Goal: Information Seeking & Learning: Compare options

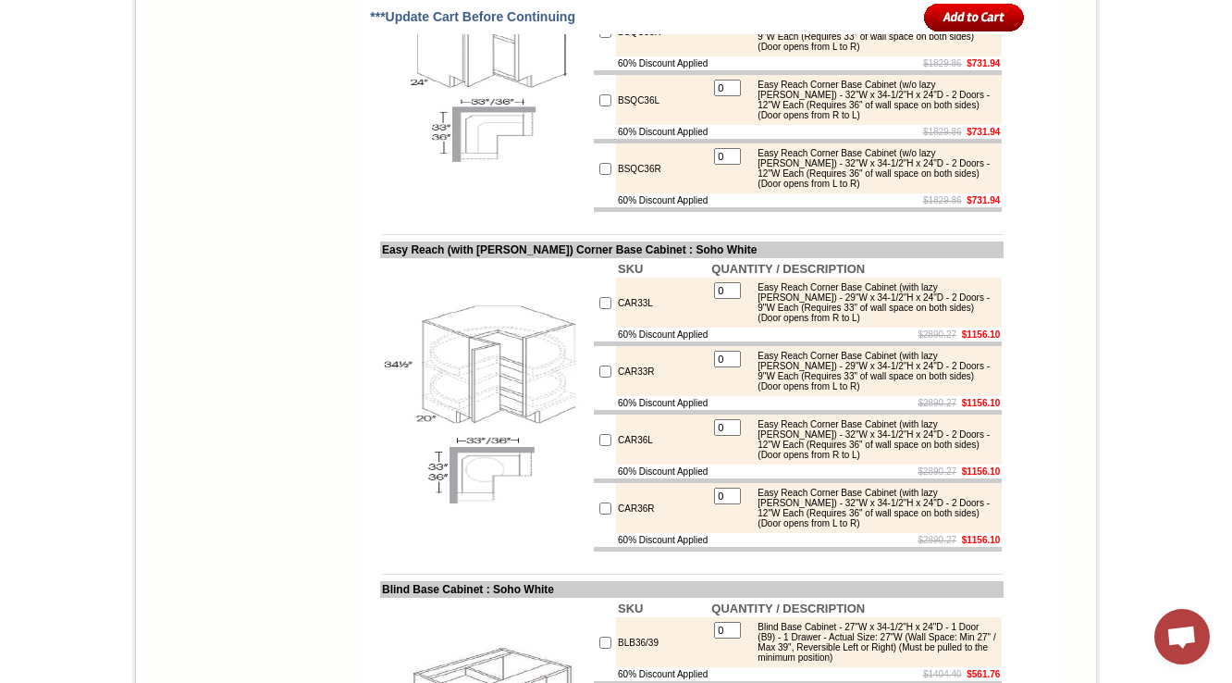
scroll to position [7646, 0]
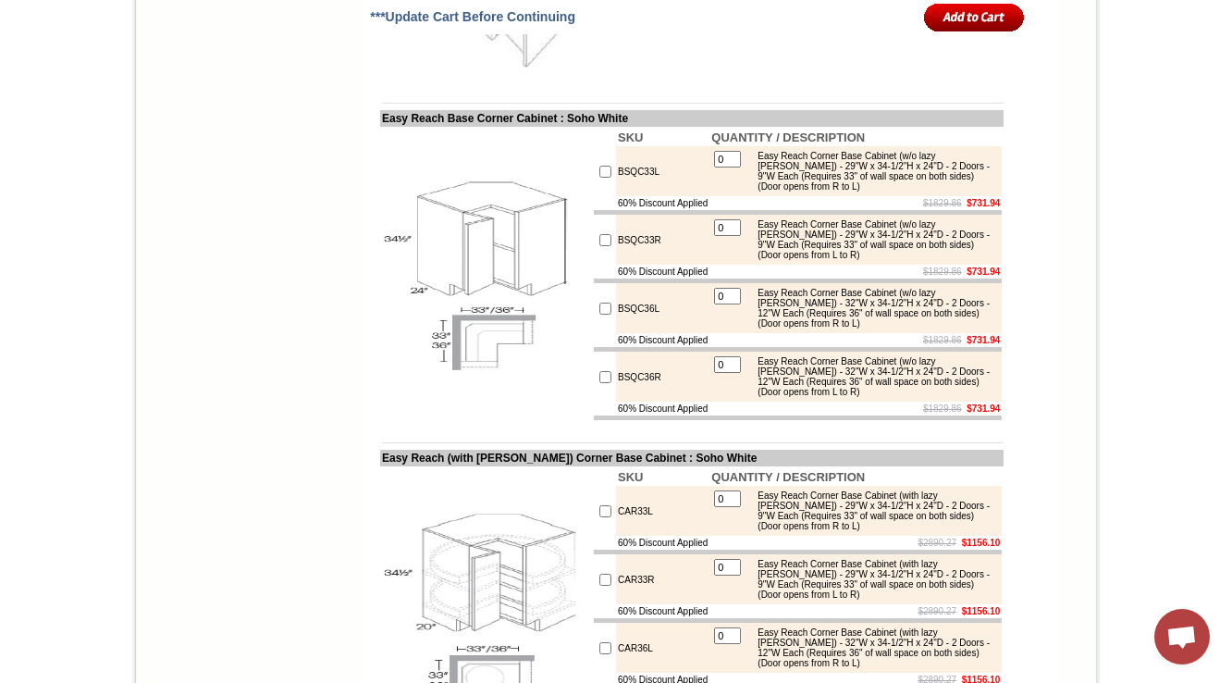
scroll to position [7350, 0]
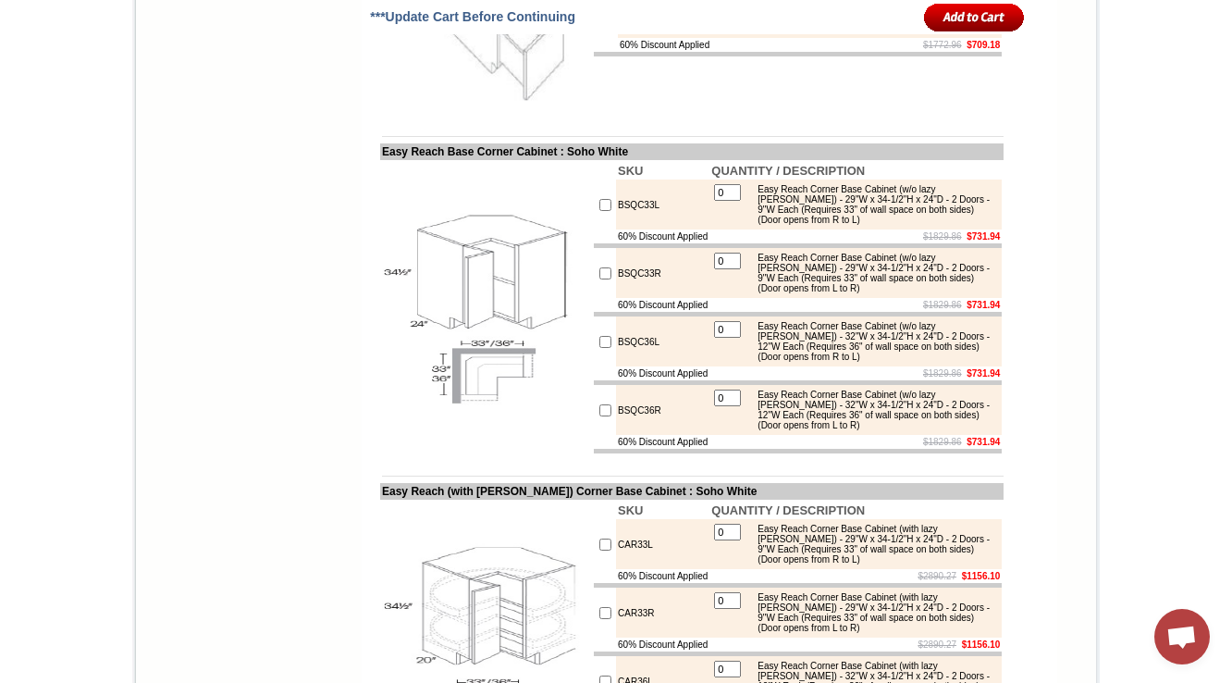
copy td "DB27"
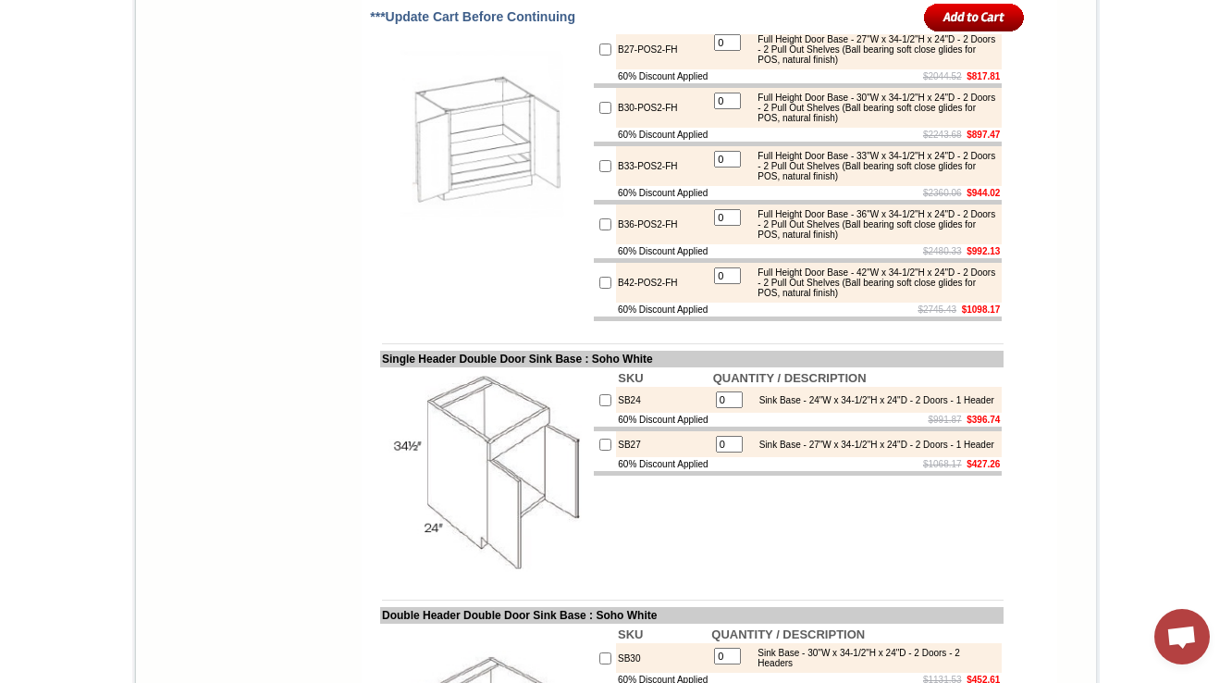
scroll to position [5426, 0]
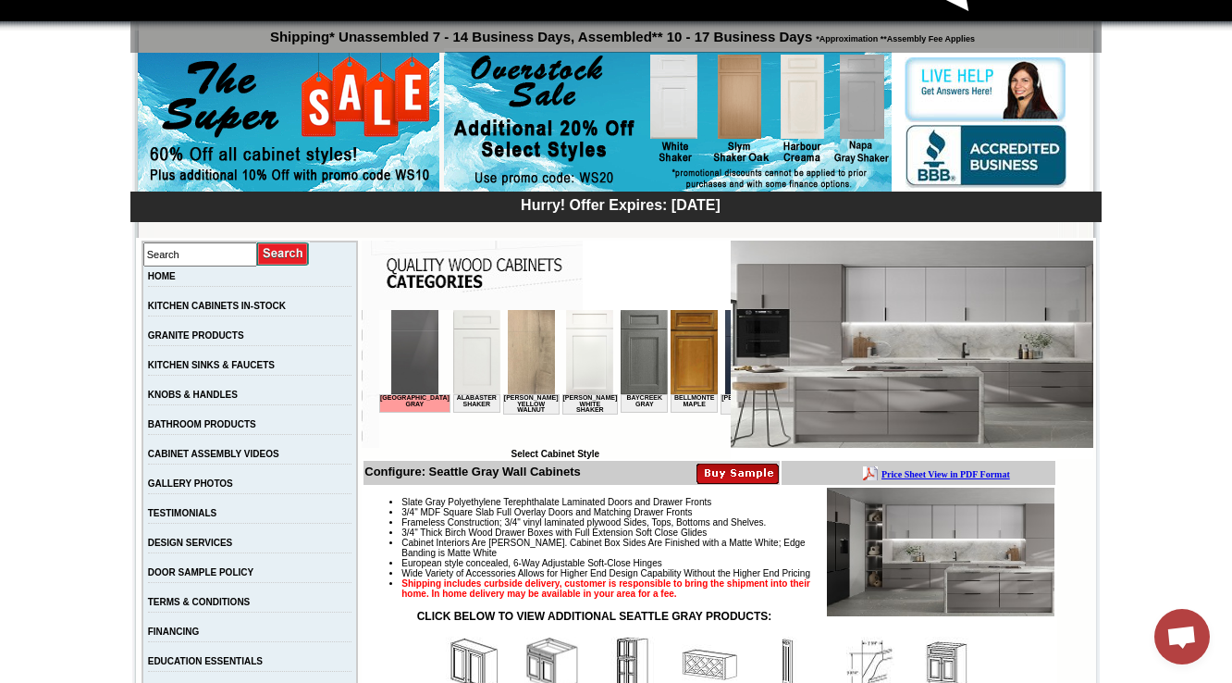
scroll to position [370, 0]
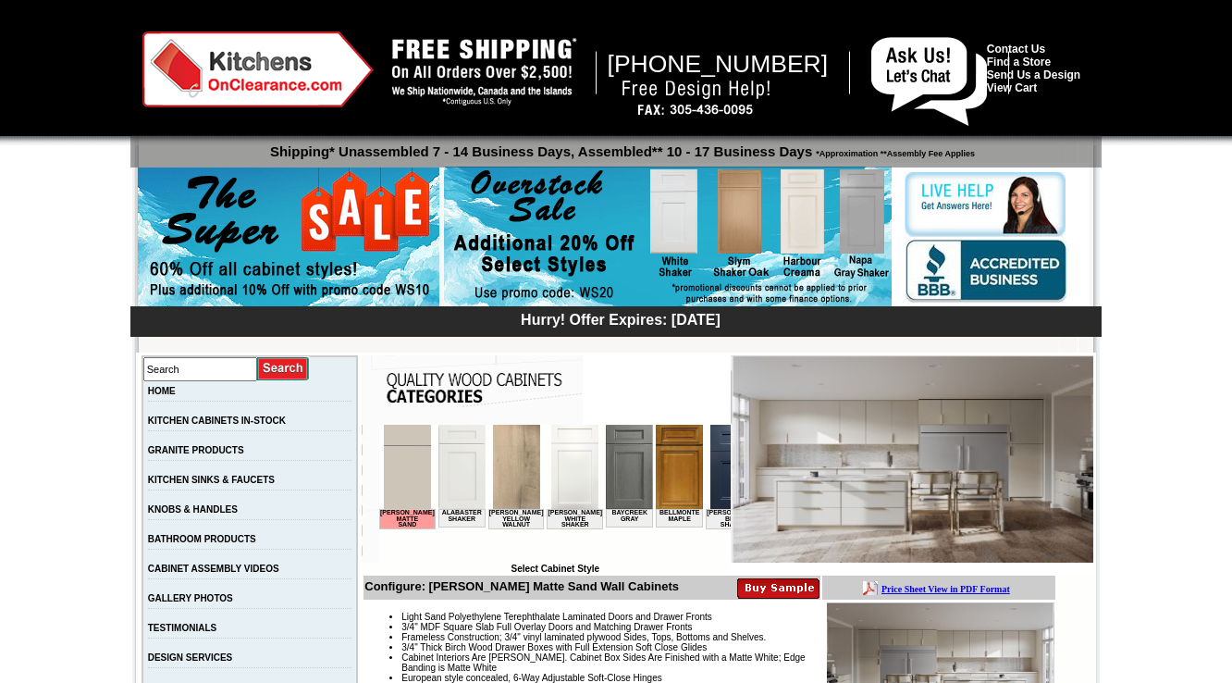
scroll to position [370, 0]
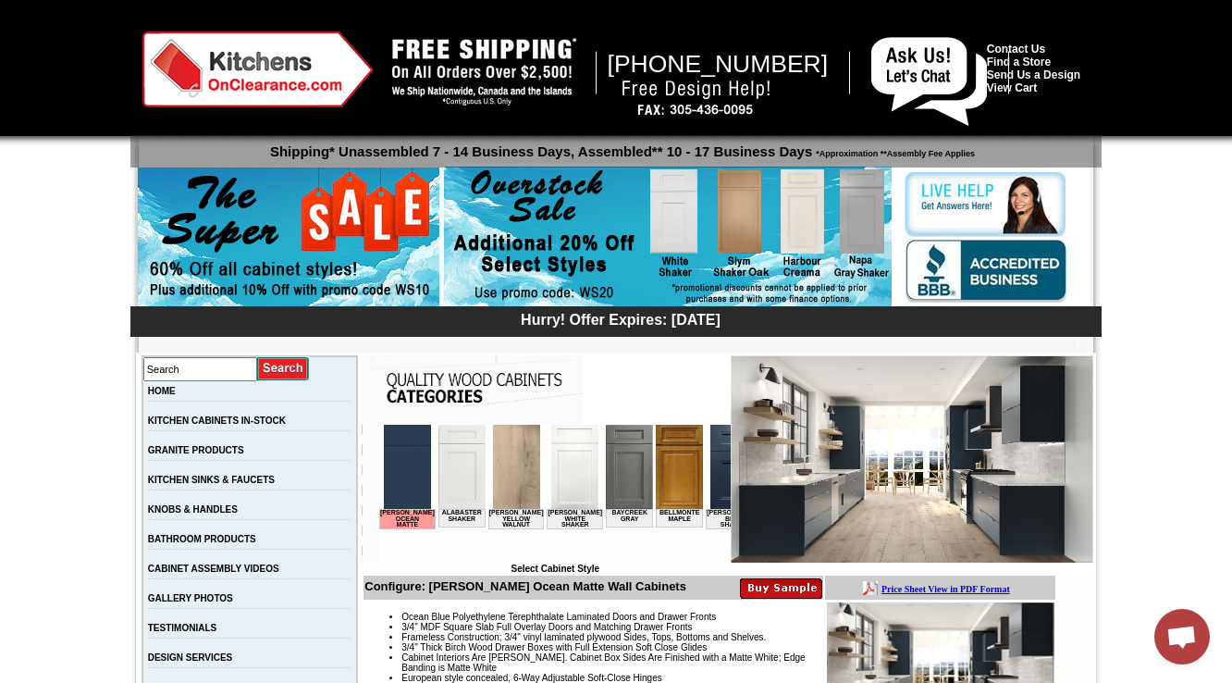
scroll to position [444, 0]
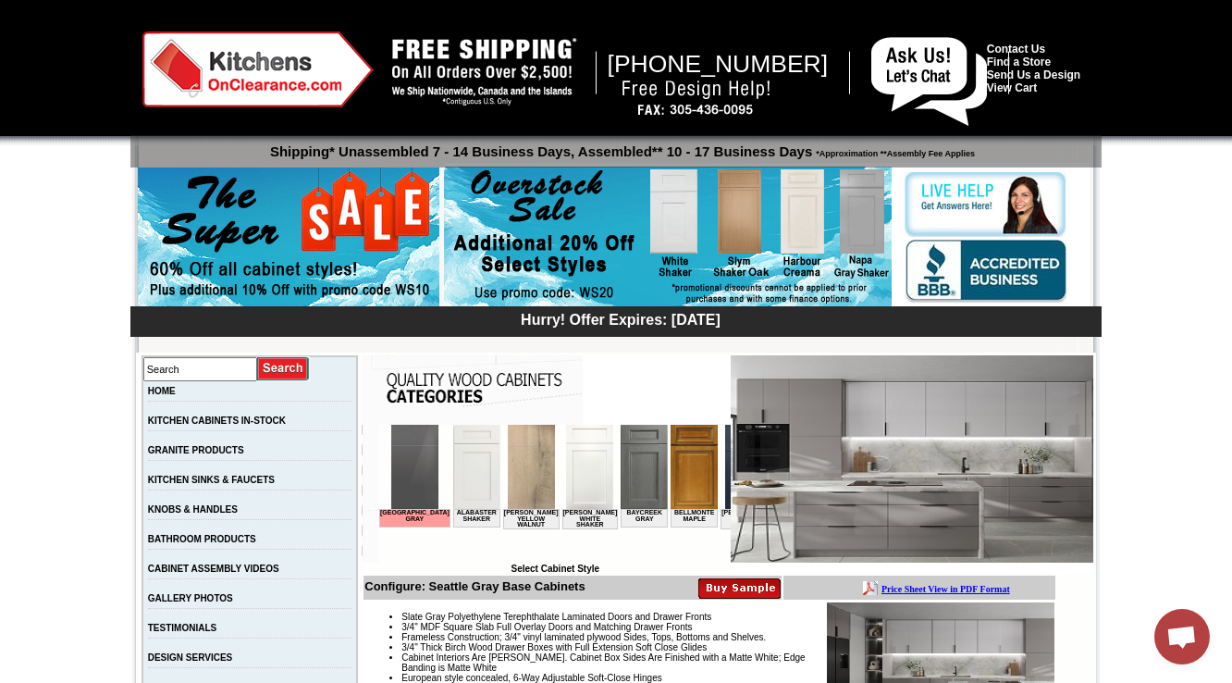
scroll to position [10549, 0]
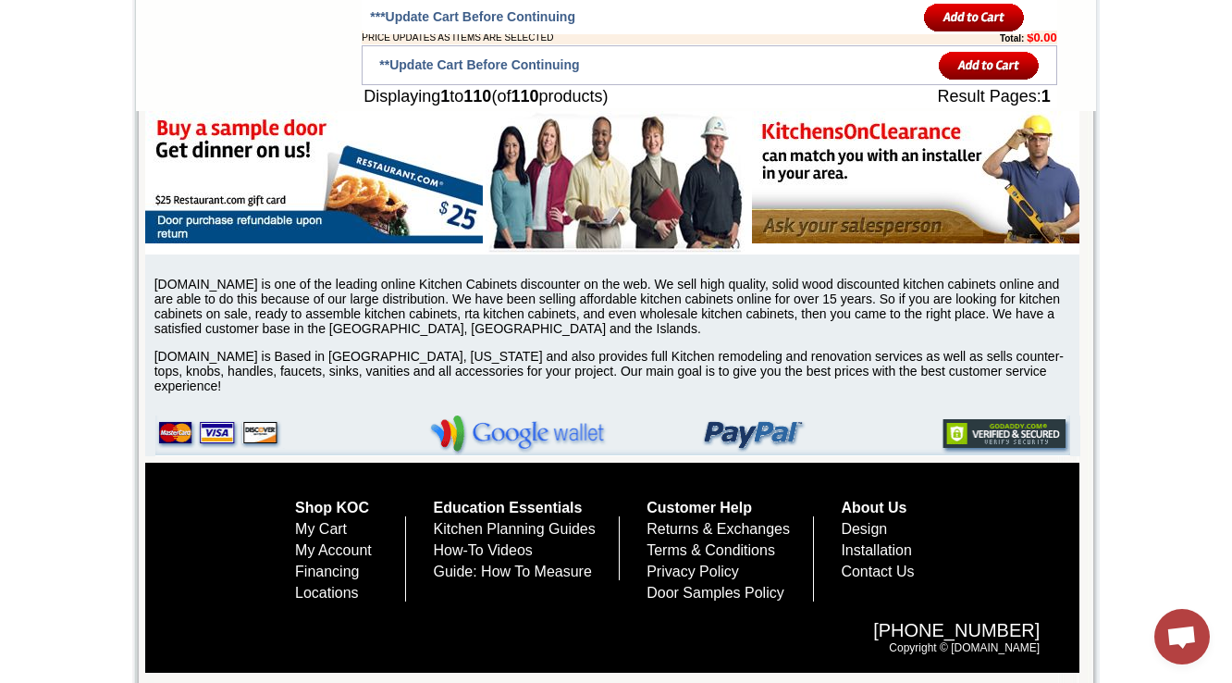
click at [903, 21] on p at bounding box center [709, 16] width 695 height 10
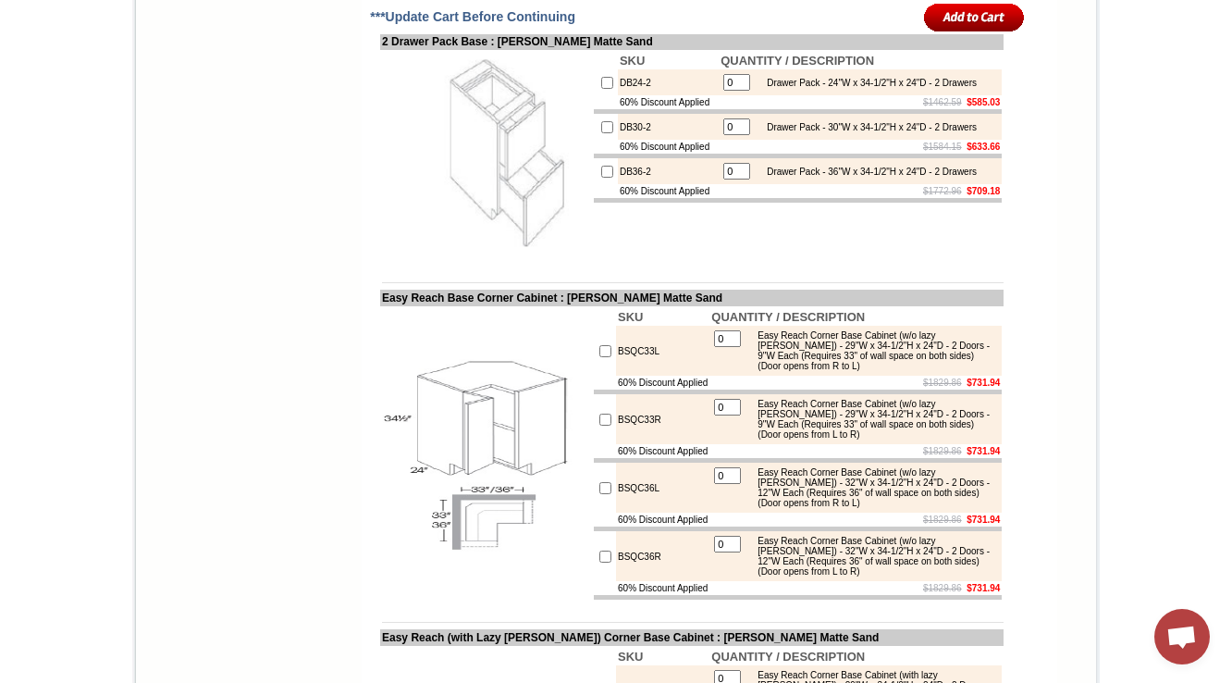
scroll to position [6269, 0]
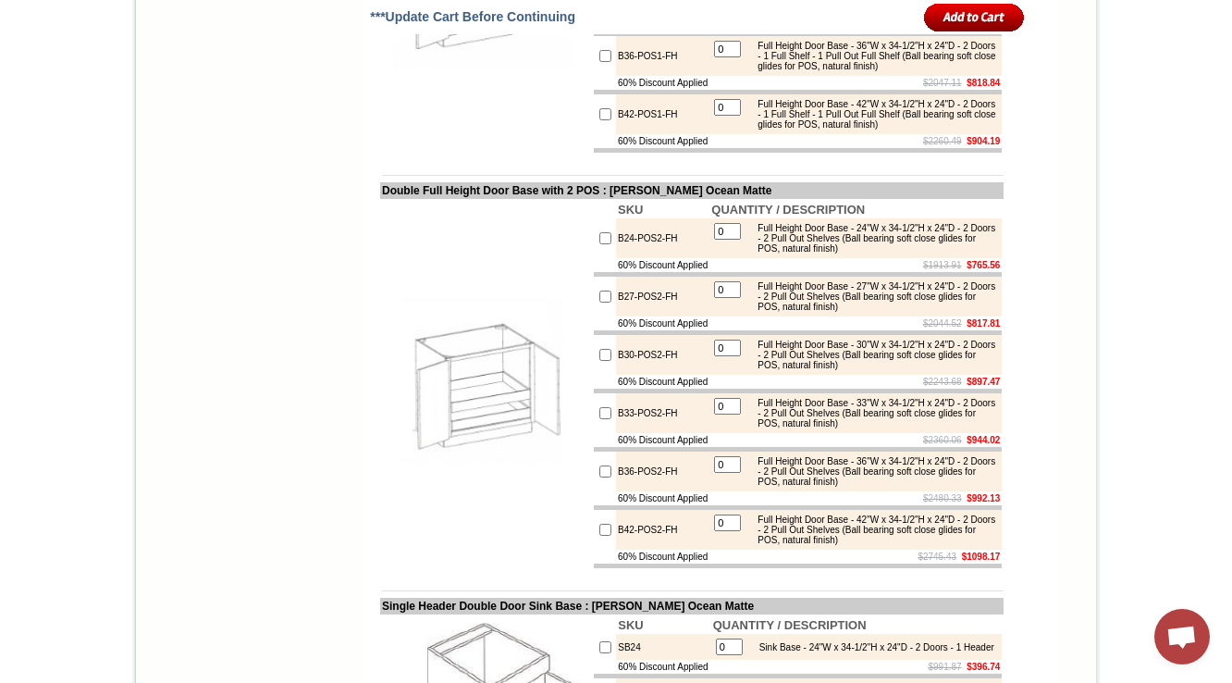
scroll to position [4246, 0]
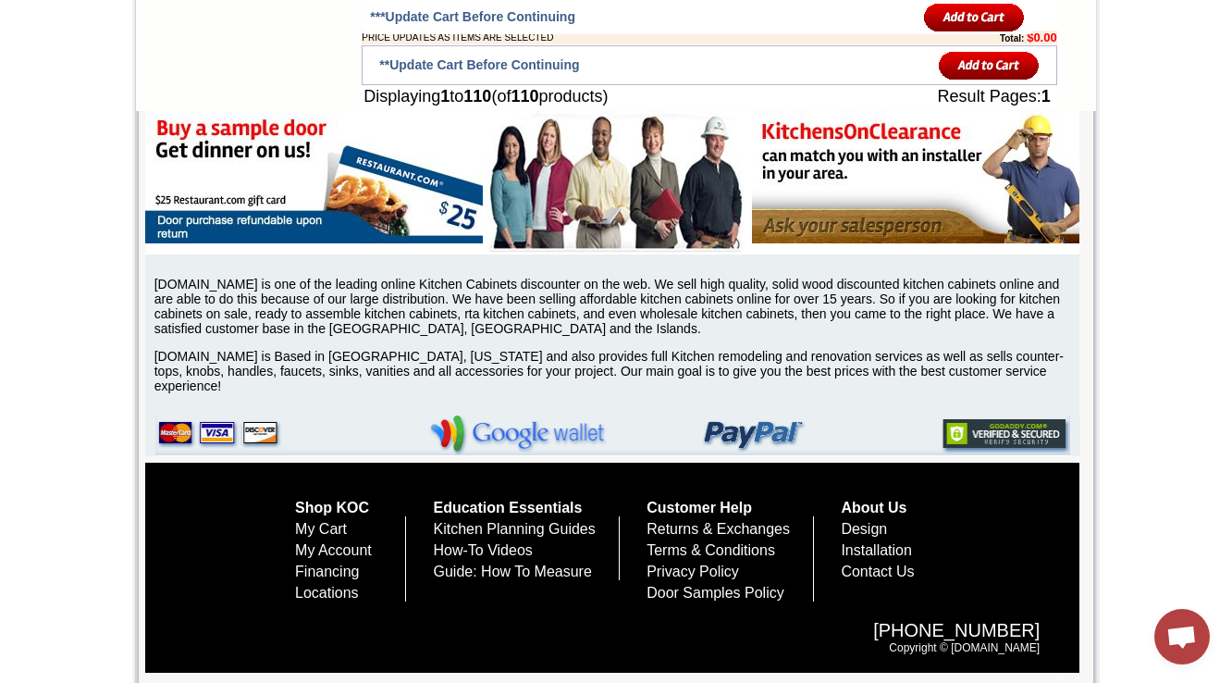
drag, startPoint x: 834, startPoint y: 374, endPoint x: 695, endPoint y: 320, distance: 149.6
copy div "ADA Easy Reach Corner Base Cabinet (Handicap Accessible) (w/ lazy [PERSON_NAME]…"
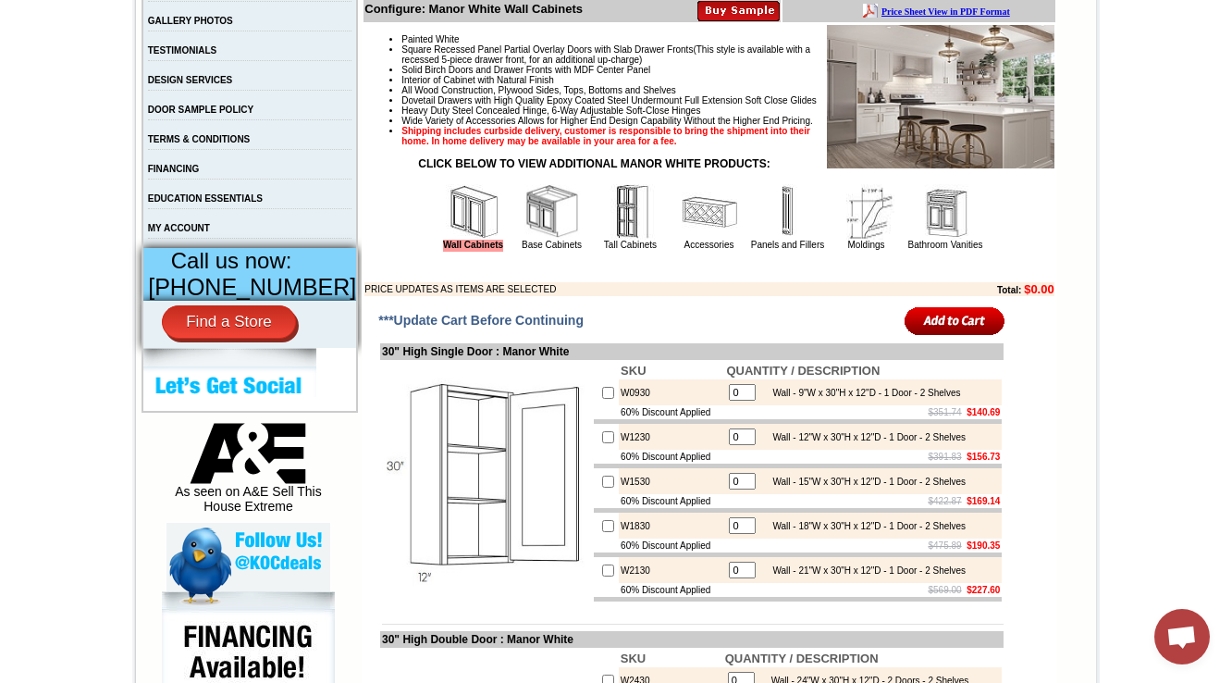
scroll to position [592, 0]
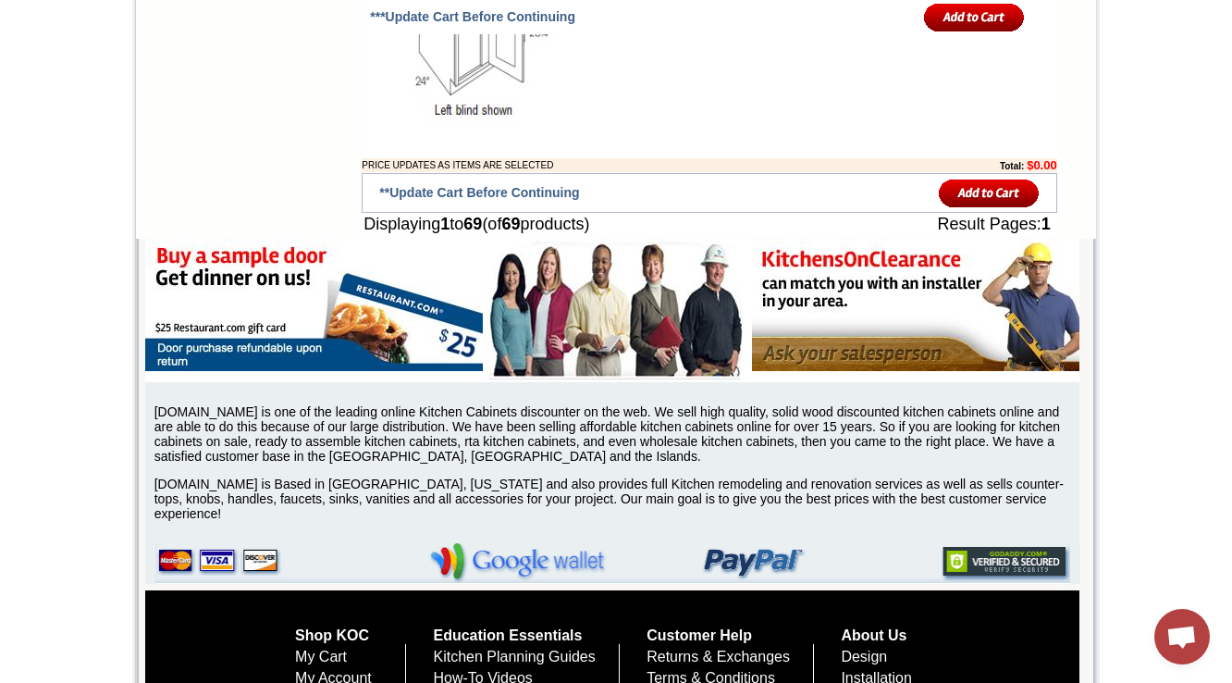
scroll to position [8067, 0]
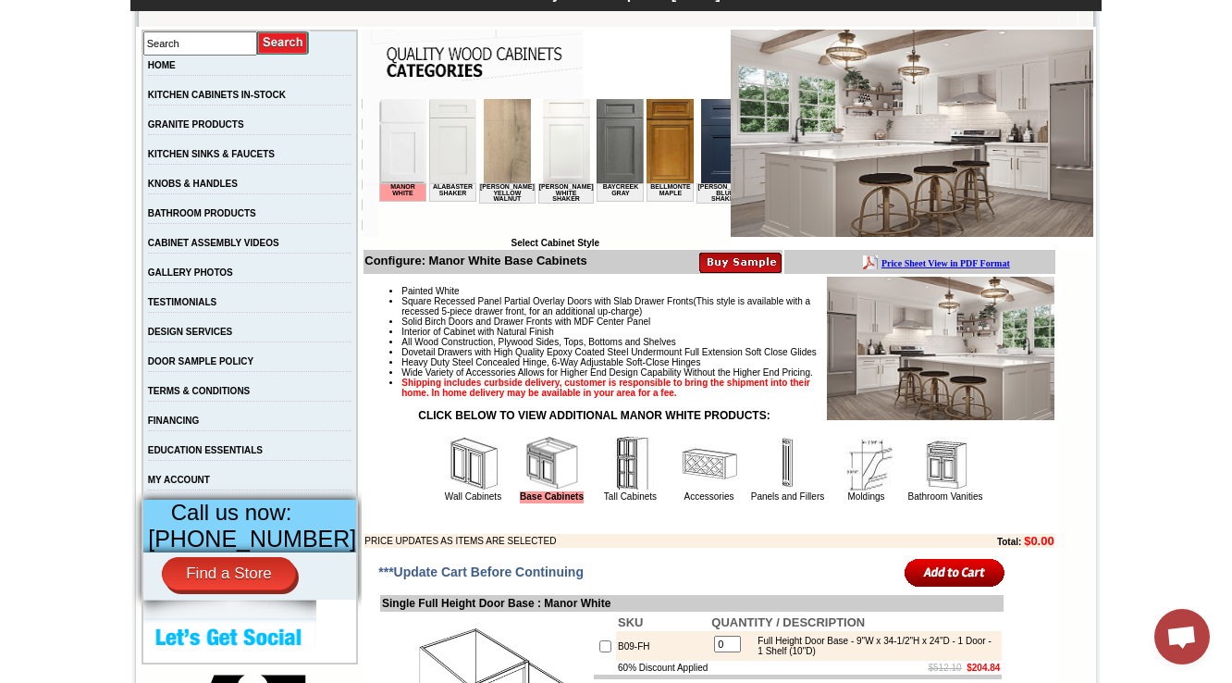
scroll to position [518, 0]
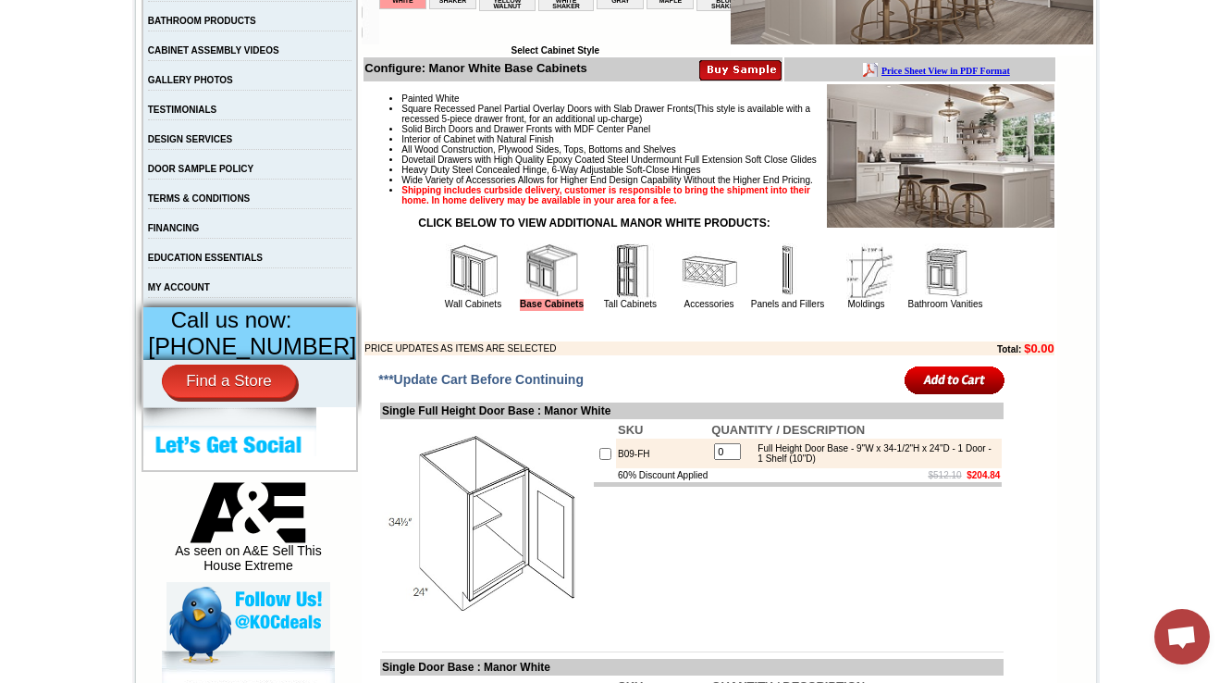
click at [596, 356] on td "Painted White Square Recessed Panel Partial Overlay Doors with Slab Drawer Fron…" at bounding box center [709, 219] width 691 height 273
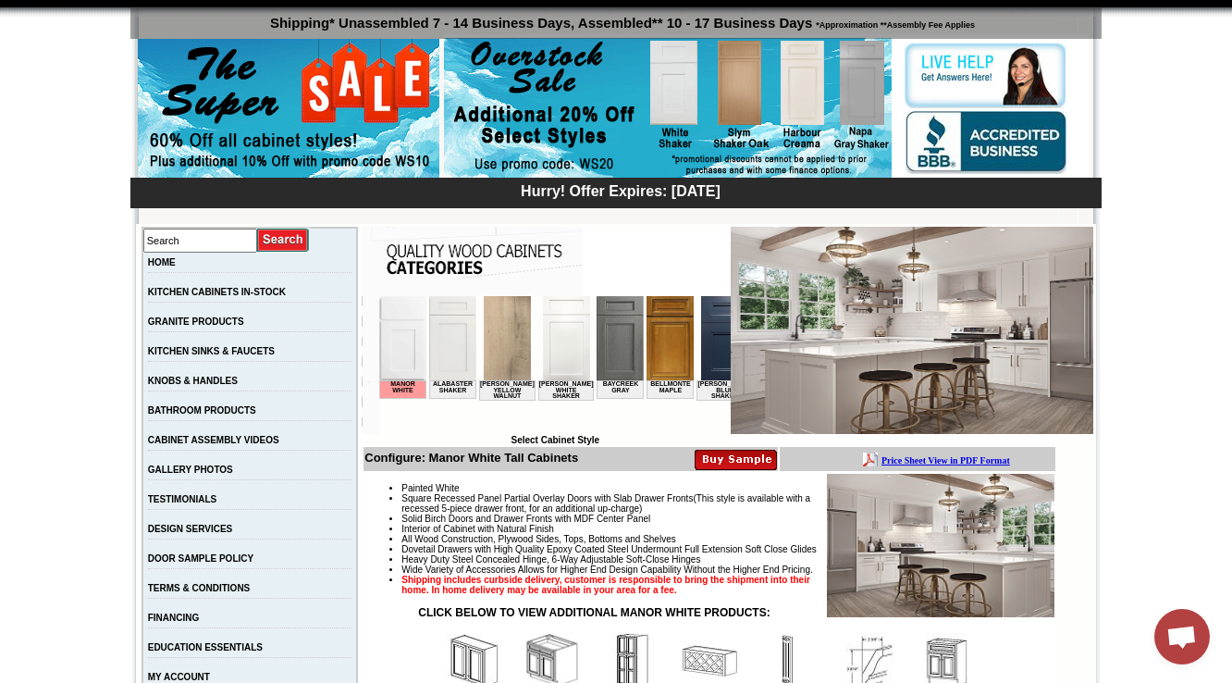
scroll to position [573, 0]
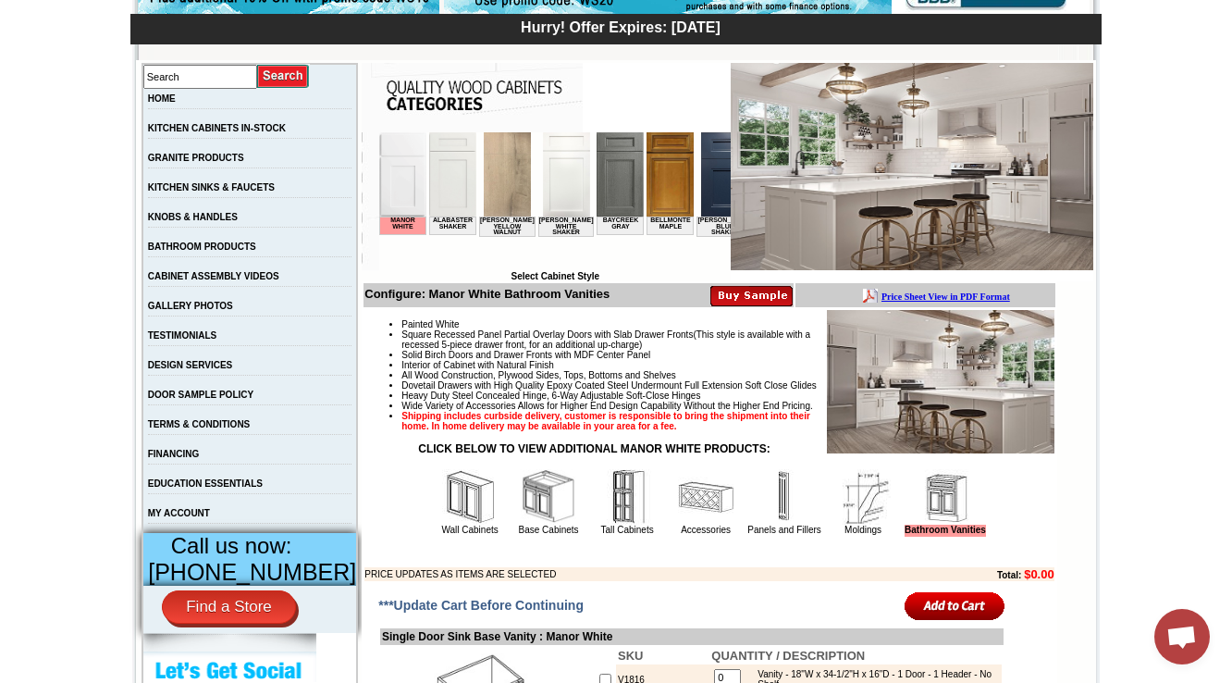
scroll to position [518, 0]
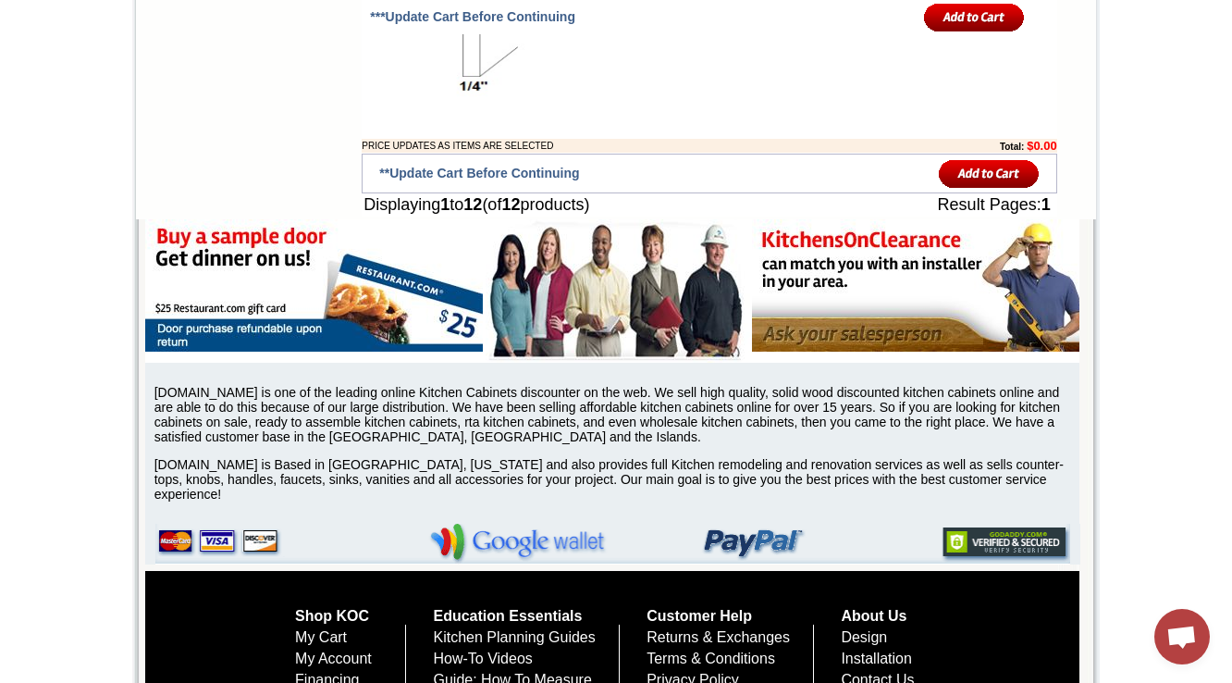
scroll to position [2568, 0]
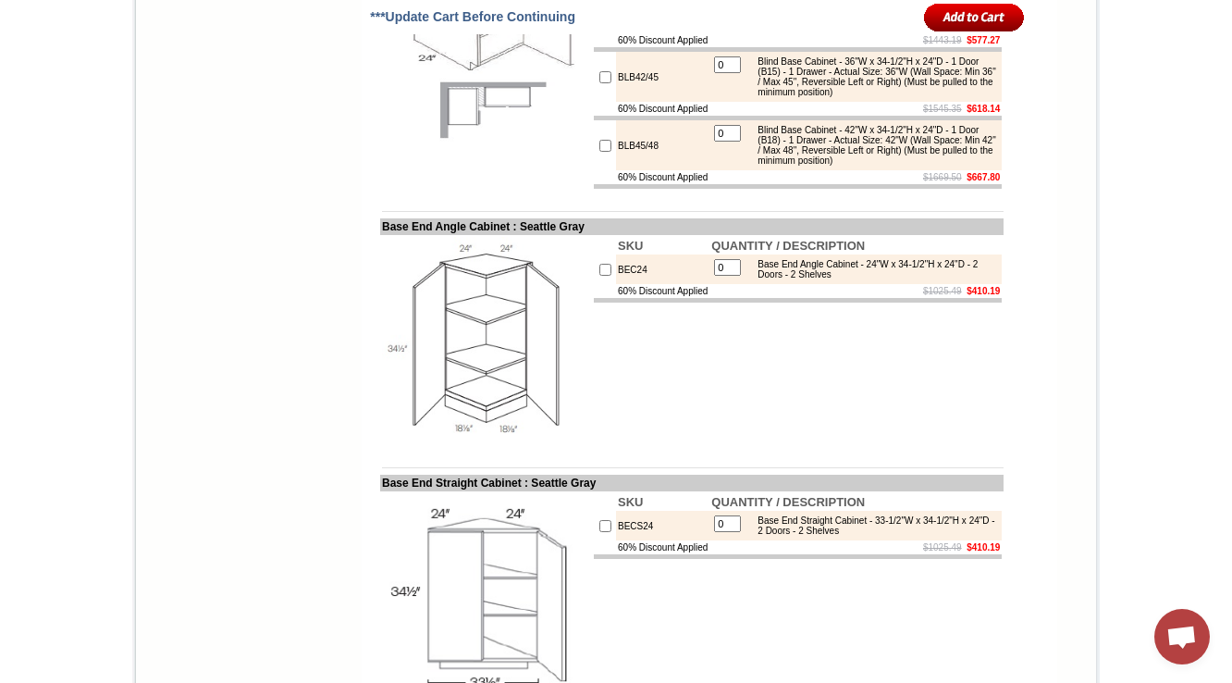
scroll to position [8575, 0]
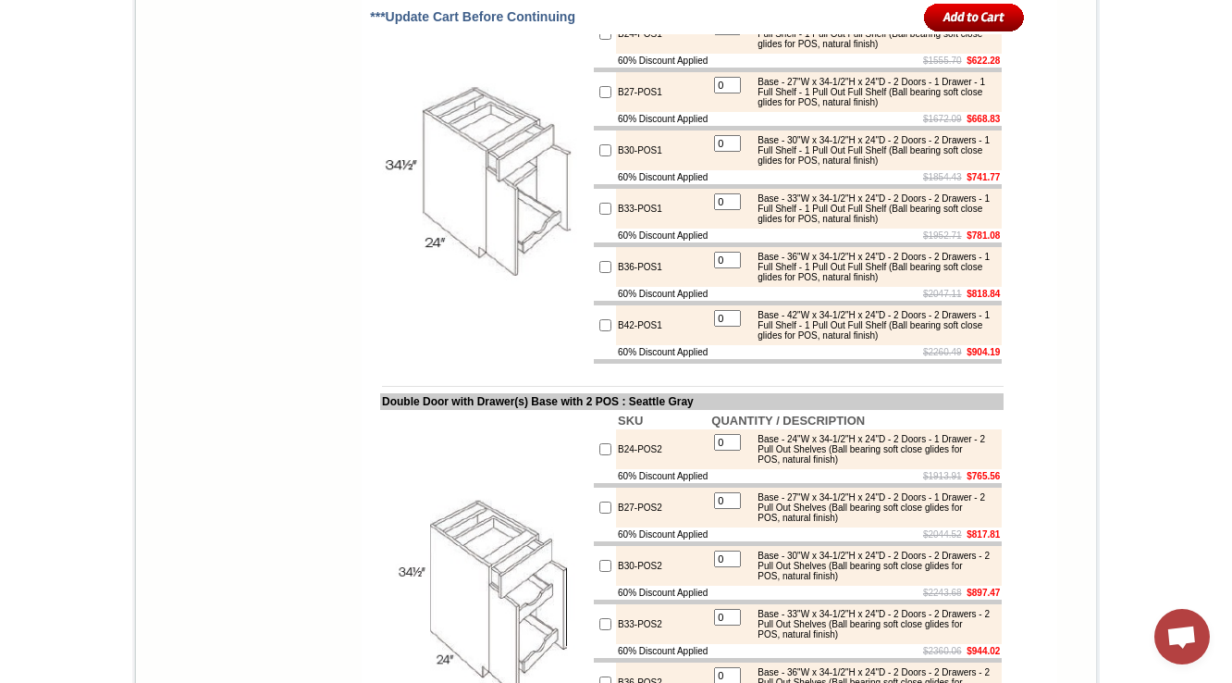
scroll to position [1185, 0]
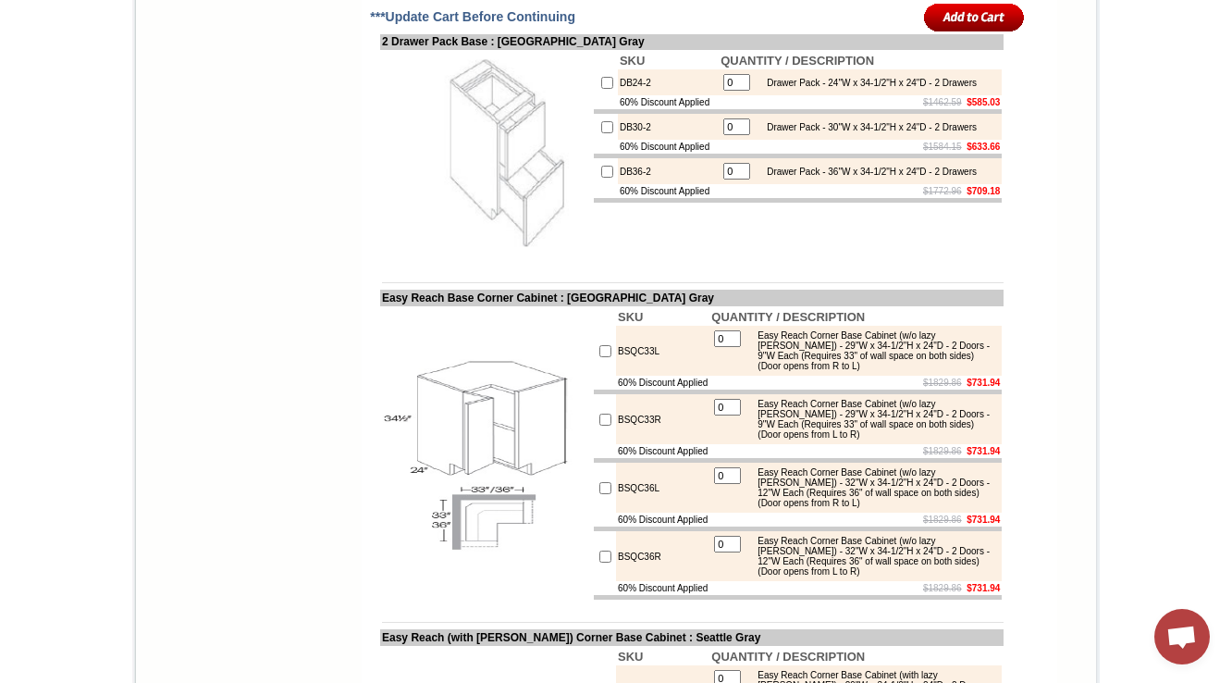
scroll to position [6269, 0]
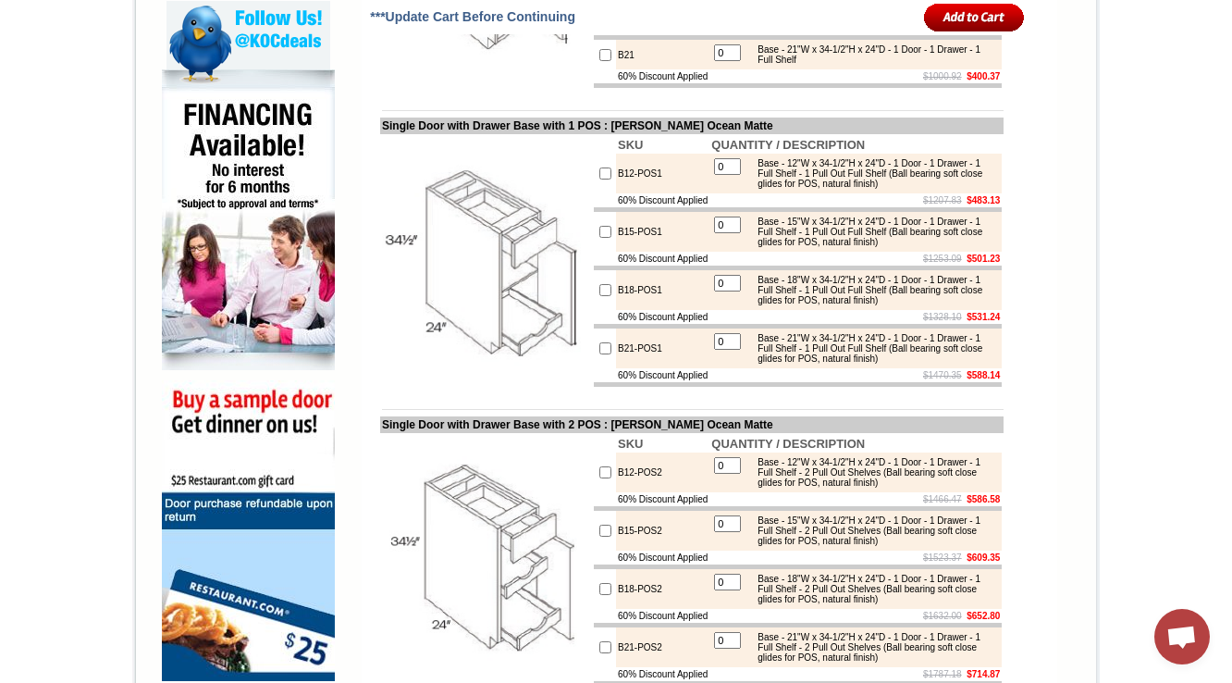
scroll to position [1184, 0]
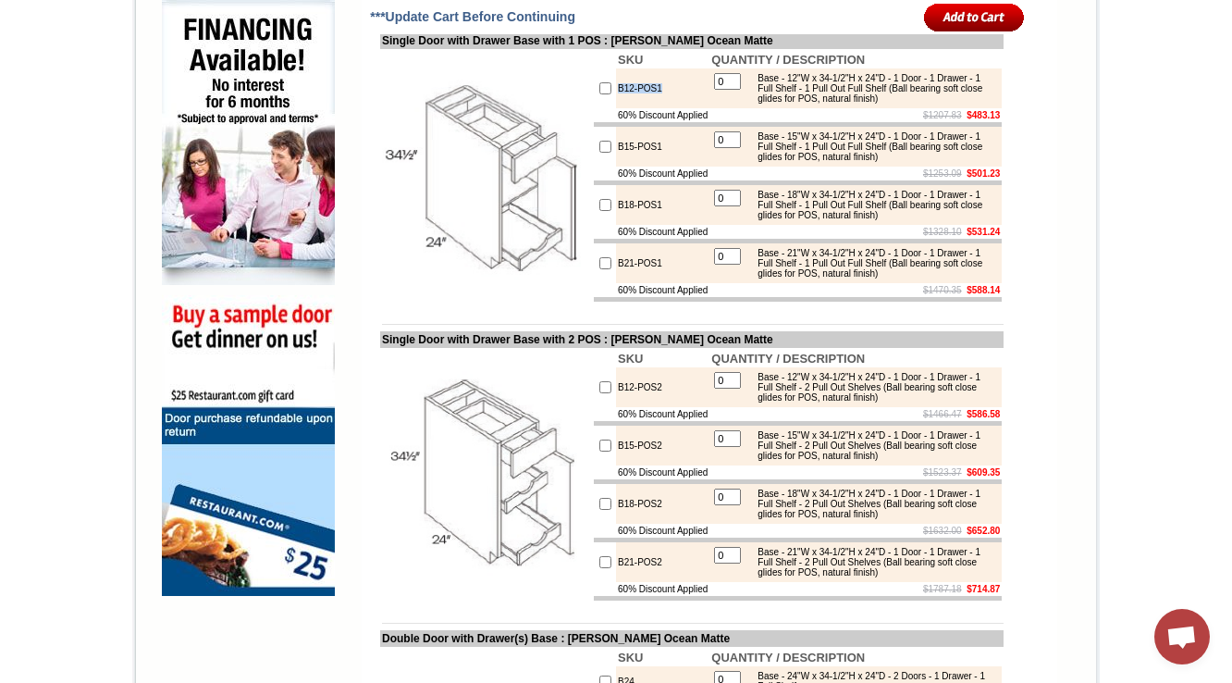
drag, startPoint x: 649, startPoint y: 150, endPoint x: 588, endPoint y: 146, distance: 61.2
copy tr "B12-POS1"
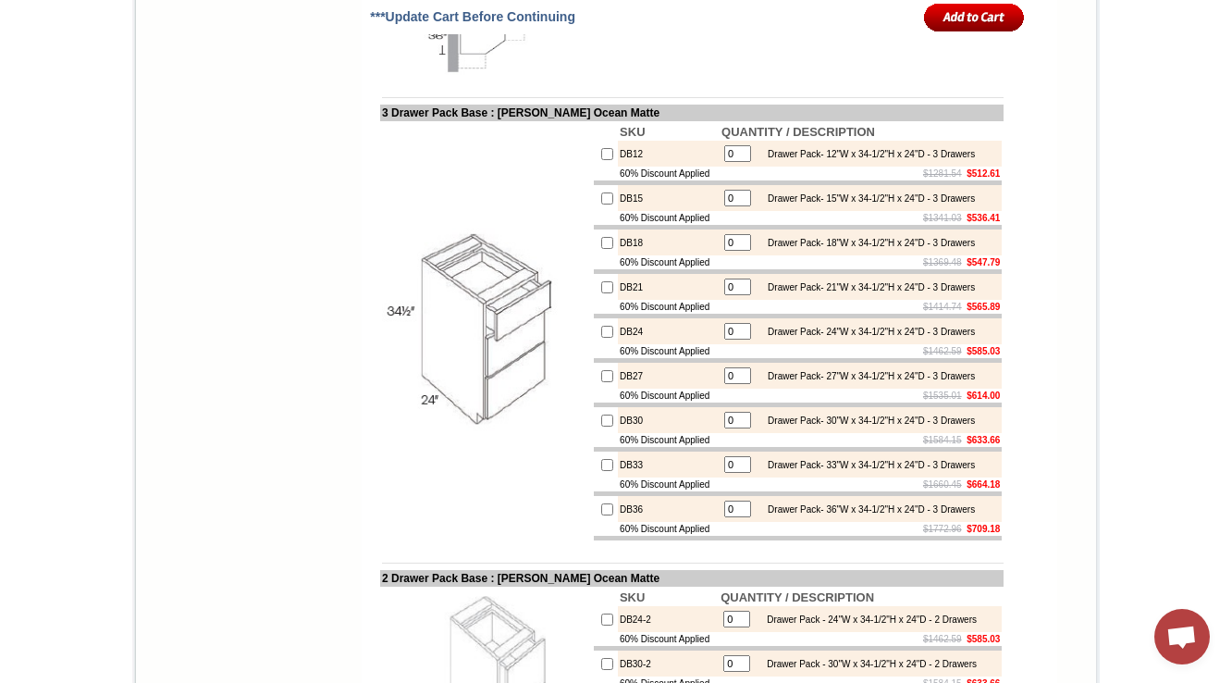
scroll to position [6269, 0]
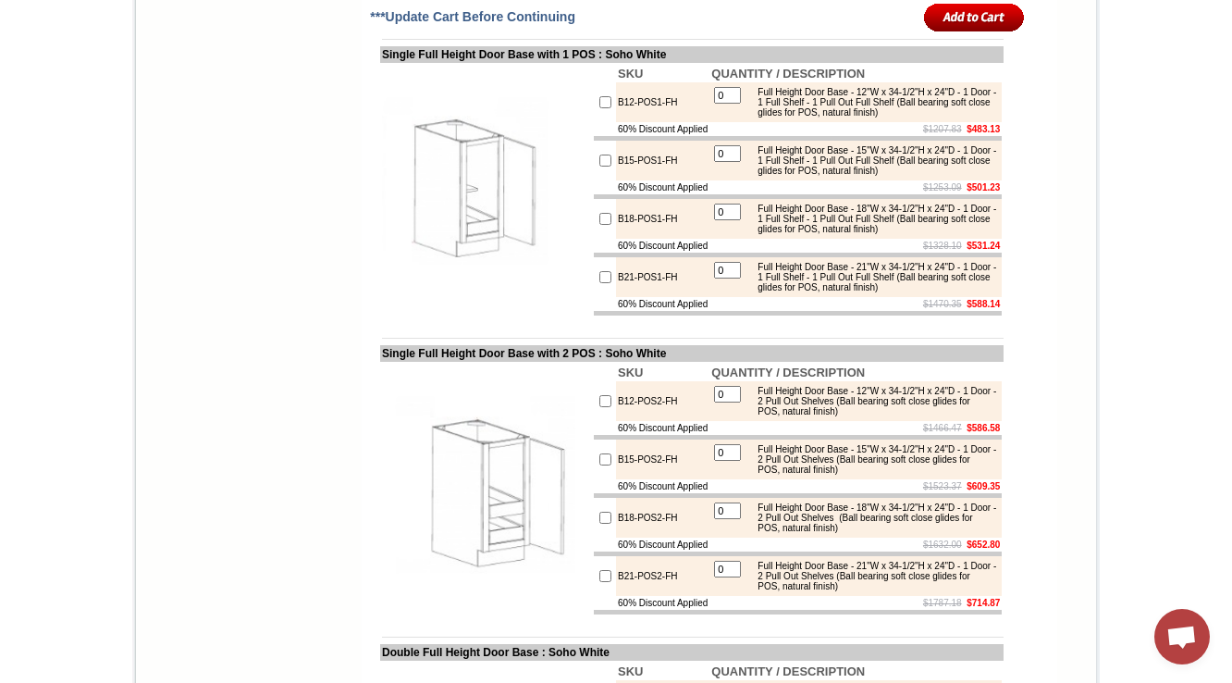
scroll to position [988, 0]
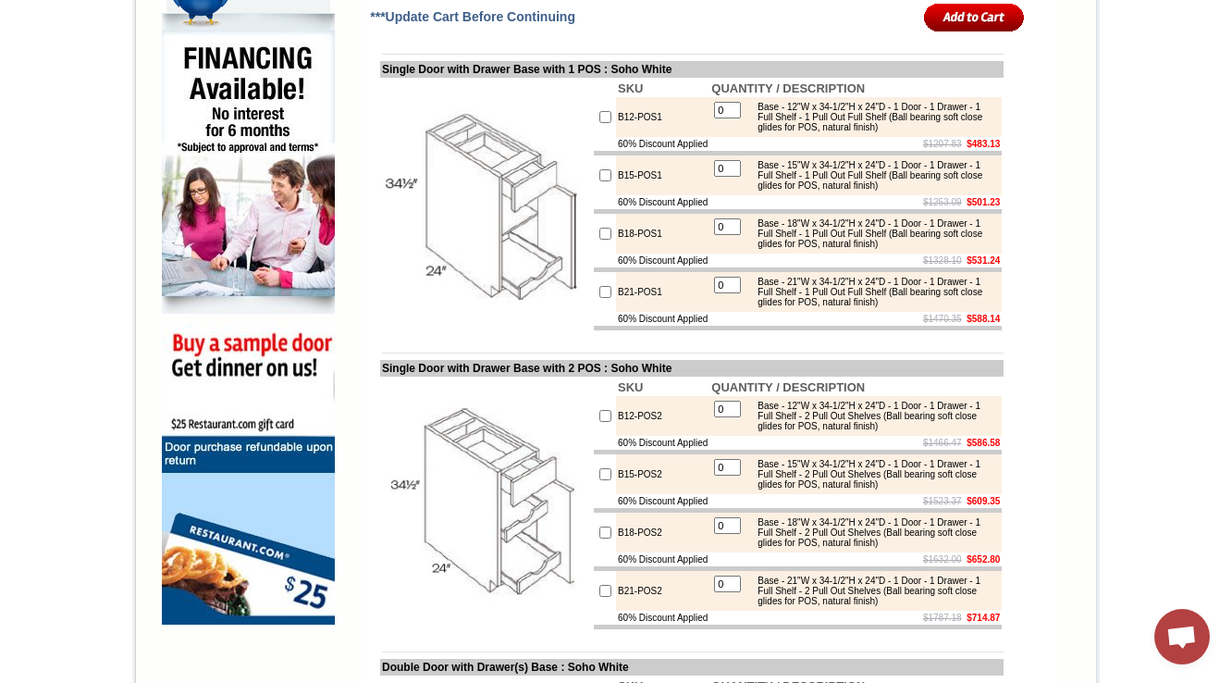
scroll to position [1136, 0]
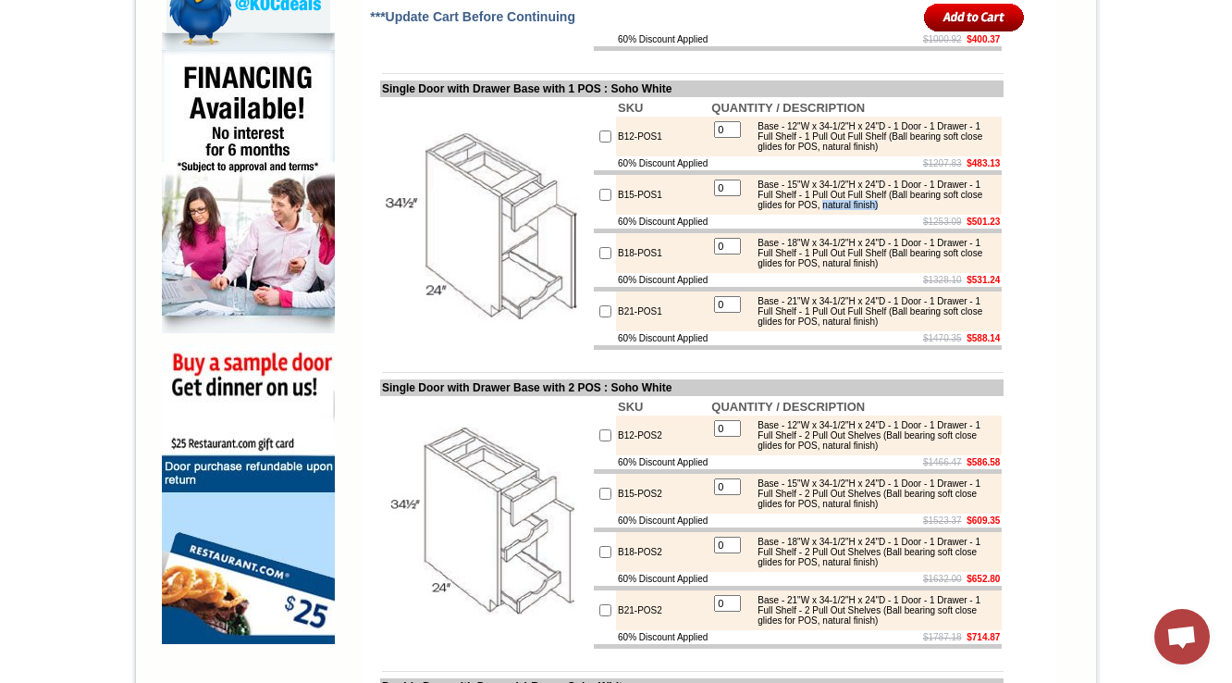
drag, startPoint x: 914, startPoint y: 273, endPoint x: 979, endPoint y: 266, distance: 65.1
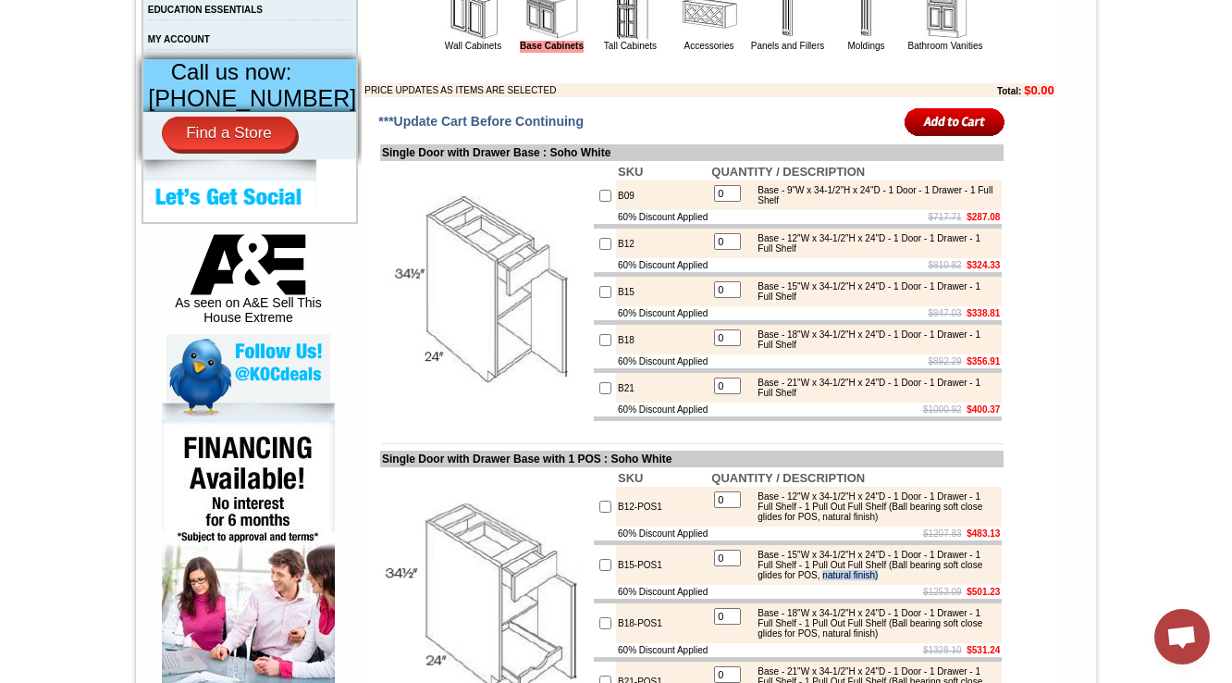
click at [418, 386] on img at bounding box center [486, 292] width 208 height 208
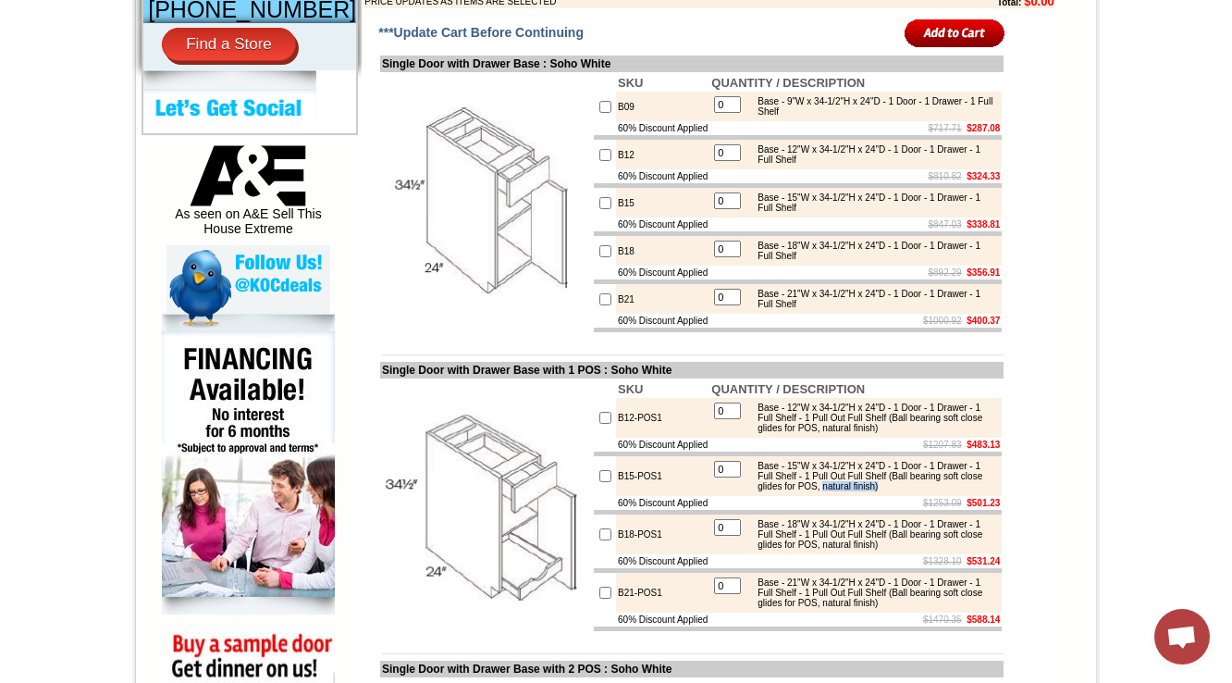
scroll to position [988, 0]
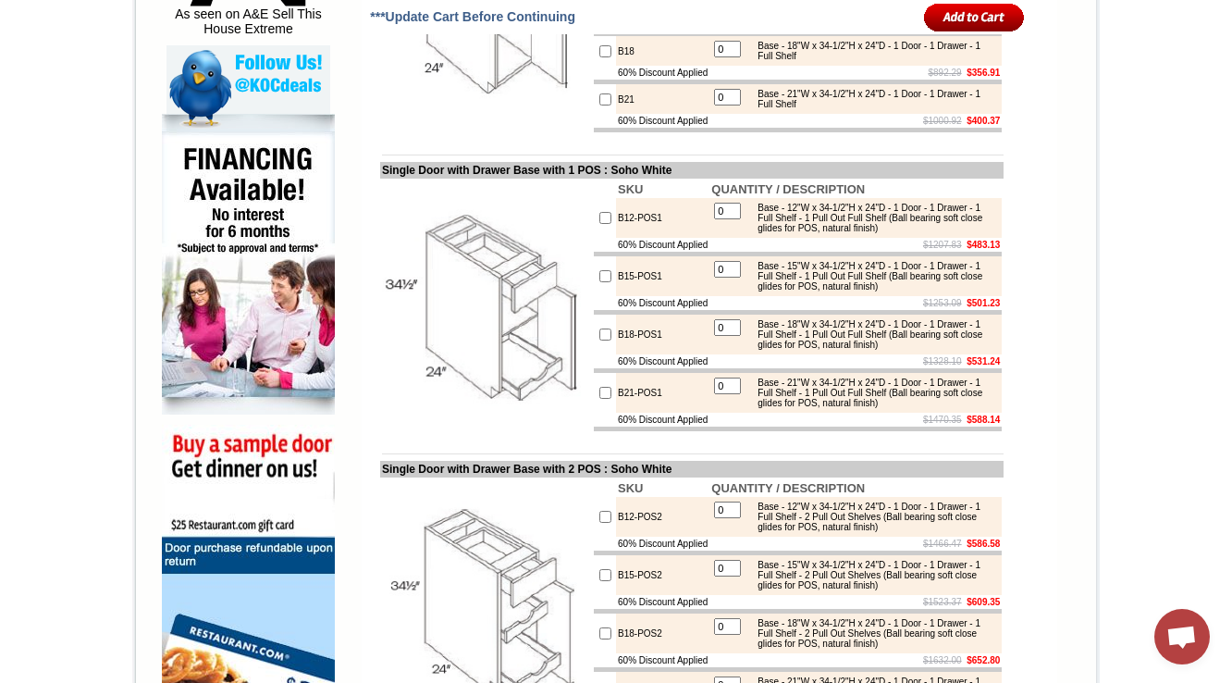
scroll to position [1062, 0]
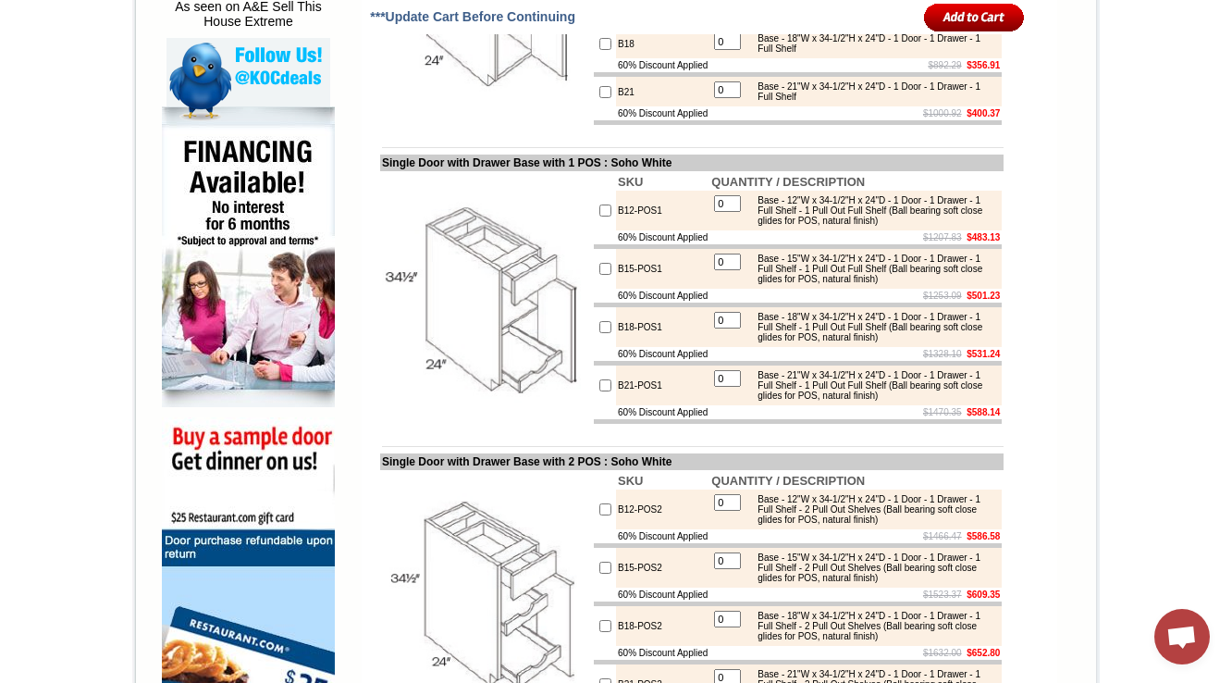
drag, startPoint x: 915, startPoint y: 341, endPoint x: 934, endPoint y: 346, distance: 20.0
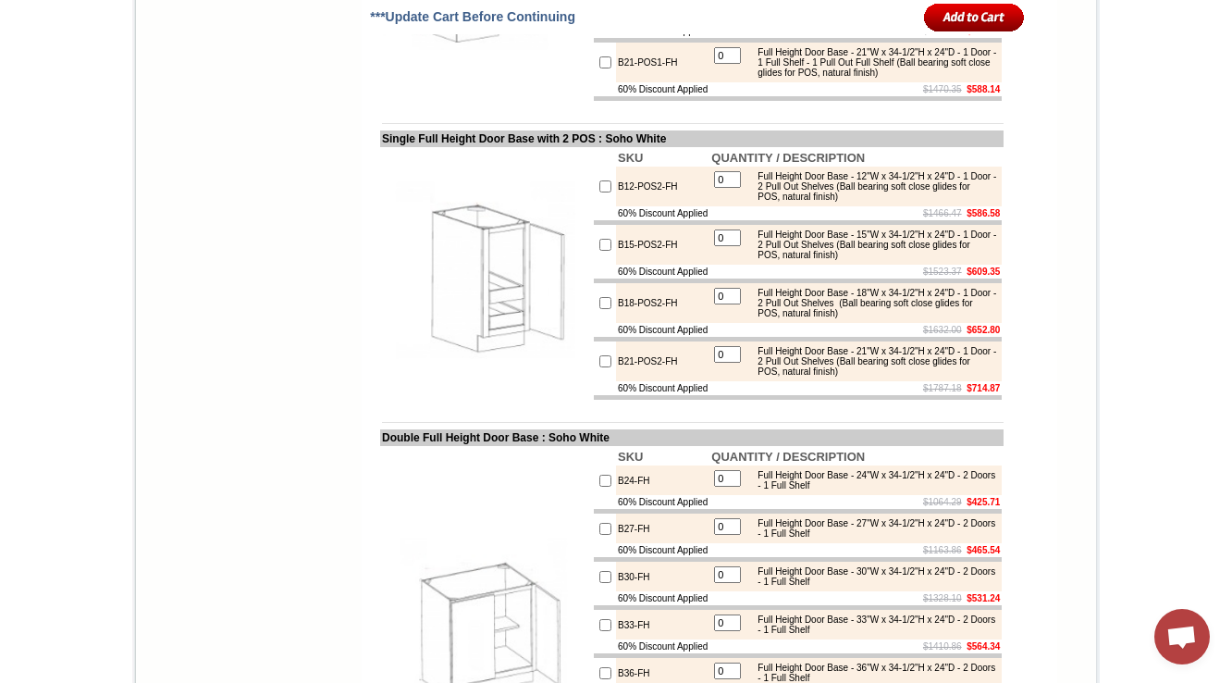
scroll to position [3652, 0]
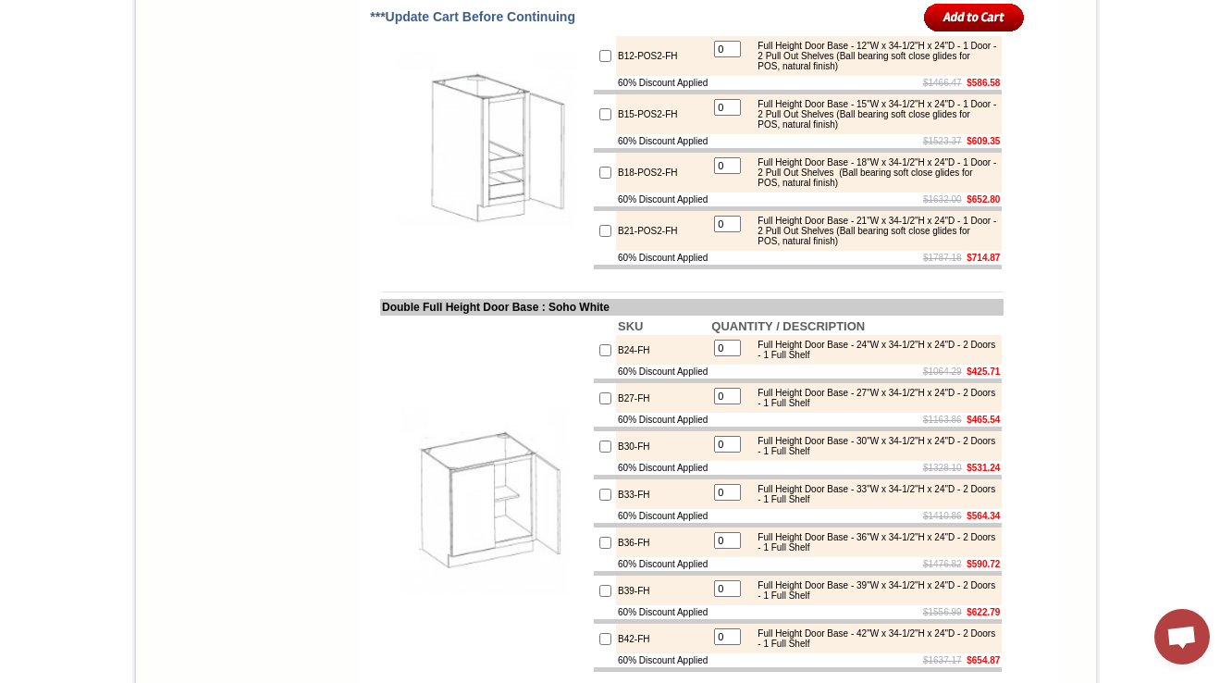
click at [687, 76] on td "B12-POS2-FH" at bounding box center [662, 56] width 93 height 40
click at [832, 134] on td "0 Full Height Door Base - 15"W x 34-1/2"H x 24"D - 1 Door - 2 Pull Out Shelves …" at bounding box center [856, 114] width 292 height 40
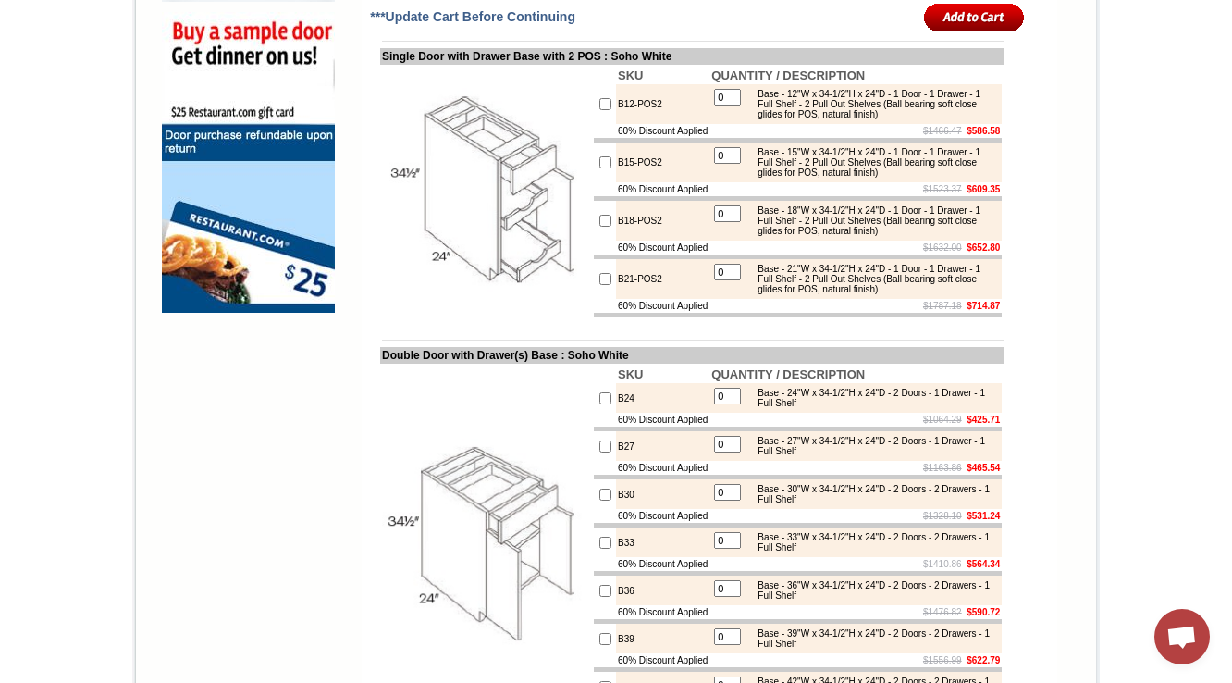
scroll to position [1480, 0]
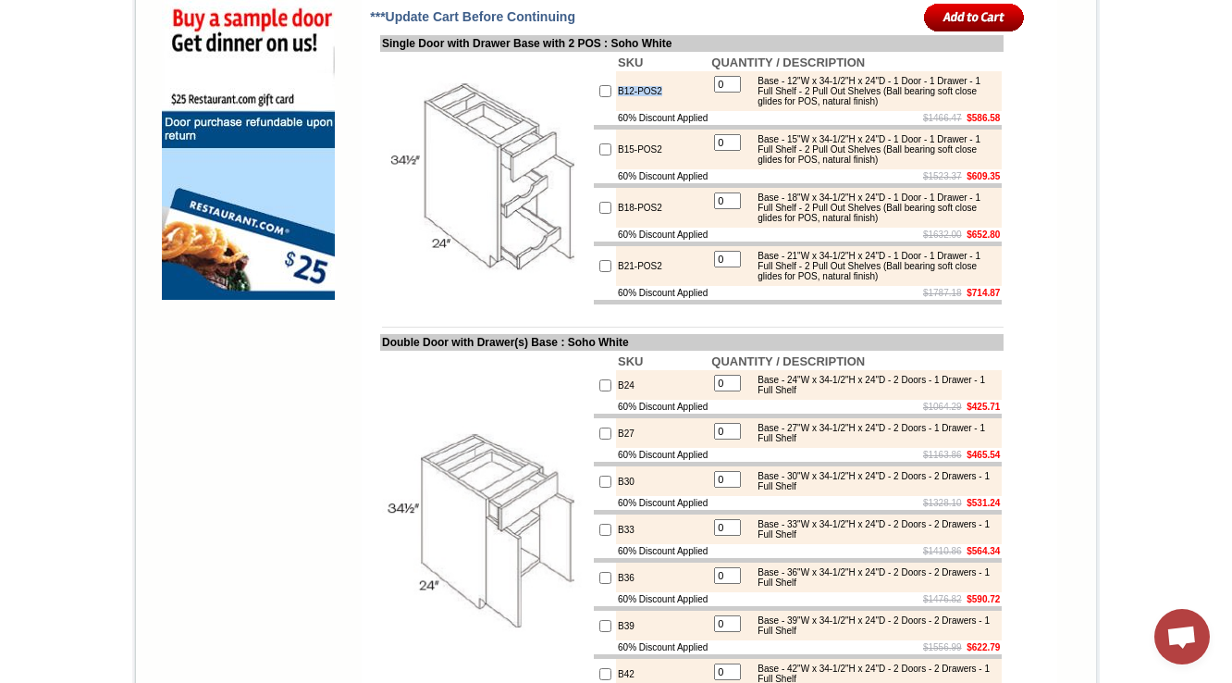
drag, startPoint x: 652, startPoint y: 173, endPoint x: 599, endPoint y: 173, distance: 52.7
click at [616, 111] on td "B12-POS2" at bounding box center [662, 91] width 93 height 40
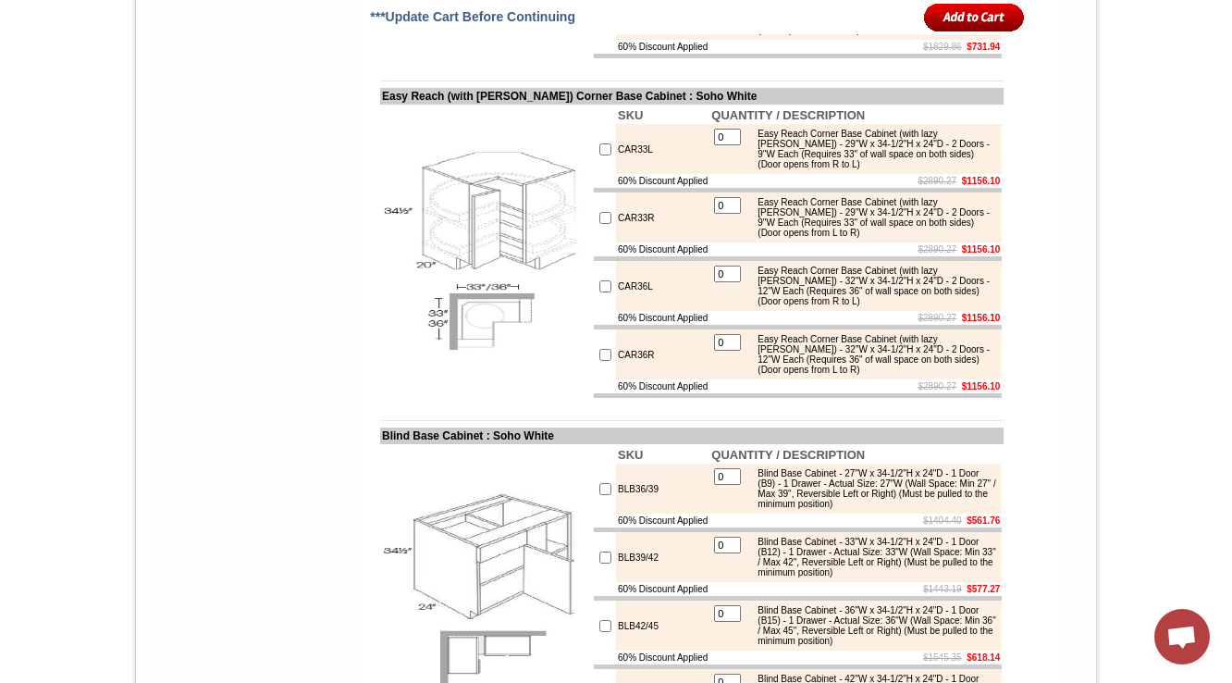
scroll to position [7671, 0]
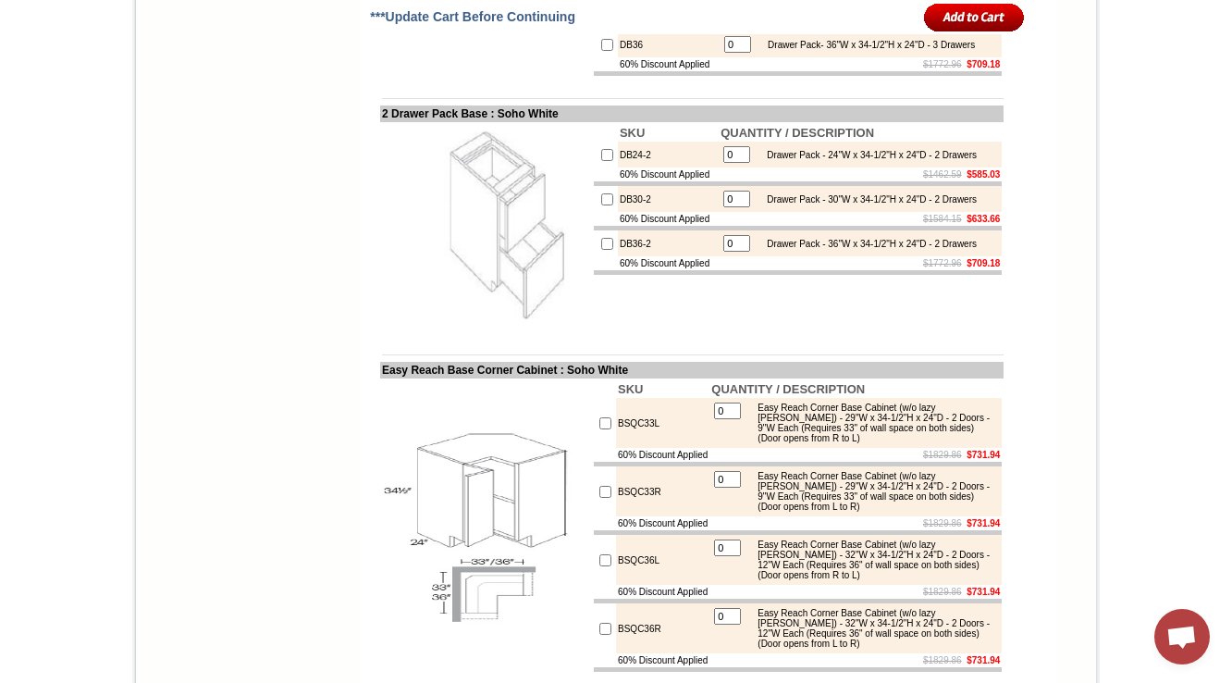
scroll to position [6270, 0]
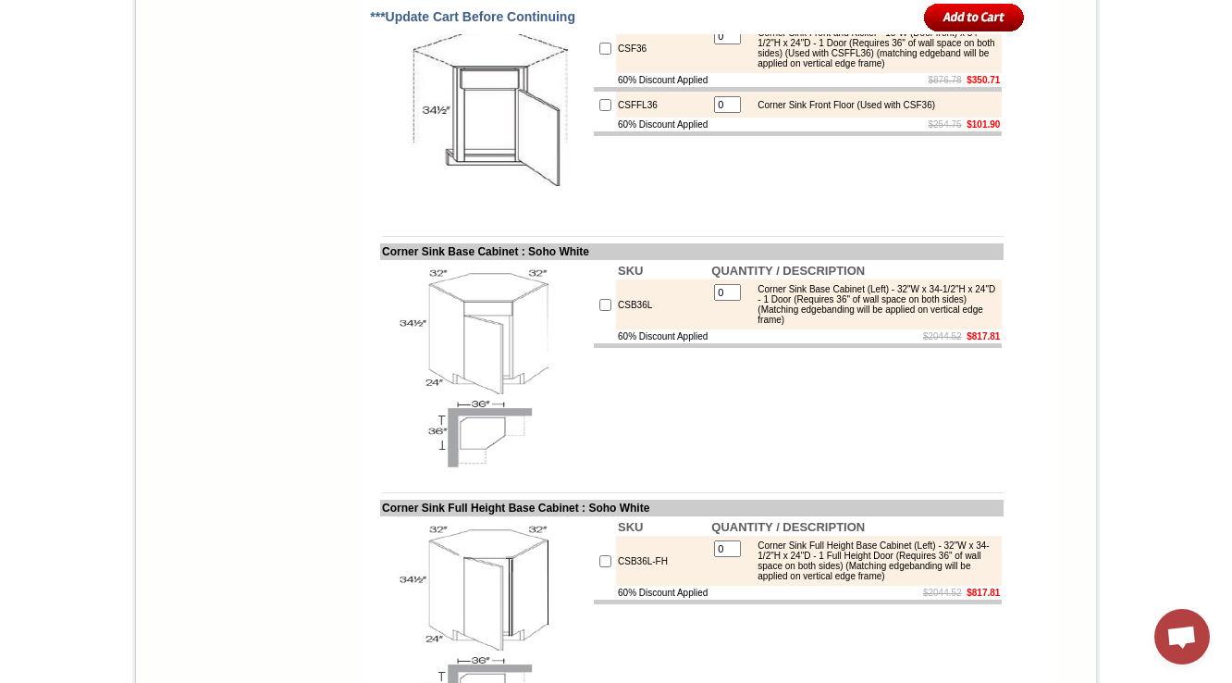
scroll to position [6028, 0]
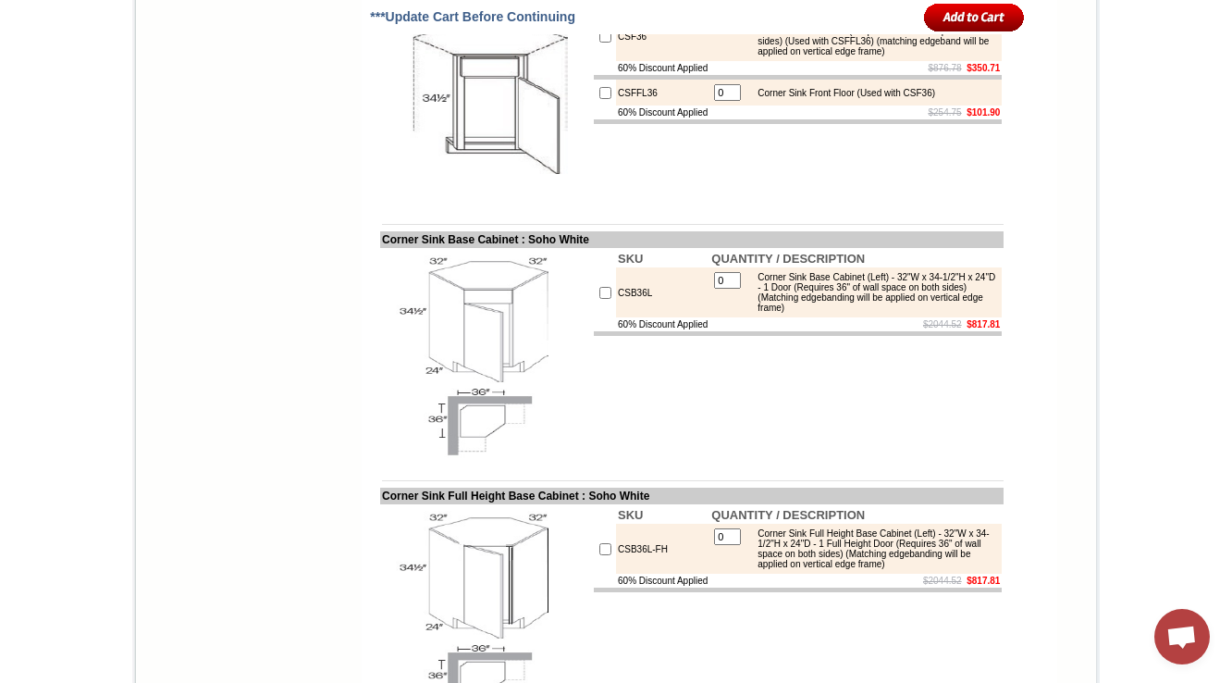
drag, startPoint x: 755, startPoint y: 257, endPoint x: 764, endPoint y: 255, distance: 9.4
drag, startPoint x: 958, startPoint y: 258, endPoint x: 964, endPoint y: 281, distance: 24.0
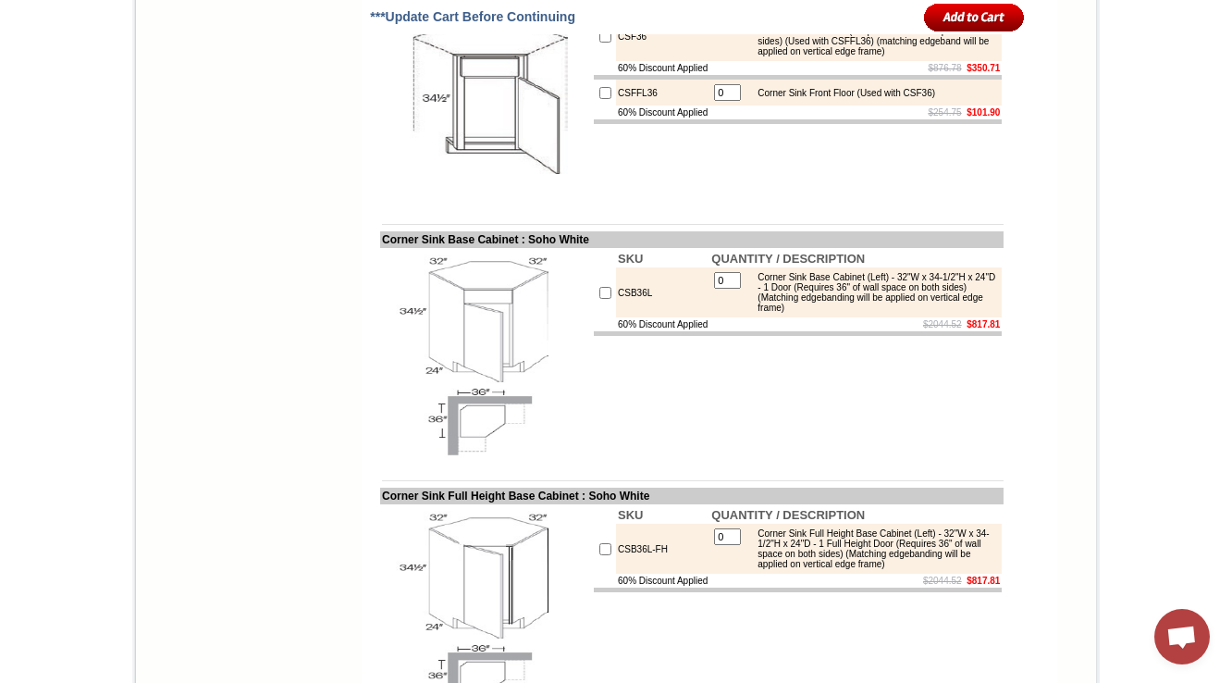
copy div "- 2 Doors (18"H each) (Max trimmable 27" X 10", has a fixed platform)"
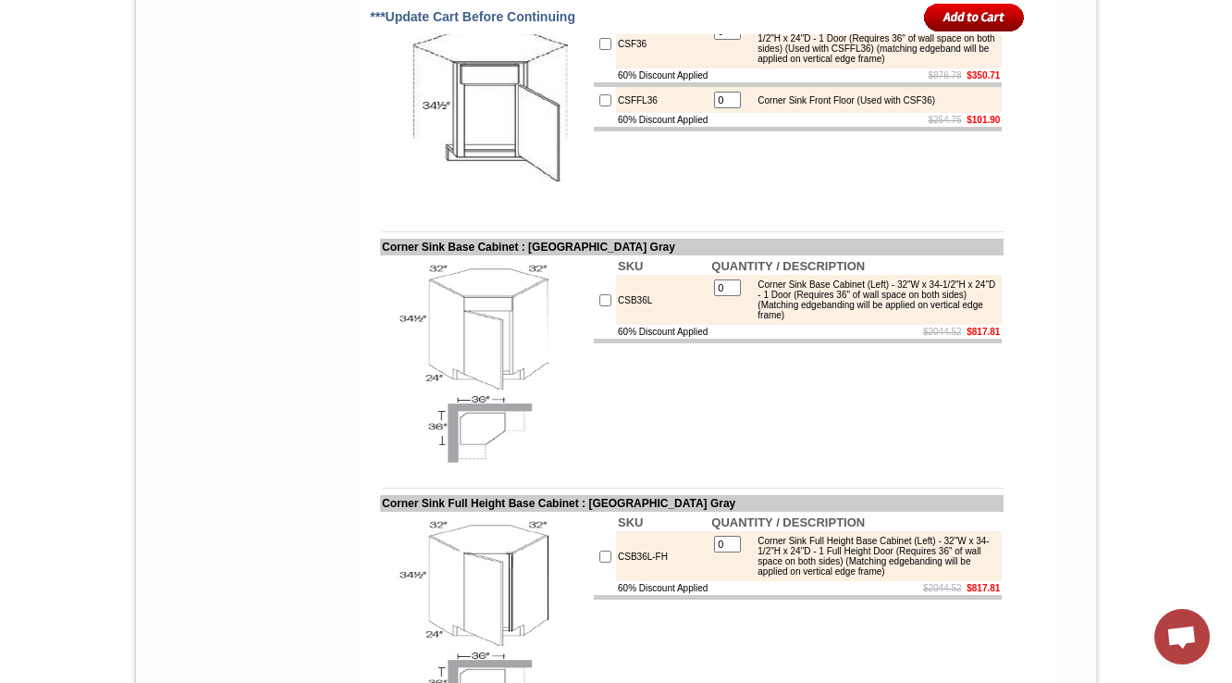
scroll to position [6028, 0]
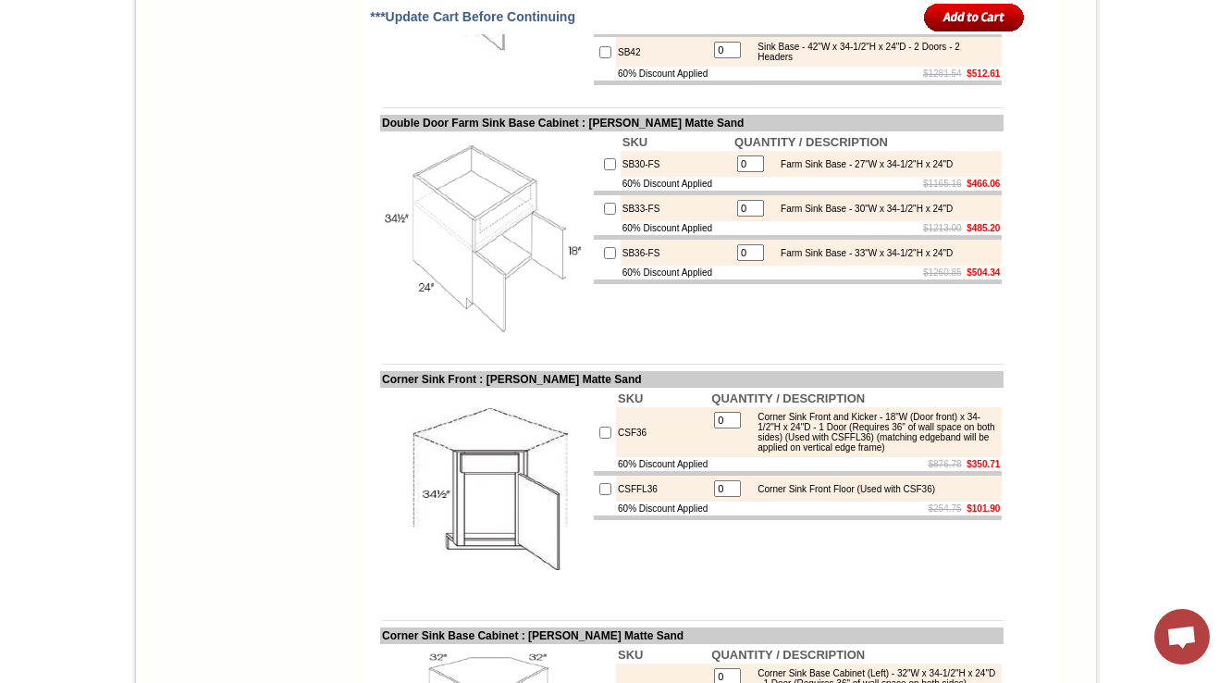
scroll to position [5658, 0]
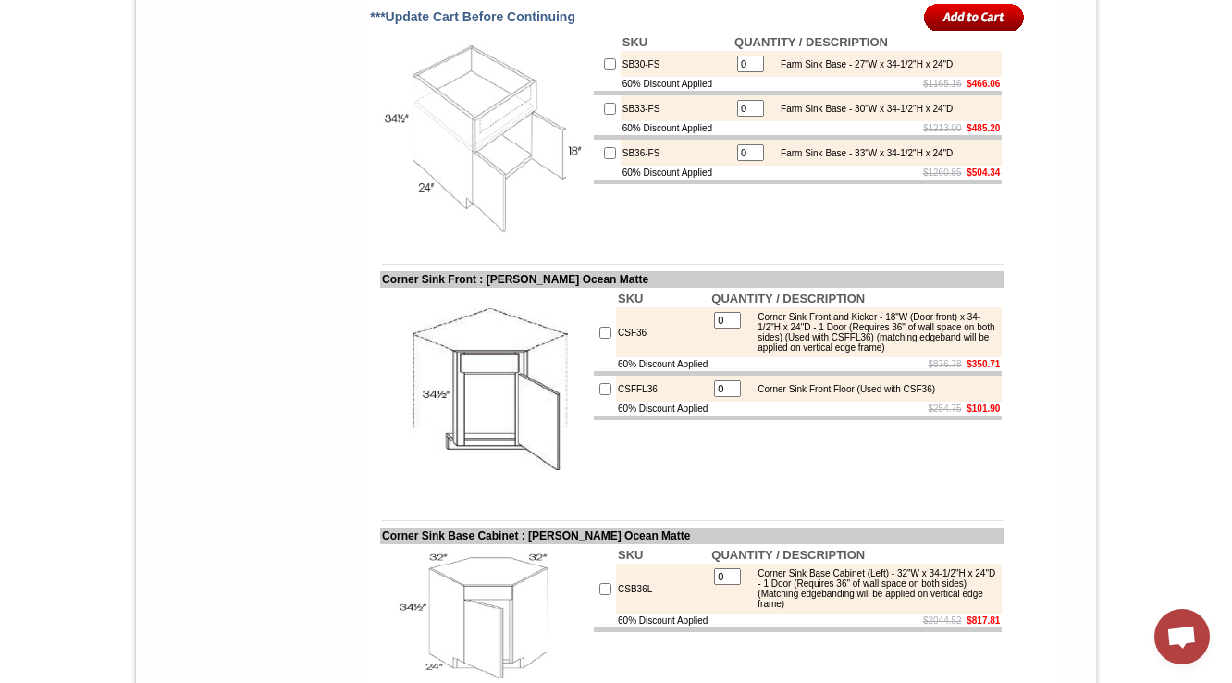
scroll to position [5584, 0]
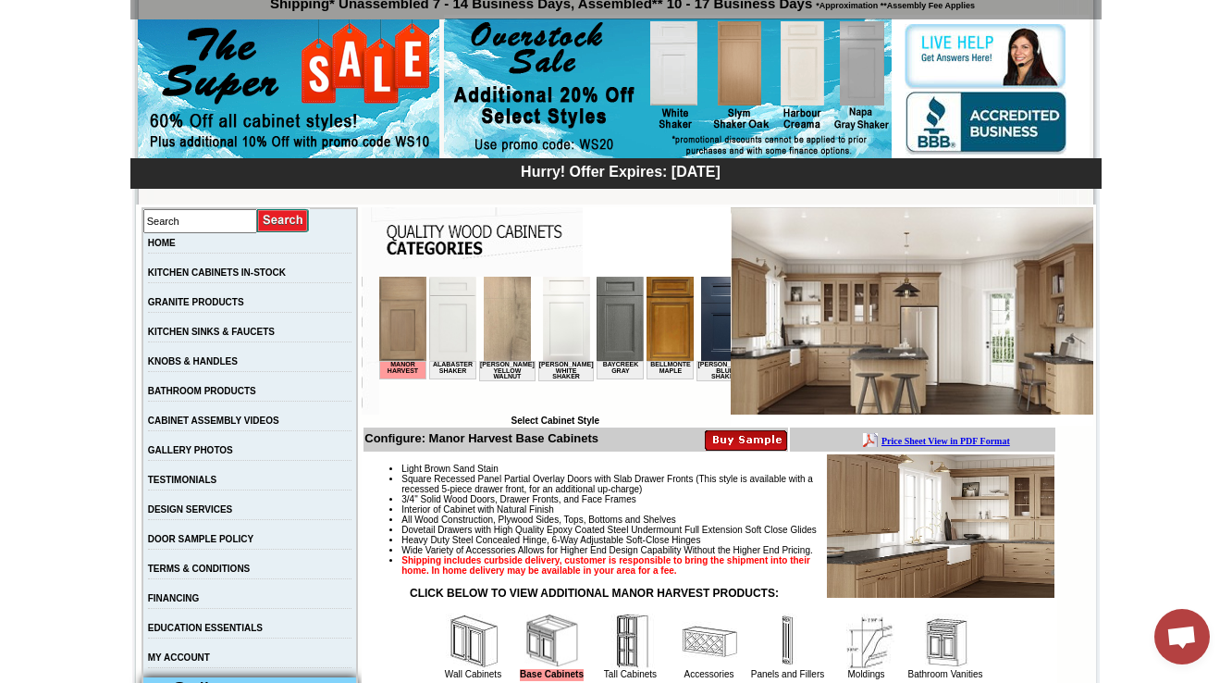
scroll to position [6702, 0]
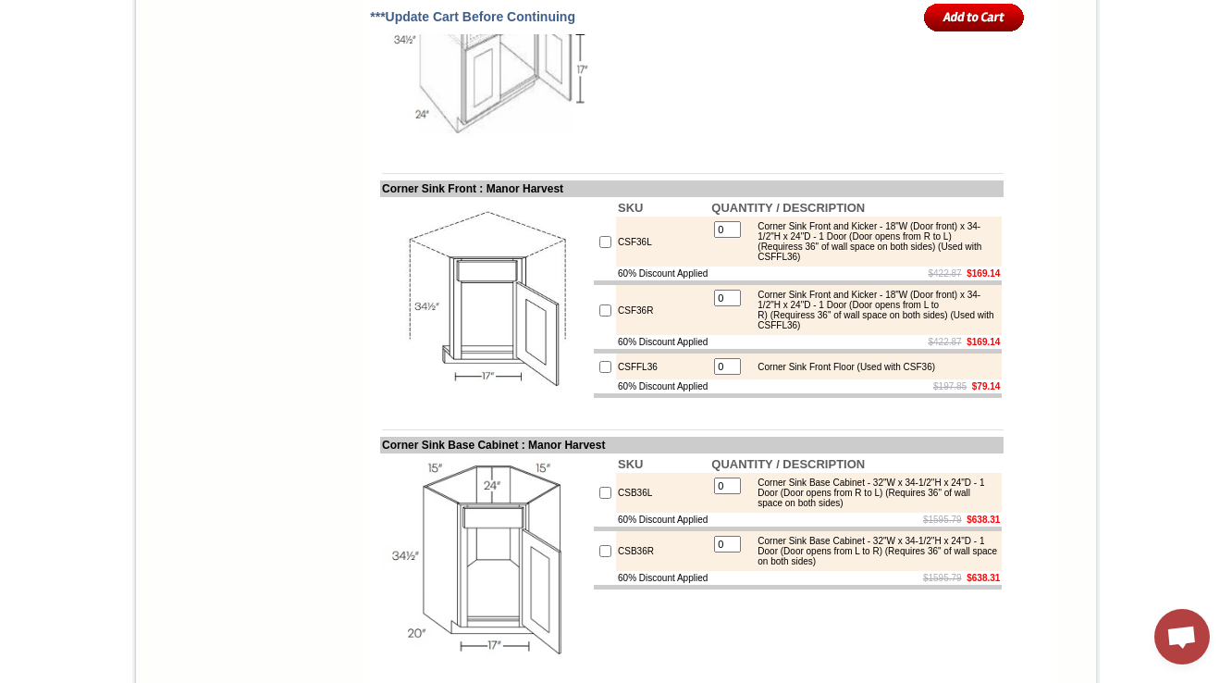
drag, startPoint x: 802, startPoint y: 136, endPoint x: 840, endPoint y: 134, distance: 38.0
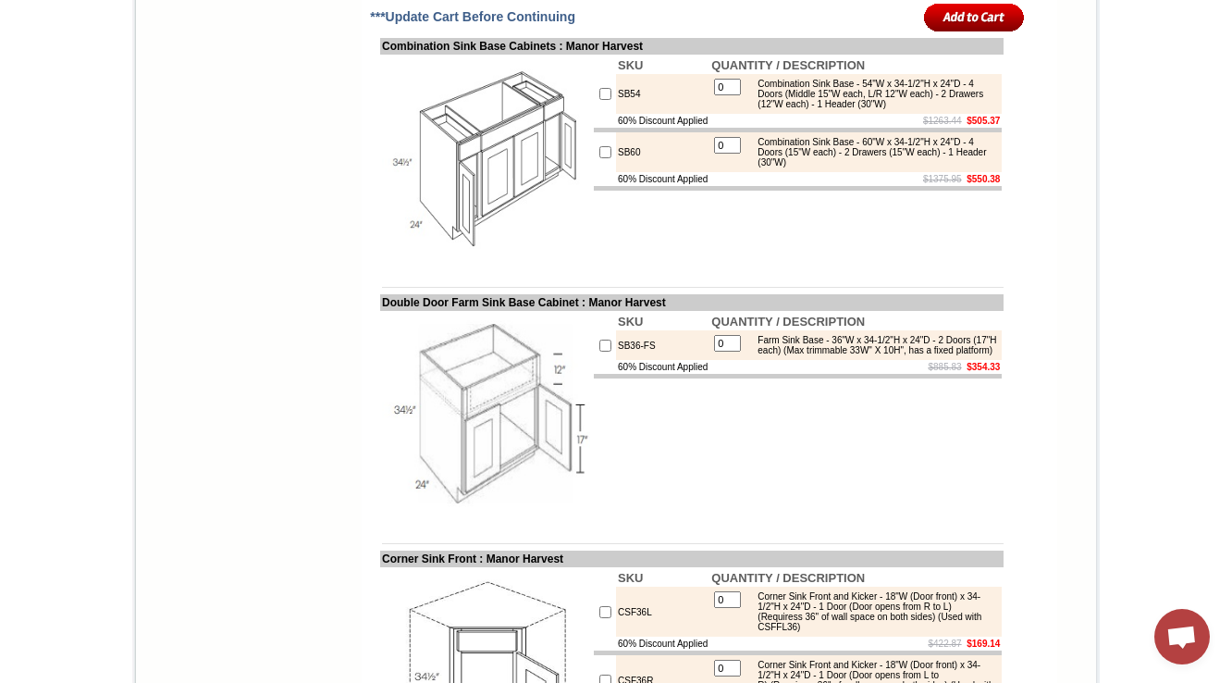
scroll to position [6406, 0]
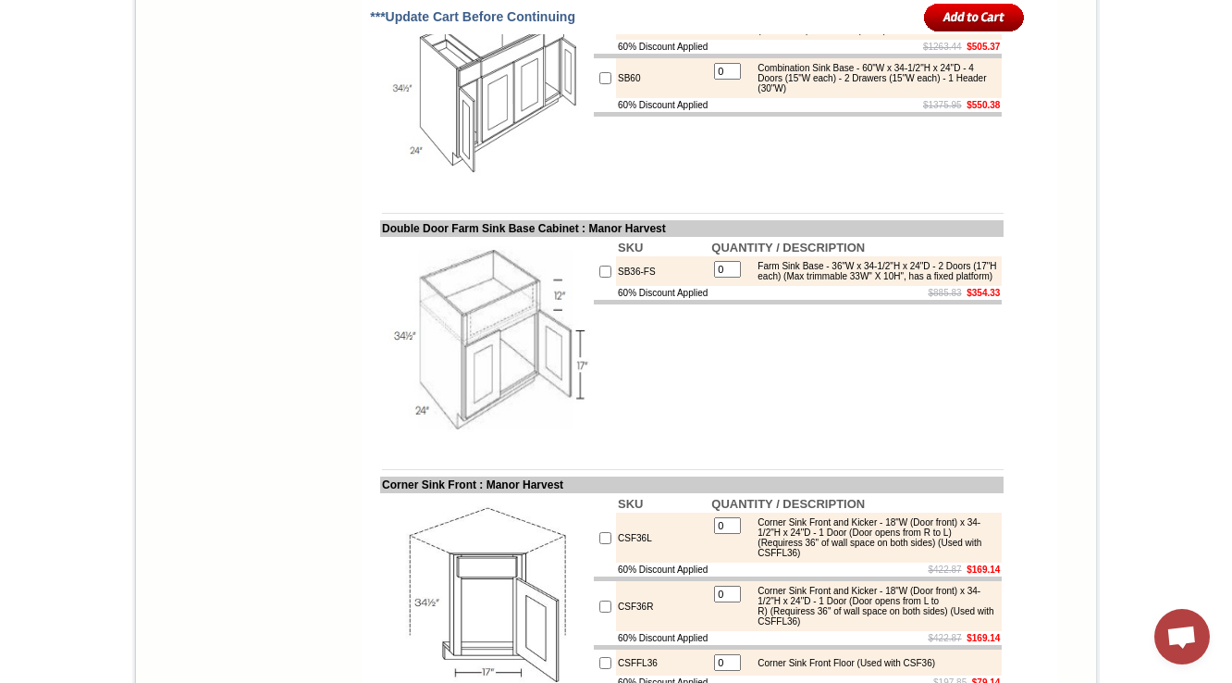
click at [495, 191] on img at bounding box center [486, 86] width 208 height 208
click at [823, 35] on div "Combination Sink Base - 54"W x 34-1/2"H x 24"D - 4 Doors (Middle 15"W each, L/R…" at bounding box center [872, 20] width 249 height 31
click at [824, 35] on div "Combination Sink Base - 54"W x 34-1/2"H x 24"D - 4 Doors (Middle 15"W each, L/R…" at bounding box center [872, 20] width 249 height 31
click at [941, 35] on div "Combination Sink Base - 54"W x 34-1/2"H x 24"D - 4 Doors (Middle 15"W each, L/R…" at bounding box center [872, 20] width 249 height 31
click at [913, 93] on div "Combination Sink Base - 60"W x 34-1/2"H x 24"D - 4 Doors (15"W each) - 2 Drawer…" at bounding box center [872, 78] width 249 height 31
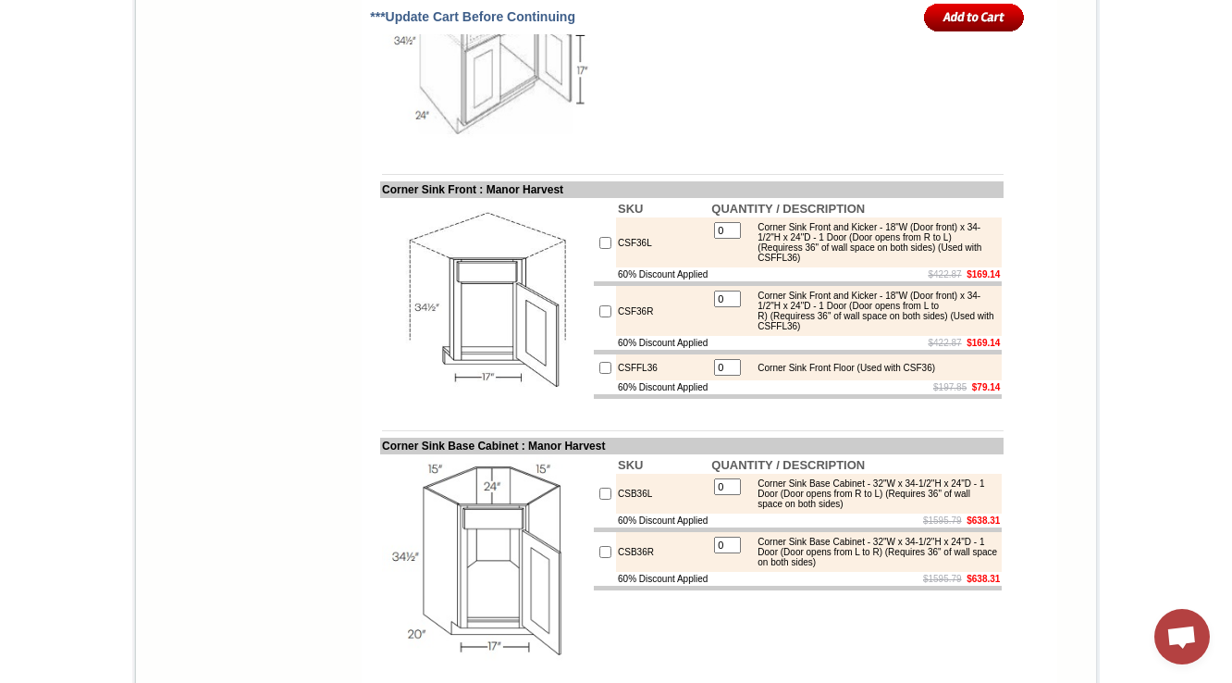
scroll to position [6702, 0]
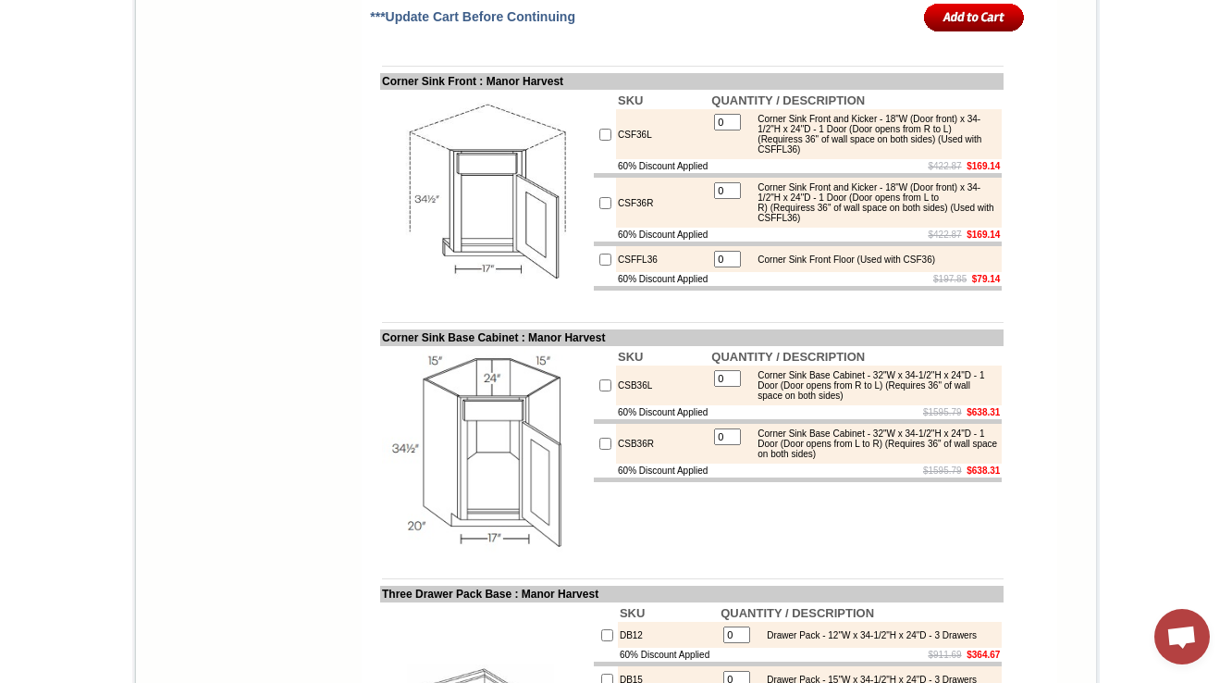
scroll to position [6776, 0]
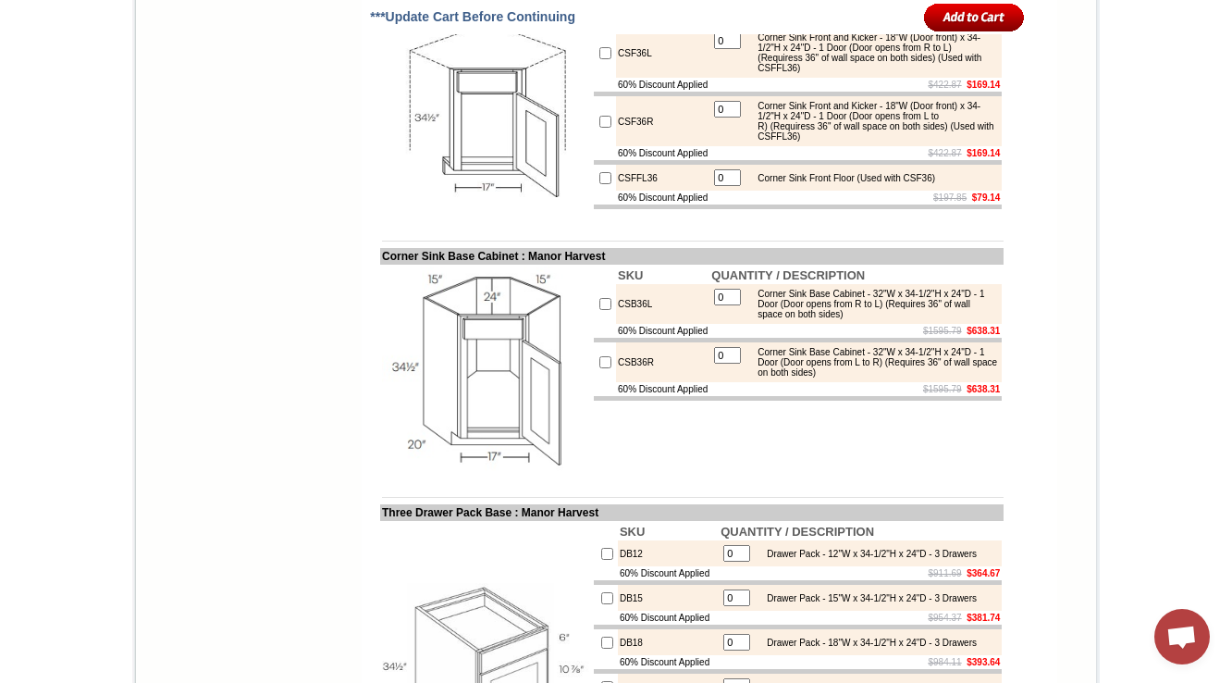
scroll to position [6924, 0]
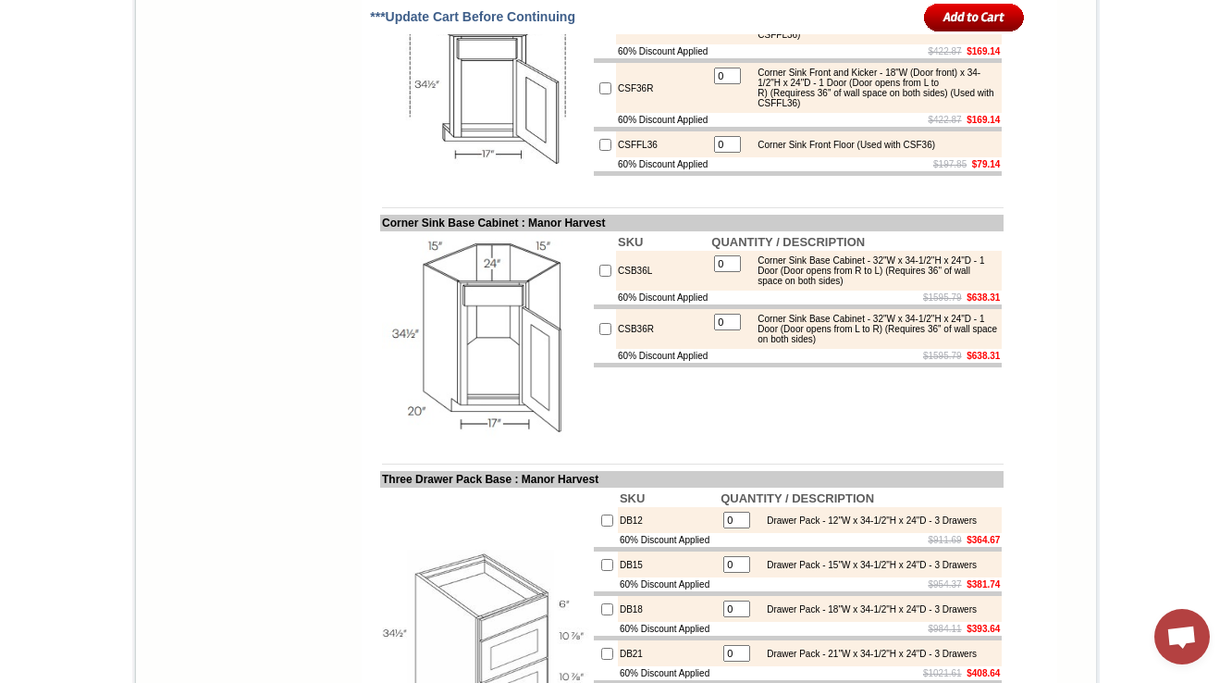
drag, startPoint x: 366, startPoint y: 119, endPoint x: 499, endPoint y: 116, distance: 132.3
copy td "Double Door Farm Sin"
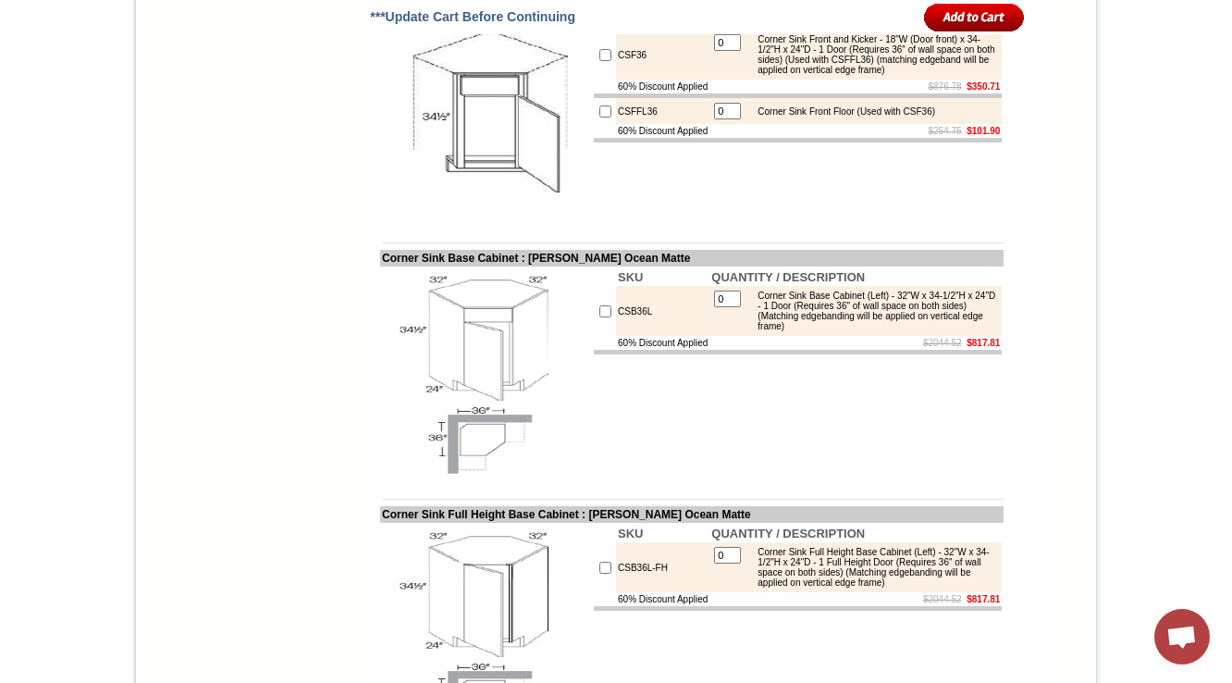
scroll to position [6036, 0]
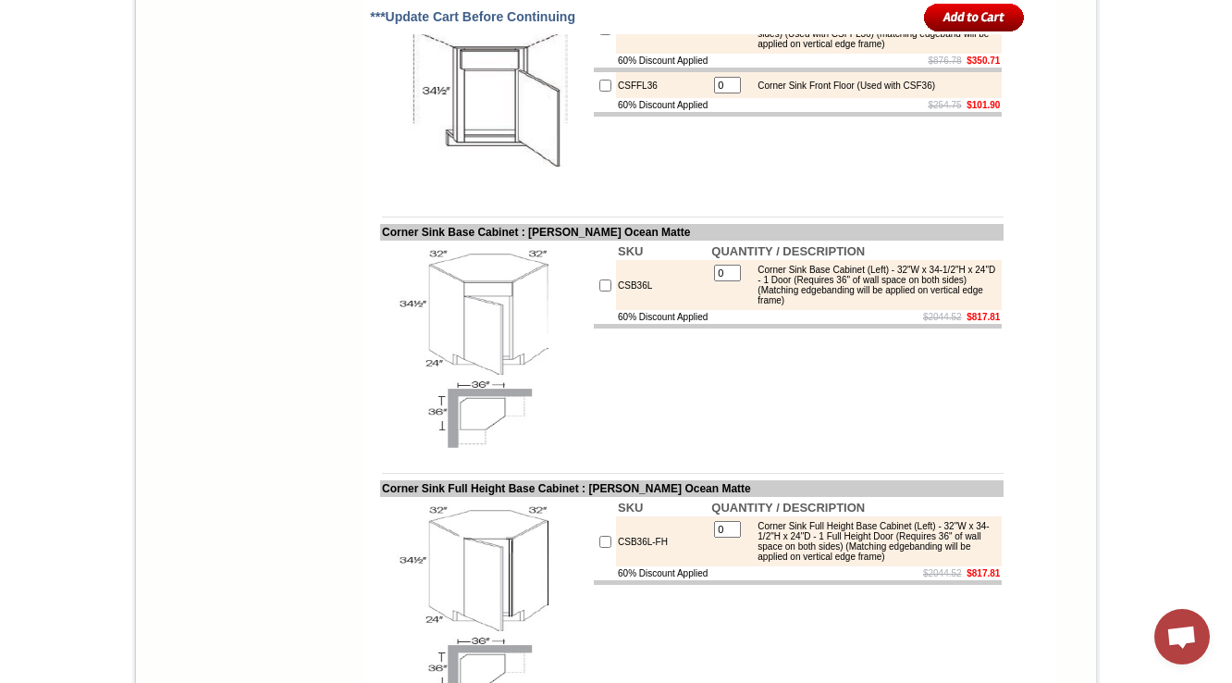
drag, startPoint x: 759, startPoint y: 252, endPoint x: 808, endPoint y: 290, distance: 62.0
copy div "Farm Sink Base - 27"W x 34-1/2"H x 24"D - 2 Doors (18"H each) (Max trimmable 27…"
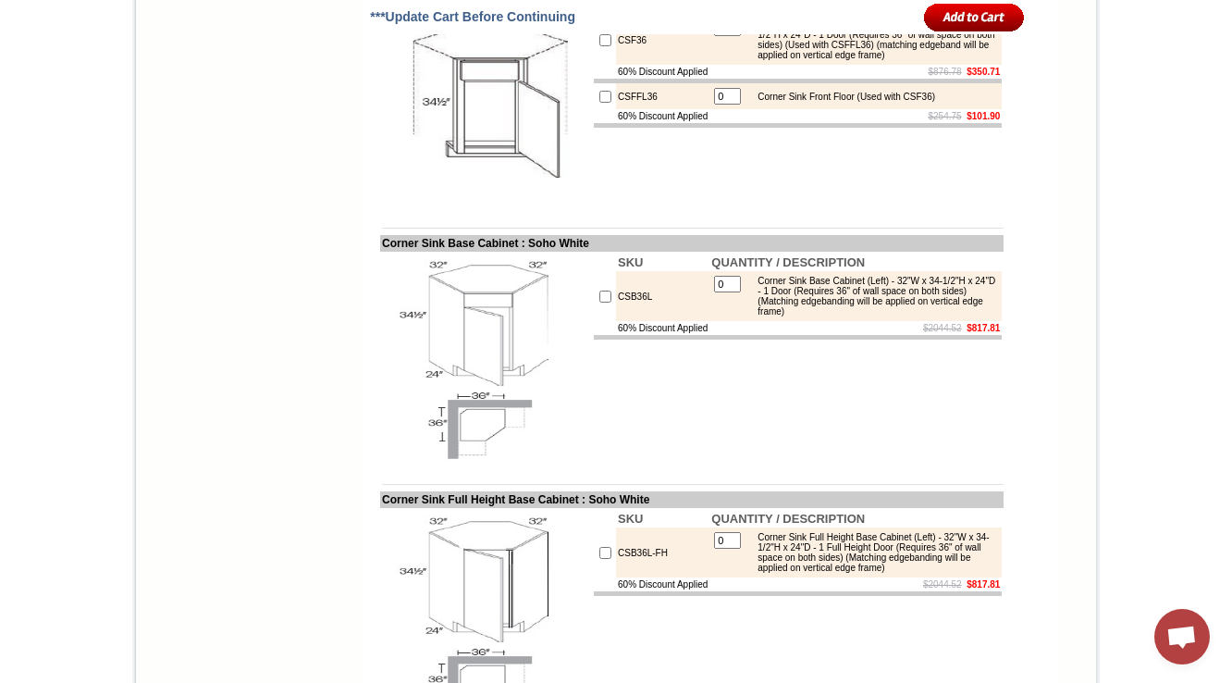
drag, startPoint x: 957, startPoint y: 336, endPoint x: 845, endPoint y: 351, distance: 112.9
copy div "- 2 Doors (18"H each)"
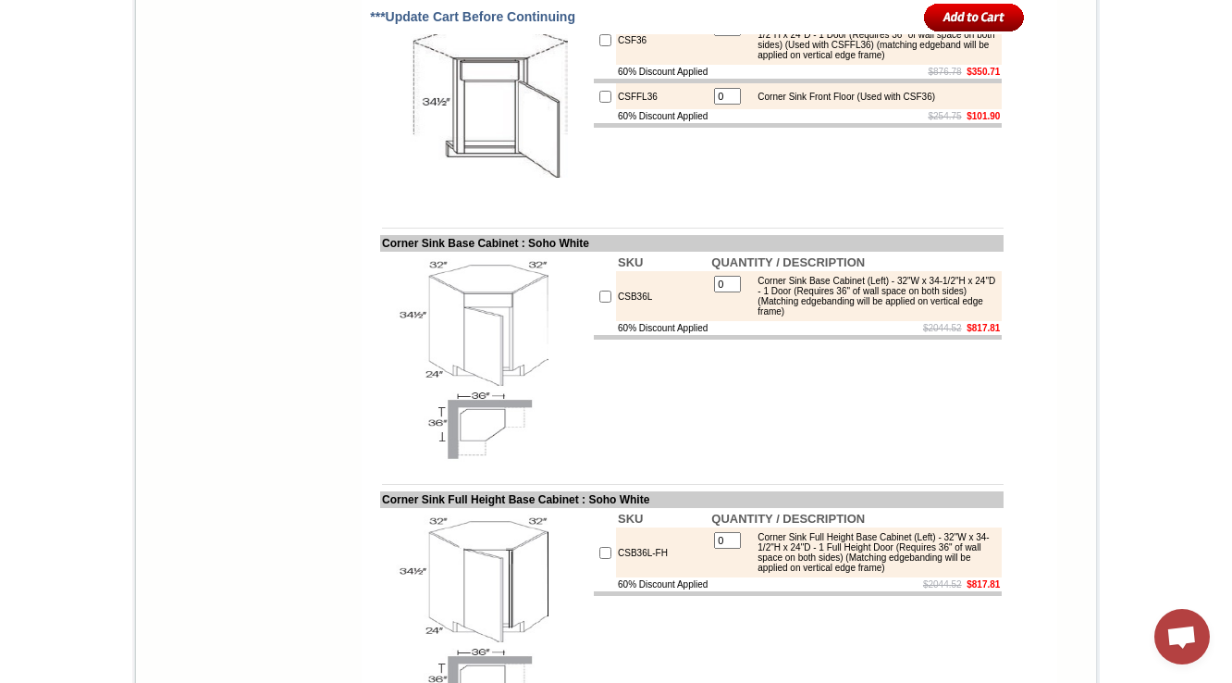
drag, startPoint x: 955, startPoint y: 338, endPoint x: 969, endPoint y: 344, distance: 15.3
copy div "- 2 Doors (18"H each) (Max trimmable 30" X 10""
drag, startPoint x: 759, startPoint y: 288, endPoint x: 770, endPoint y: 302, distance: 17.8
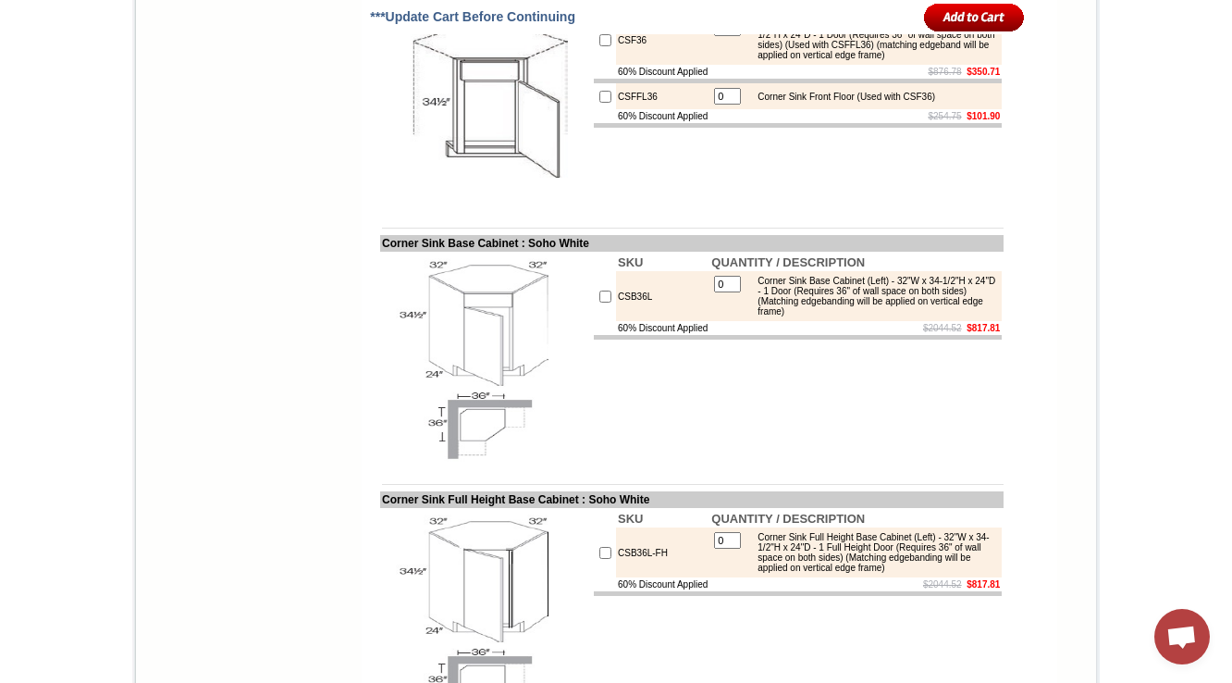
drag, startPoint x: 755, startPoint y: 282, endPoint x: 812, endPoint y: 293, distance: 58.4
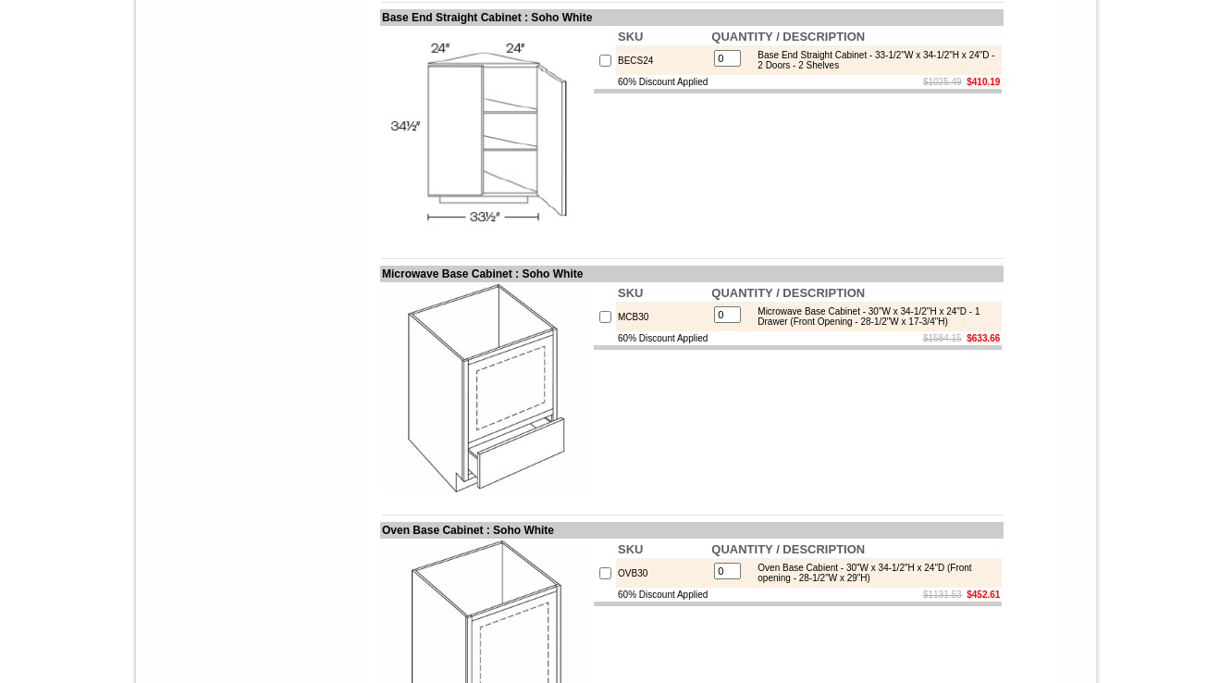
scroll to position [6037, 0]
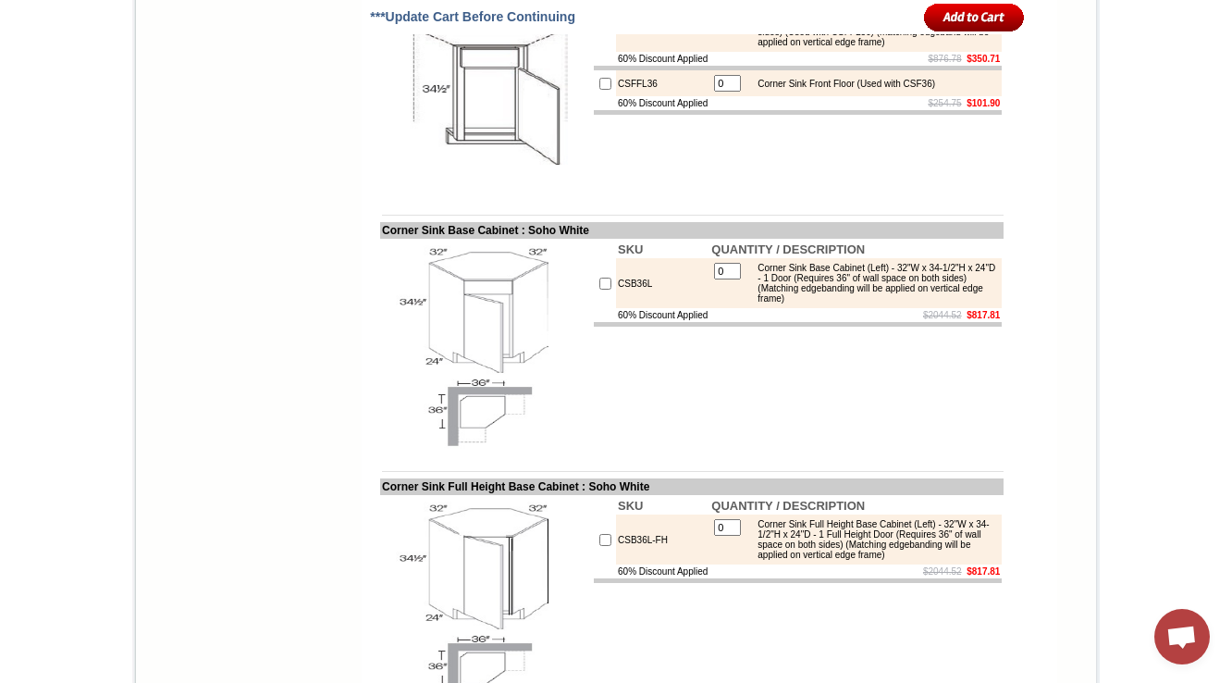
drag, startPoint x: 805, startPoint y: 285, endPoint x: 797, endPoint y: 277, distance: 11.8
drag, startPoint x: 755, startPoint y: 246, endPoint x: 809, endPoint y: 285, distance: 67.0
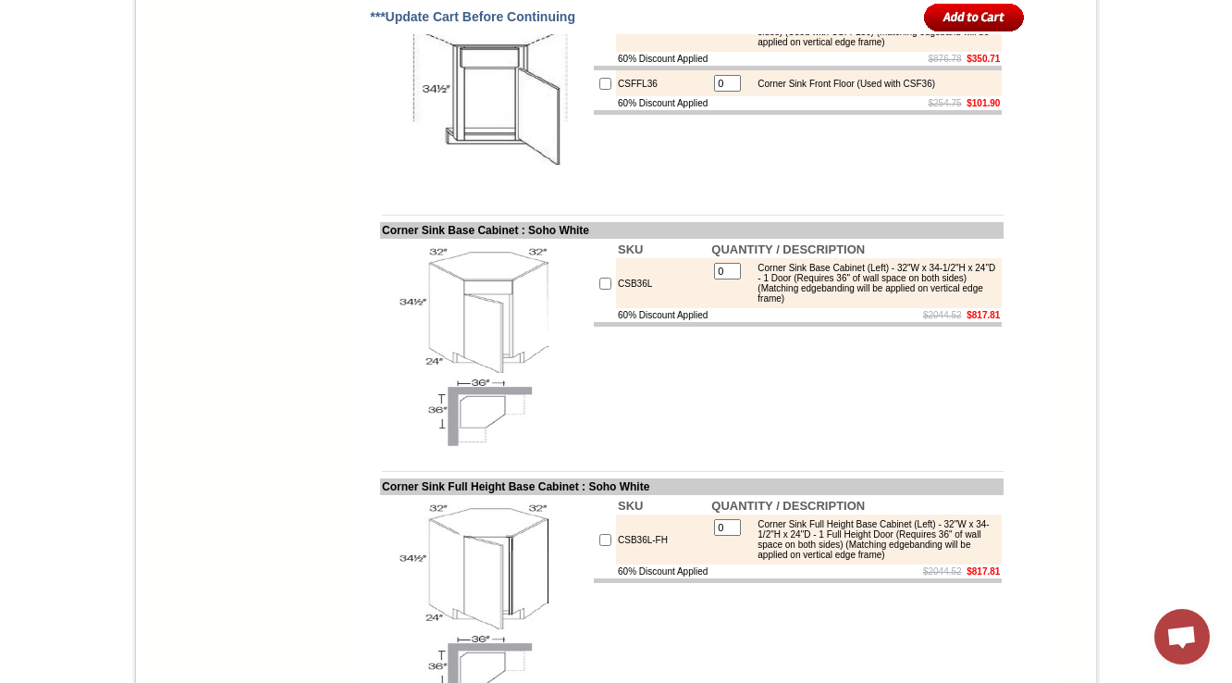
copy div "Farm Sink Base - 27"W x 34-1/2"H x 24"D - 2 Doors (18"H each) (Max trimmable 27…"
drag, startPoint x: 759, startPoint y: 247, endPoint x: 980, endPoint y: 259, distance: 221.4
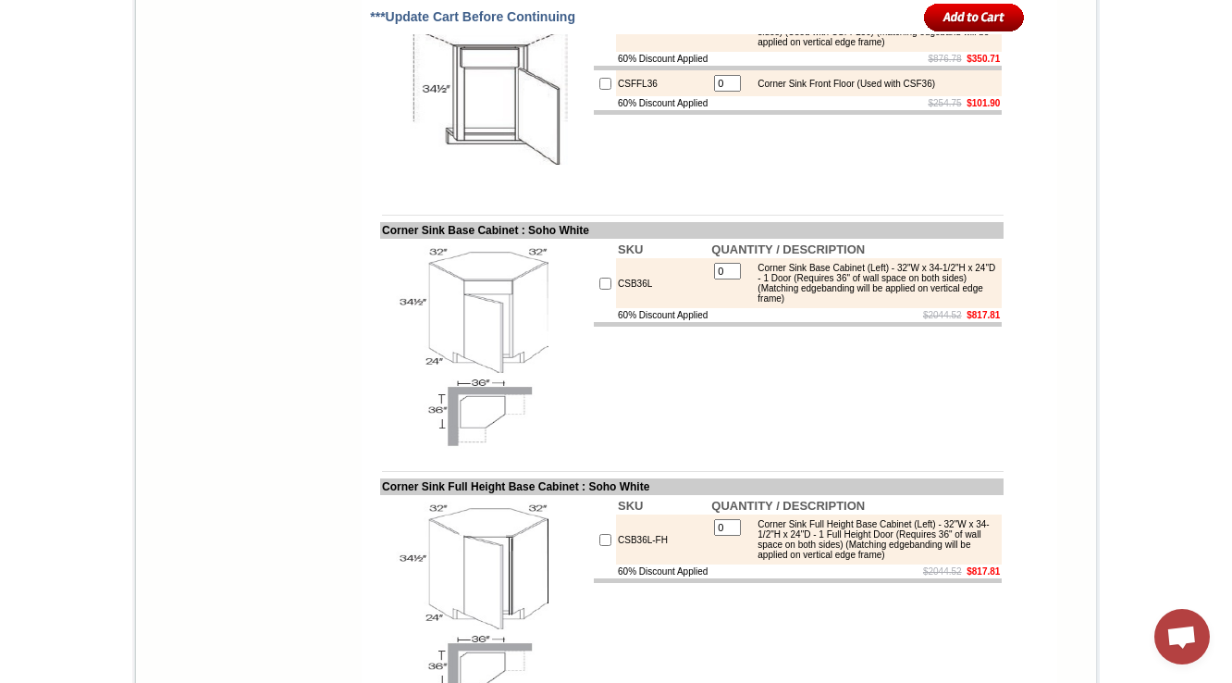
copy div "Farm Sink Base - 27"W x 34-1/2"H x 24"D - 2 Doors (18"H each) (Max trimmable 27…"
drag, startPoint x: 777, startPoint y: 321, endPoint x: 846, endPoint y: 334, distance: 69.7
copy div "Farm Sink Base - 30"W x 34-1/2"H x 24"D - 2 Doors (18"H each)"
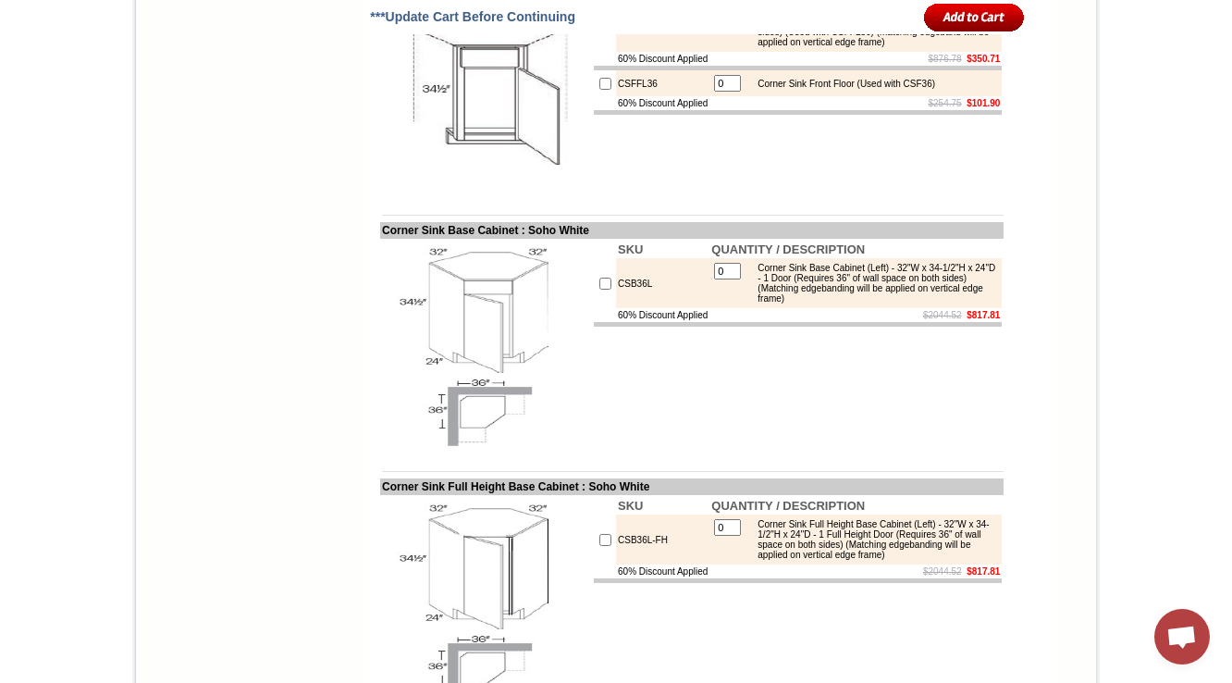
drag, startPoint x: 845, startPoint y: 261, endPoint x: 848, endPoint y: 280, distance: 19.8
copy div "(Max trimmable 27" X 10") (Trimming to be done in field, Has a fixed platform)"
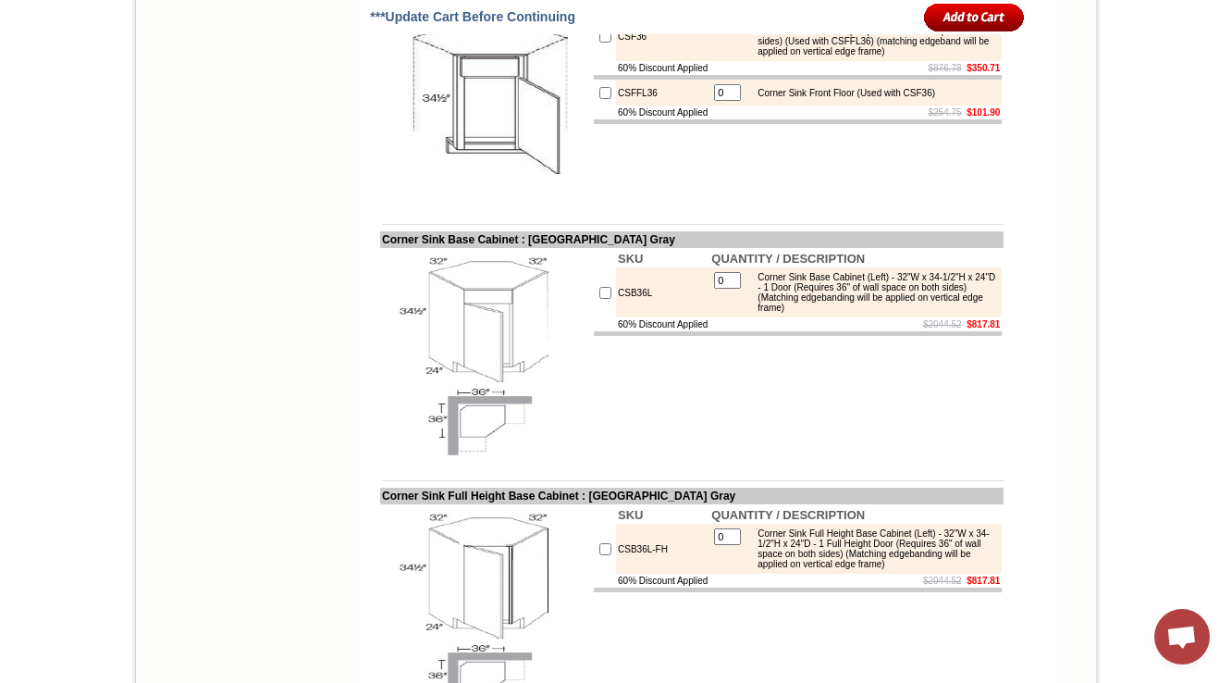
drag, startPoint x: 755, startPoint y: 353, endPoint x: 807, endPoint y: 371, distance: 54.7
copy div "(Trimming to be done in field, Has a fixed platform)"
drag, startPoint x: 846, startPoint y: 342, endPoint x: 859, endPoint y: 364, distance: 25.4
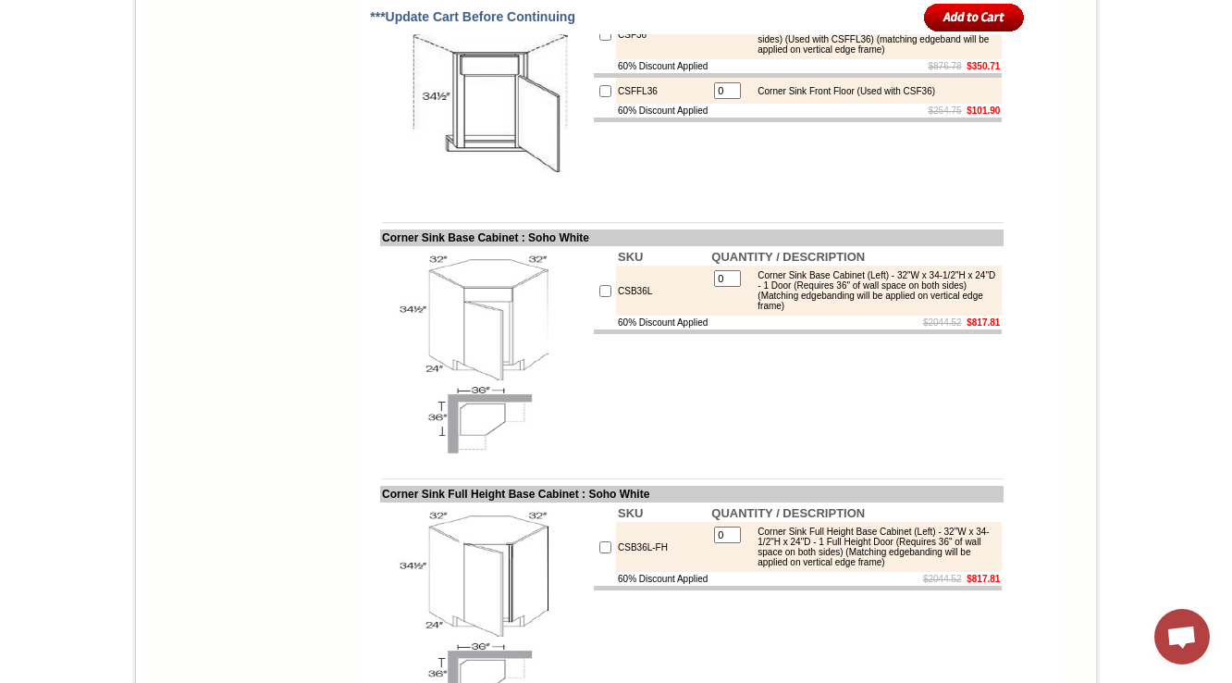
copy div "(Max trimmable 30" X 10") (Trimming to be done in field, Has a fixed platform)"
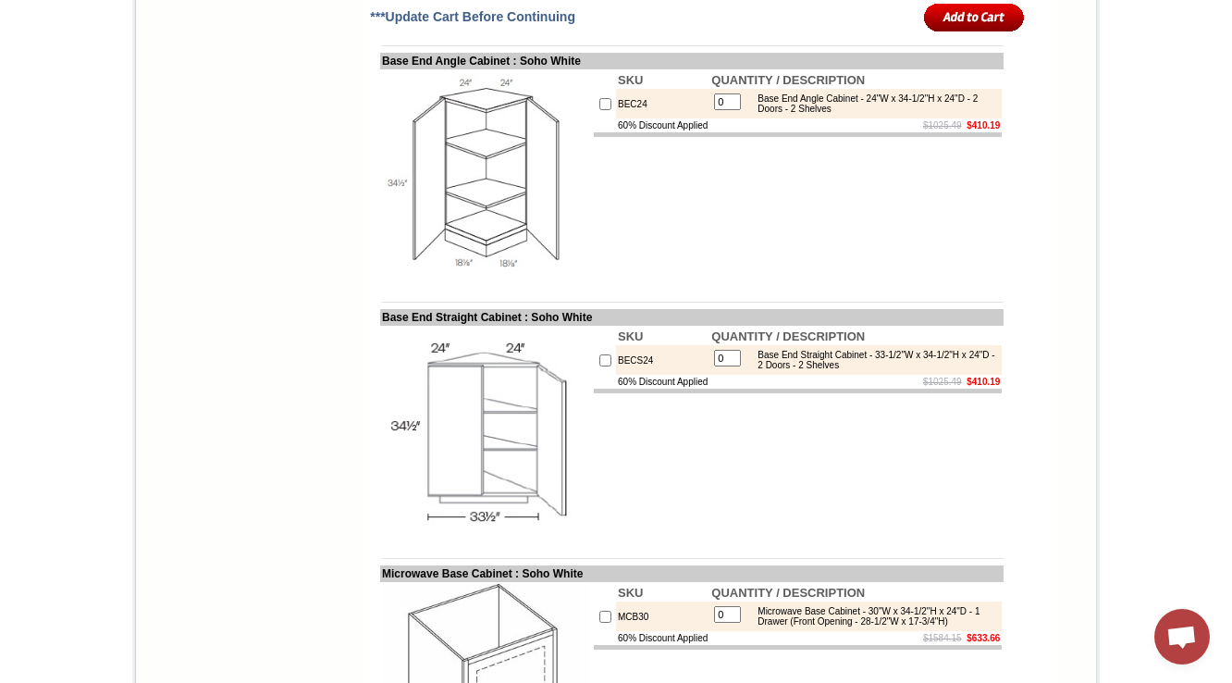
scroll to position [6043, 0]
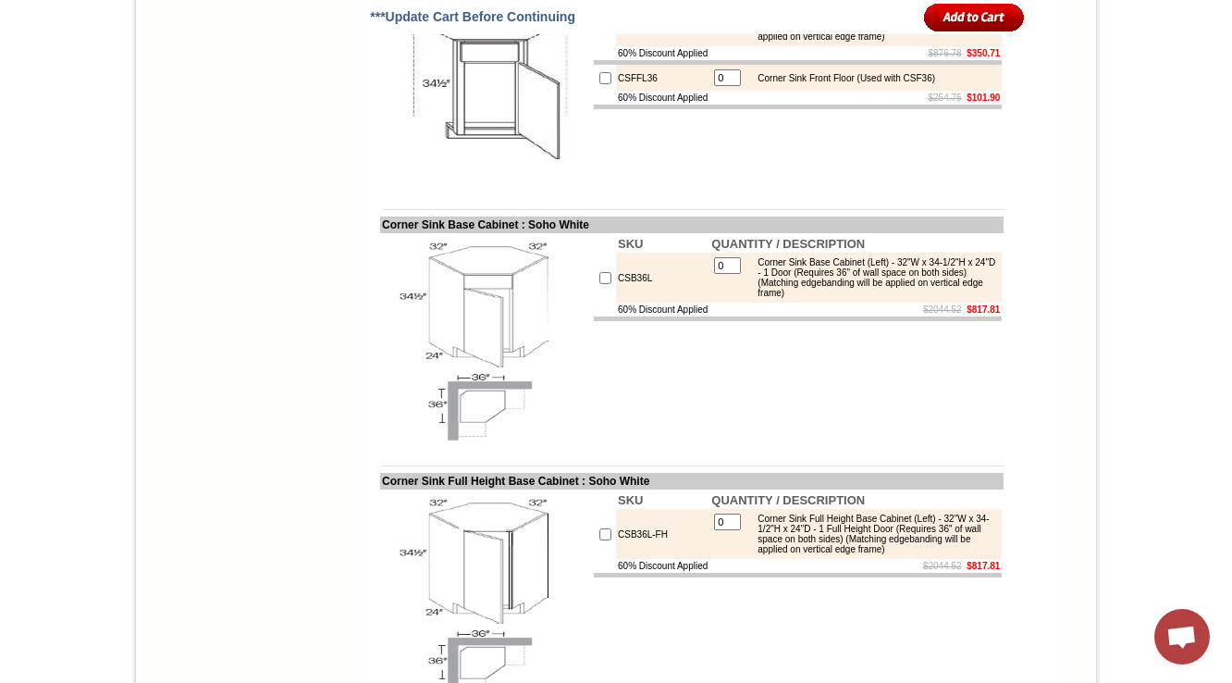
drag, startPoint x: 758, startPoint y: 389, endPoint x: 807, endPoint y: 428, distance: 62.6
copy div "Farm Sink Base - 33"W x 34-1/2"H x 24"D - 2 Doors (18"H each) (Max trimmable 33…"
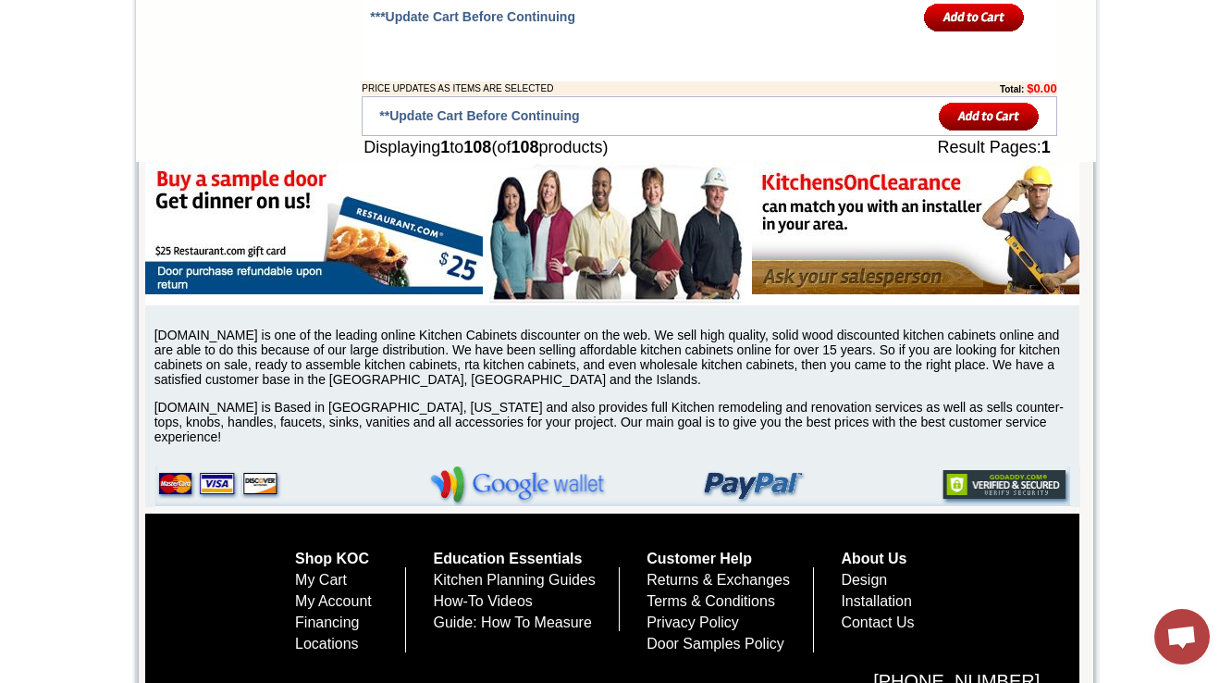
scroll to position [10045, 0]
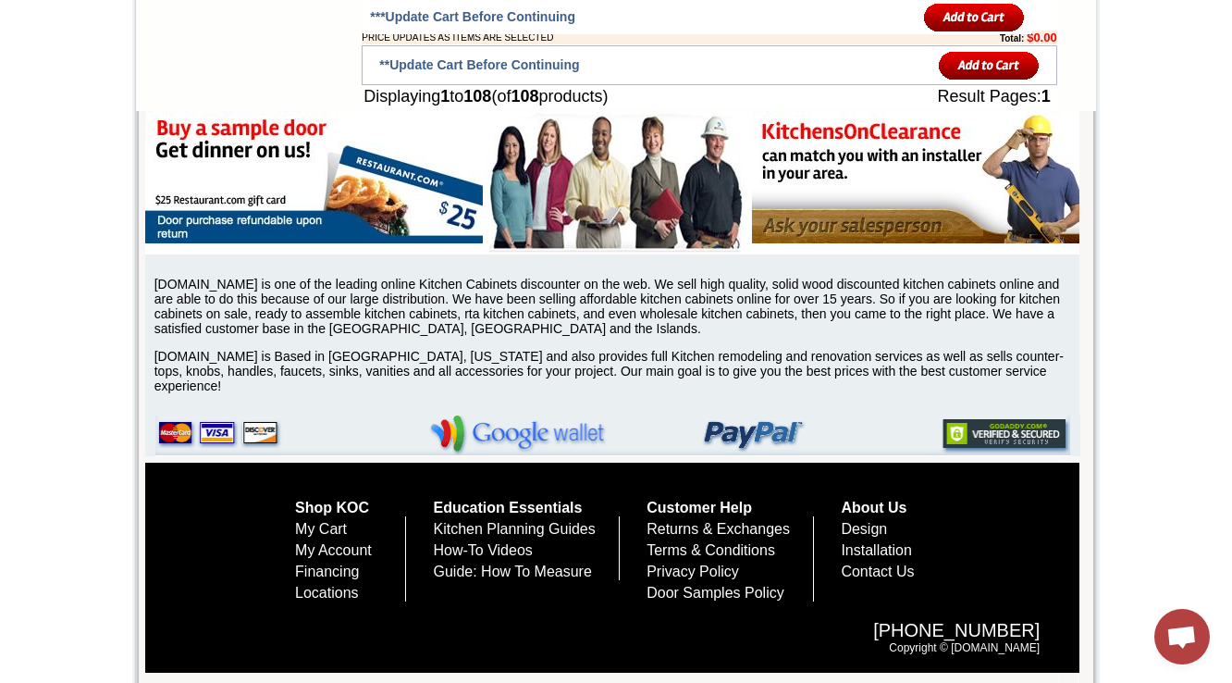
drag, startPoint x: 908, startPoint y: 287, endPoint x: 752, endPoint y: 252, distance: 159.3
copy div "Base Transitional Cabinet - 17"W x 34-1/2"H x 12"-24"D - 1 Door - 2 Shelves (Re…"
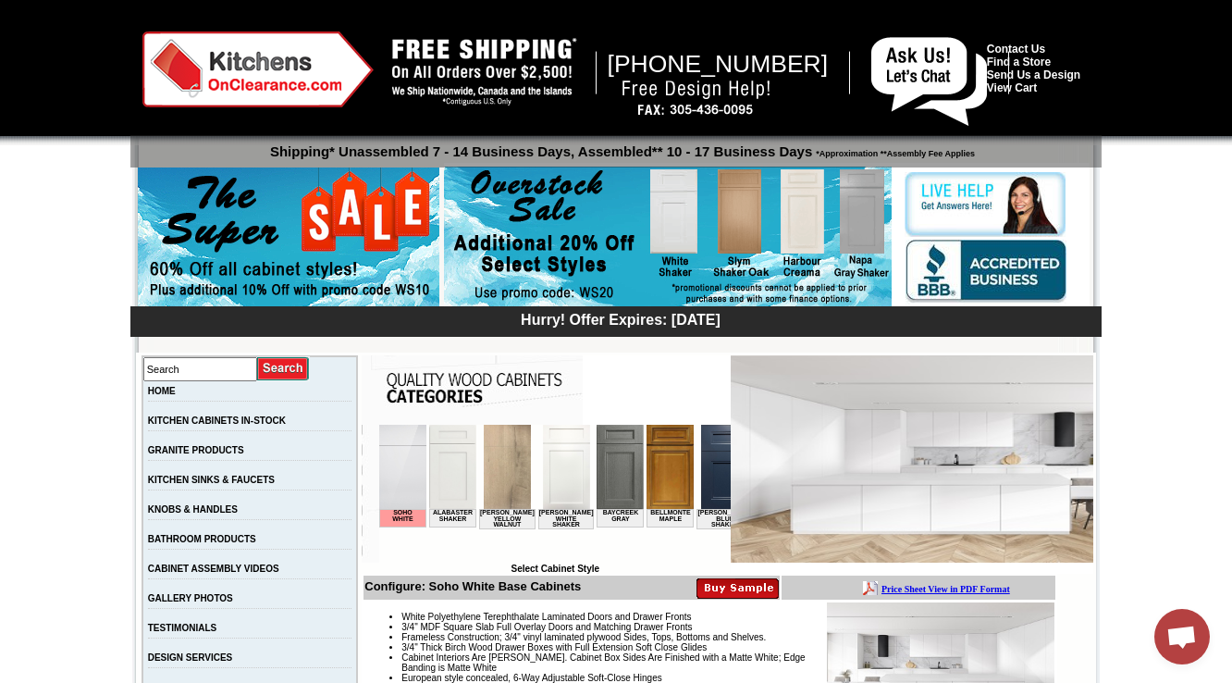
scroll to position [518, 0]
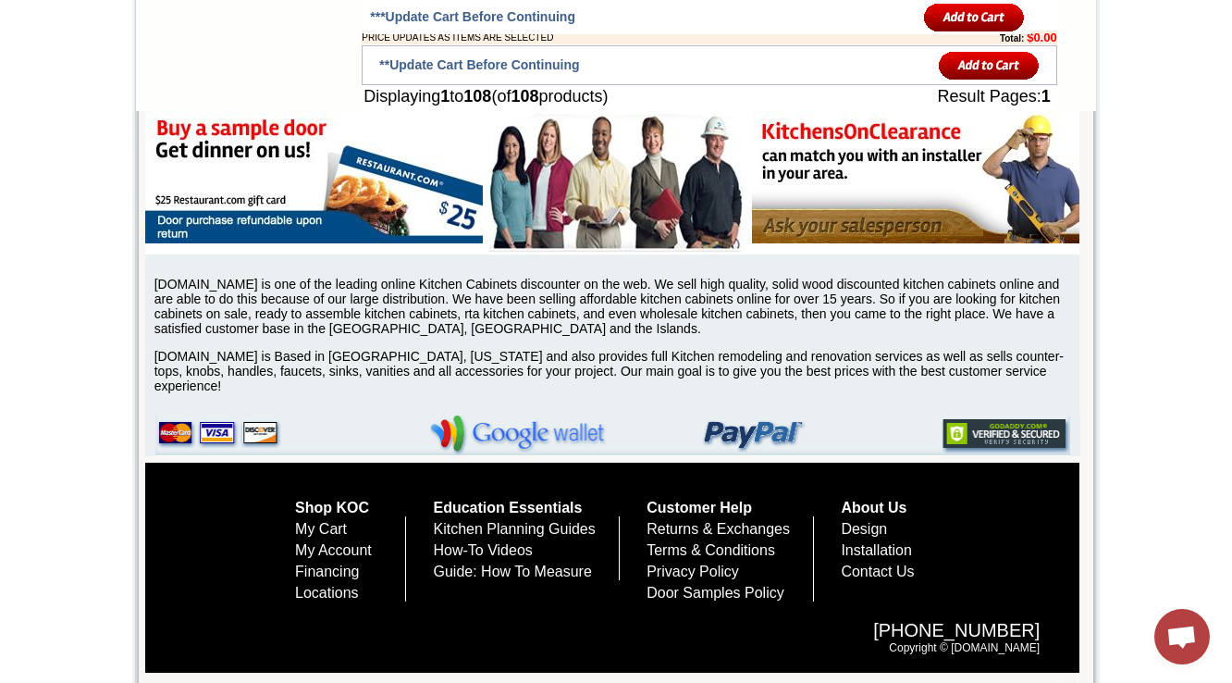
scroll to position [10045, 0]
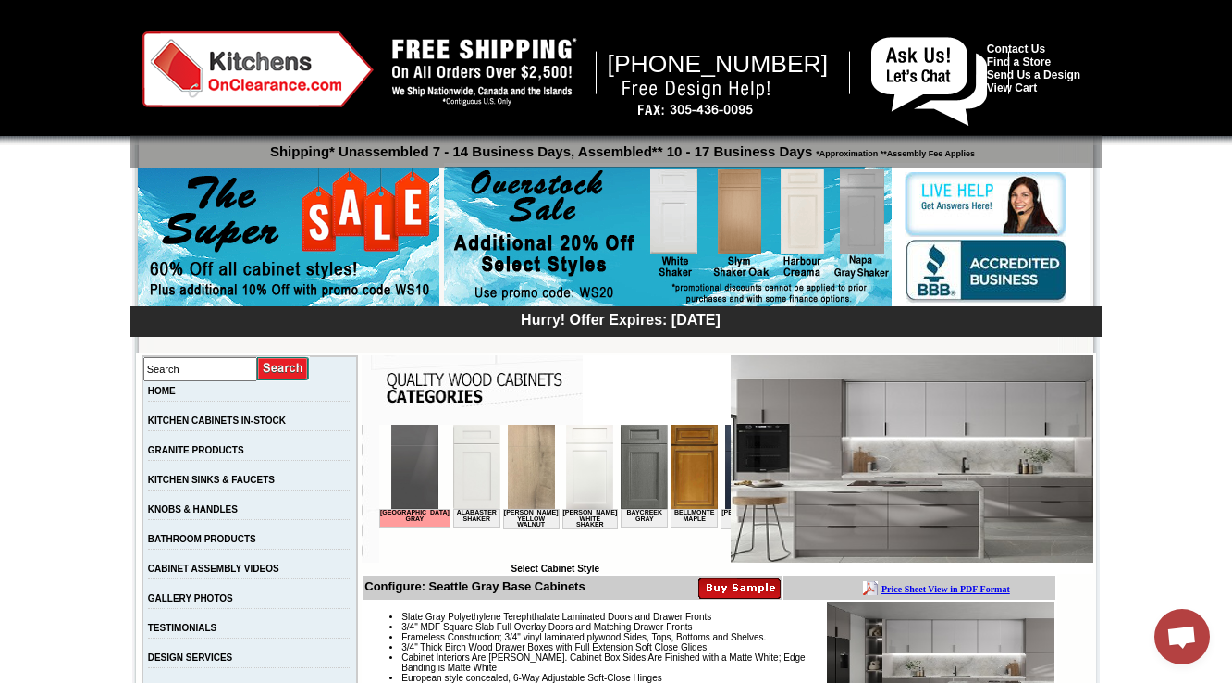
scroll to position [592, 0]
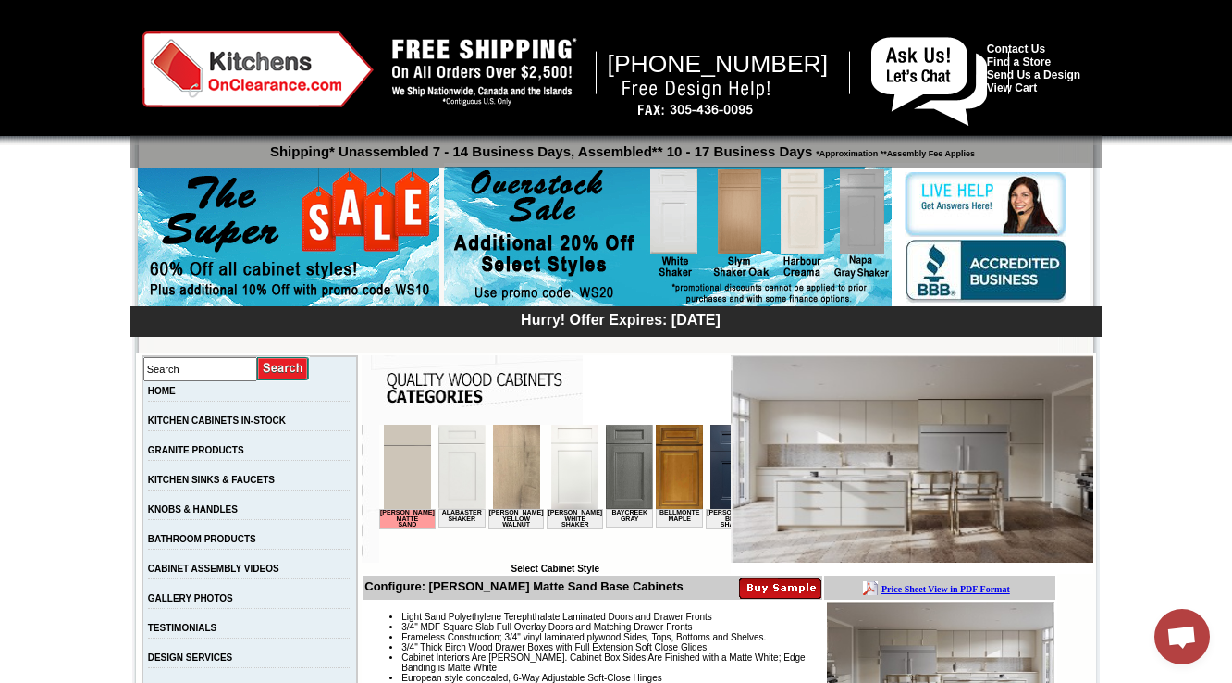
scroll to position [444, 0]
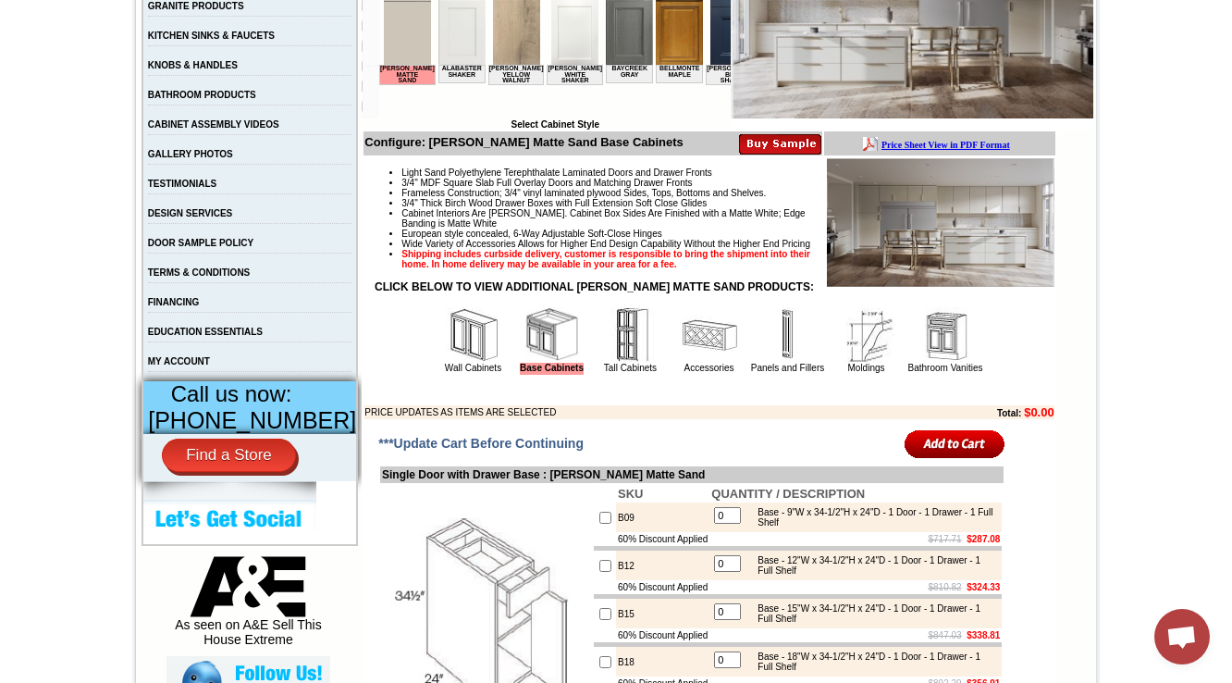
click at [665, 409] on td "Light Sand Polyethylene Terephthalate Laminated Doors and Drawer Fronts 3/4" MD…" at bounding box center [709, 288] width 691 height 263
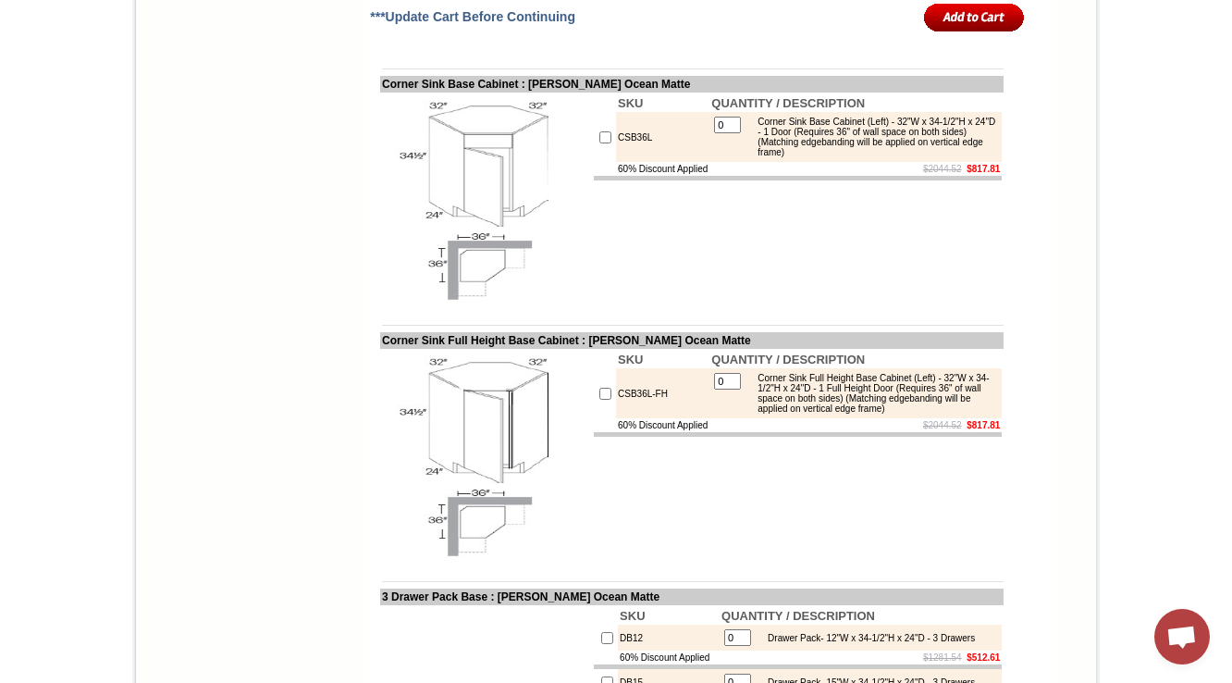
scroll to position [9706, 0]
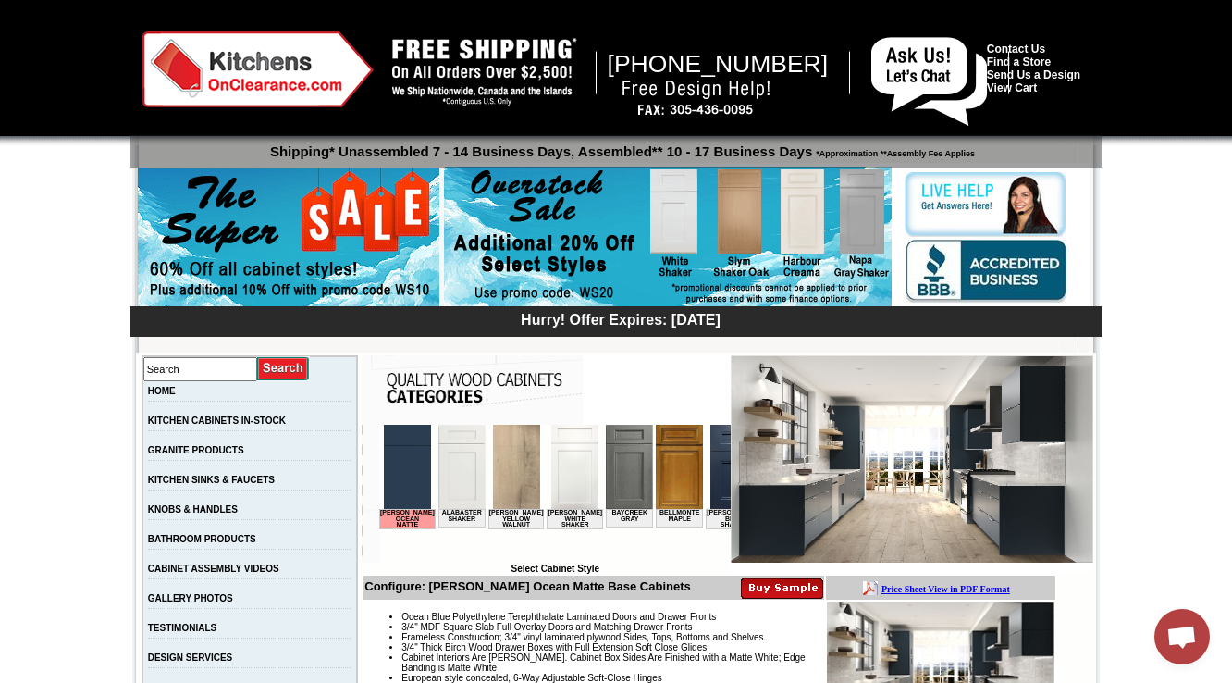
scroll to position [592, 0]
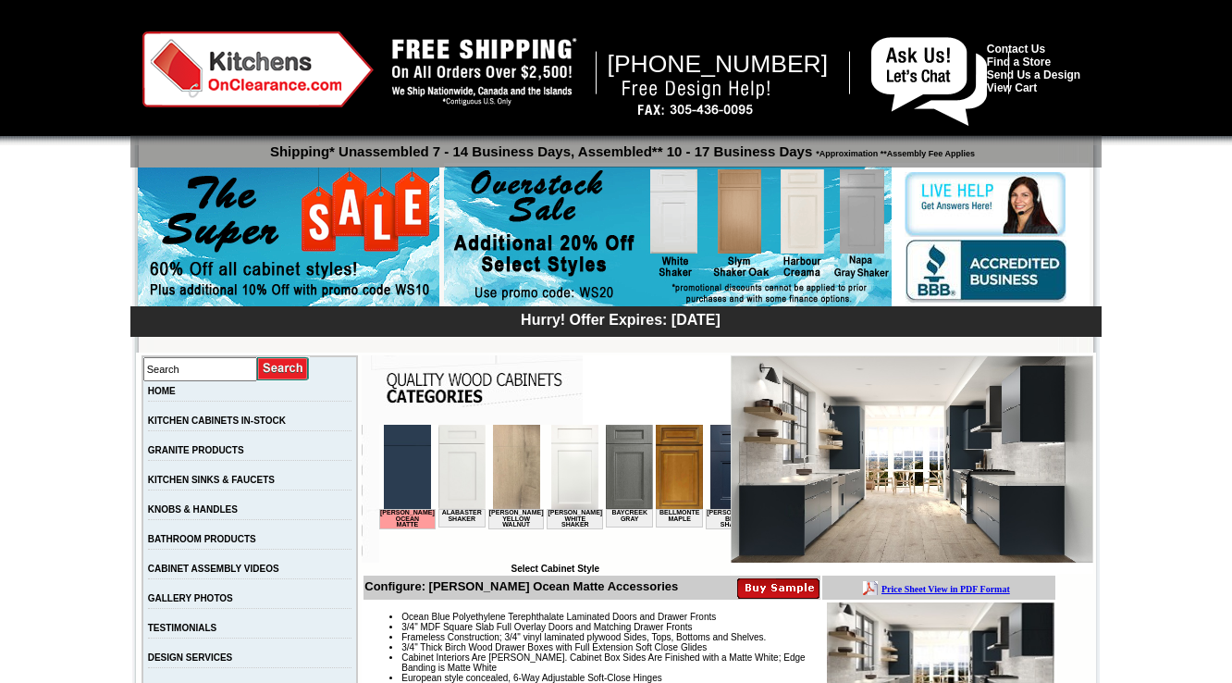
scroll to position [2299, 0]
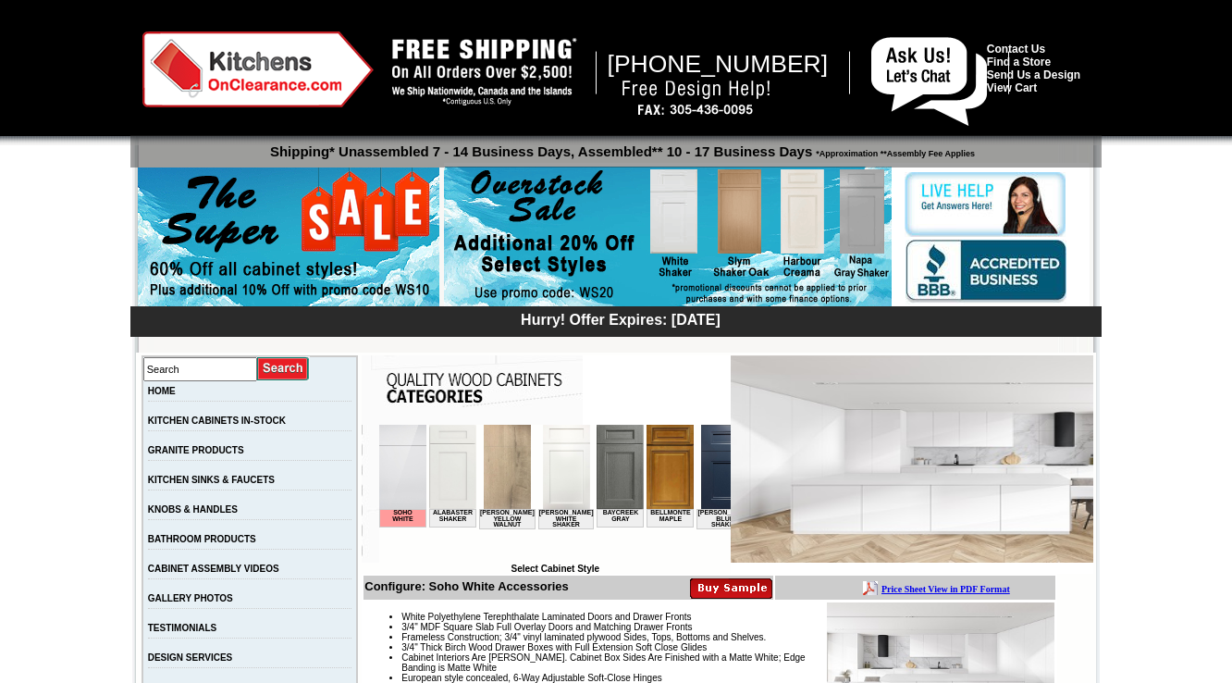
scroll to position [2305, 0]
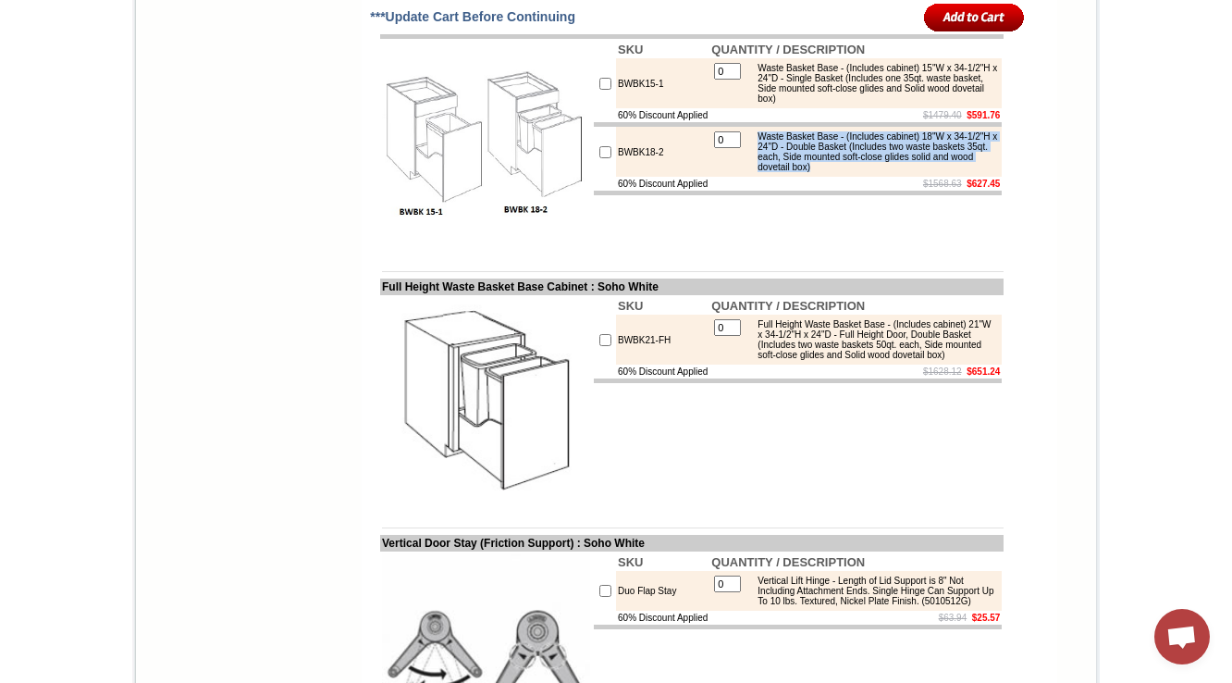
drag, startPoint x: 755, startPoint y: 400, endPoint x: 951, endPoint y: 430, distance: 198.5
click at [951, 172] on div "Waste Basket Base - (Includes cabinet) 18"W x 34-1/2"H x 24"D - Double Basket (…" at bounding box center [872, 151] width 249 height 41
copy div "Waste Basket Base - (Includes cabinet) 18"W x 34-1/2"H x 24"D - Double Basket (…"
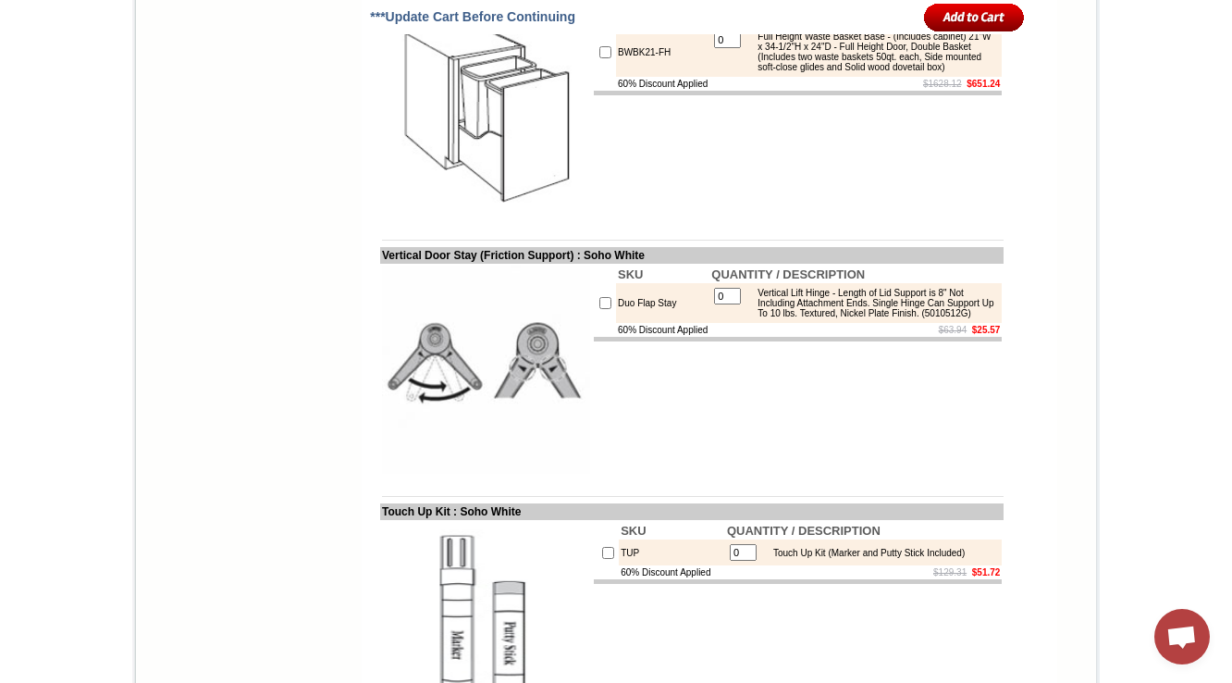
scroll to position [2601, 0]
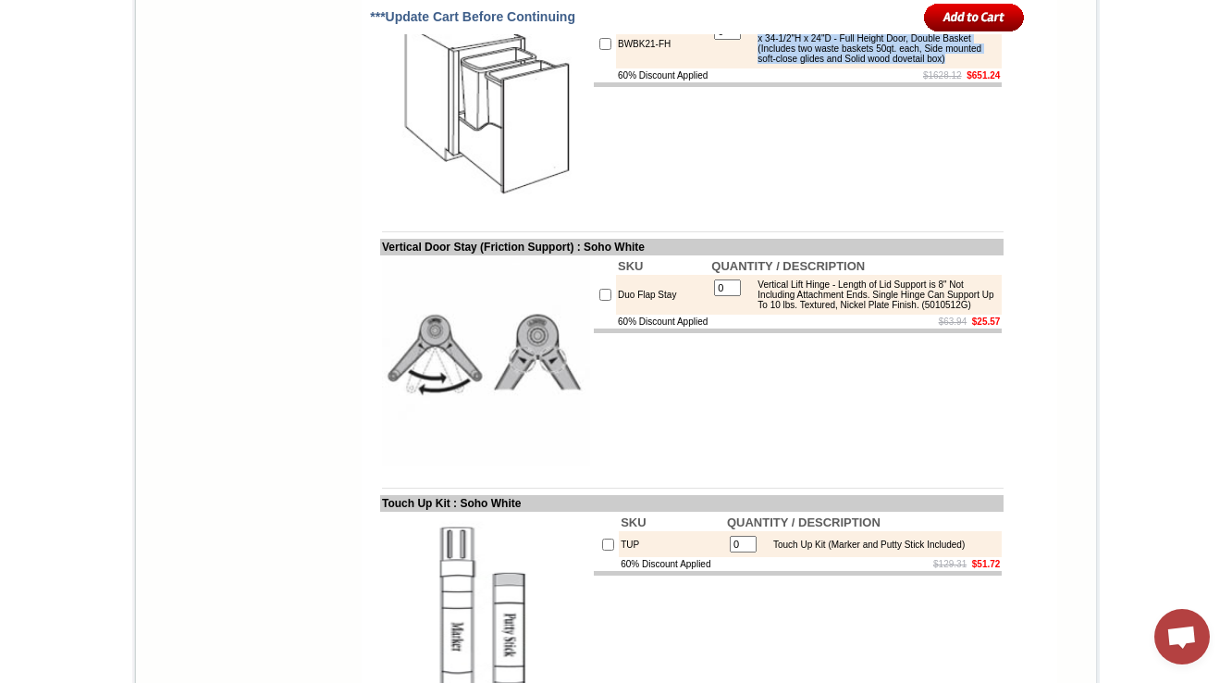
drag, startPoint x: 758, startPoint y: 285, endPoint x: 903, endPoint y: 348, distance: 158.3
click at [878, 64] on div "Full Height Waste Basket Base - (Includes cabinet) 21"W x 34-1/2"H x 24"D - Ful…" at bounding box center [872, 43] width 249 height 41
copy div "Full Height Waste Basket Base - (Includes cabinet) 21"W x 34-1/2"H x 24"D - Ful…"
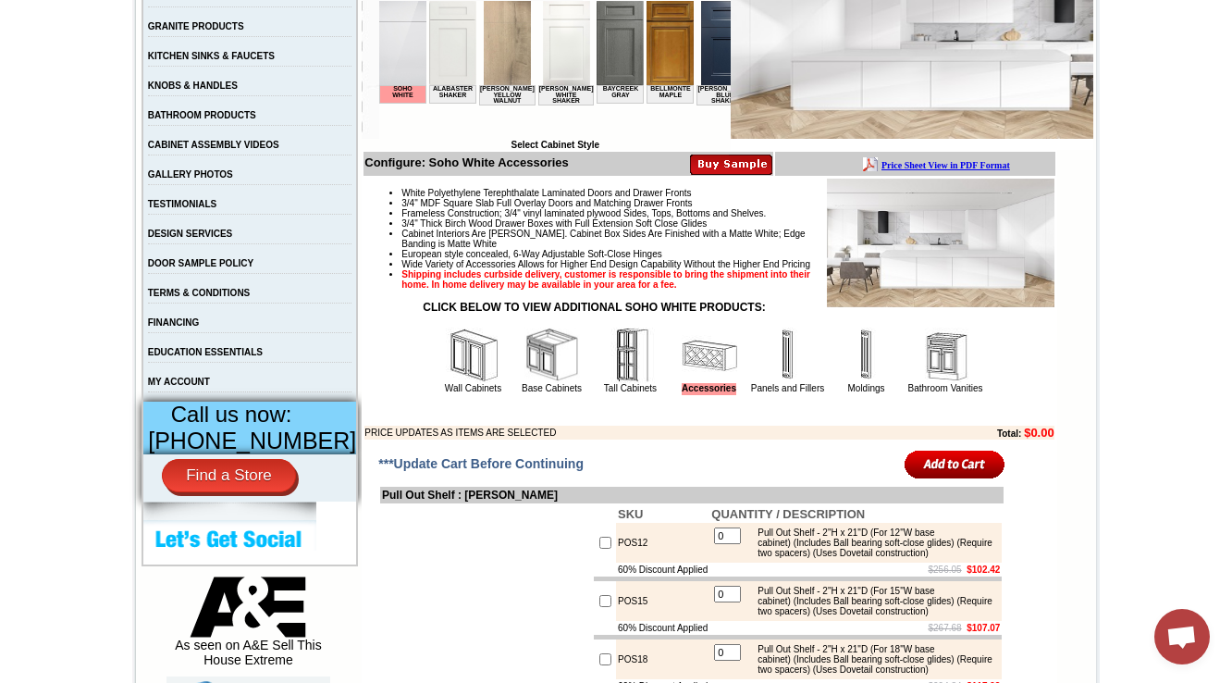
scroll to position [518, 0]
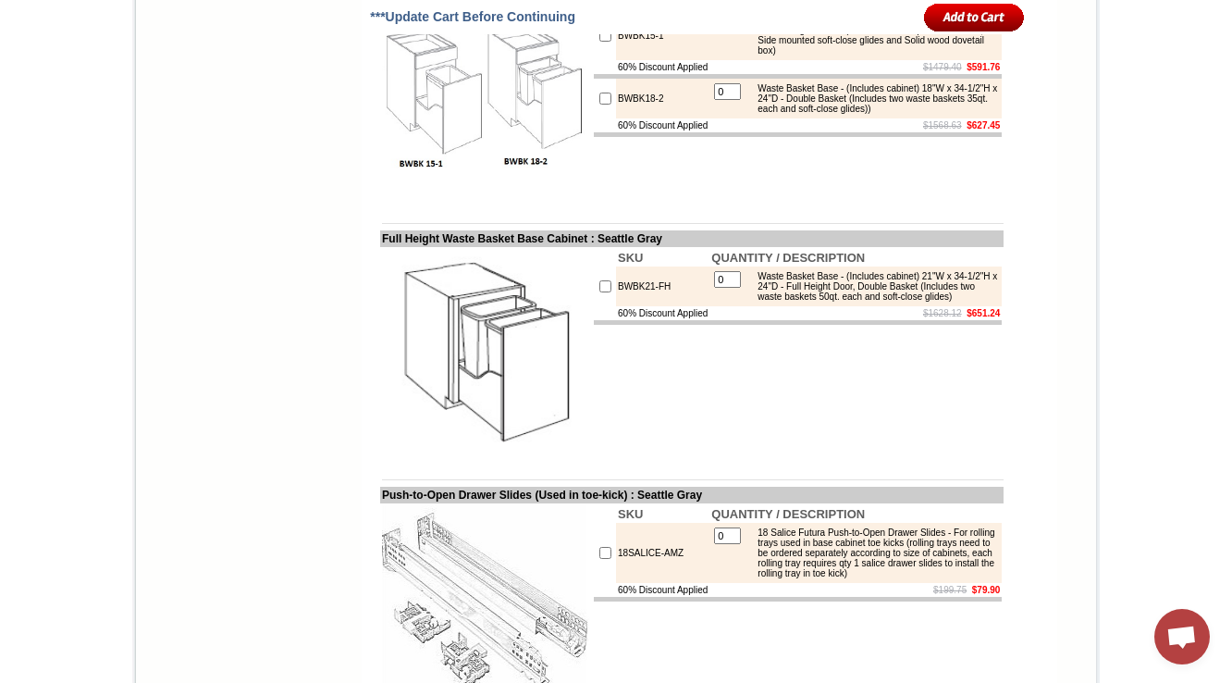
scroll to position [2379, 0]
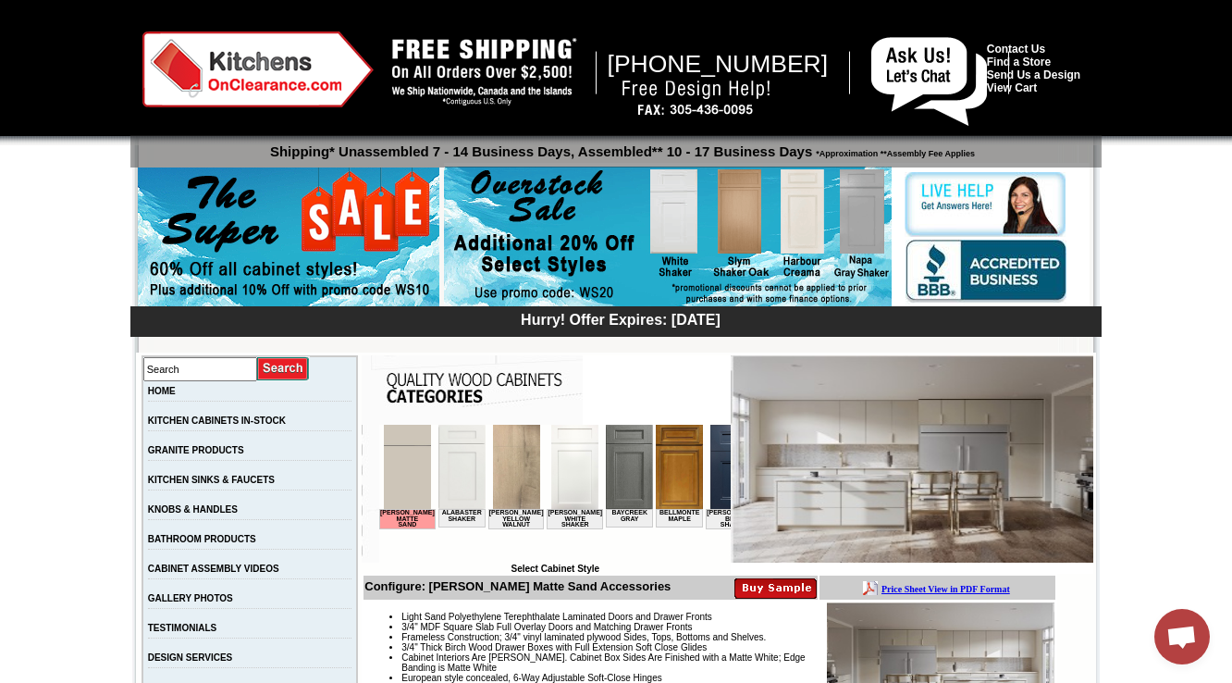
scroll to position [2305, 0]
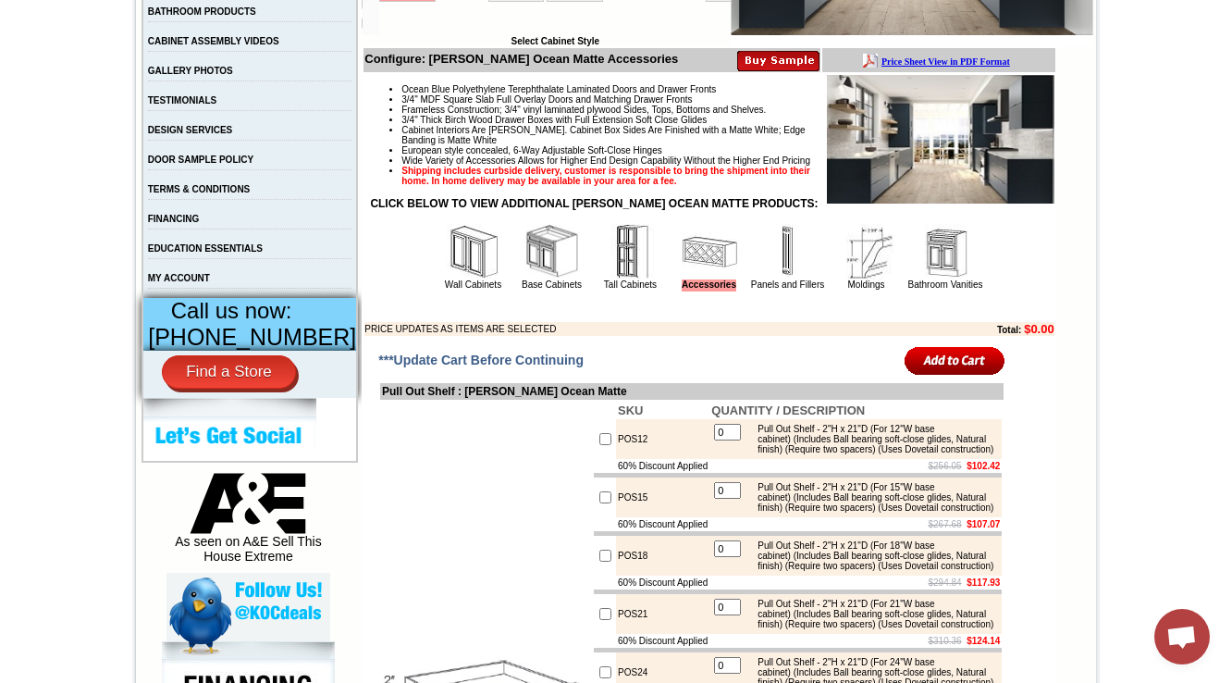
scroll to position [531, 0]
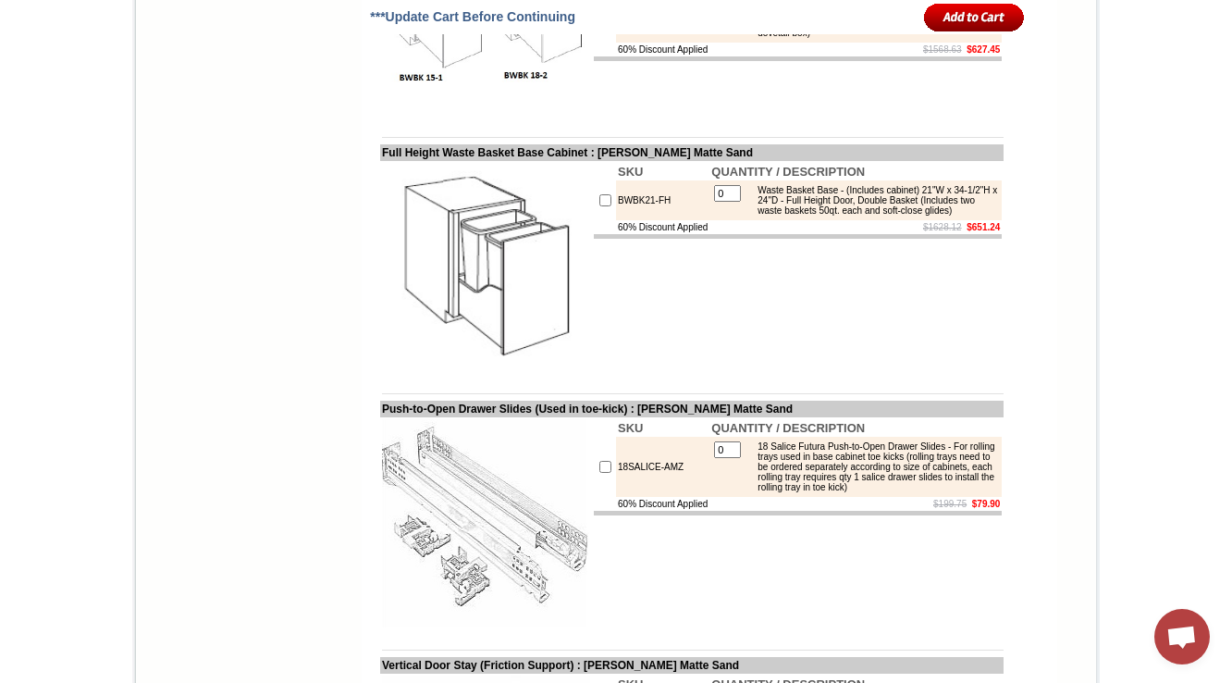
scroll to position [2453, 0]
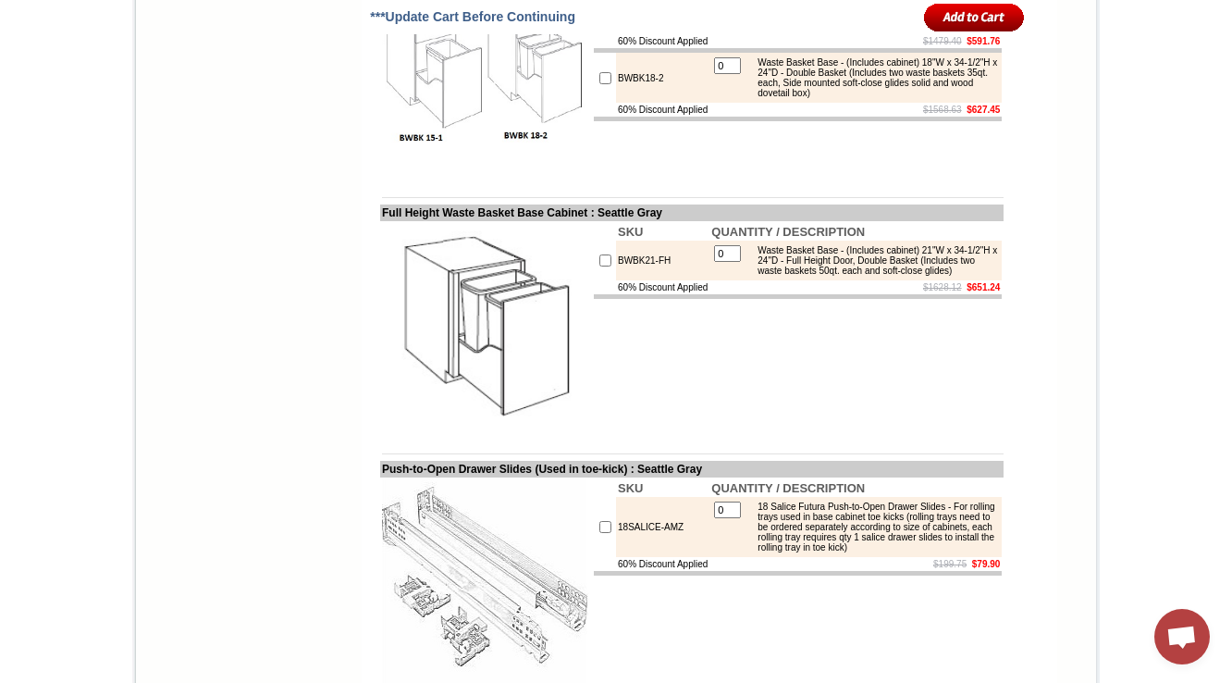
scroll to position [2379, 0]
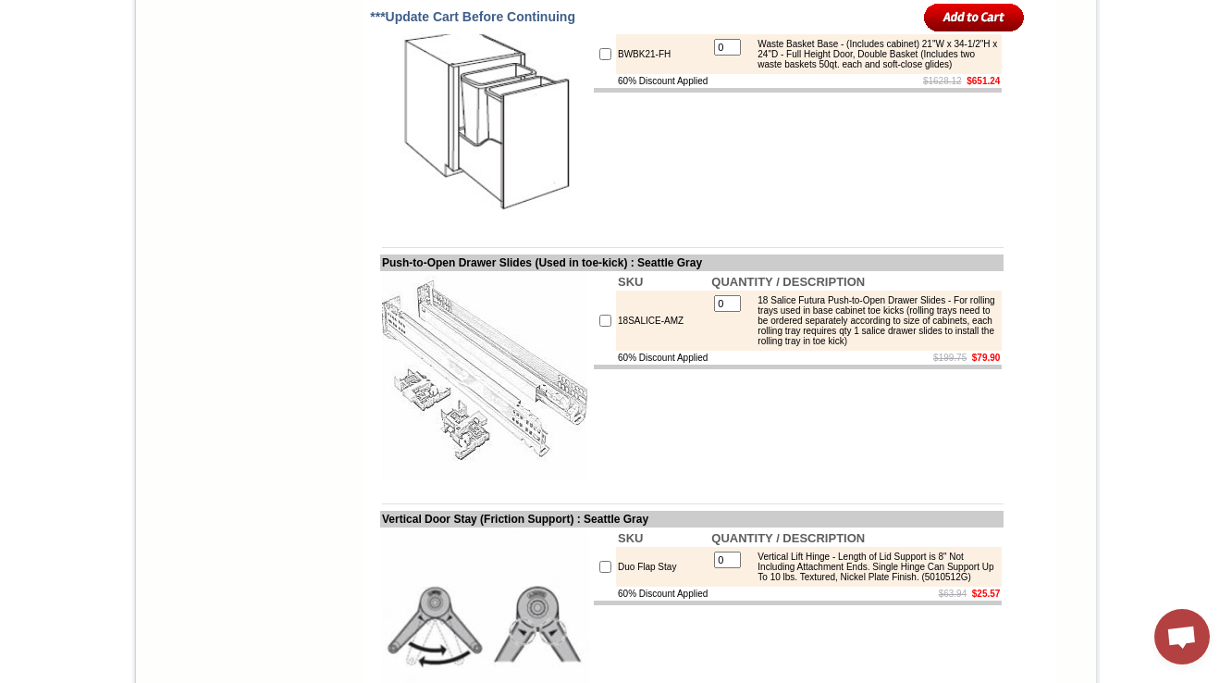
scroll to position [2598, 0]
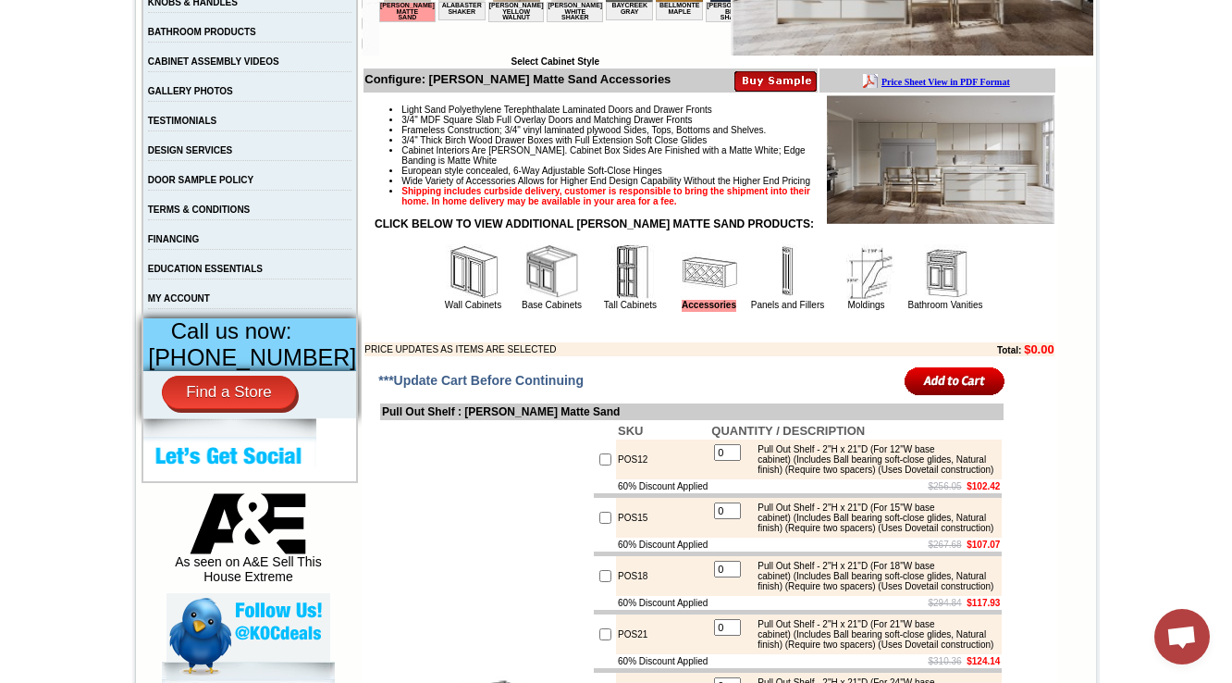
scroll to position [592, 0]
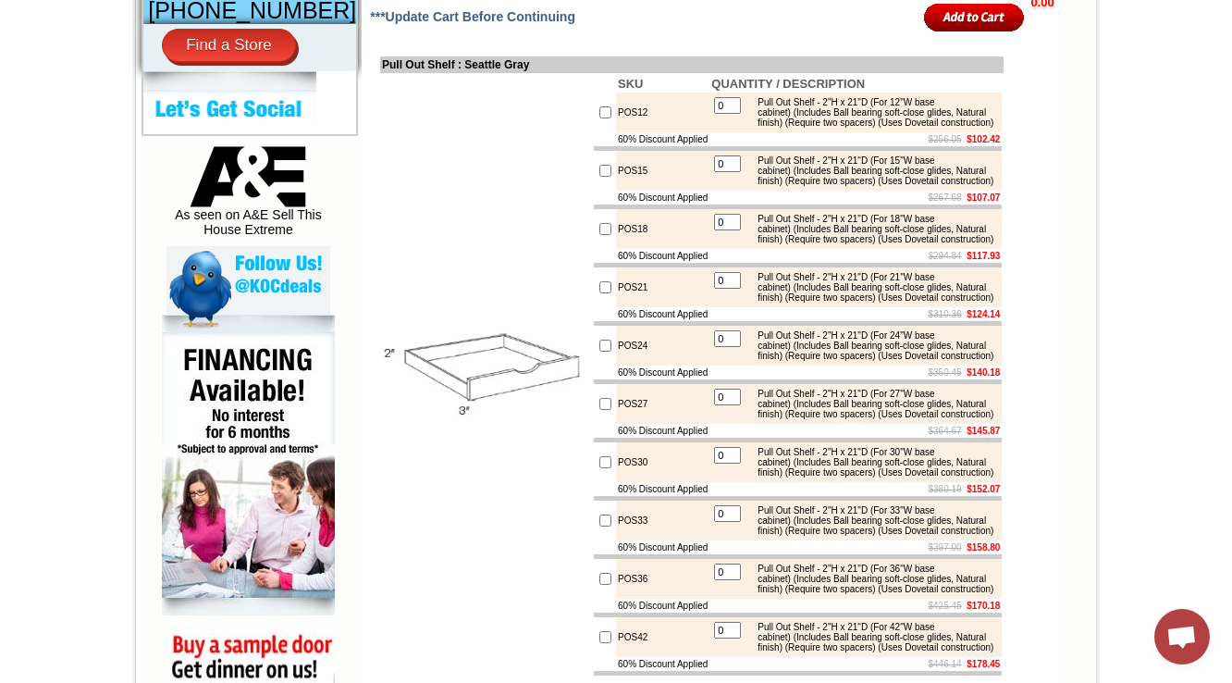
scroll to position [666, 0]
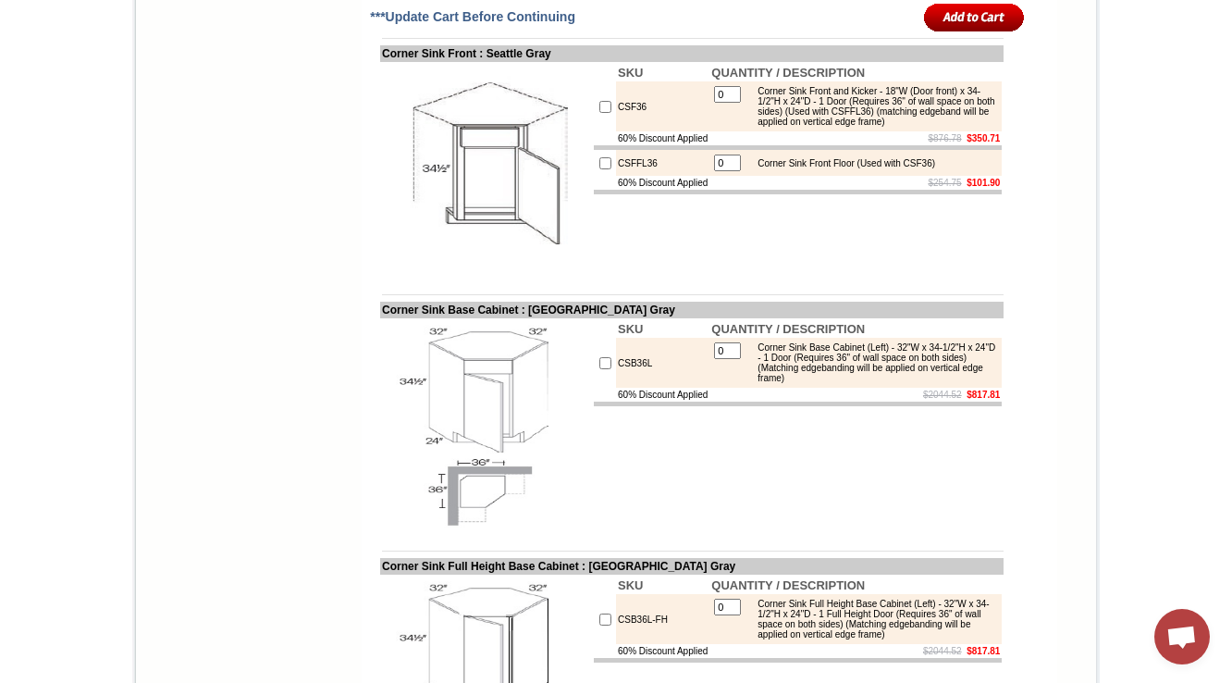
scroll to position [5940, 0]
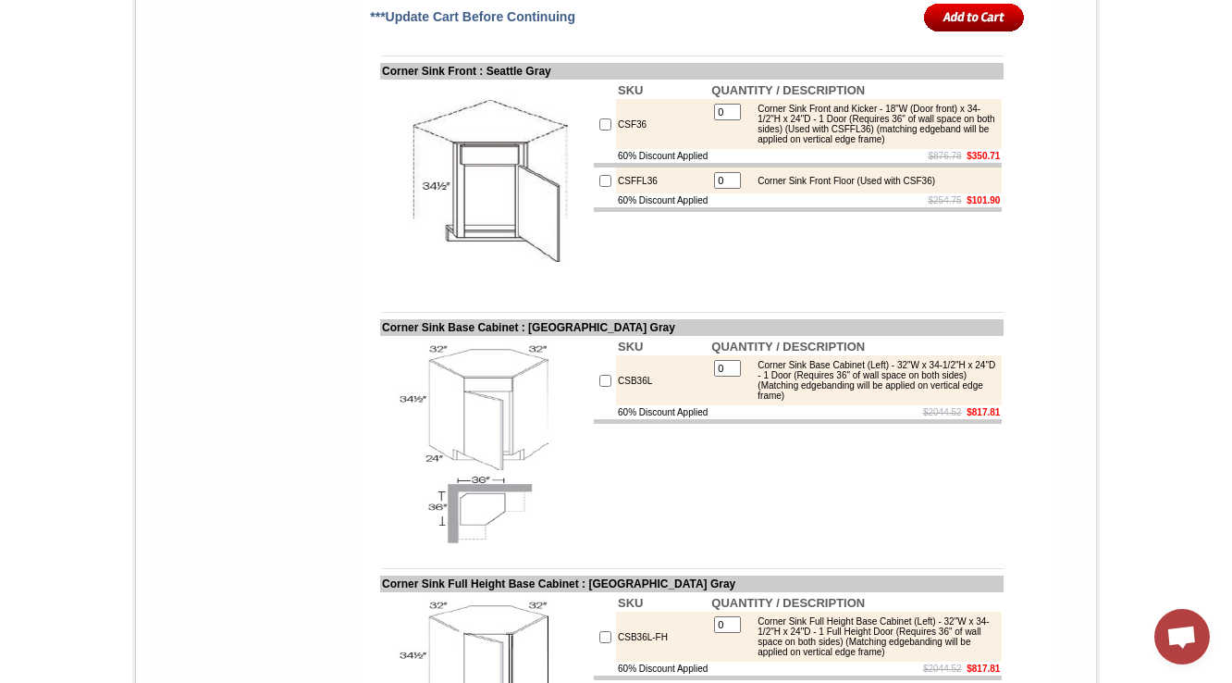
drag, startPoint x: 662, startPoint y: 370, endPoint x: 577, endPoint y: 362, distance: 85.5
drag, startPoint x: 651, startPoint y: 361, endPoint x: 609, endPoint y: 366, distance: 42.9
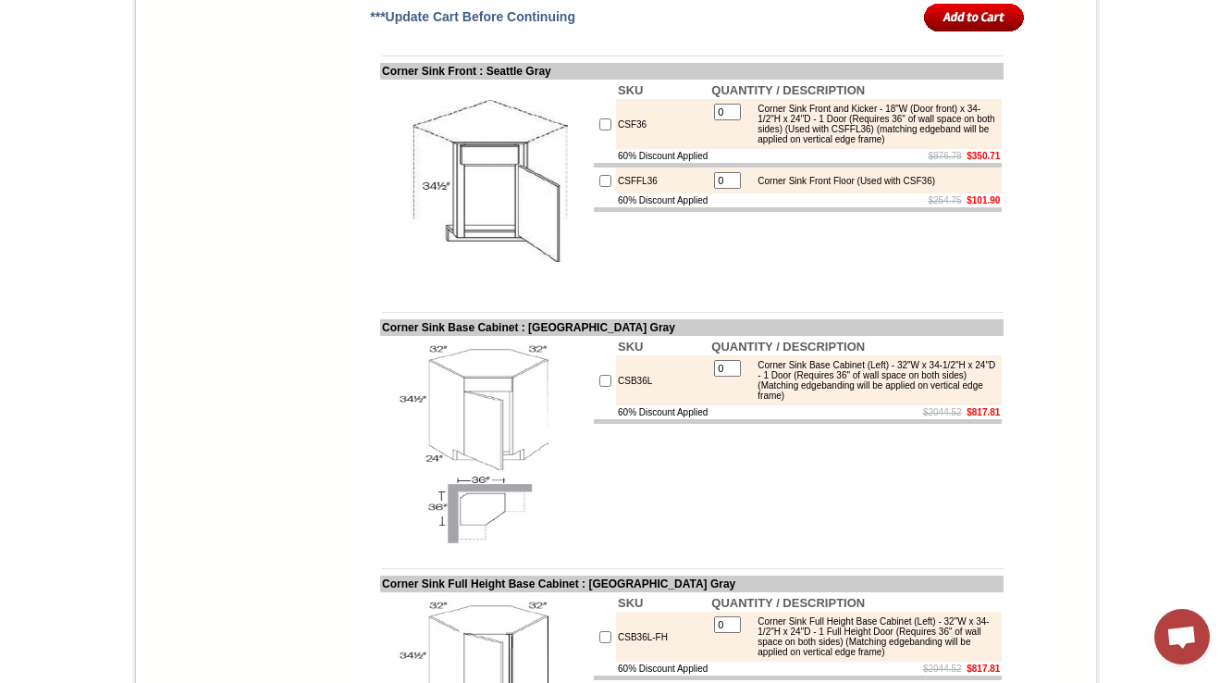
drag, startPoint x: 651, startPoint y: 363, endPoint x: 599, endPoint y: 368, distance: 52.1
copy td "SB30-FS"
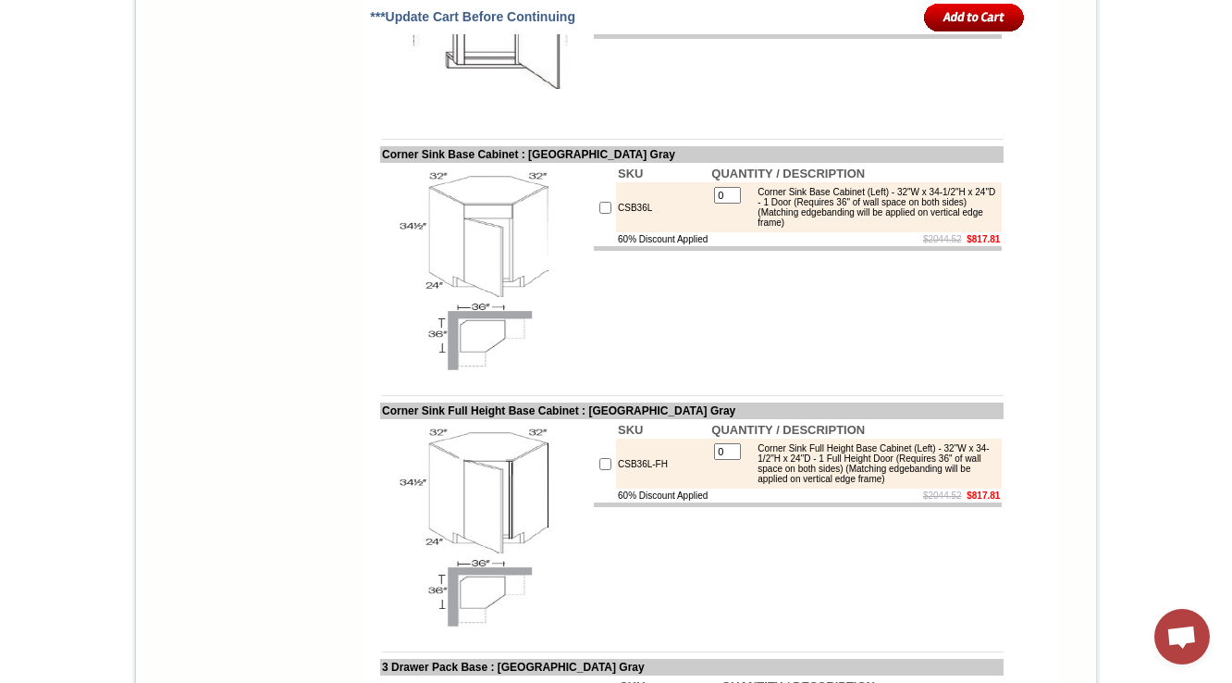
scroll to position [5891, 0]
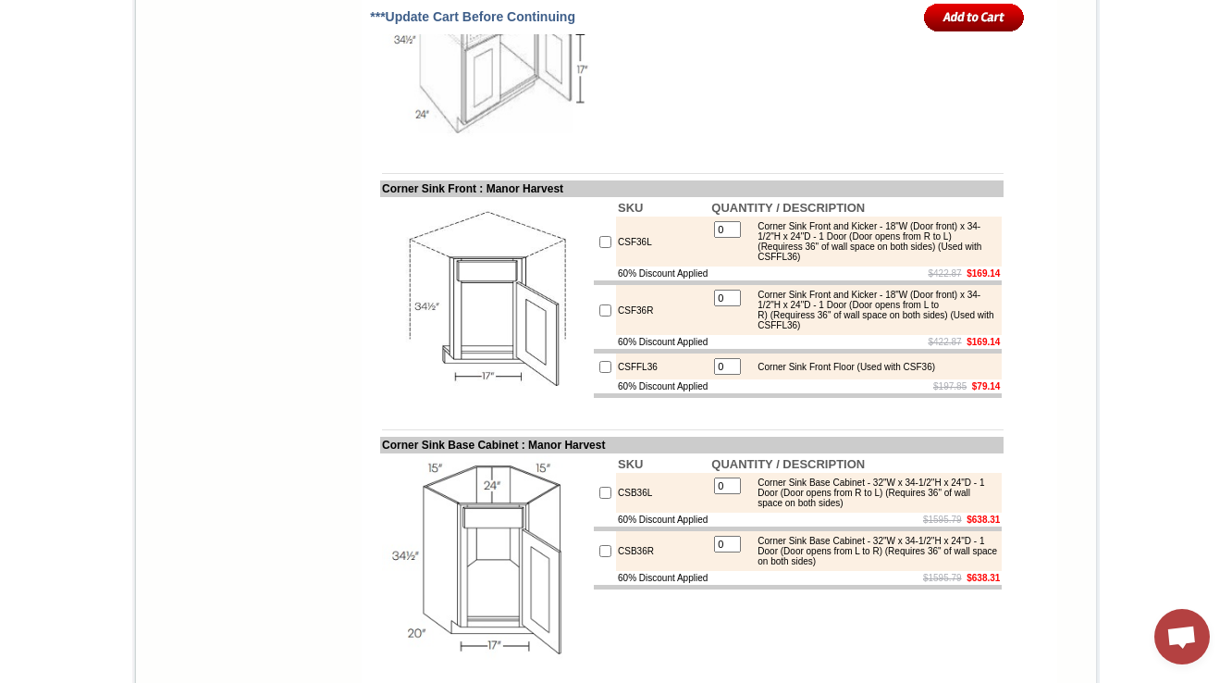
drag, startPoint x: 661, startPoint y: 396, endPoint x: 601, endPoint y: 391, distance: 59.4
copy td "SB36-FS"
click at [899, 153] on td "SKU QUANTITY / DESCRIPTION SB36-FS 0 Farm Sink Base - 36"W x 34-1/2"H x 24"D - …" at bounding box center [798, 47] width 412 height 212
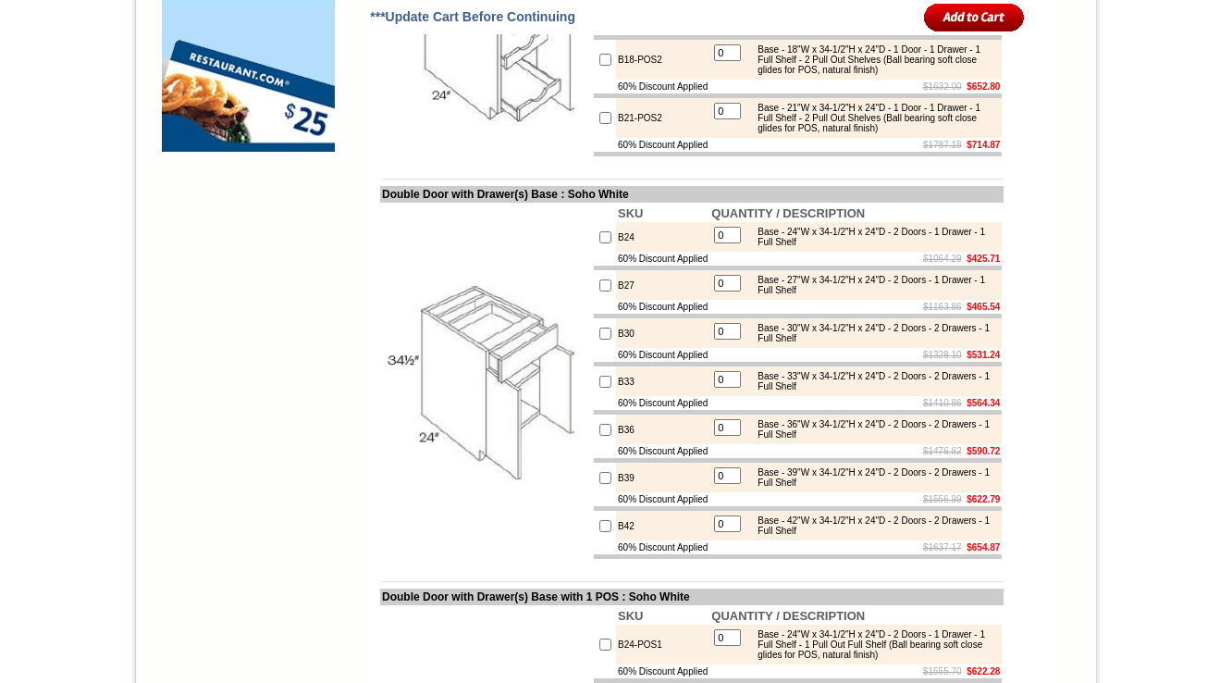
scroll to position [6113, 0]
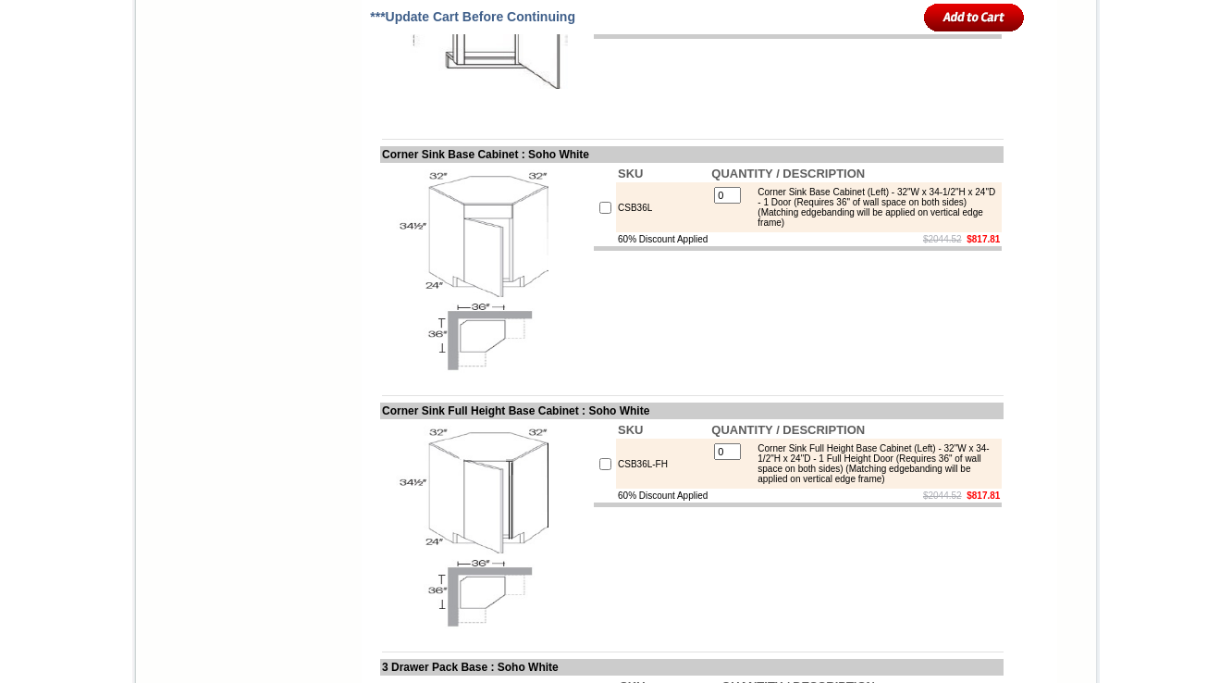
drag, startPoint x: 759, startPoint y: 346, endPoint x: 802, endPoint y: 359, distance: 45.4
copy div "(Trimming to be done in field, Has a fixed platform)"
drag, startPoint x: 757, startPoint y: 325, endPoint x: 809, endPoint y: 355, distance: 60.9
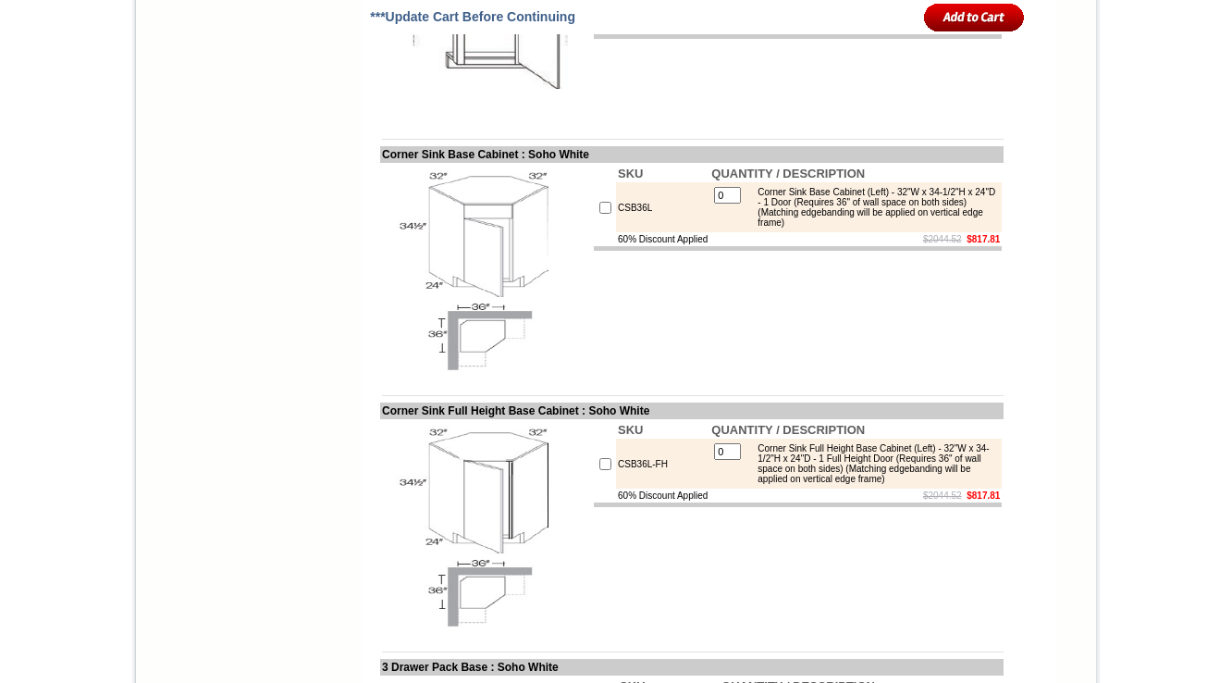
copy div "Farm Sink Base - 33"W x 34-1/2"H x 24"D - 2 Doors (18"H each) (Max trimmable 33…"
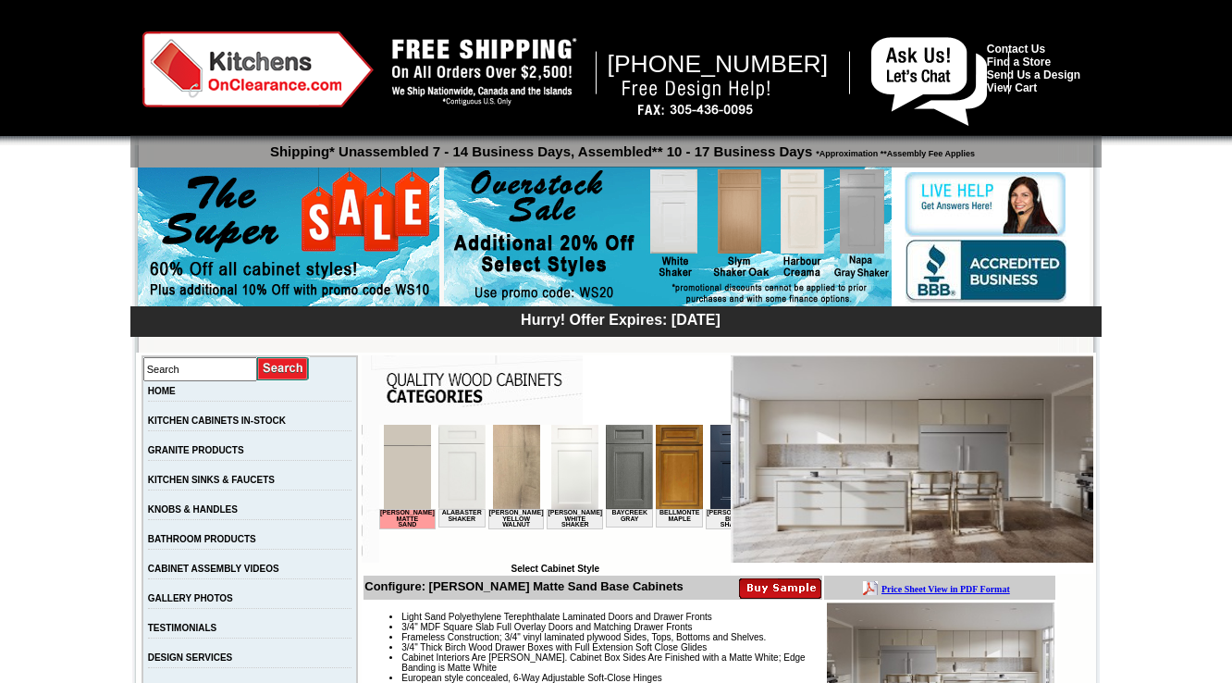
scroll to position [6113, 0]
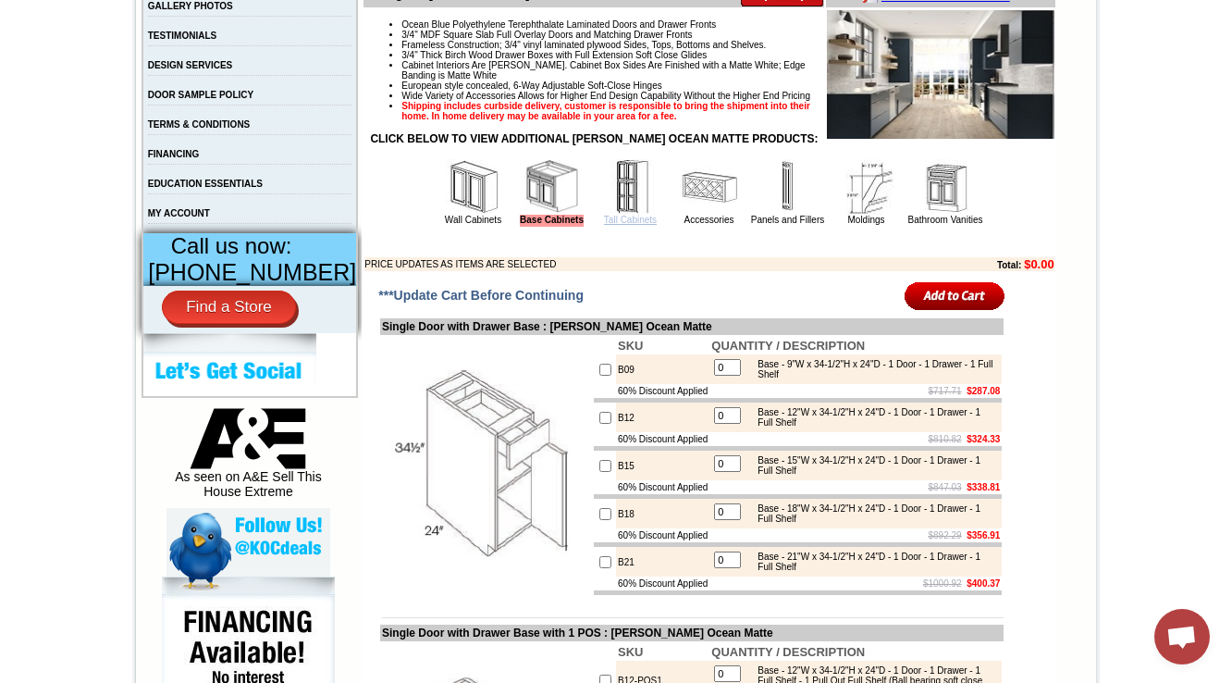
scroll to position [5961, 0]
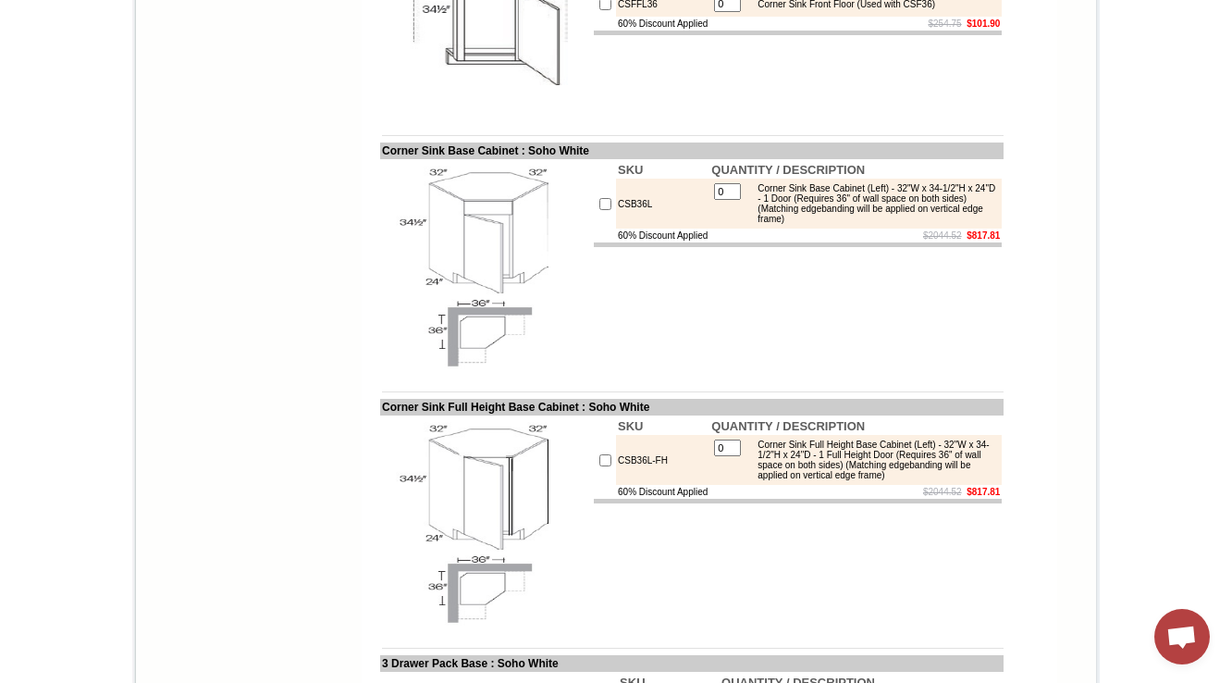
drag, startPoint x: 844, startPoint y: 333, endPoint x: 846, endPoint y: 355, distance: 22.4
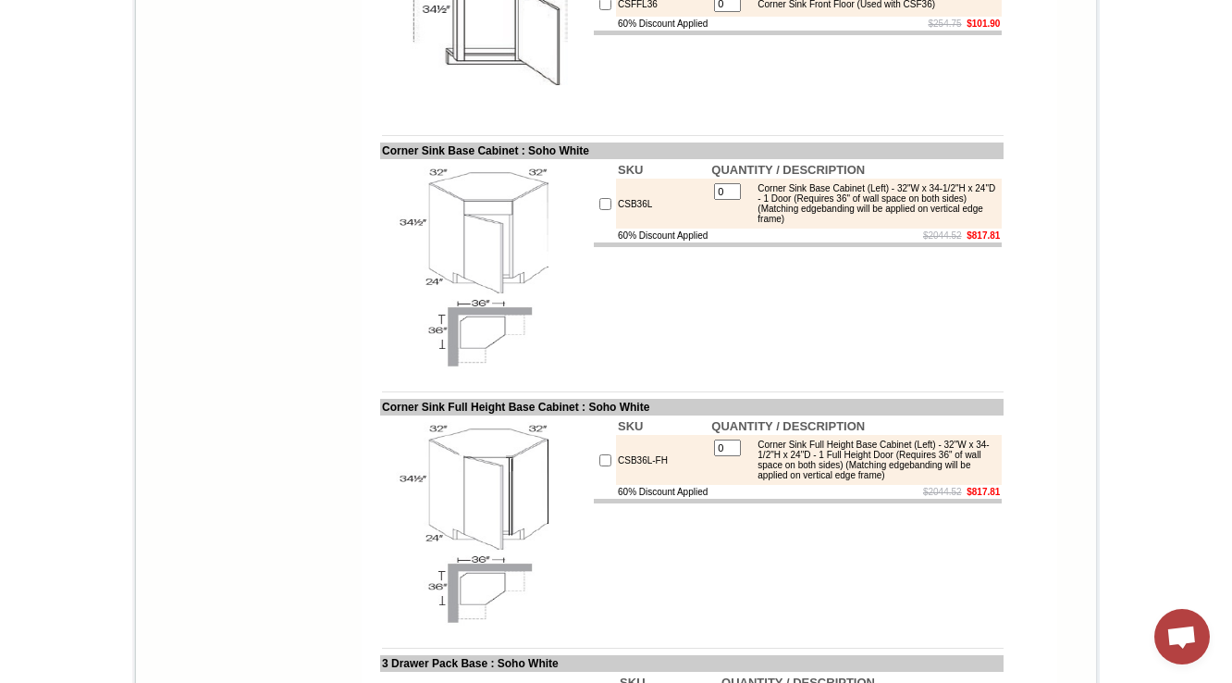
copy div "(Max trimmable 33" X 10") (Trimming to be done in field, Has a fixed platform)"
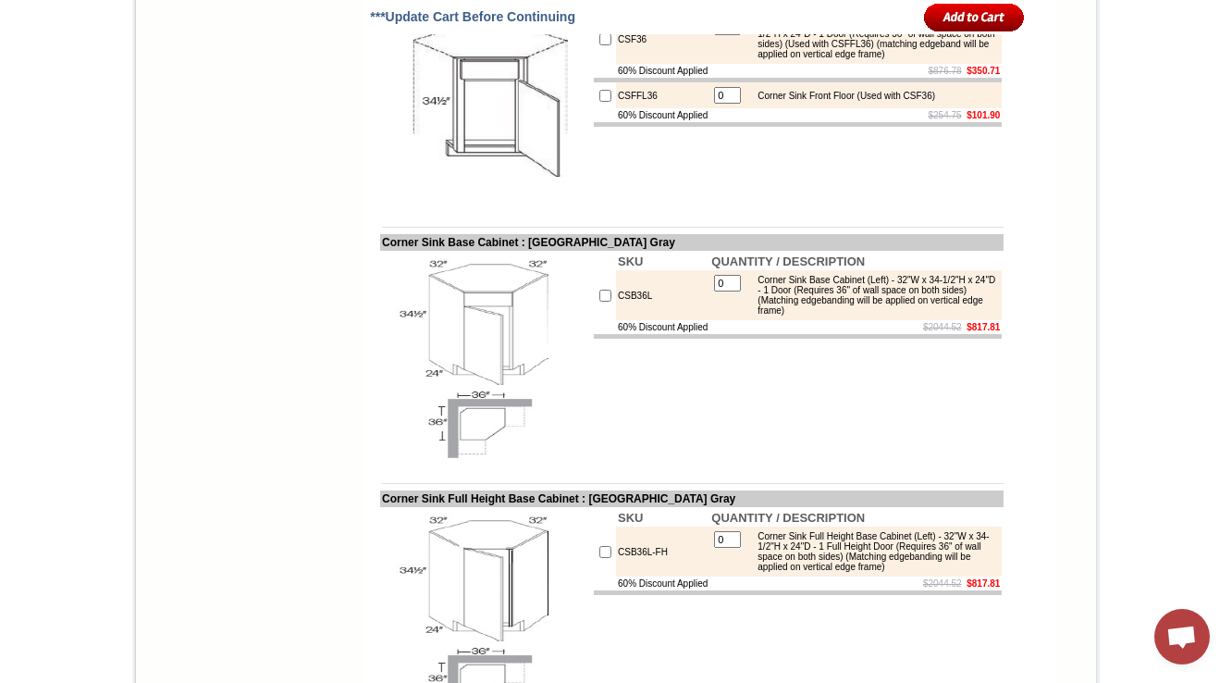
scroll to position [6039, 0]
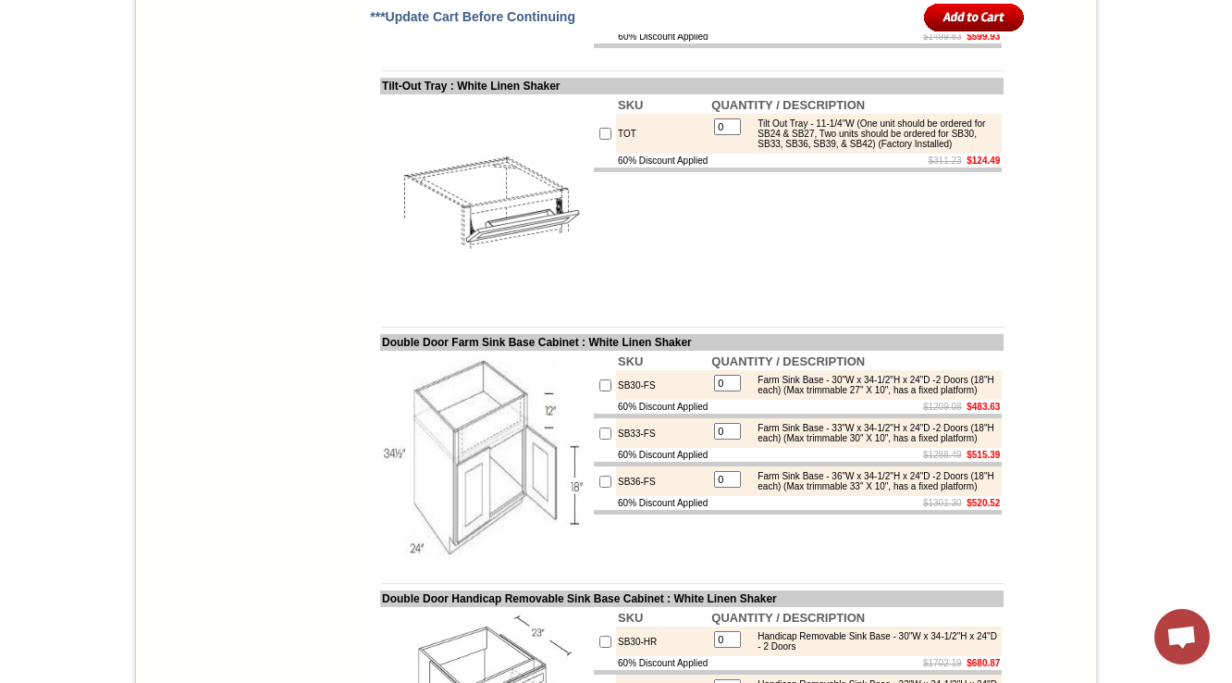
scroll to position [7496, 0]
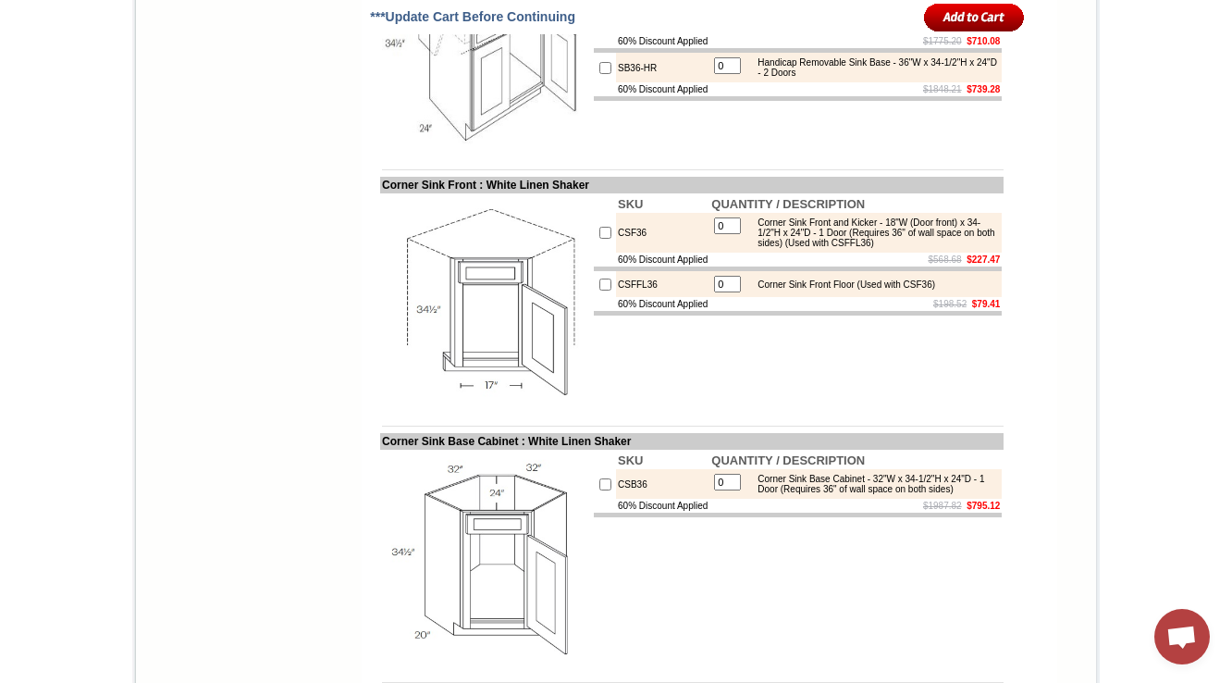
drag, startPoint x: 644, startPoint y: 214, endPoint x: 592, endPoint y: 213, distance: 51.8
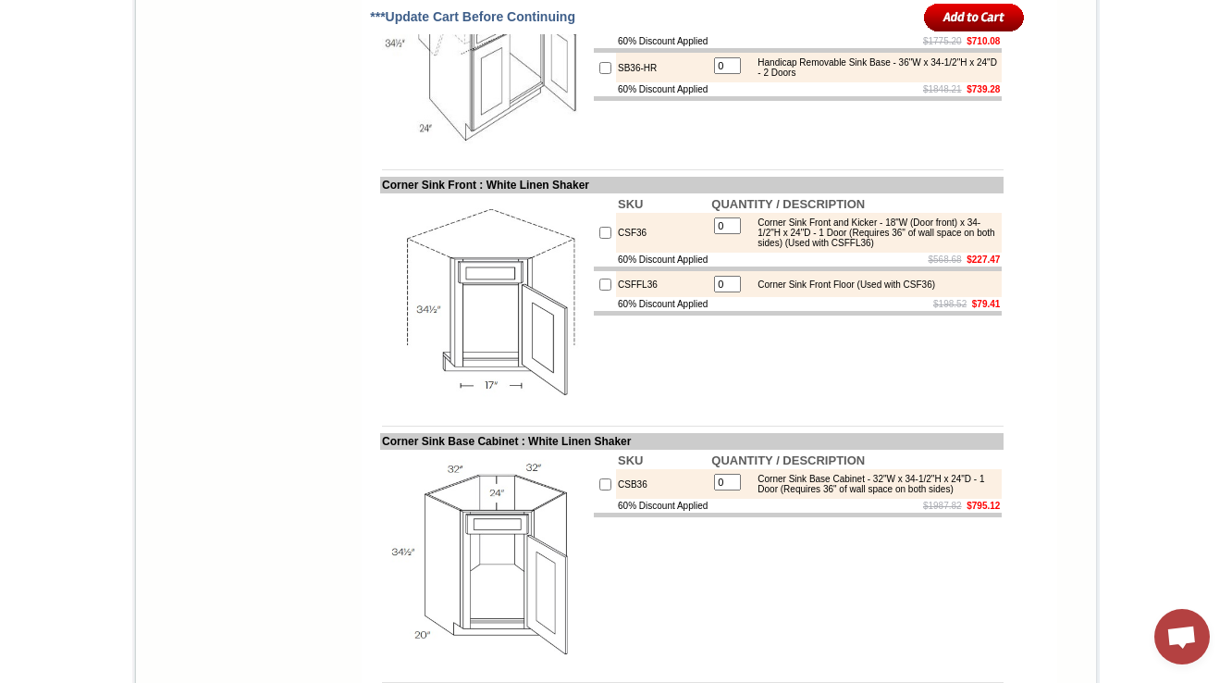
copy tr "SB30-FS"
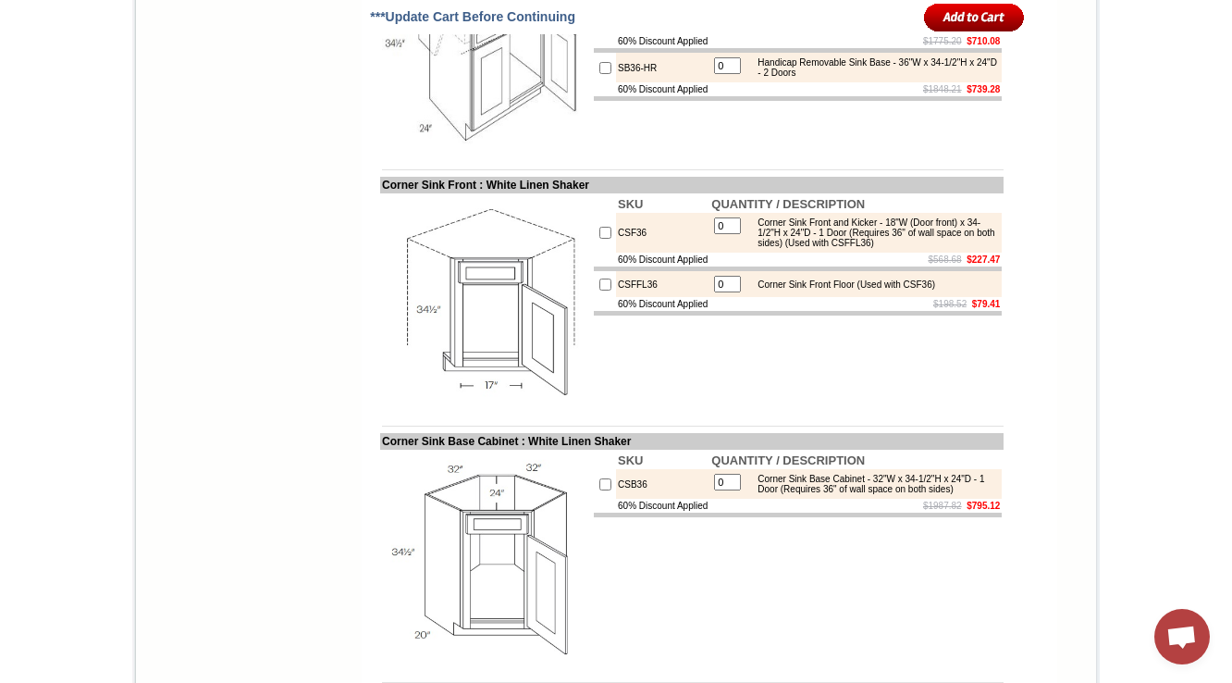
drag, startPoint x: 673, startPoint y: 223, endPoint x: 581, endPoint y: 209, distance: 92.6
copy tr "SB30-FS"
drag, startPoint x: 460, startPoint y: 160, endPoint x: 505, endPoint y: 160, distance: 45.3
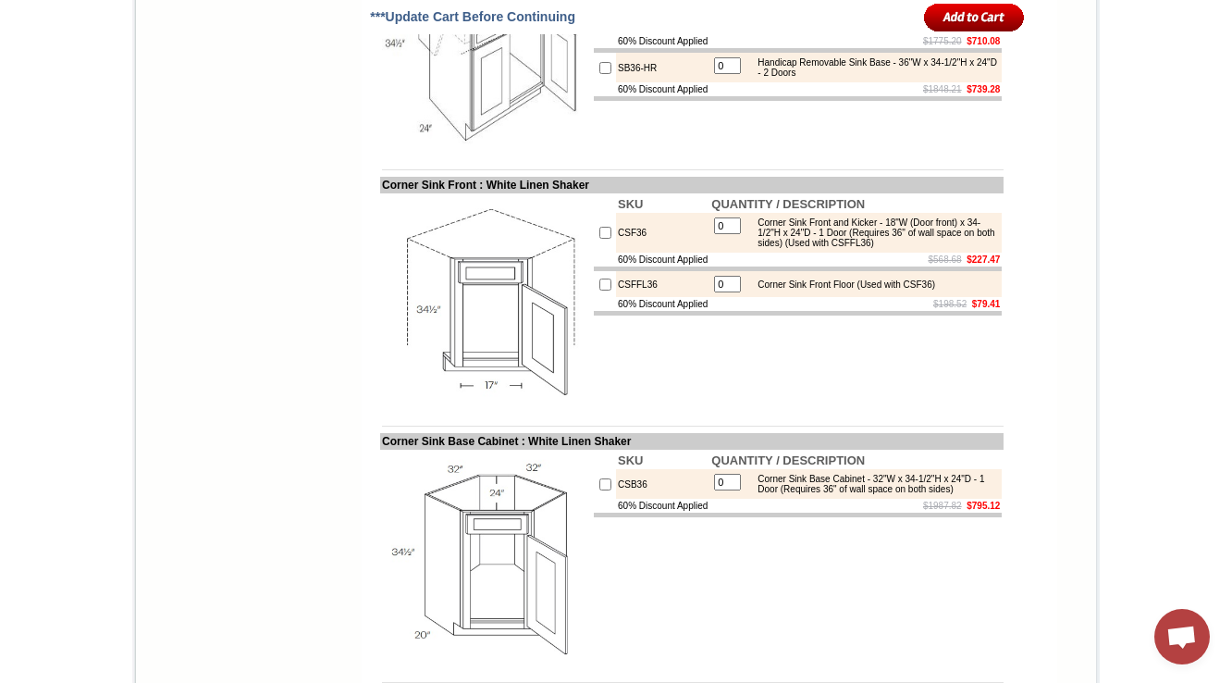
copy td "Double Door Farm Sink"
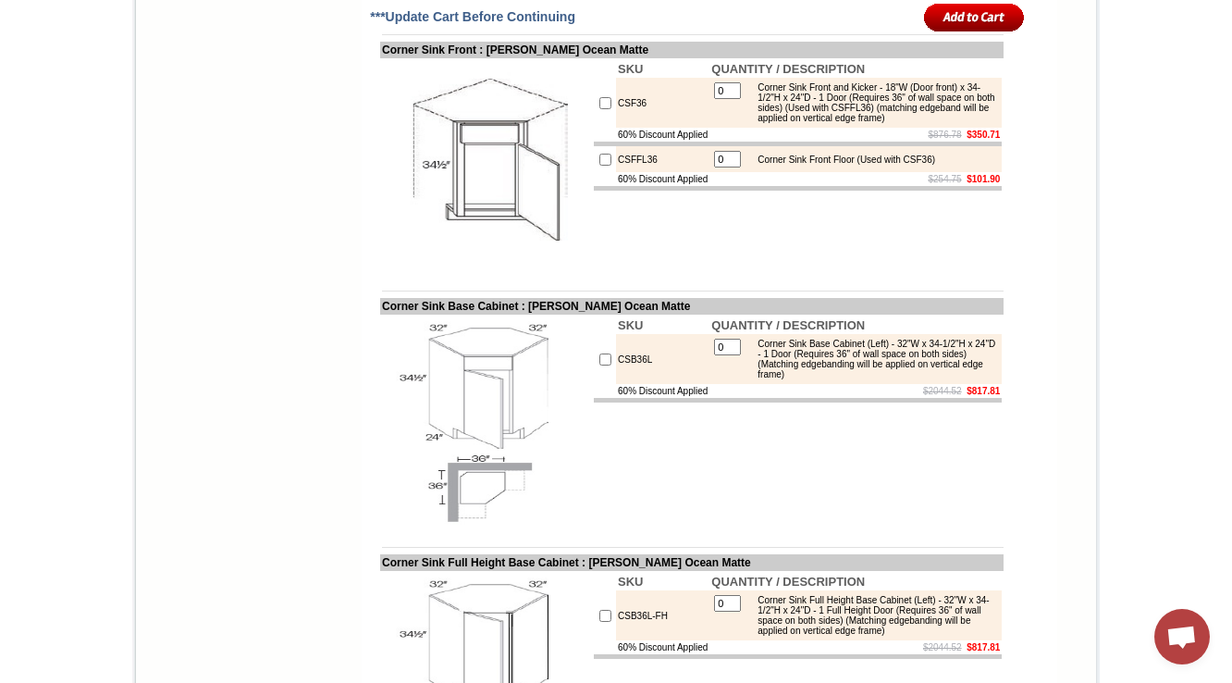
drag, startPoint x: 755, startPoint y: 347, endPoint x: 800, endPoint y: 357, distance: 46.5
copy div "(Trimming to be done in field, has a fixed platform)"
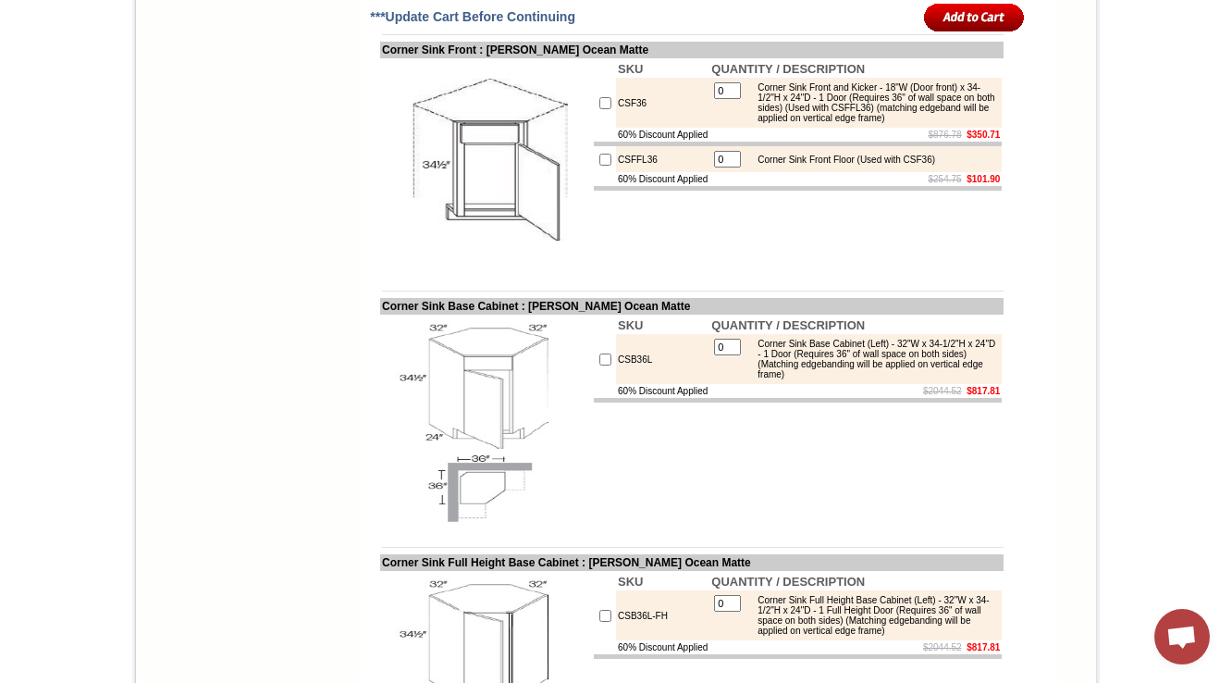
drag, startPoint x: 845, startPoint y: 338, endPoint x: 979, endPoint y: 337, distance: 134.1
copy div "(Max trimmable 27" X 10")"
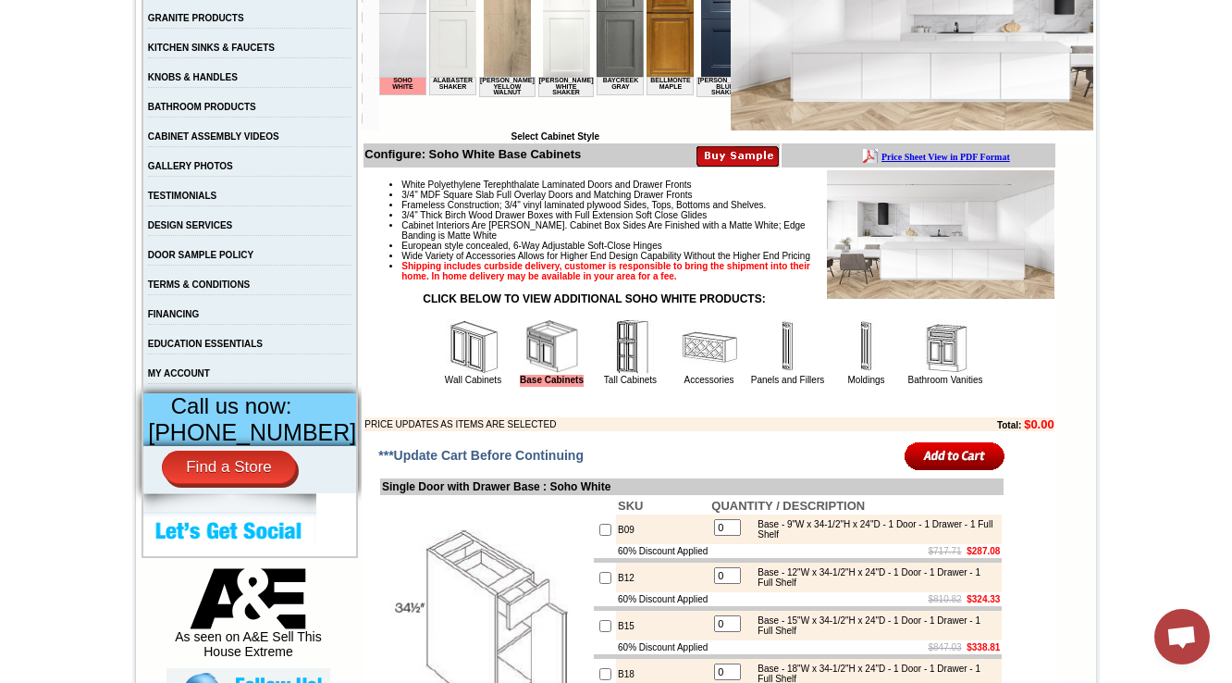
scroll to position [444, 0]
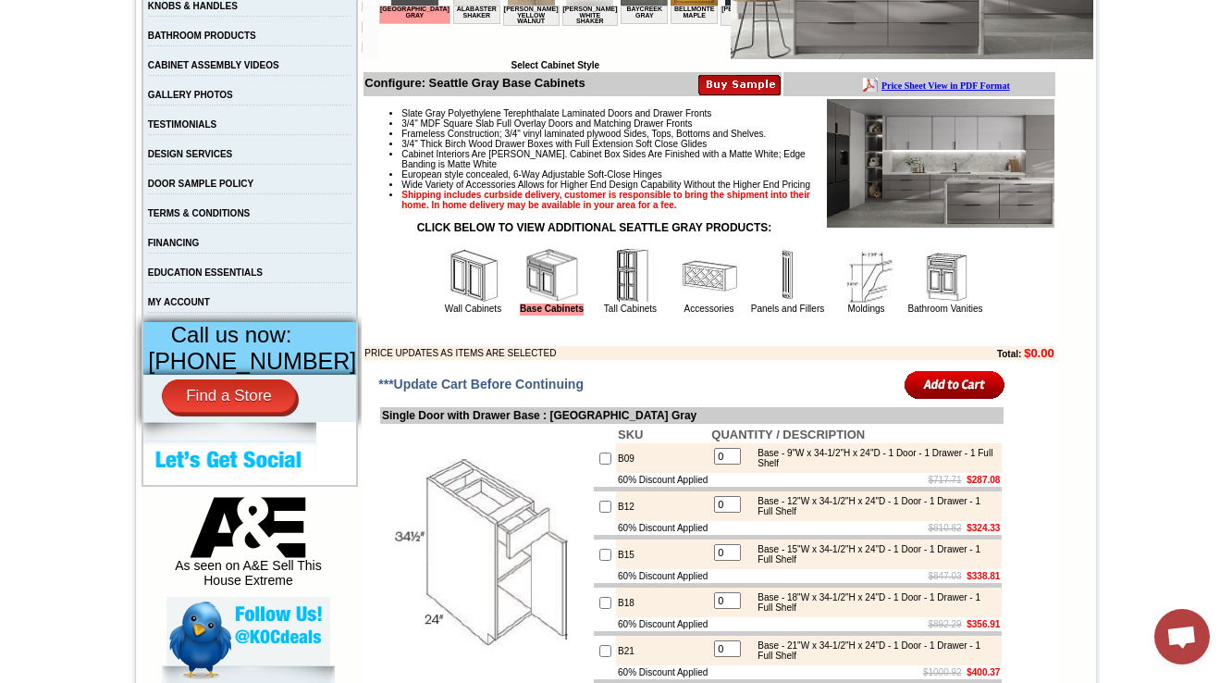
scroll to position [518, 0]
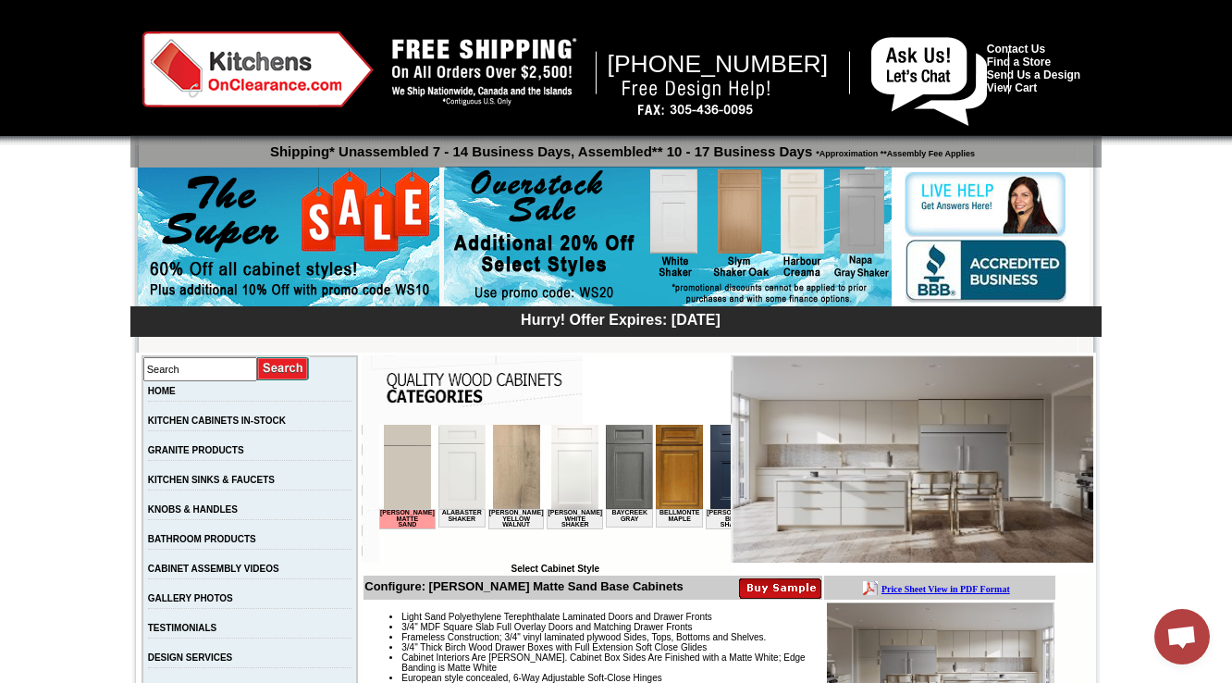
scroll to position [592, 0]
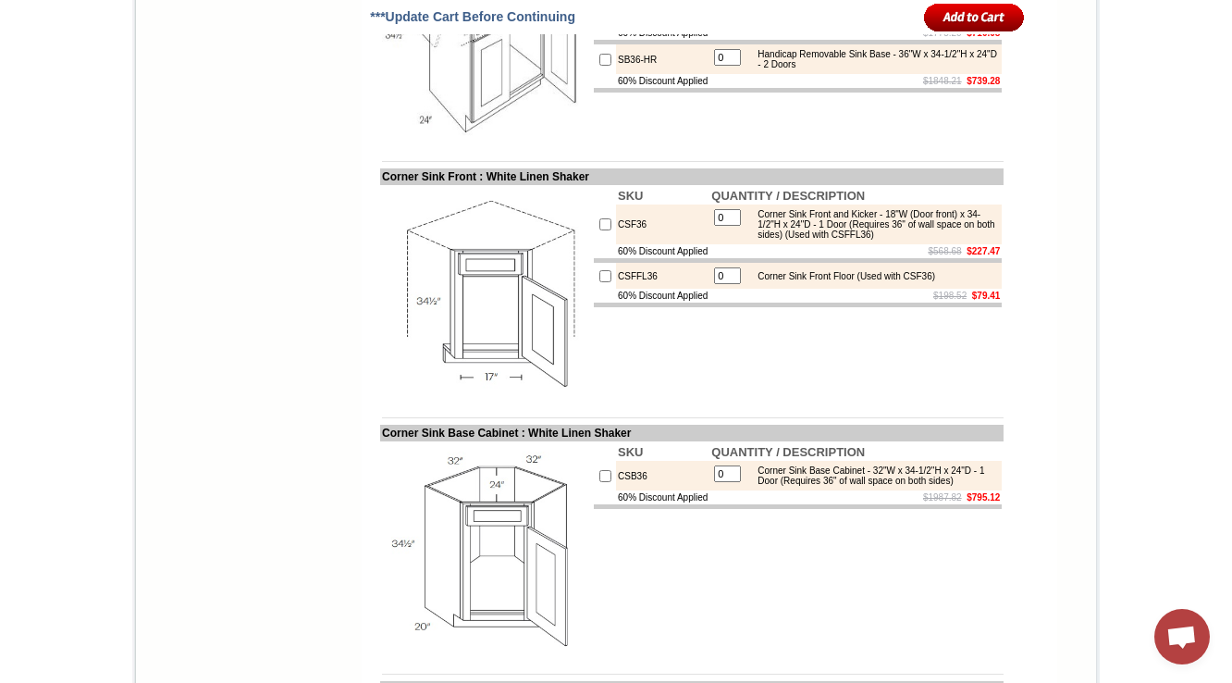
drag, startPoint x: 815, startPoint y: 230, endPoint x: 756, endPoint y: 194, distance: 69.3
copy div "Farm Sink Base - 30"W x 34-1/2"H x 24"D -2 Doors (18"H each) (Max trimmable 27"…"
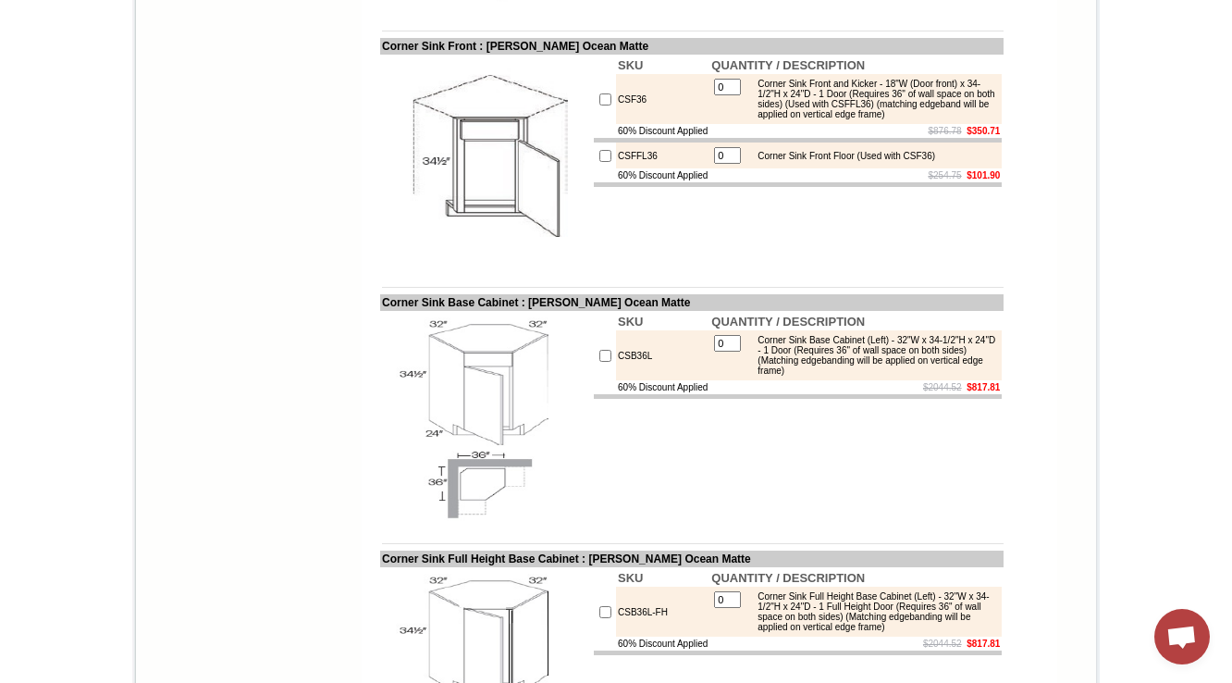
copy div "Farm Sink Base - 30"W x 34-1/2"H x 24"D - 2 Doors (18"H each) (Max trimmable 27…"
drag, startPoint x: 759, startPoint y: 318, endPoint x: 811, endPoint y: 357, distance: 65.5
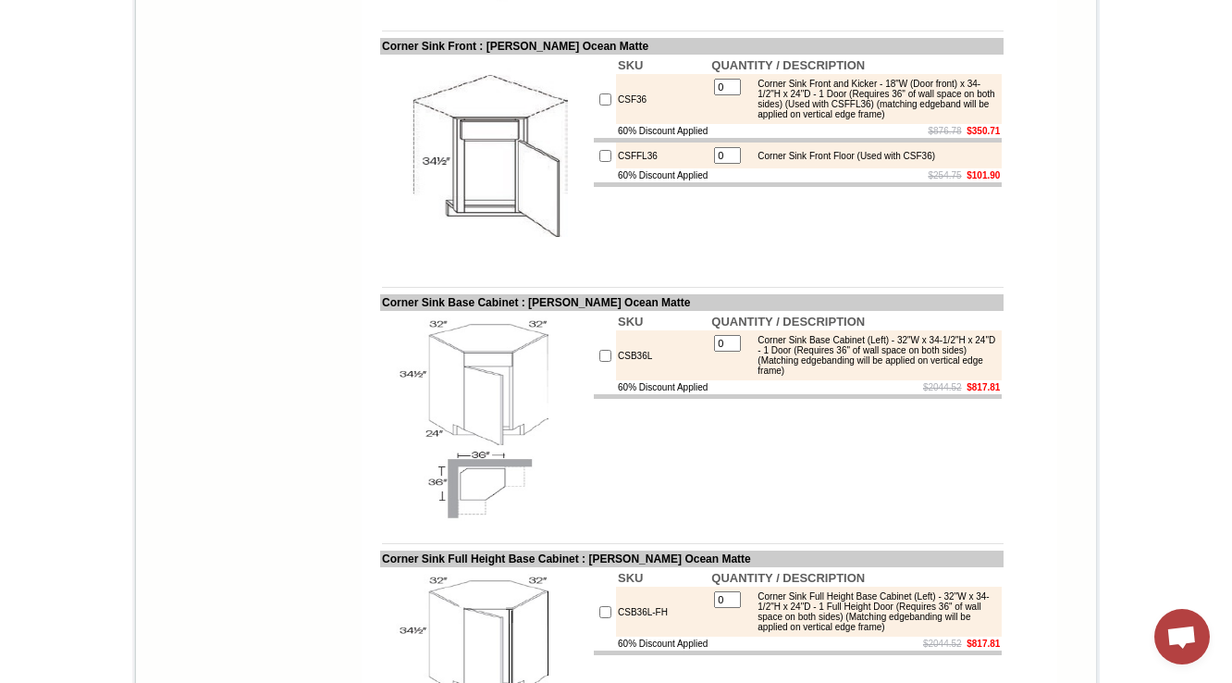
drag, startPoint x: 755, startPoint y: 420, endPoint x: 804, endPoint y: 436, distance: 51.5
drag, startPoint x: 758, startPoint y: 394, endPoint x: 983, endPoint y: 402, distance: 225.9
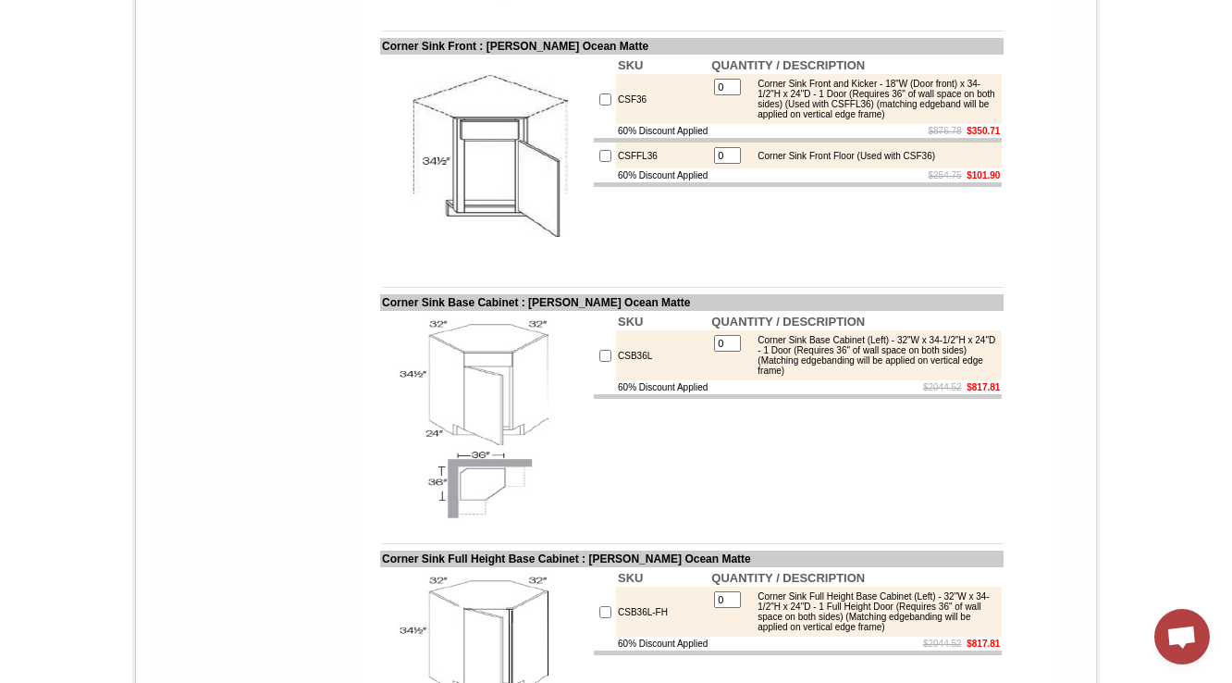
copy div "Farm Sink Base - 33"W x 34-1/2"H x 24"D - 2 Doors (18"H each) (Max trimmable 30…"
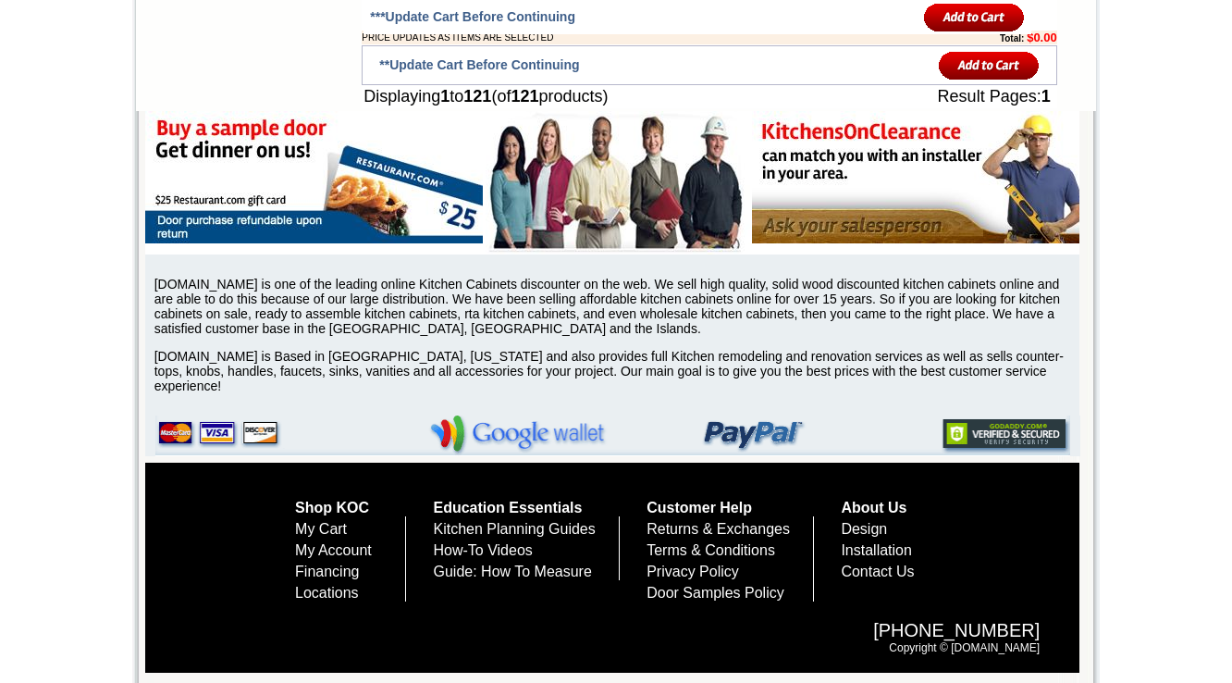
scroll to position [7373, 0]
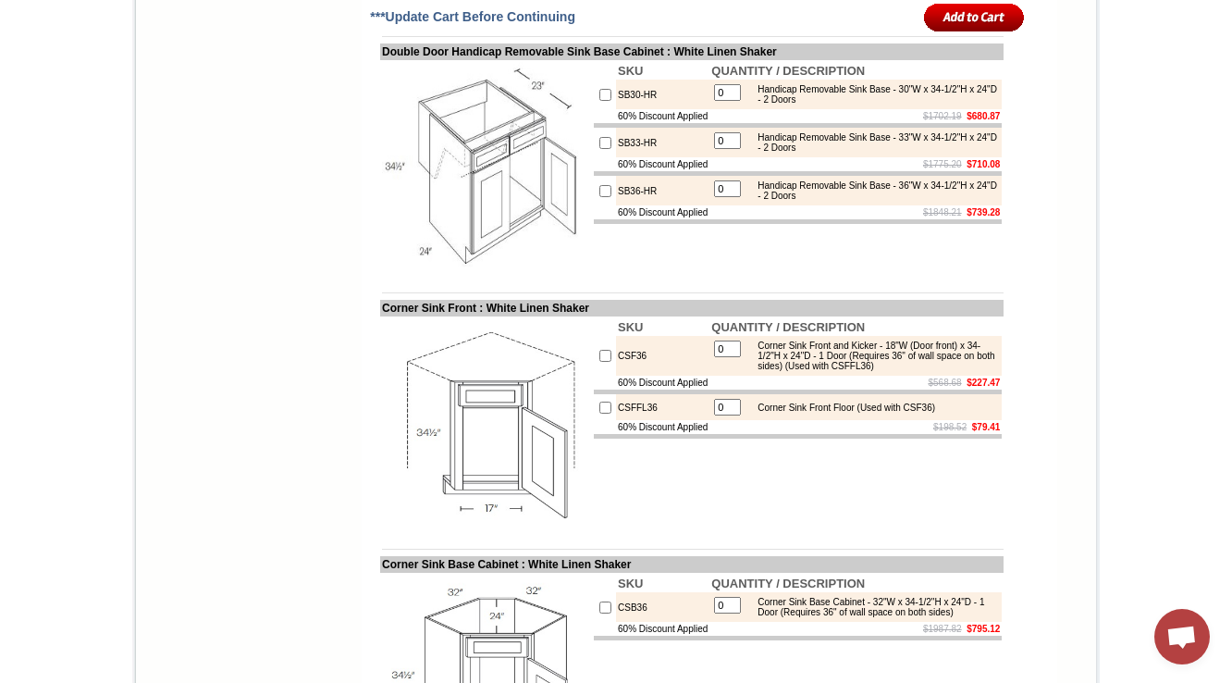
click at [920, 30] on td at bounding box center [692, 23] width 624 height 14
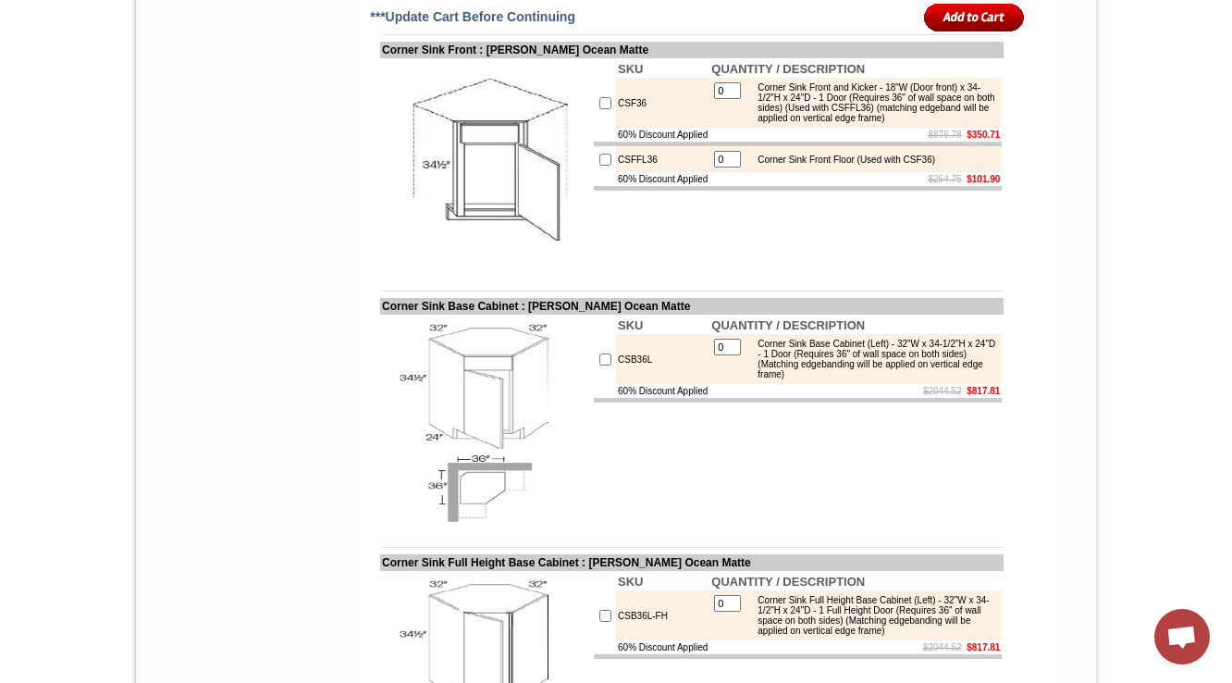
drag, startPoint x: 759, startPoint y: 400, endPoint x: 807, endPoint y: 434, distance: 59.0
copy div "Farm Sink Base - 33"W x 34-1/2"H x 24"D - 2 Doors (18"H each) (Max trimmable 30…"
drag, startPoint x: 756, startPoint y: 476, endPoint x: 815, endPoint y: 508, distance: 67.5
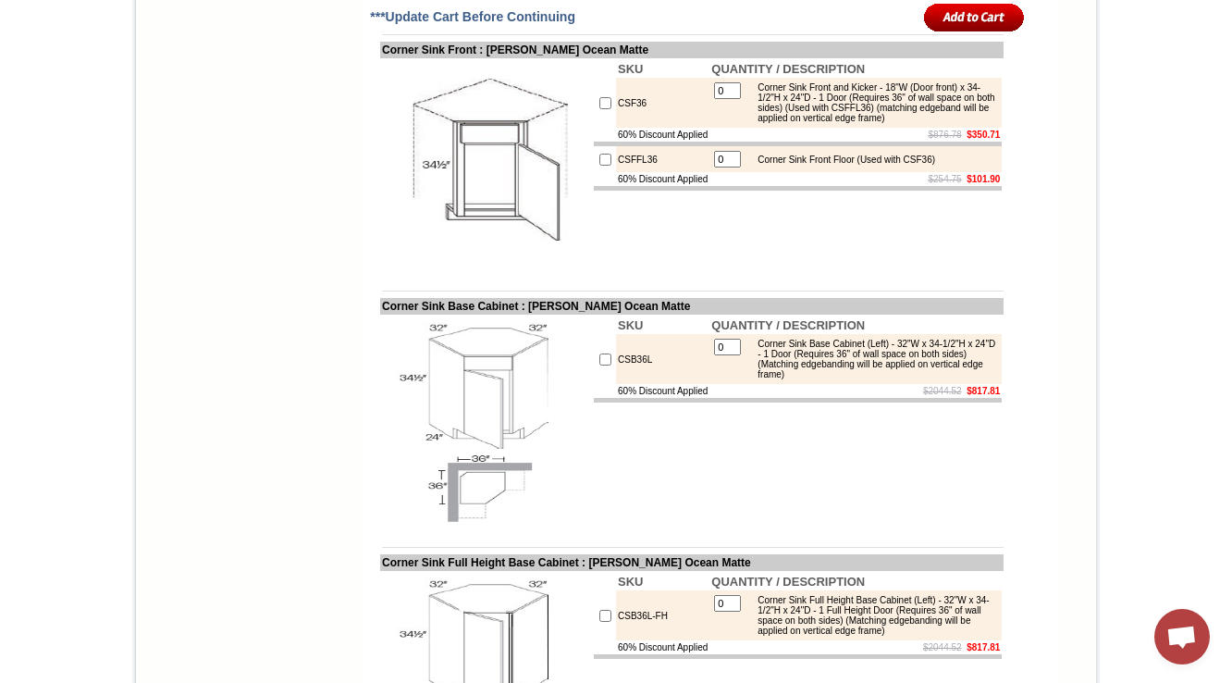
copy div "Farm Sink Base - 36"W x 34-1/2"H x 24"D - 2 Doors (18"H each) (Max trimmable 33…"
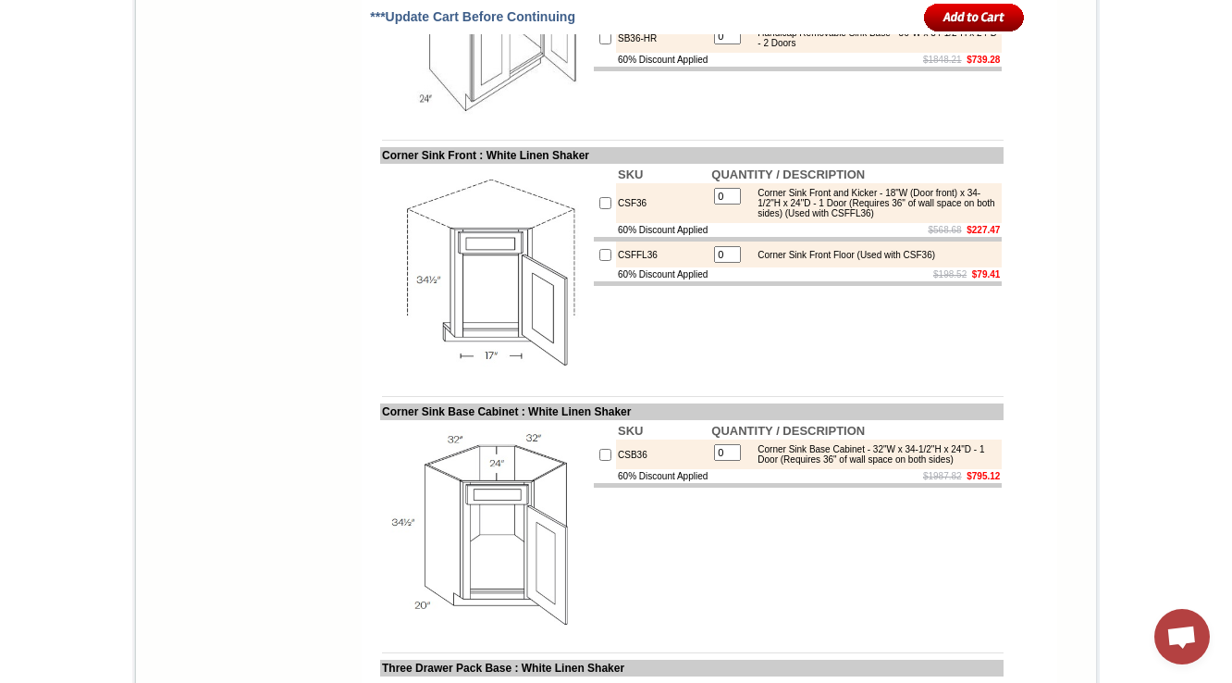
scroll to position [7600, 0]
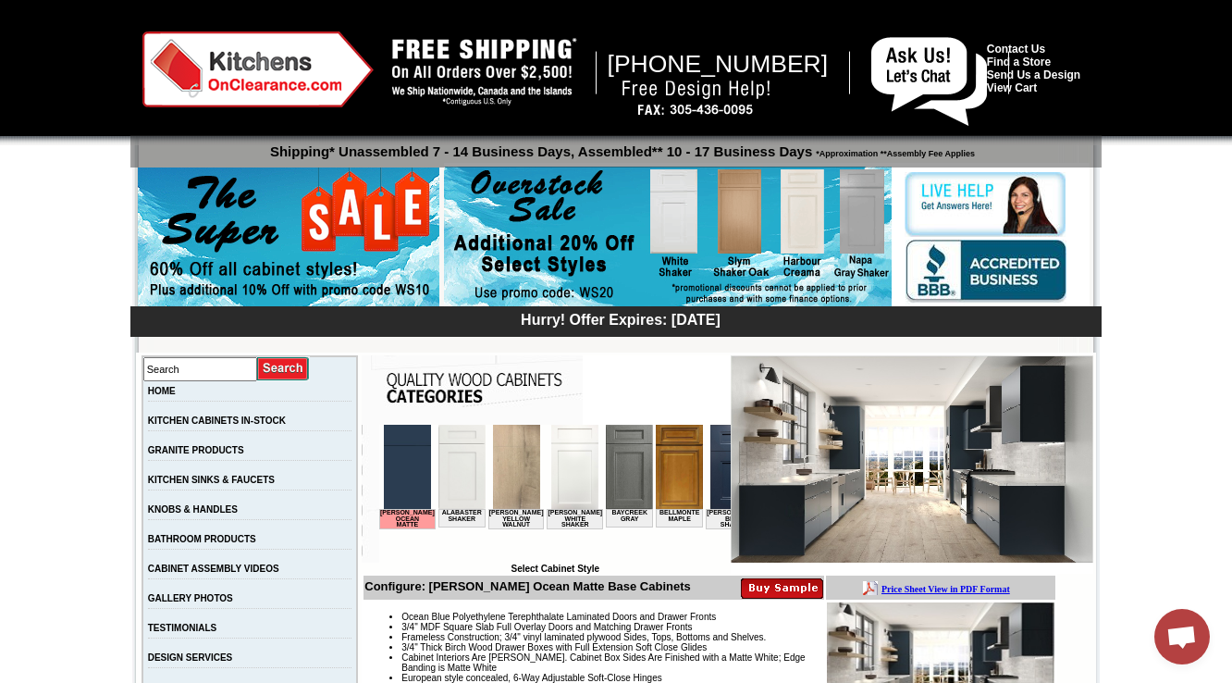
scroll to position [592, 0]
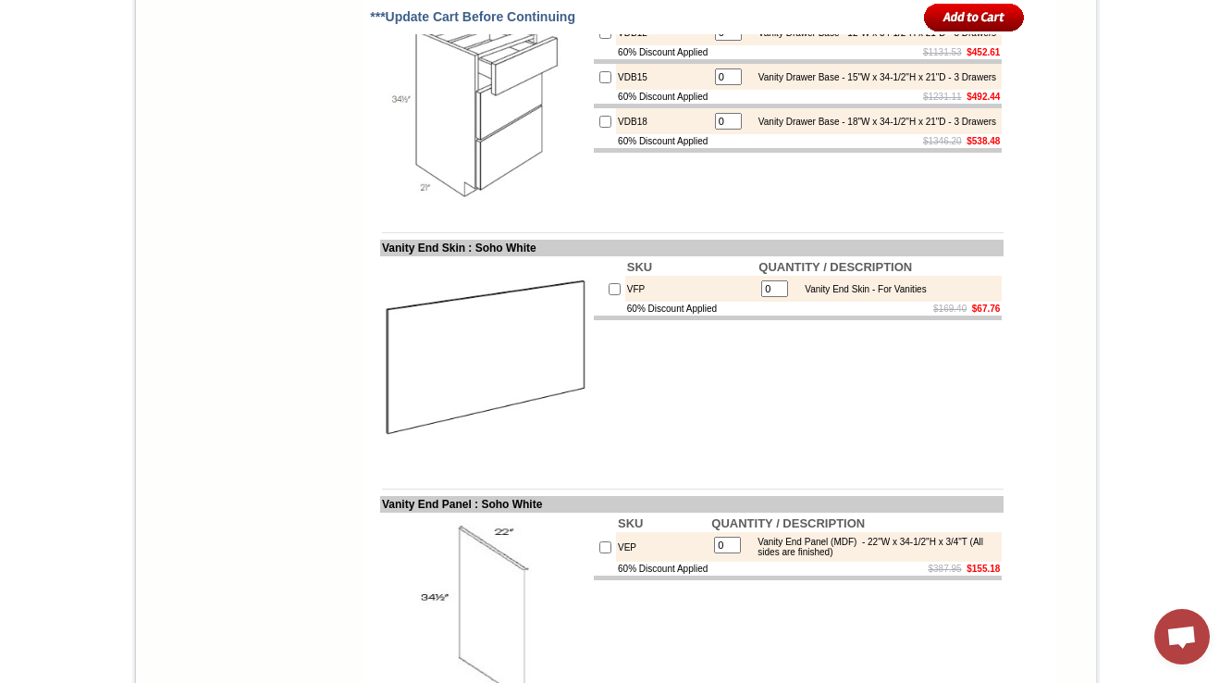
scroll to position [2579, 0]
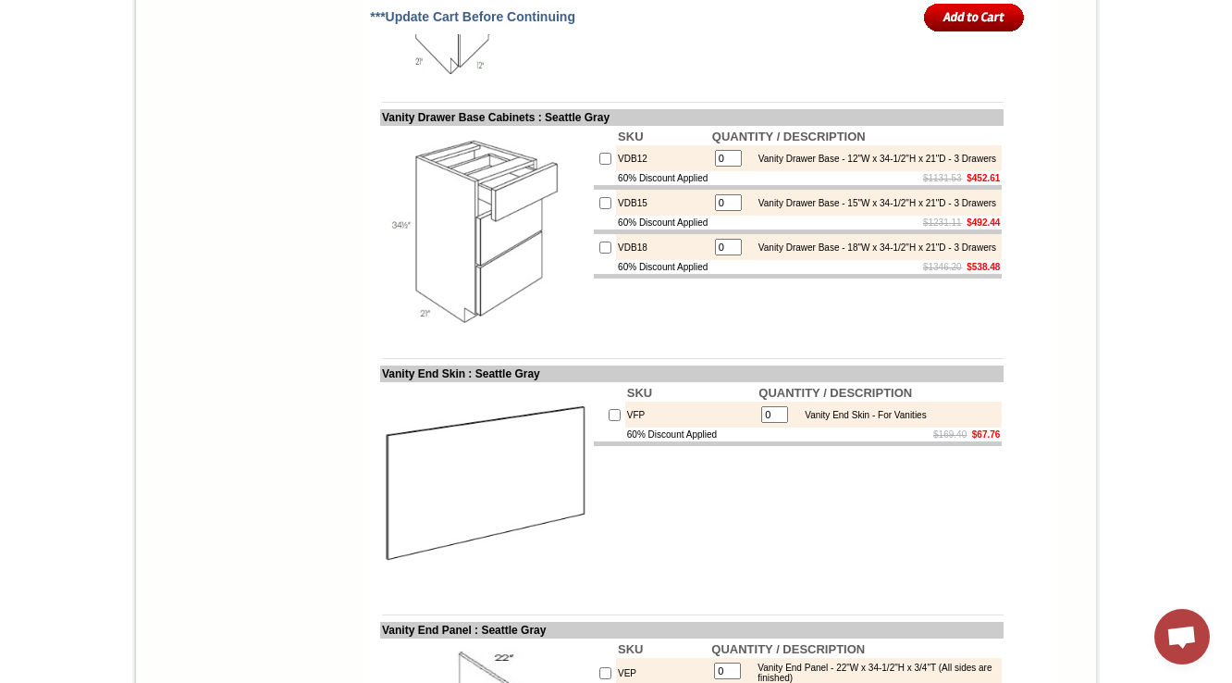
scroll to position [1998, 0]
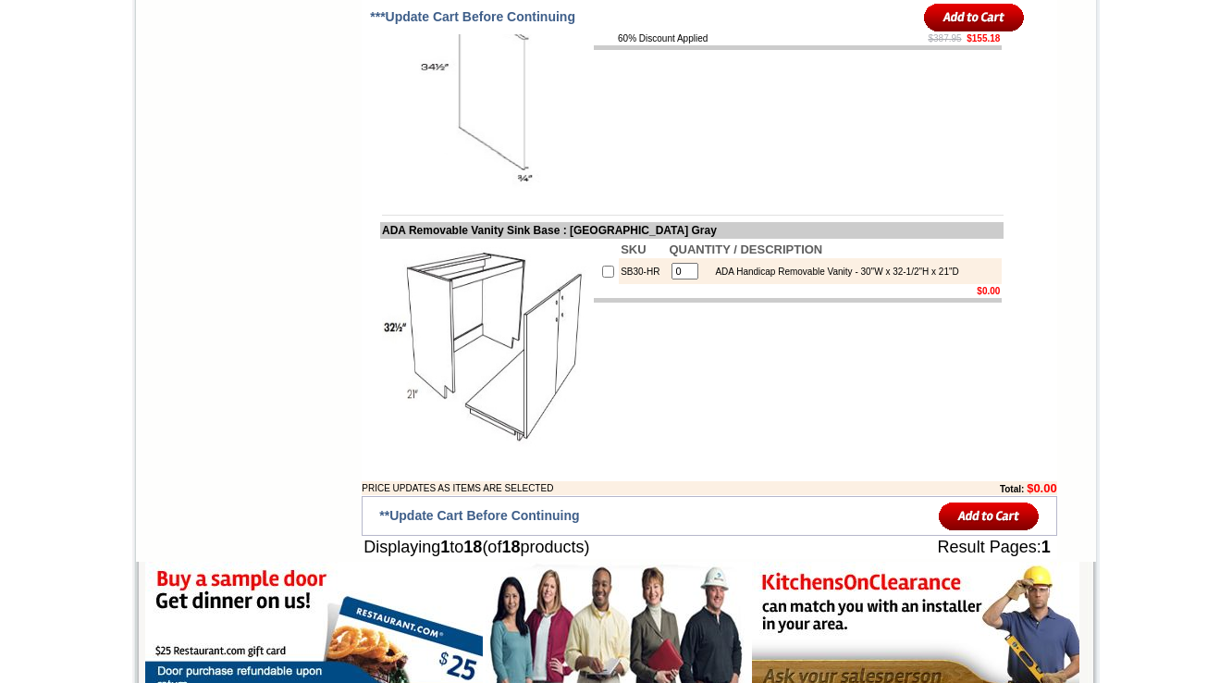
scroll to position [2750, 0]
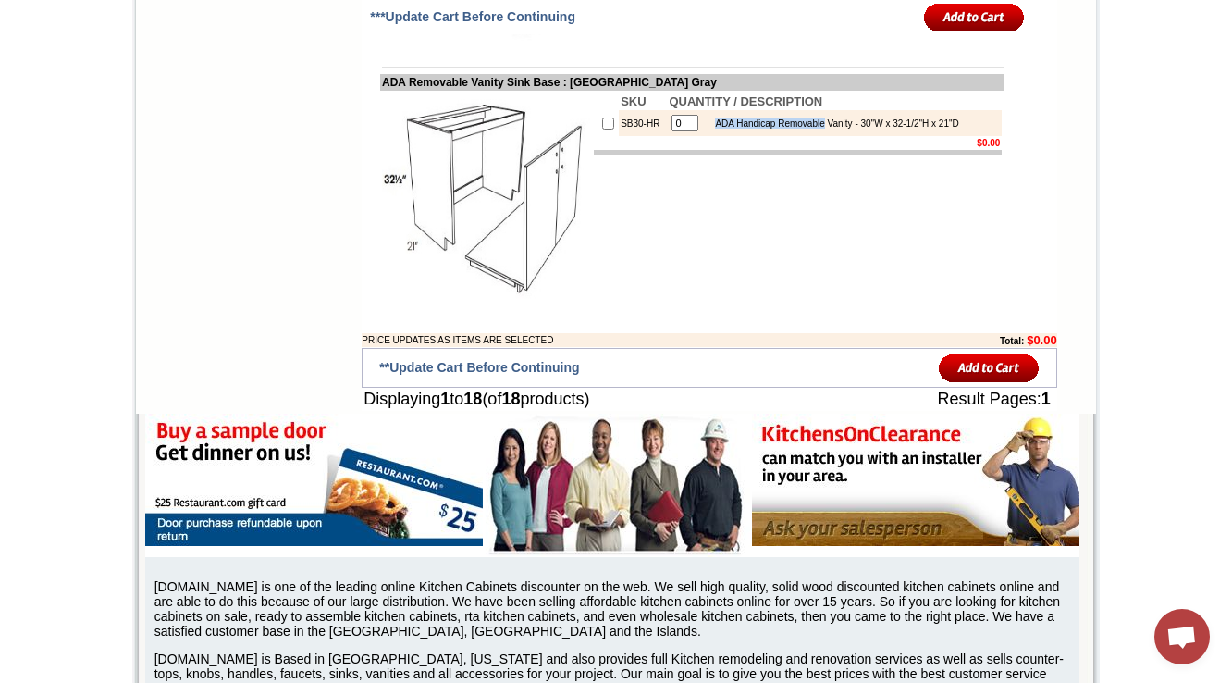
drag, startPoint x: 697, startPoint y: 182, endPoint x: 816, endPoint y: 178, distance: 119.4
click at [820, 129] on div "ADA Handicap Removable Vanity - 30"W x 32-1/2"H x 21"D" at bounding box center [832, 123] width 253 height 10
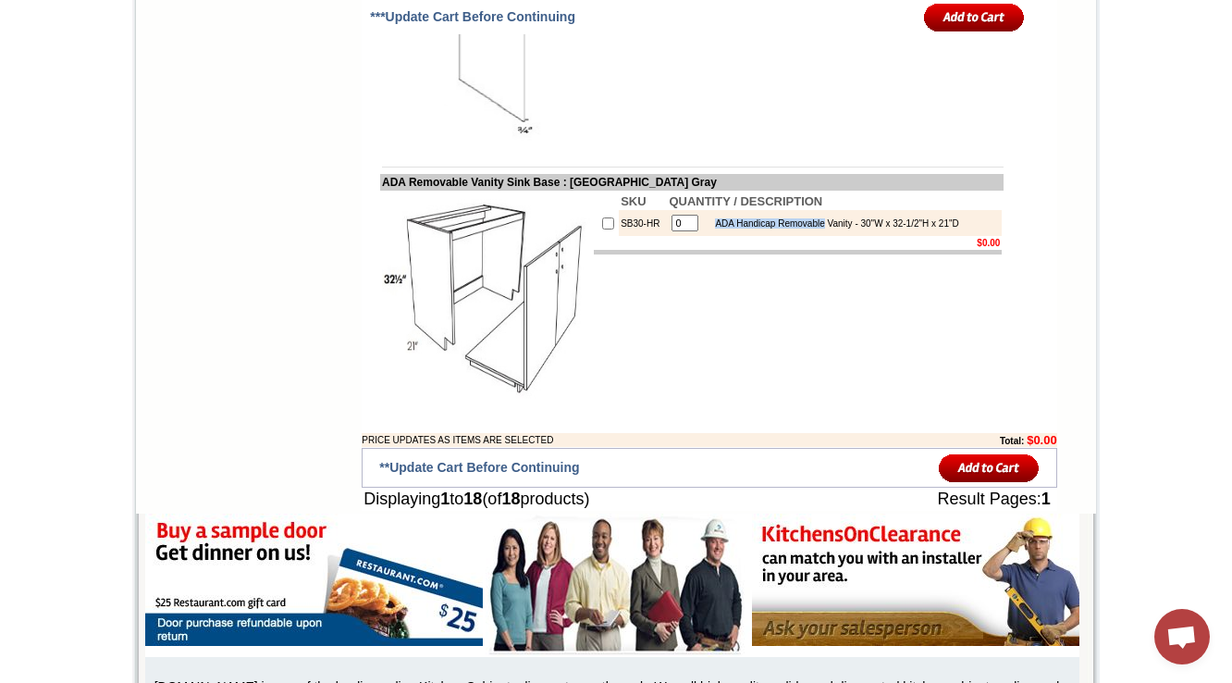
scroll to position [2676, 0]
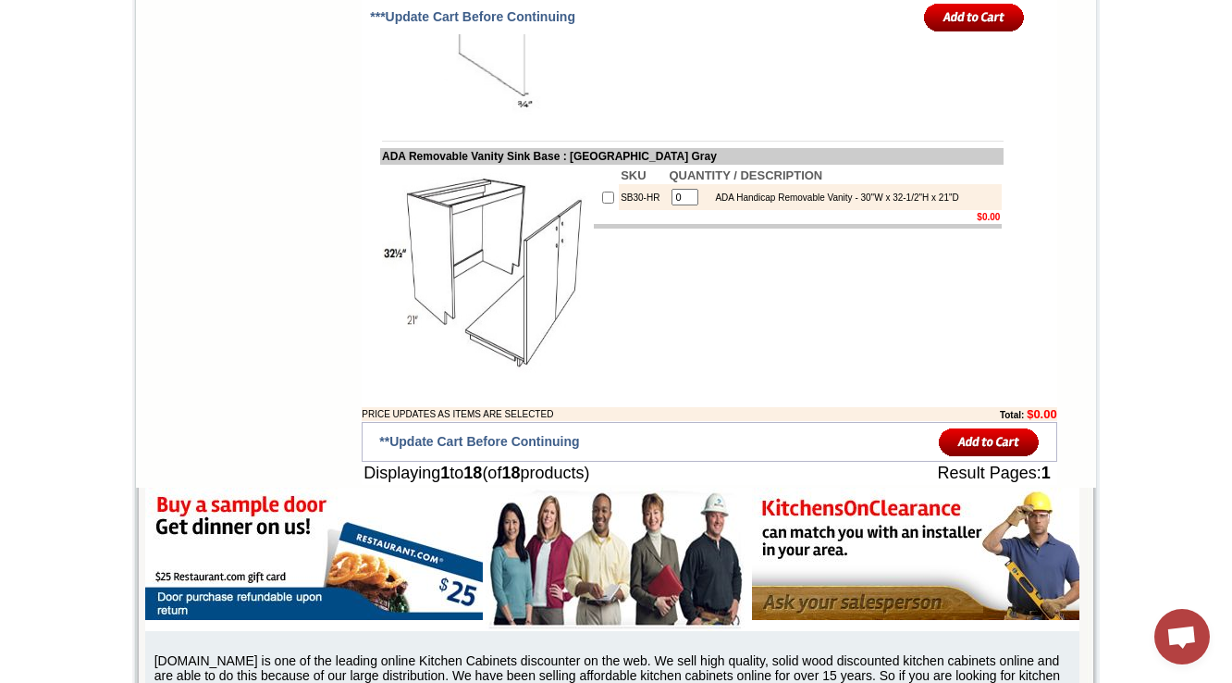
click at [830, 203] on div "ADA Handicap Removable Vanity - 30"W x 32-1/2"H x 21"D" at bounding box center [832, 197] width 253 height 10
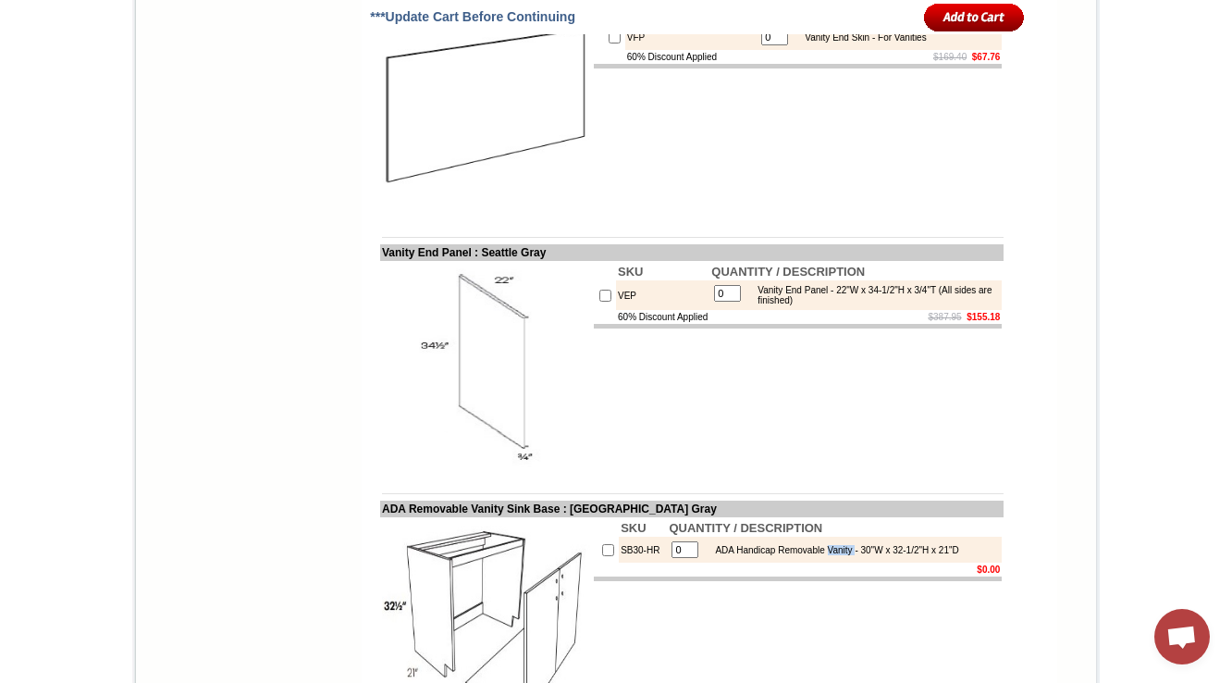
scroll to position [2306, 0]
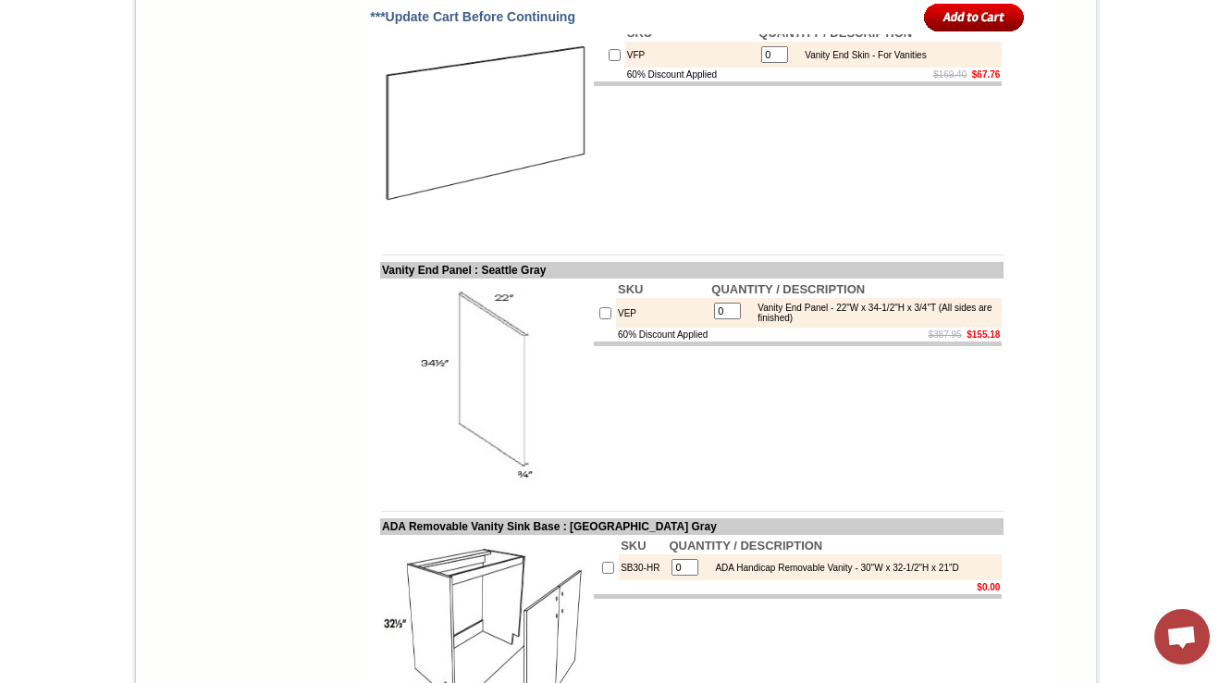
click at [797, 60] on div "Vanity End Skin - For Vanities" at bounding box center [861, 55] width 130 height 10
copy div "Vanity"
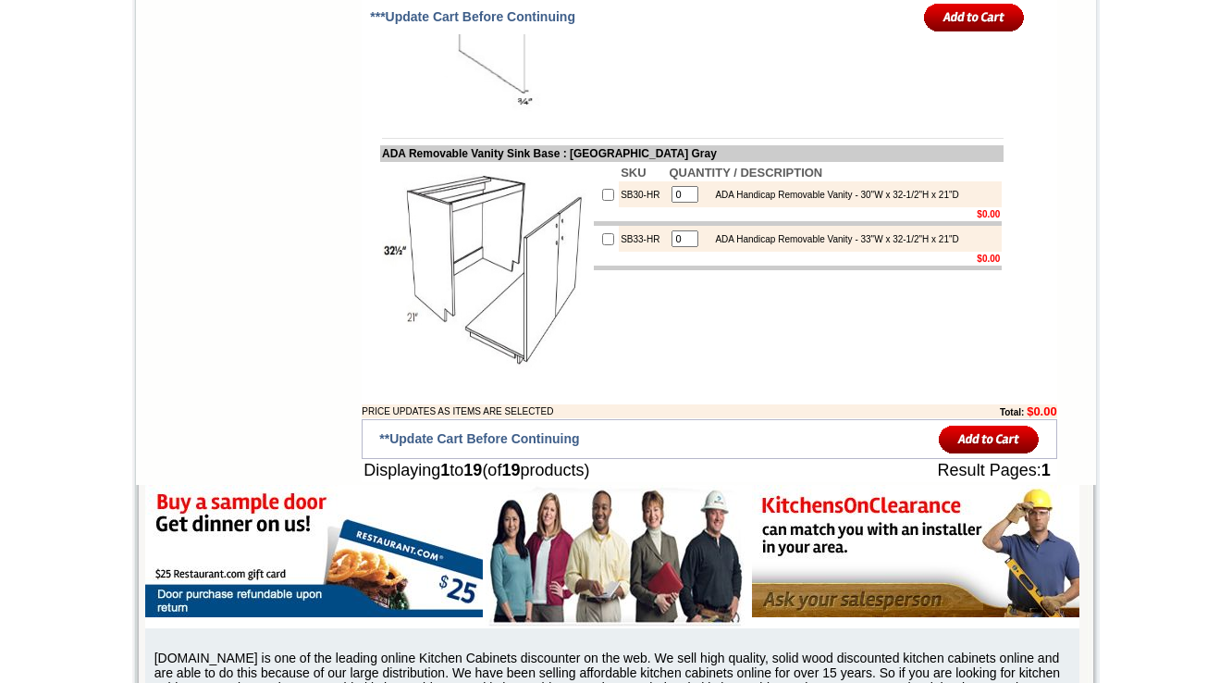
scroll to position [2676, 0]
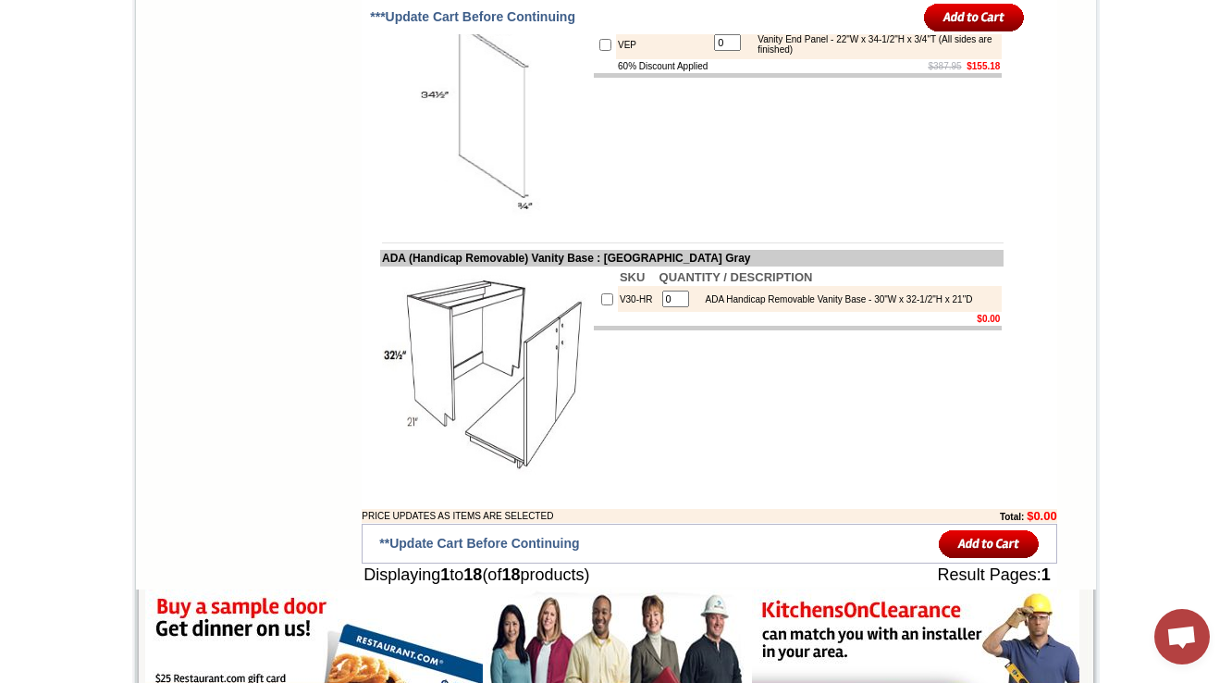
scroll to position [2738, 0]
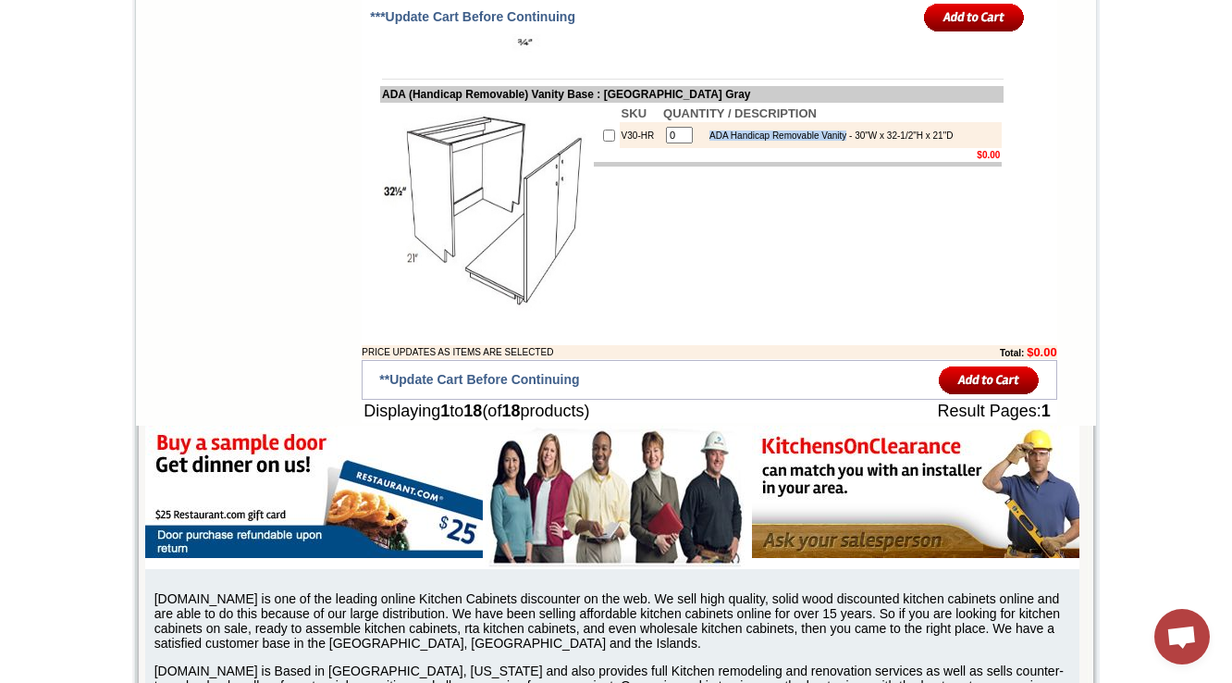
drag, startPoint x: 694, startPoint y: 192, endPoint x: 844, endPoint y: 196, distance: 149.9
click at [844, 141] on div "ADA Handicap Removable Vanity - 30"W x 32-1/2"H x 21"D" at bounding box center [826, 135] width 253 height 10
copy div "ADA Handicap Removable Vanity"
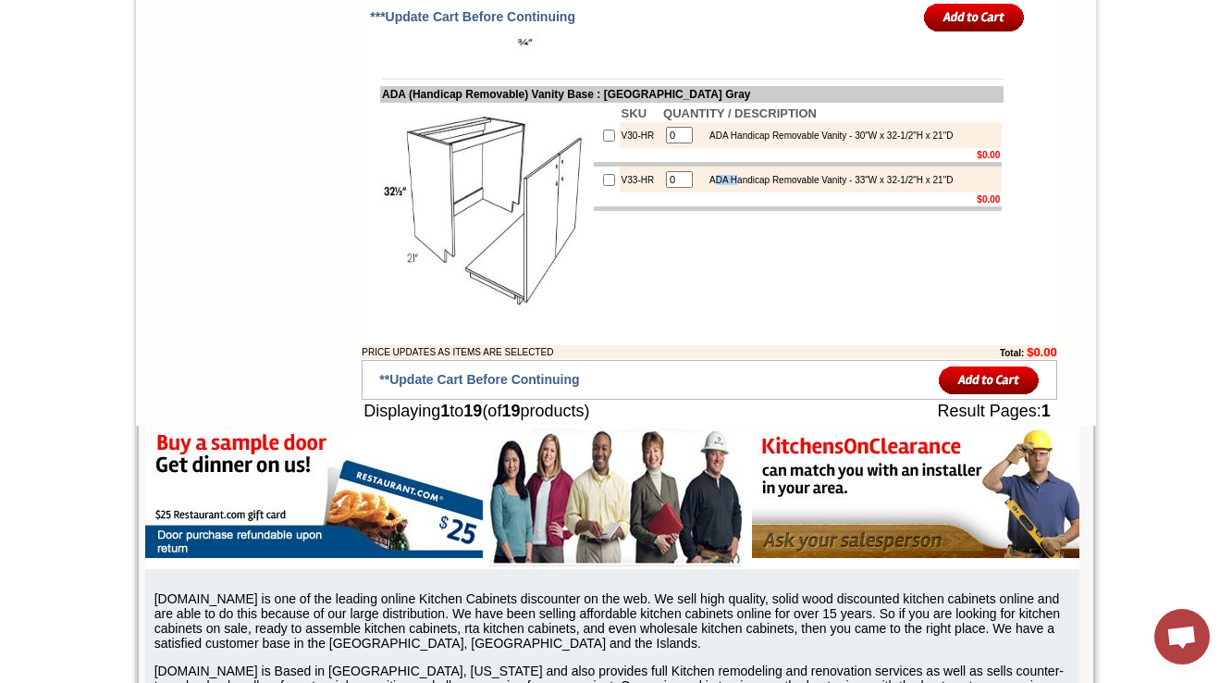
drag, startPoint x: 699, startPoint y: 240, endPoint x: 723, endPoint y: 240, distance: 23.1
click at [723, 185] on div "ADA Handicap Removable Vanity - 33"W x 32-1/2"H x 21"D" at bounding box center [826, 180] width 253 height 10
click at [690, 206] on td "$0.00" at bounding box center [831, 199] width 340 height 14
drag, startPoint x: 695, startPoint y: 237, endPoint x: 844, endPoint y: 232, distance: 149.0
click at [844, 185] on div "ADA Handicap Removable Vanity - 33"W x 32-1/2"H x 21"D" at bounding box center [826, 180] width 253 height 10
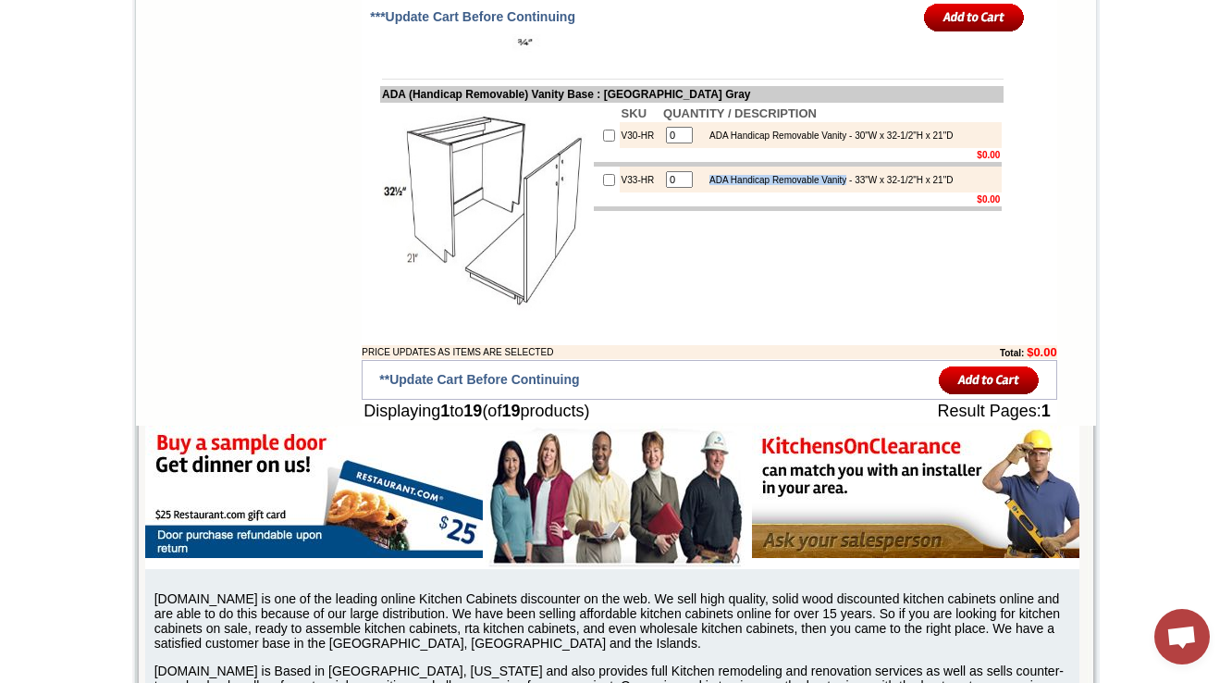
copy div "ADA Handicap Removable Vanity"
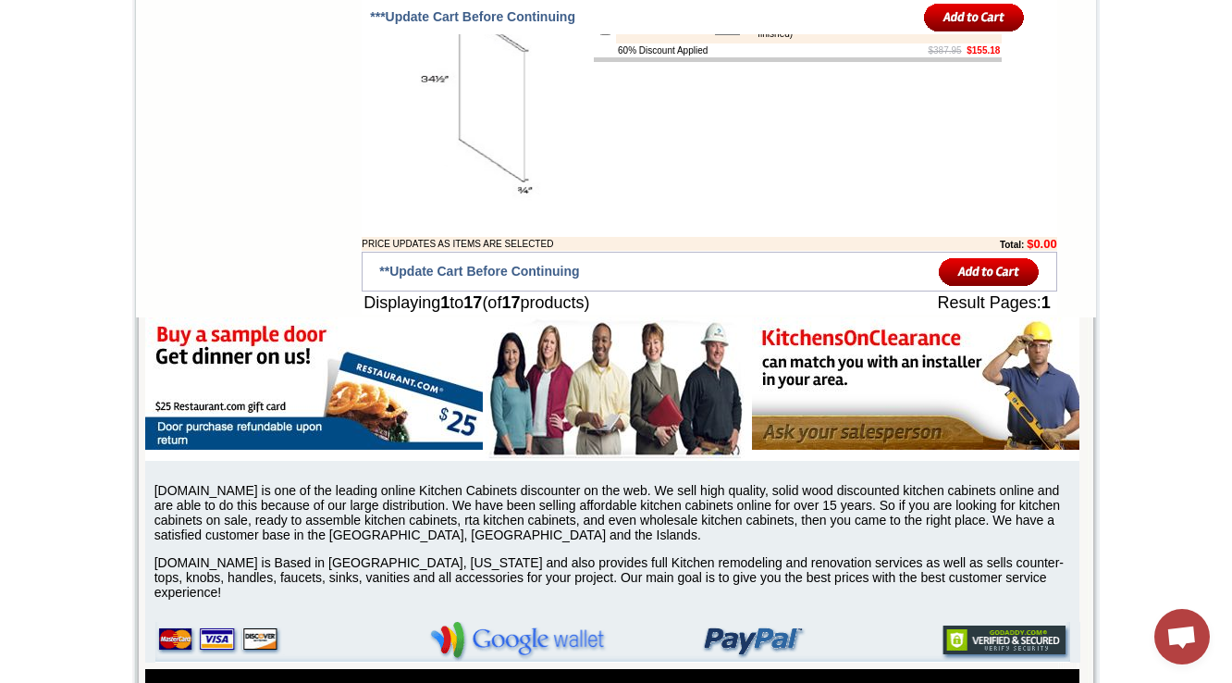
scroll to position [2590, 0]
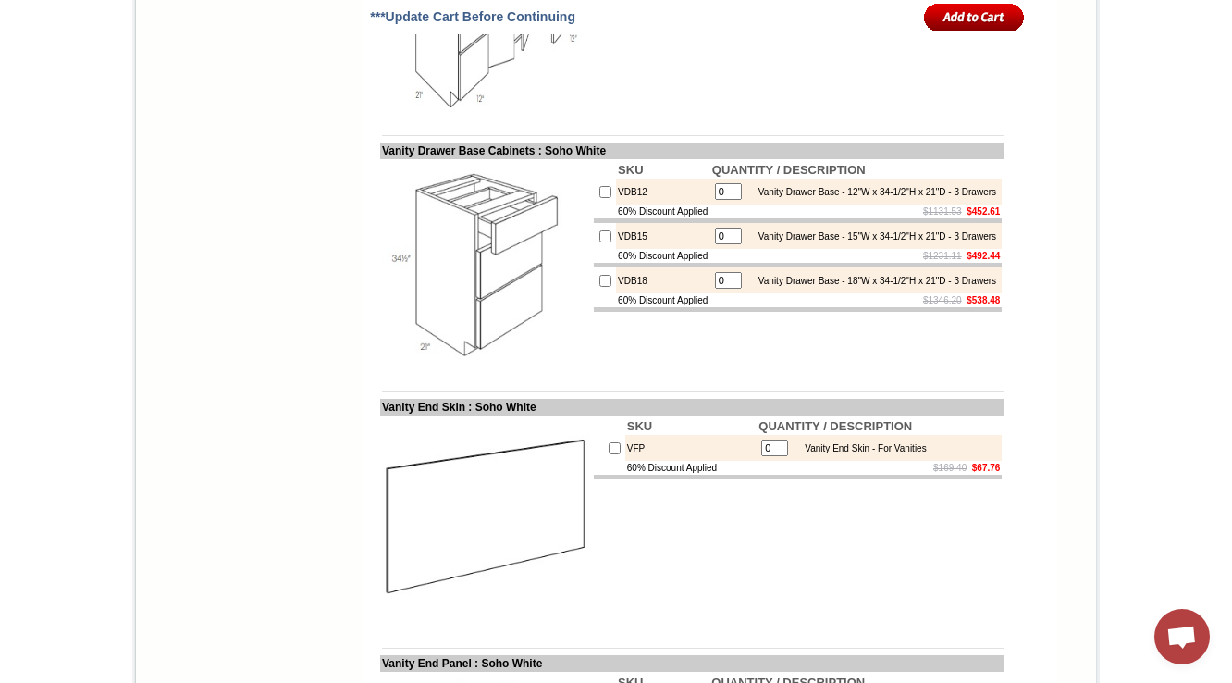
scroll to position [2323, 0]
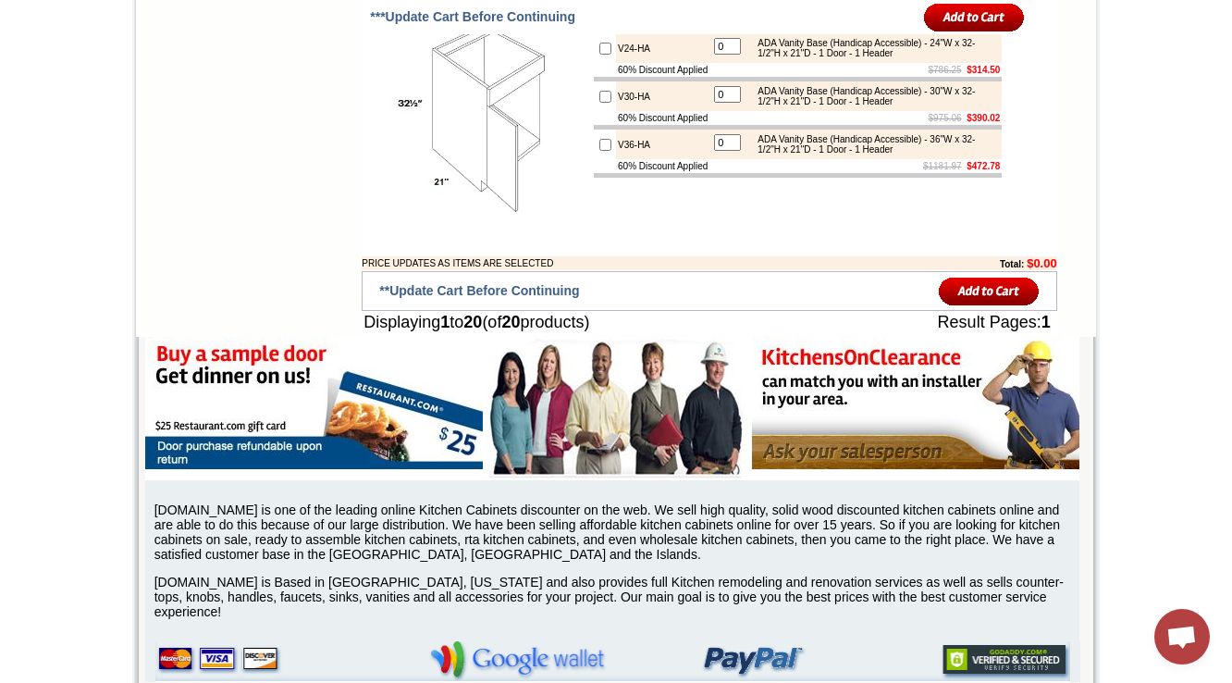
scroll to position [2794, 0]
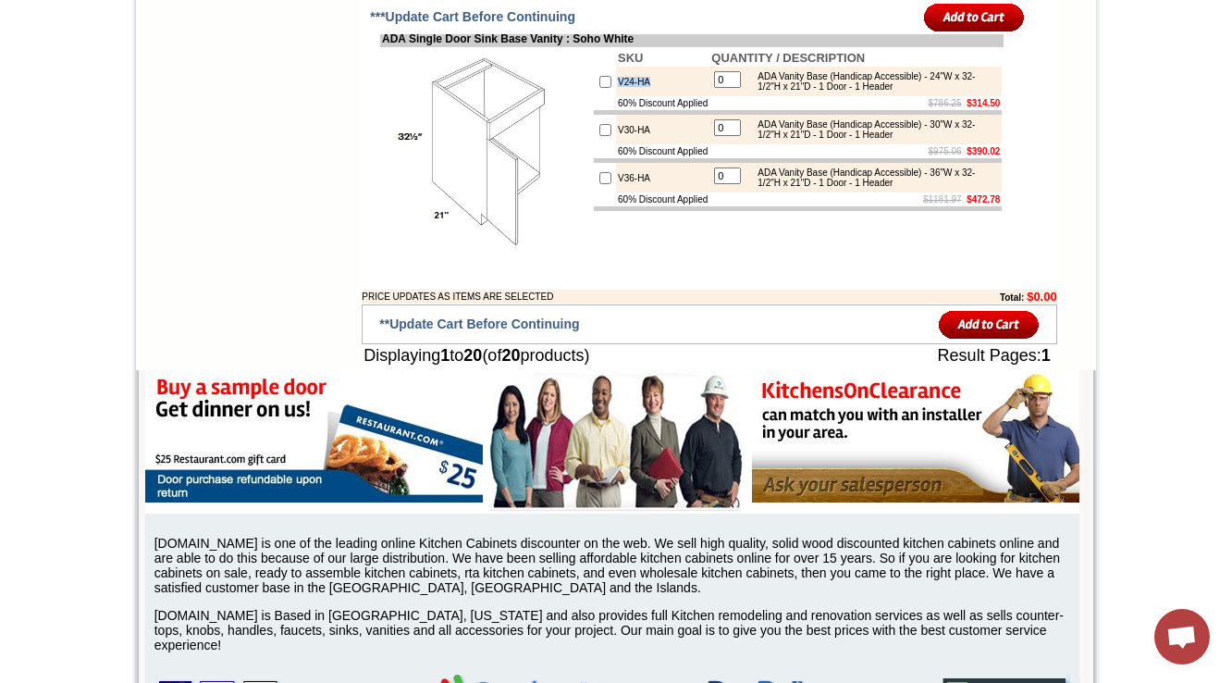
drag, startPoint x: 636, startPoint y: 184, endPoint x: 597, endPoint y: 189, distance: 40.0
click at [616, 96] on td "V24-HA" at bounding box center [662, 82] width 93 height 30
copy td "V24-HA"
drag, startPoint x: 911, startPoint y: 189, endPoint x: 756, endPoint y: 179, distance: 155.8
click at [756, 92] on div "ADA Vanity Base (Handicap Accessible) - 24"W x 32-1/2"H x 21"D - 1 Door - 1 Hea…" at bounding box center [872, 81] width 249 height 20
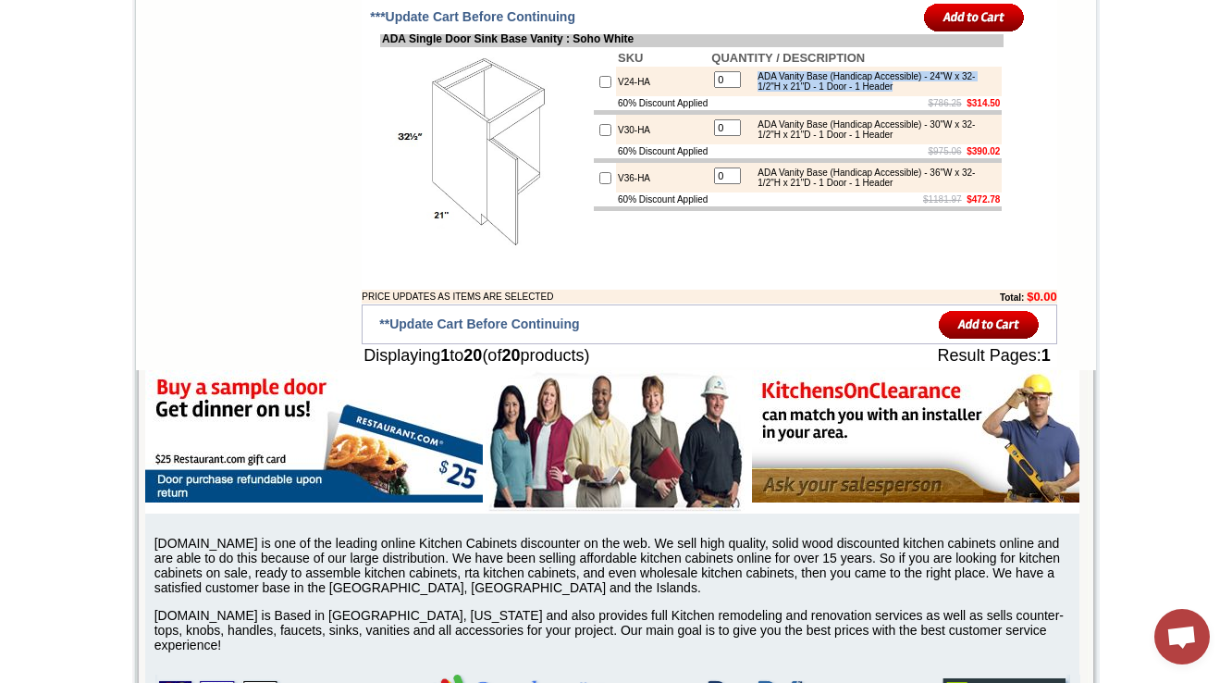
copy div "ADA Vanity Base (Handicap Accessible) - 24"W x 32-1/2"H x 21"D - 1 Door - 1 Hea…"
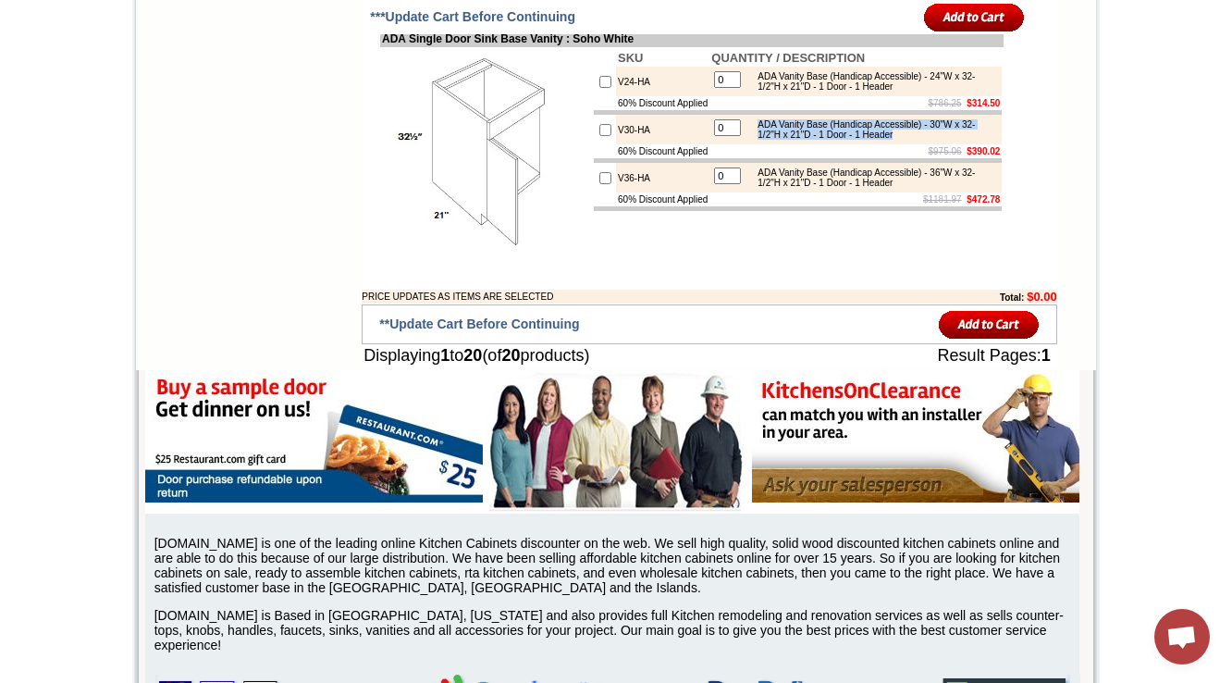
drag, startPoint x: 757, startPoint y: 231, endPoint x: 937, endPoint y: 242, distance: 180.7
click at [937, 140] on div "ADA Vanity Base (Handicap Accessible) - 30"W x 32-1/2"H x 21"D - 1 Door - 1 Hea…" at bounding box center [872, 129] width 249 height 20
copy div "ADA Vanity Base (Handicap Accessible) - 30"W x 32-1/2"H x 21"D - 1 Door - 1 Hea…"
drag, startPoint x: 753, startPoint y: 278, endPoint x: 936, endPoint y: 294, distance: 183.8
click at [936, 188] on div "ADA Vanity Base (Handicap Accessible) - 36"W x 32-1/2"H x 21"D - 1 Door - 1 Hea…" at bounding box center [872, 177] width 249 height 20
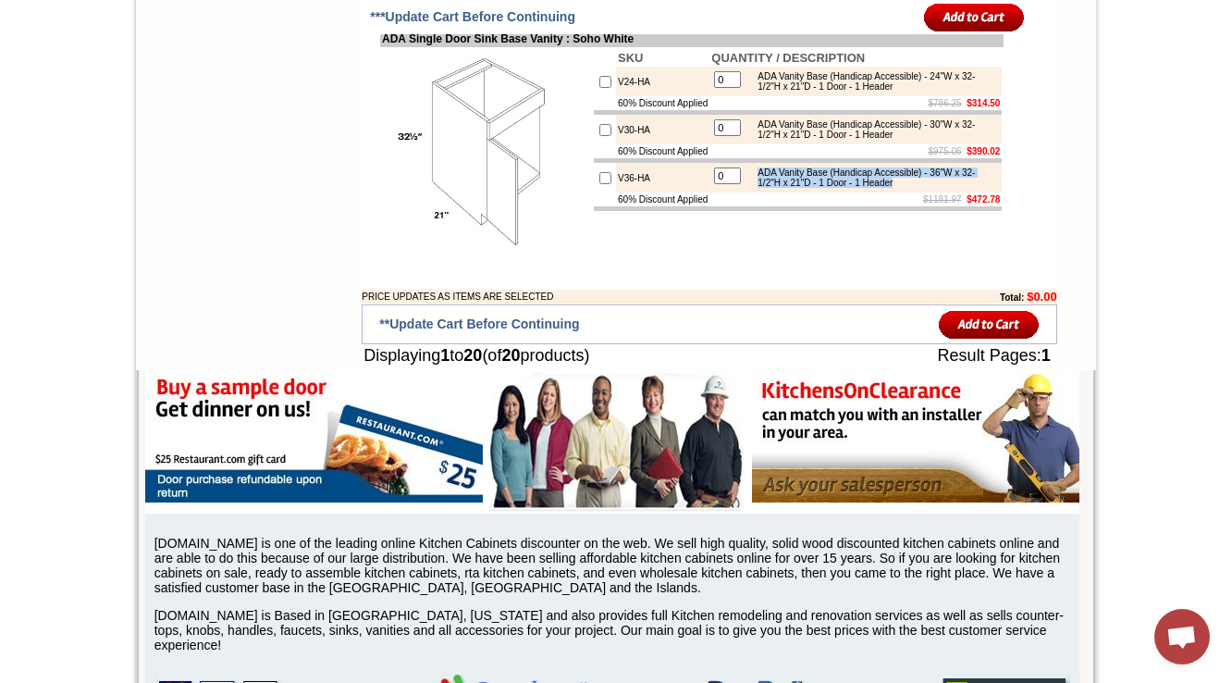
copy div "ADA Vanity Base (Handicap Accessible) - 36"W x 32-1/2"H x 21"D - 1 Door - 1 Hea…"
drag, startPoint x: 647, startPoint y: 236, endPoint x: 599, endPoint y: 242, distance: 47.6
click at [616, 144] on td "V30-HA" at bounding box center [662, 130] width 93 height 30
copy td "V30-HA"
drag, startPoint x: 770, startPoint y: 229, endPoint x: 933, endPoint y: 244, distance: 164.4
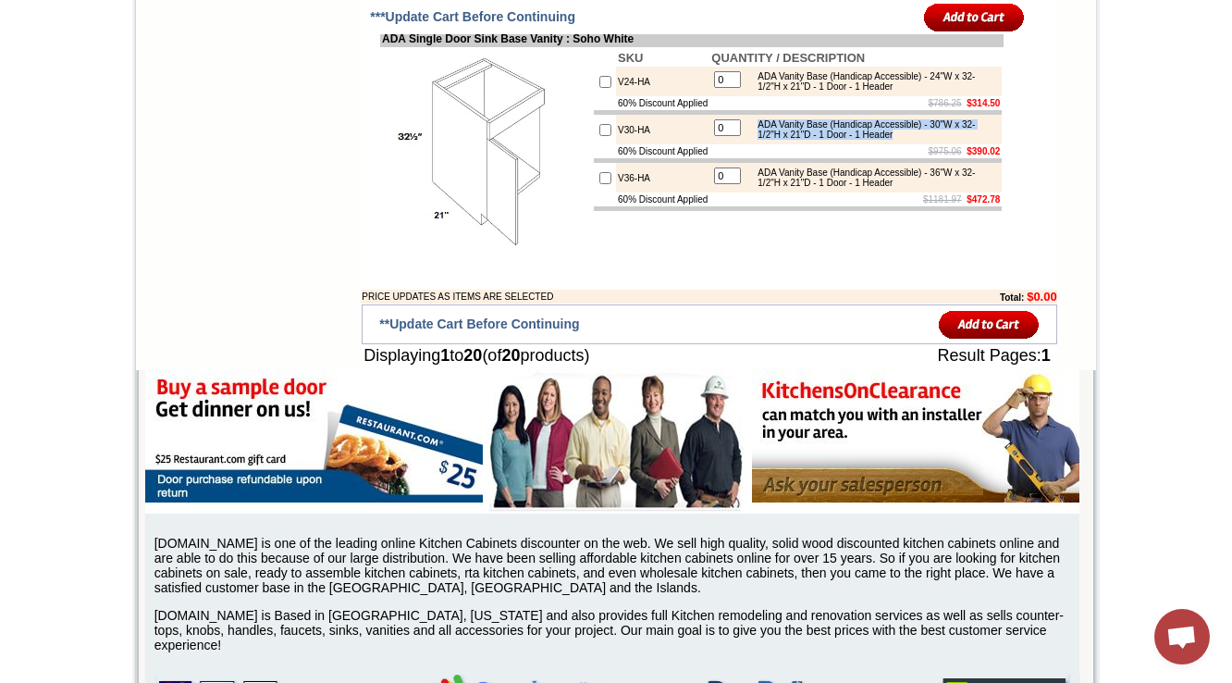
click at [933, 140] on div "ADA Vanity Base (Handicap Accessible) - 30"W x 32-1/2"H x 21"D - 1 Door - 1 Hea…" at bounding box center [872, 129] width 249 height 20
copy div "ADA Vanity Base (Handicap Accessible) - 30"W x 32-1/2"H x 21"D - 1 Door - 1 Hea…"
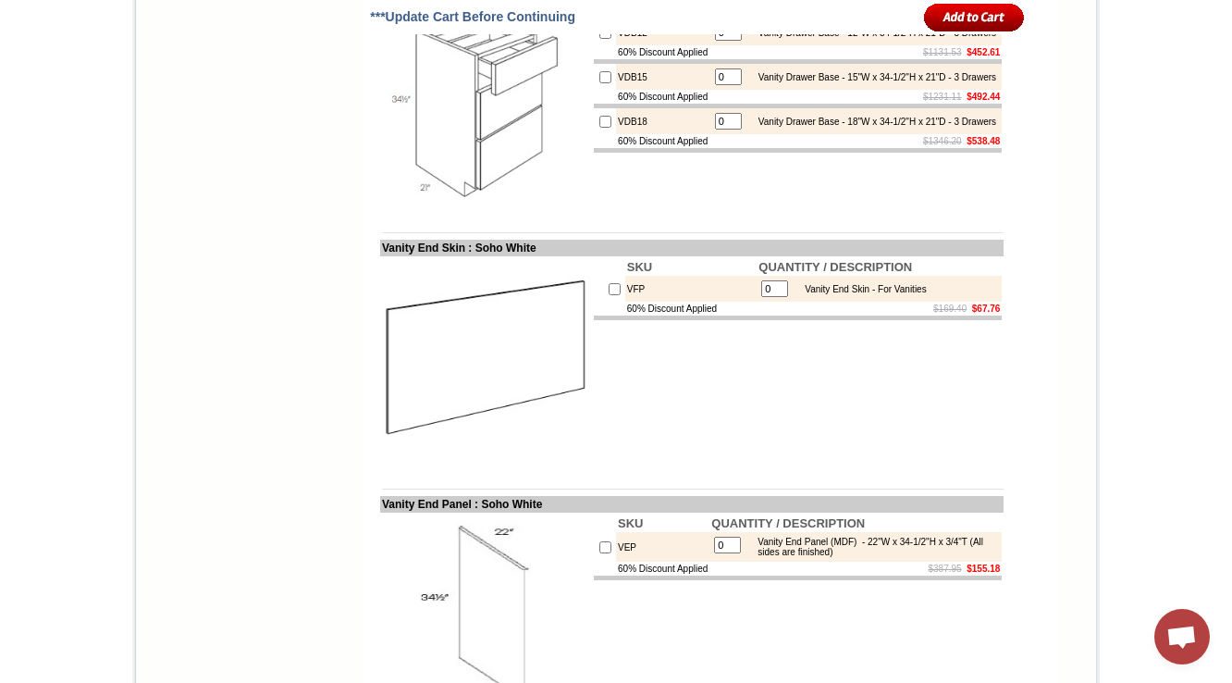
scroll to position [1998, 0]
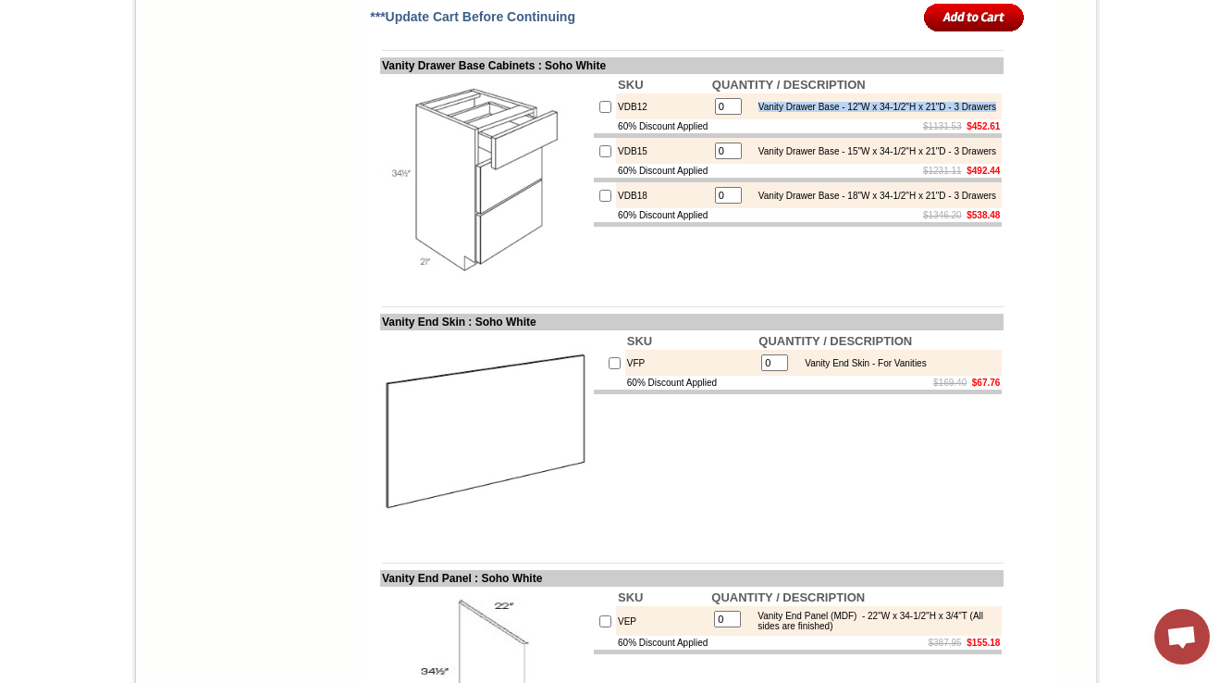
drag, startPoint x: 759, startPoint y: 203, endPoint x: 809, endPoint y: 209, distance: 51.3
click at [809, 112] on div "Vanity Drawer Base - 12"W x 34-1/2"H x 21"D - 3 Drawers" at bounding box center [872, 107] width 247 height 10
copy div "Vanity Drawer Base - 12"W x 34-1/2"H x 21"D - 3 Drawers"
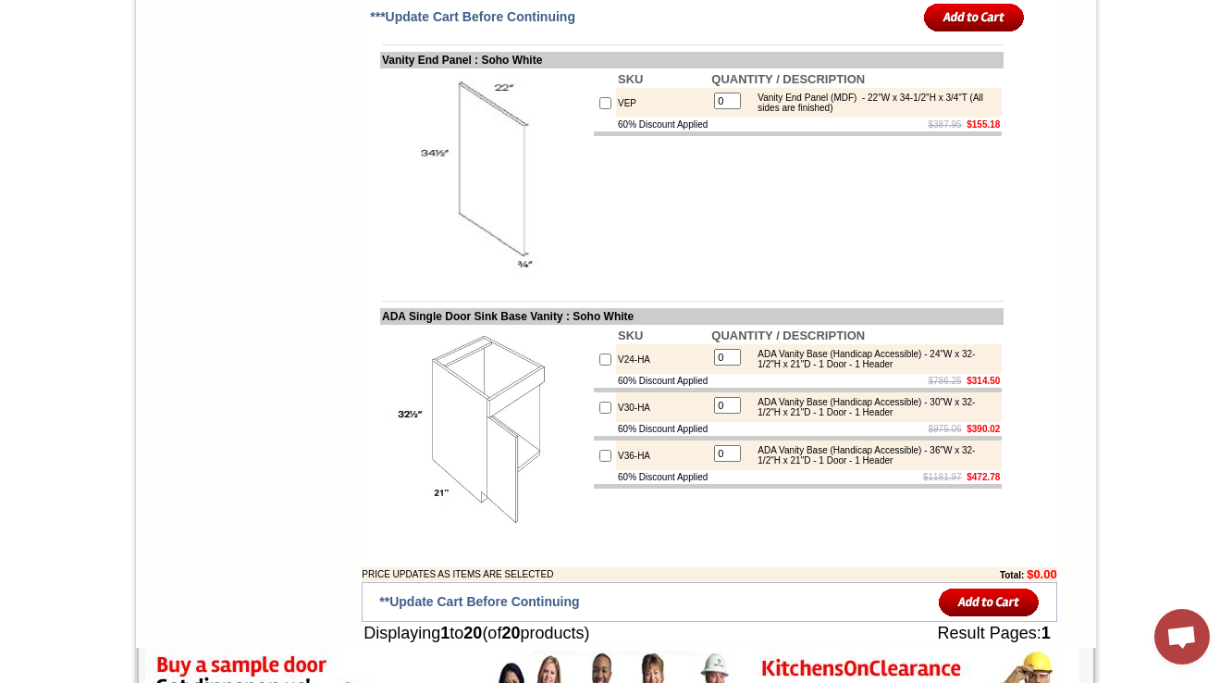
scroll to position [3035, 0]
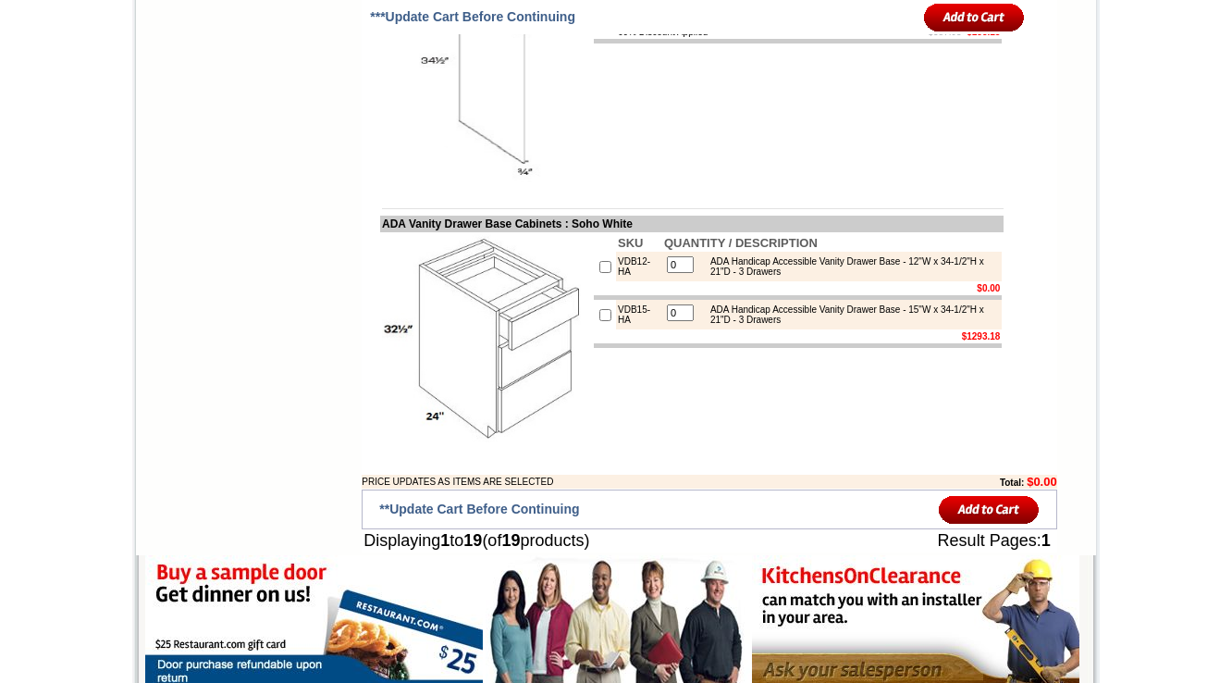
scroll to position [2794, 0]
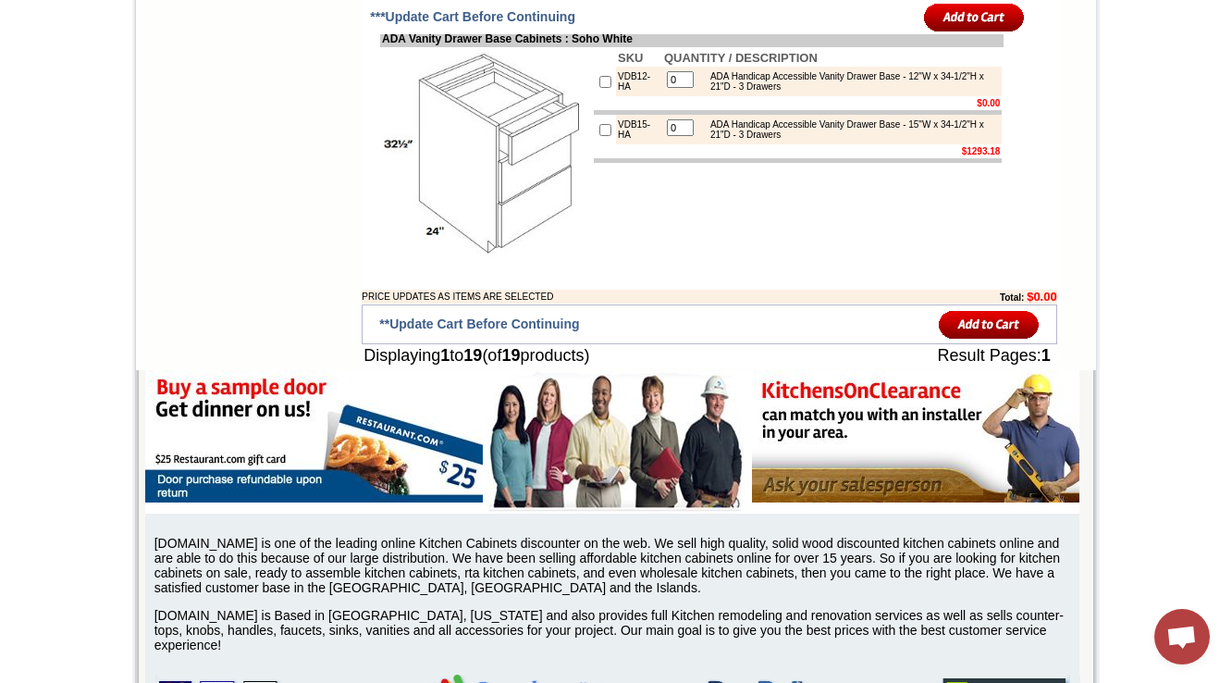
drag, startPoint x: 816, startPoint y: 256, endPoint x: 766, endPoint y: 255, distance: 50.0
click at [766, 158] on td "$1293.18" at bounding box center [832, 151] width 340 height 14
drag, startPoint x: 824, startPoint y: 240, endPoint x: 698, endPoint y: 229, distance: 127.1
click at [701, 140] on div "ADA Handicap Accessible Vanity Drawer Base - 15"W x 34-1/2"H x 21"D - 3 Drawers" at bounding box center [849, 129] width 296 height 20
copy div "ADA Handicap Accessible Vanity Drawer Base - 15"W x 34-1/2"H x 21"D - 3 Drawers"
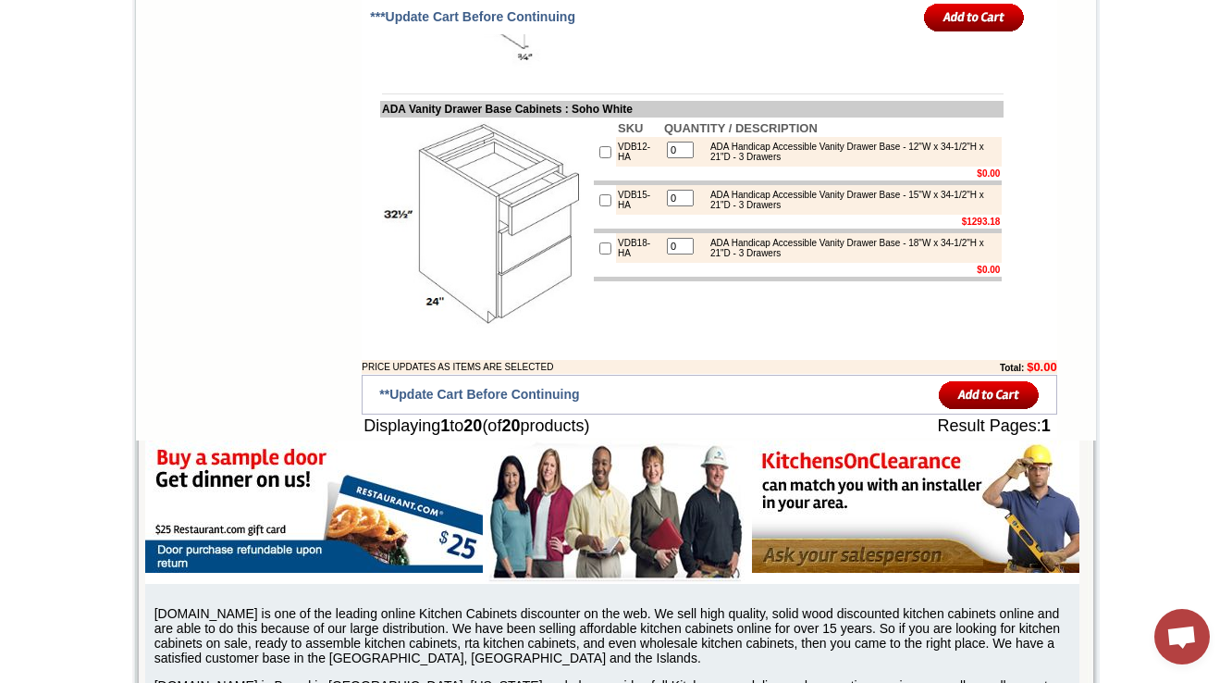
scroll to position [2720, 0]
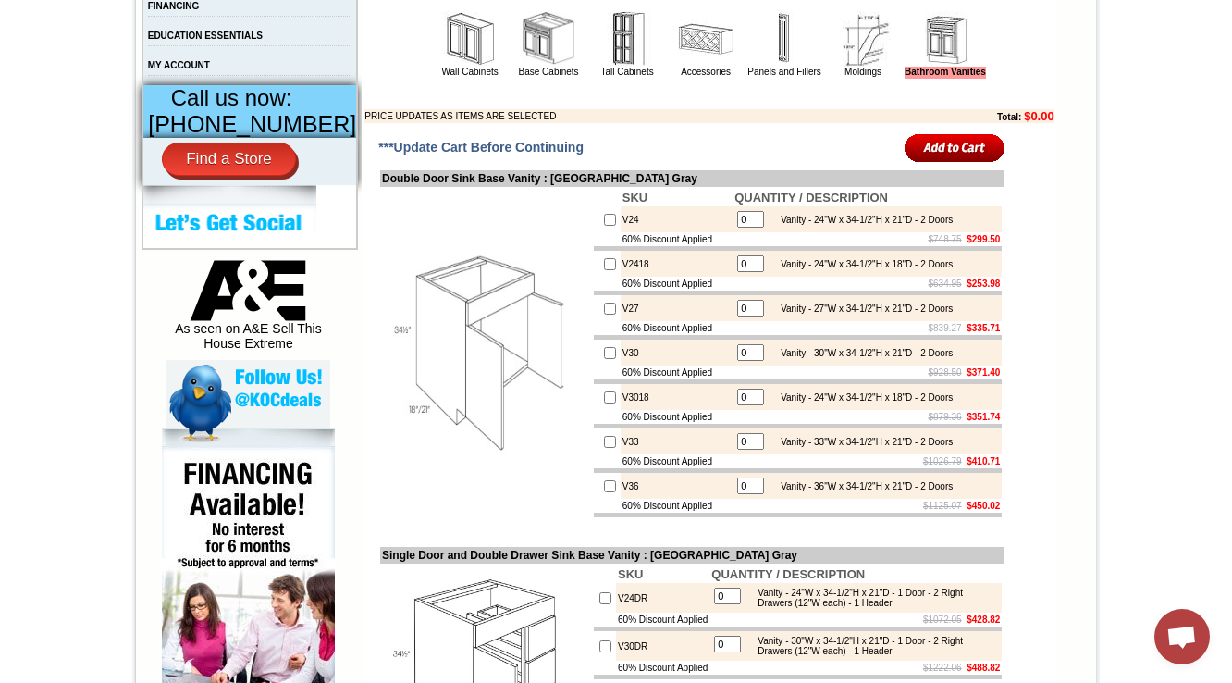
scroll to position [814, 0]
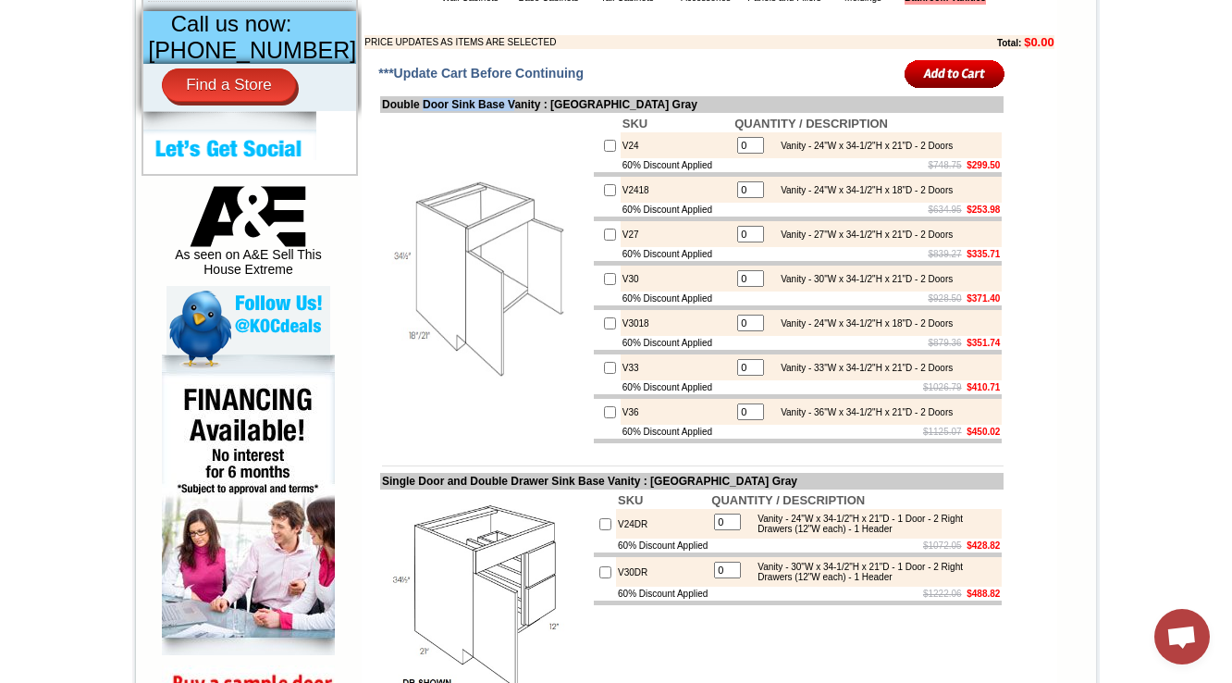
drag, startPoint x: 410, startPoint y: 131, endPoint x: 516, endPoint y: 135, distance: 106.5
click at [441, 293] on img at bounding box center [486, 279] width 208 height 208
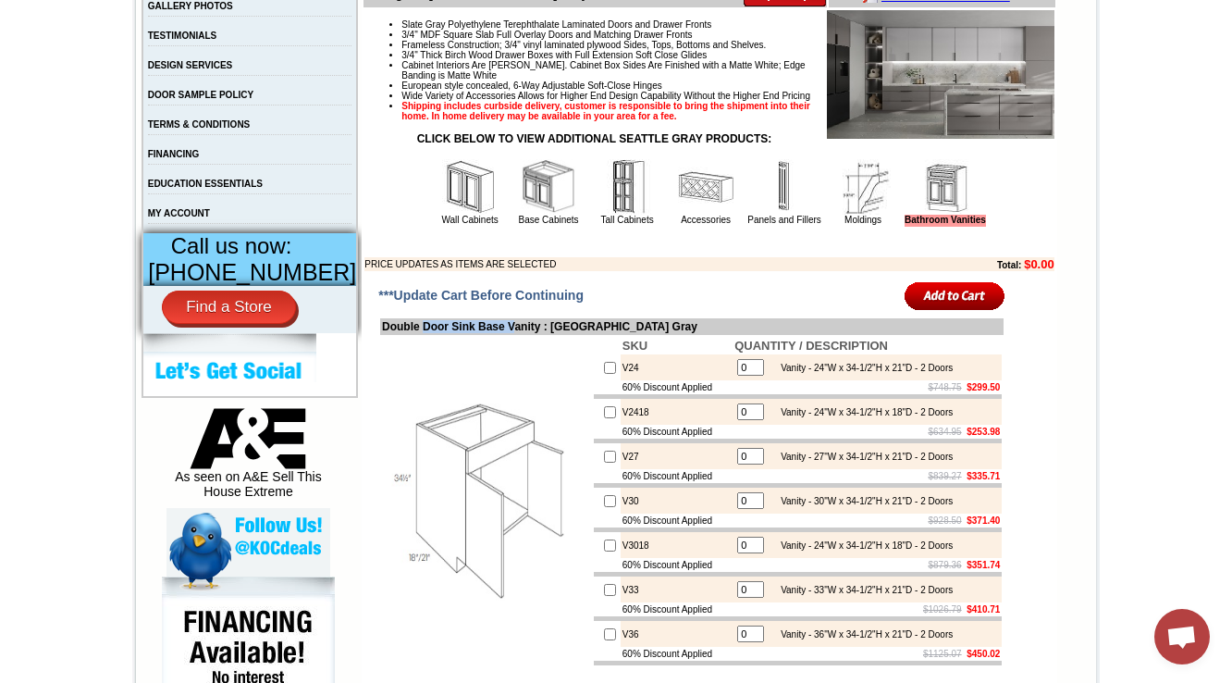
click at [624, 215] on img at bounding box center [627, 187] width 56 height 56
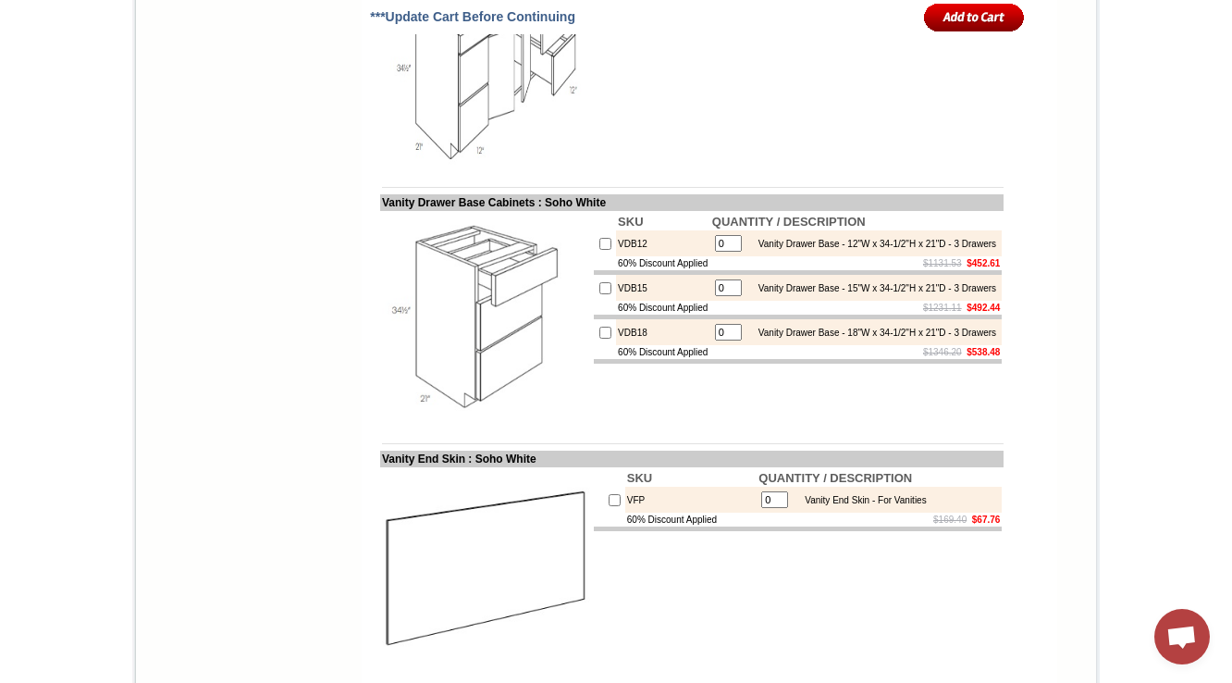
scroll to position [1140, 0]
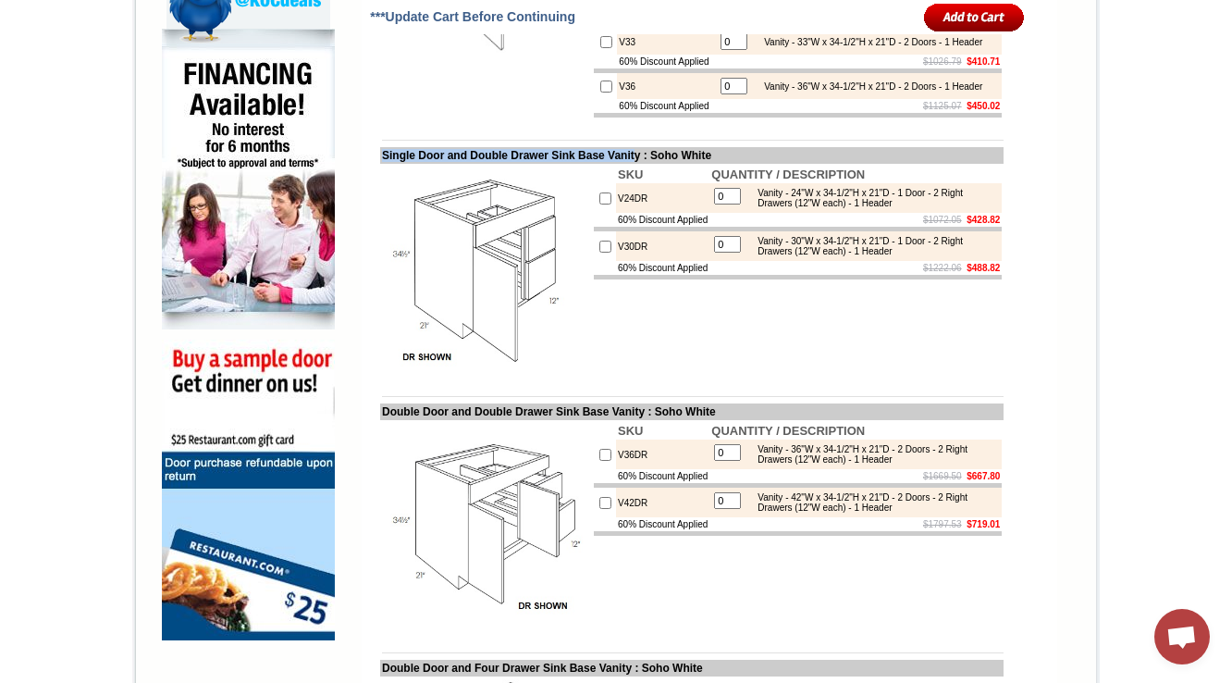
drag, startPoint x: 373, startPoint y: 244, endPoint x: 662, endPoint y: 237, distance: 289.7
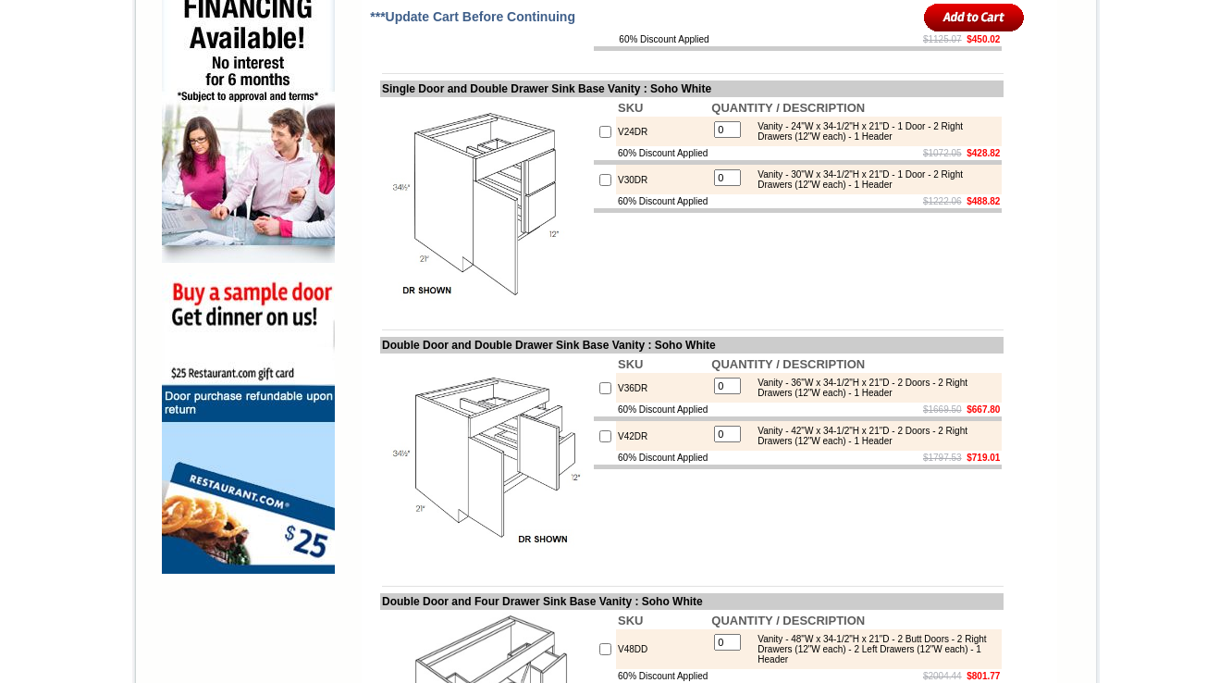
scroll to position [1214, 0]
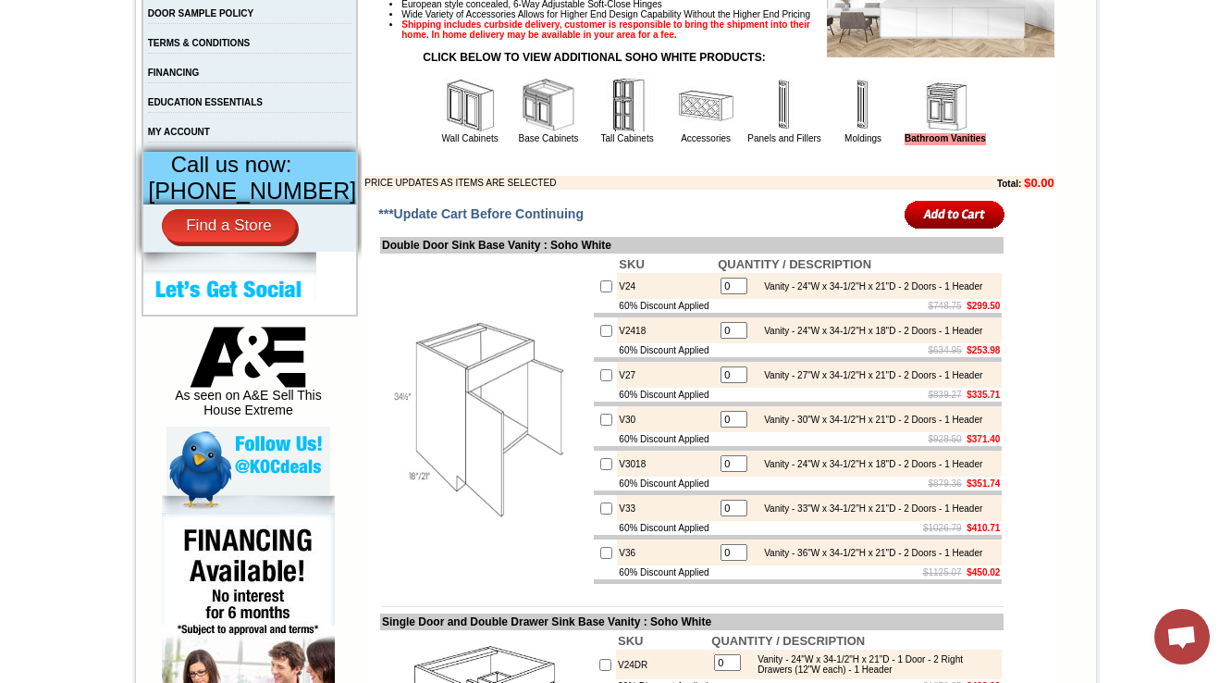
scroll to position [548, 0]
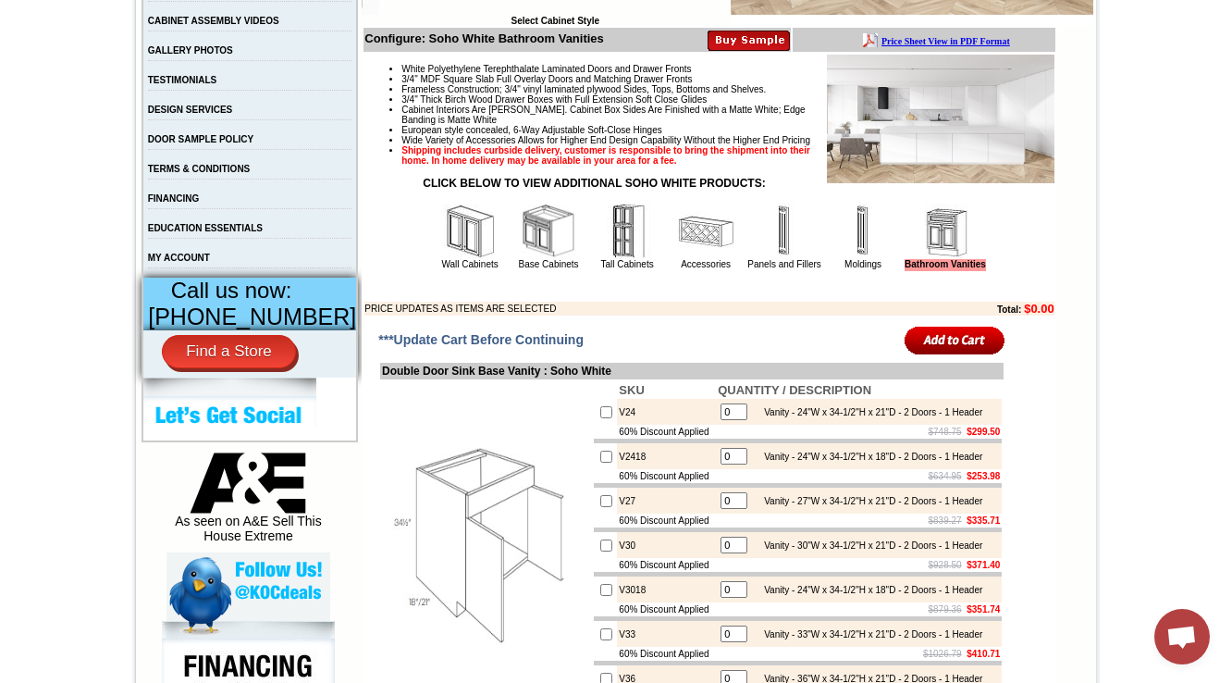
click at [600, 259] on img at bounding box center [627, 232] width 56 height 56
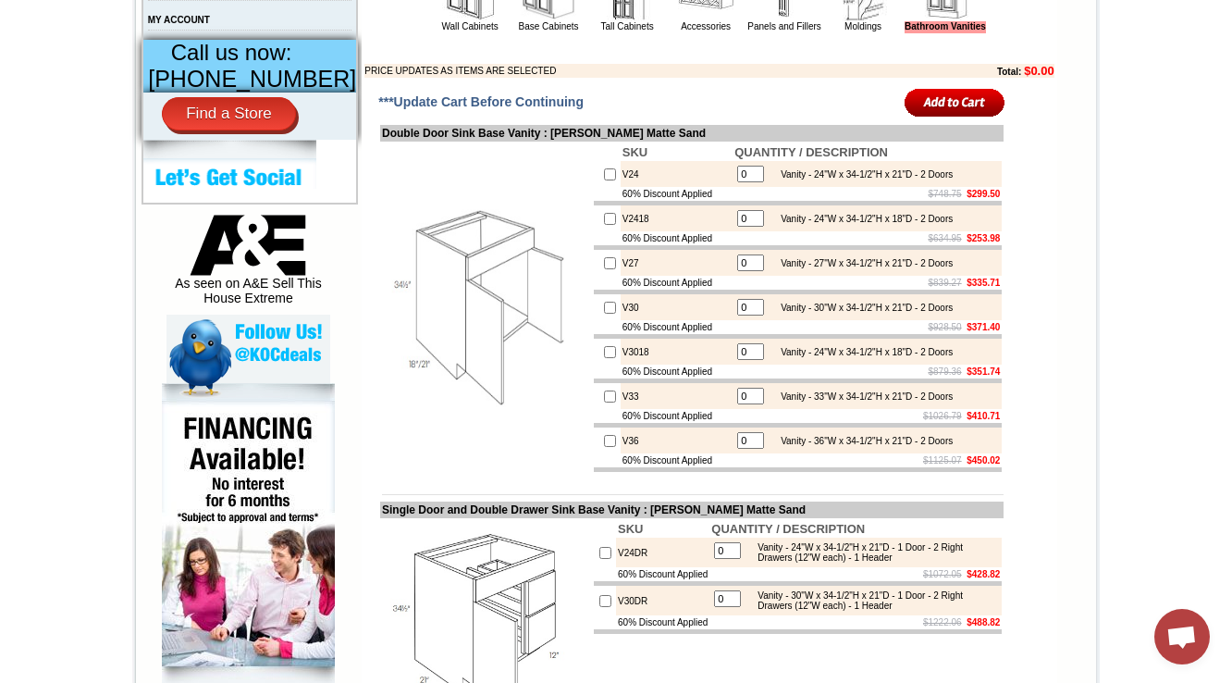
scroll to position [592, 0]
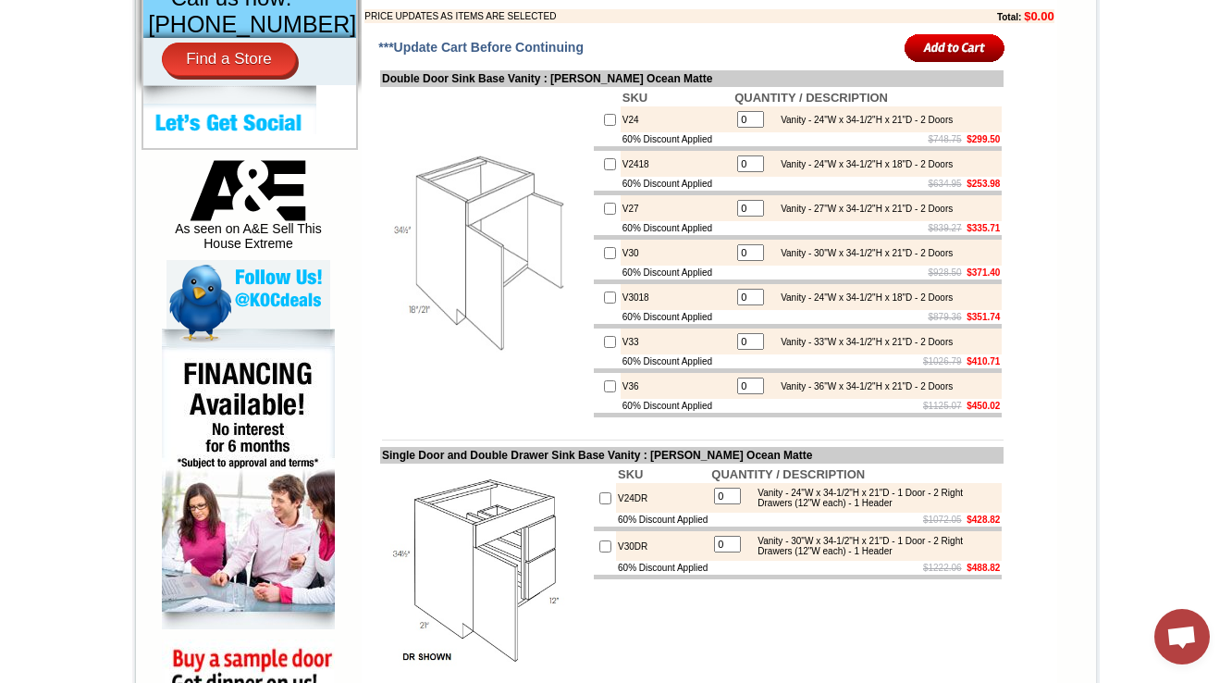
scroll to position [814, 0]
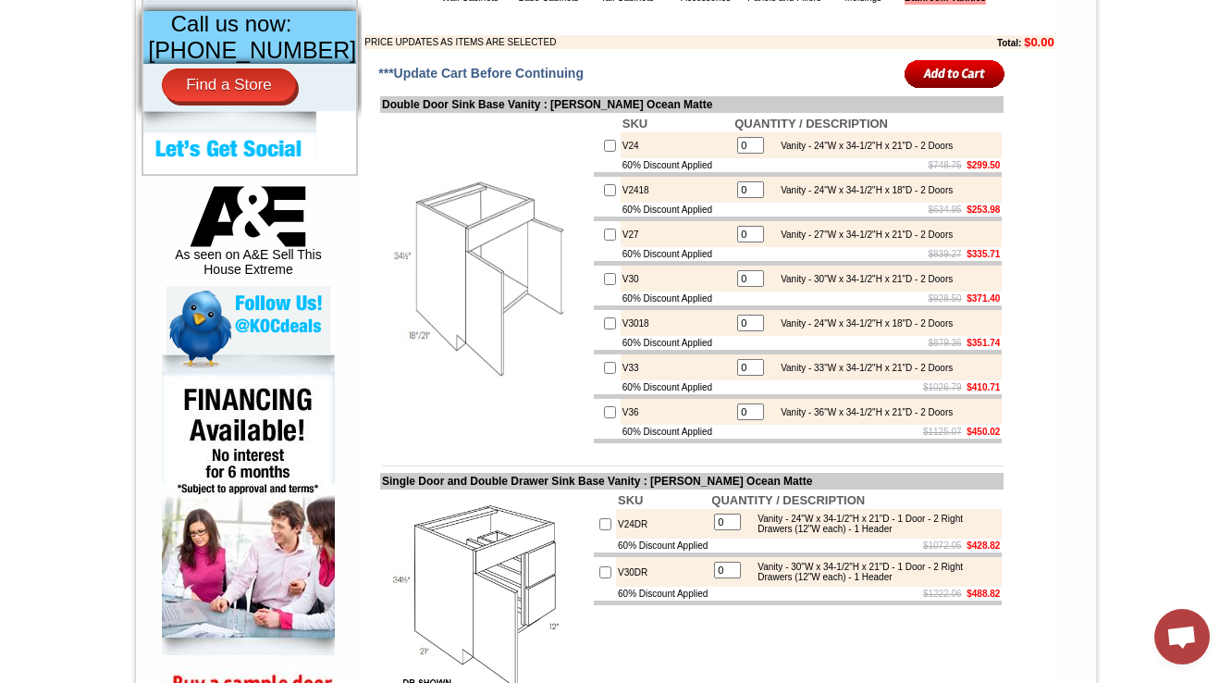
click at [546, 383] on img at bounding box center [486, 279] width 208 height 208
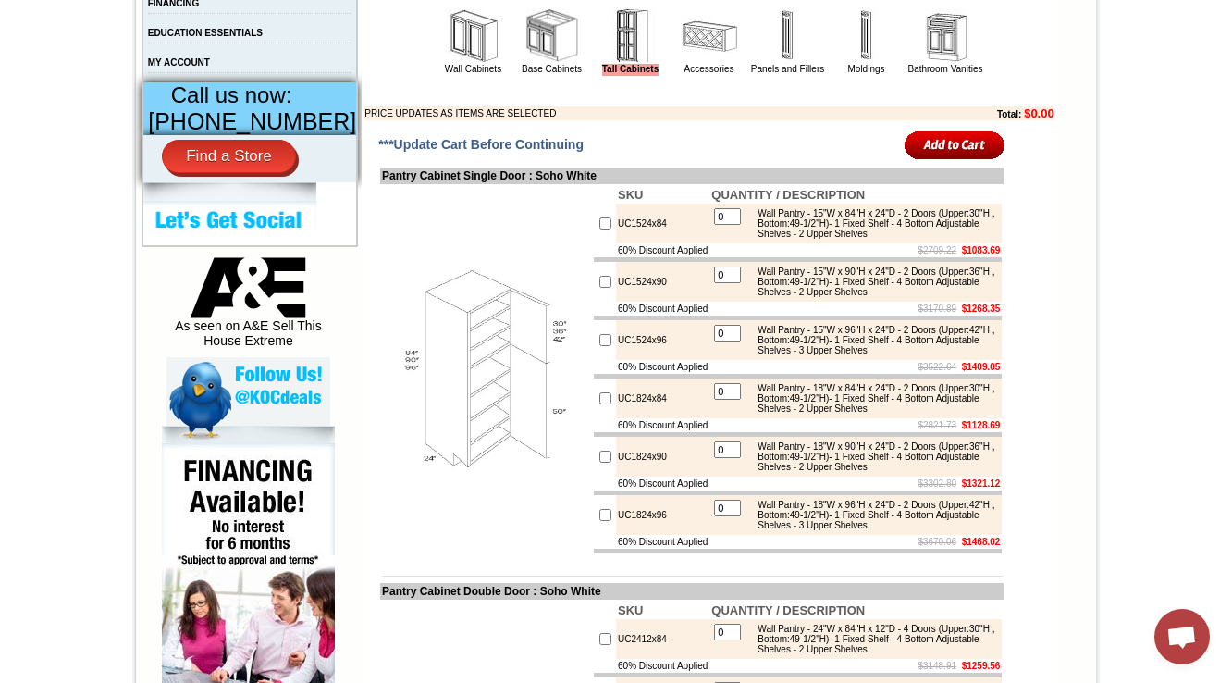
scroll to position [807, 0]
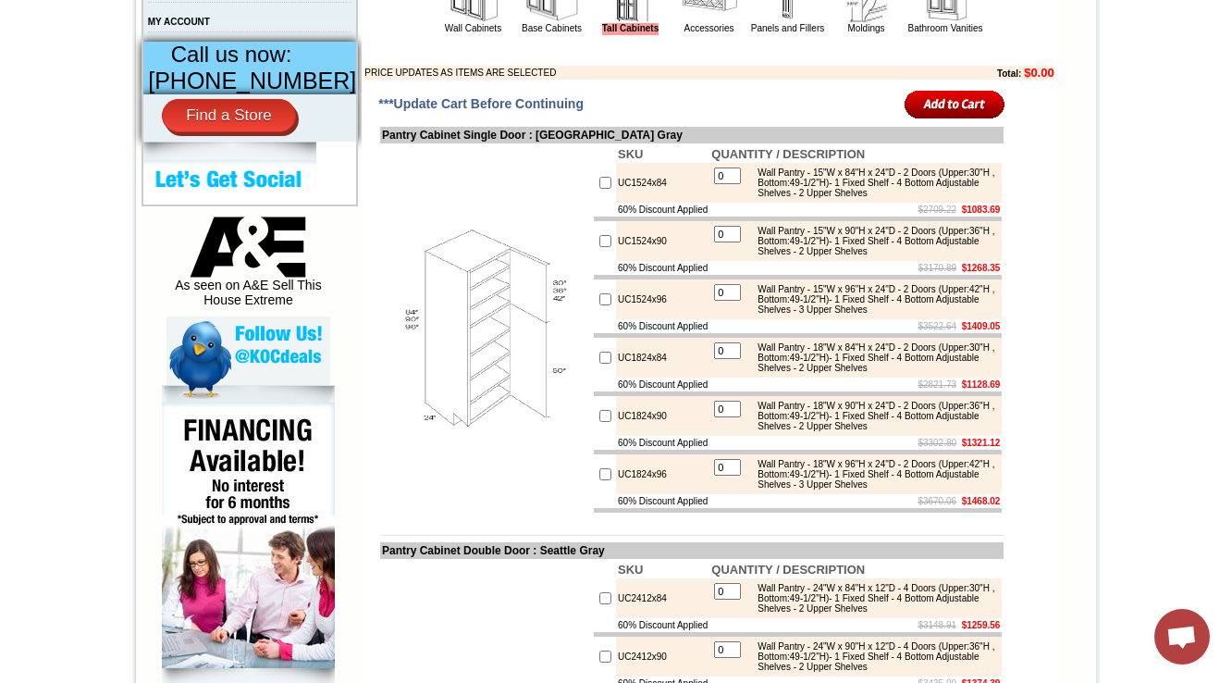
scroll to position [807, 0]
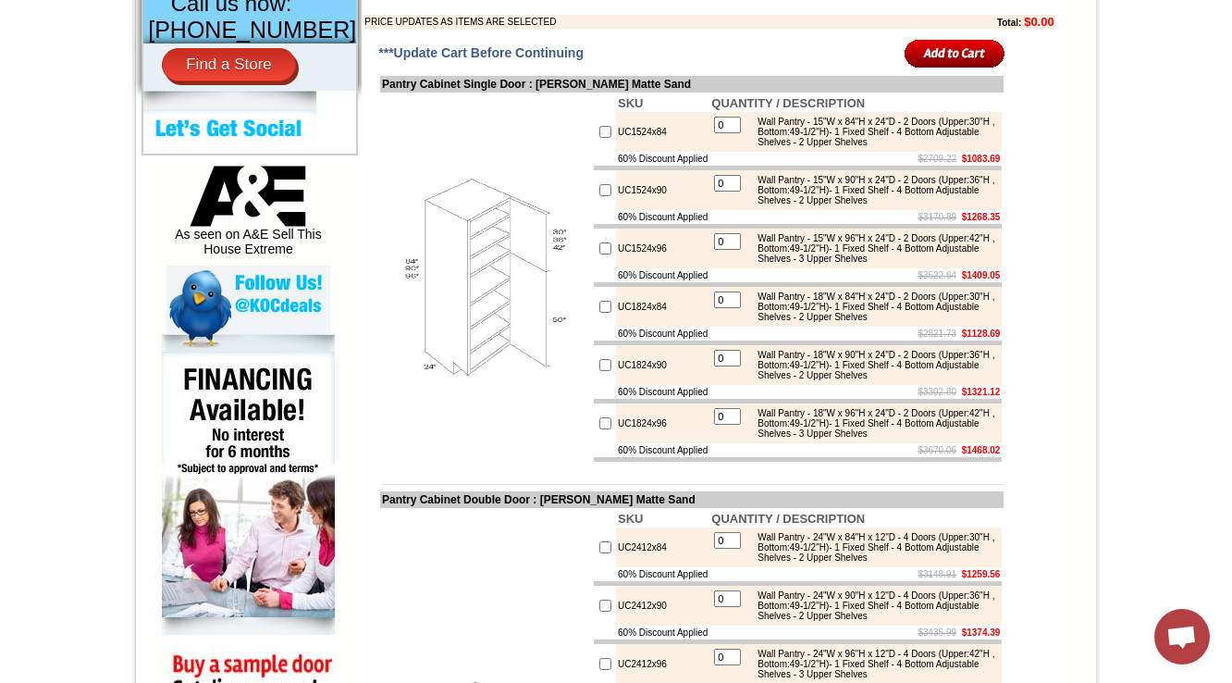
scroll to position [881, 0]
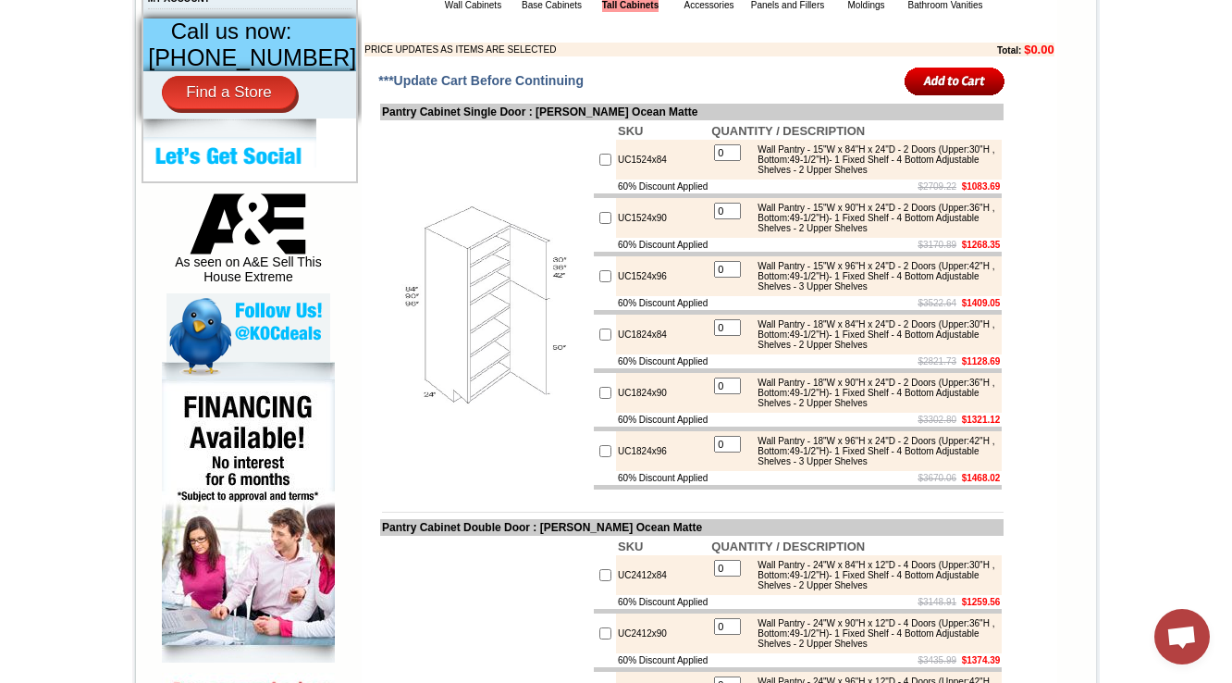
scroll to position [881, 0]
